Goal: Task Accomplishment & Management: Manage account settings

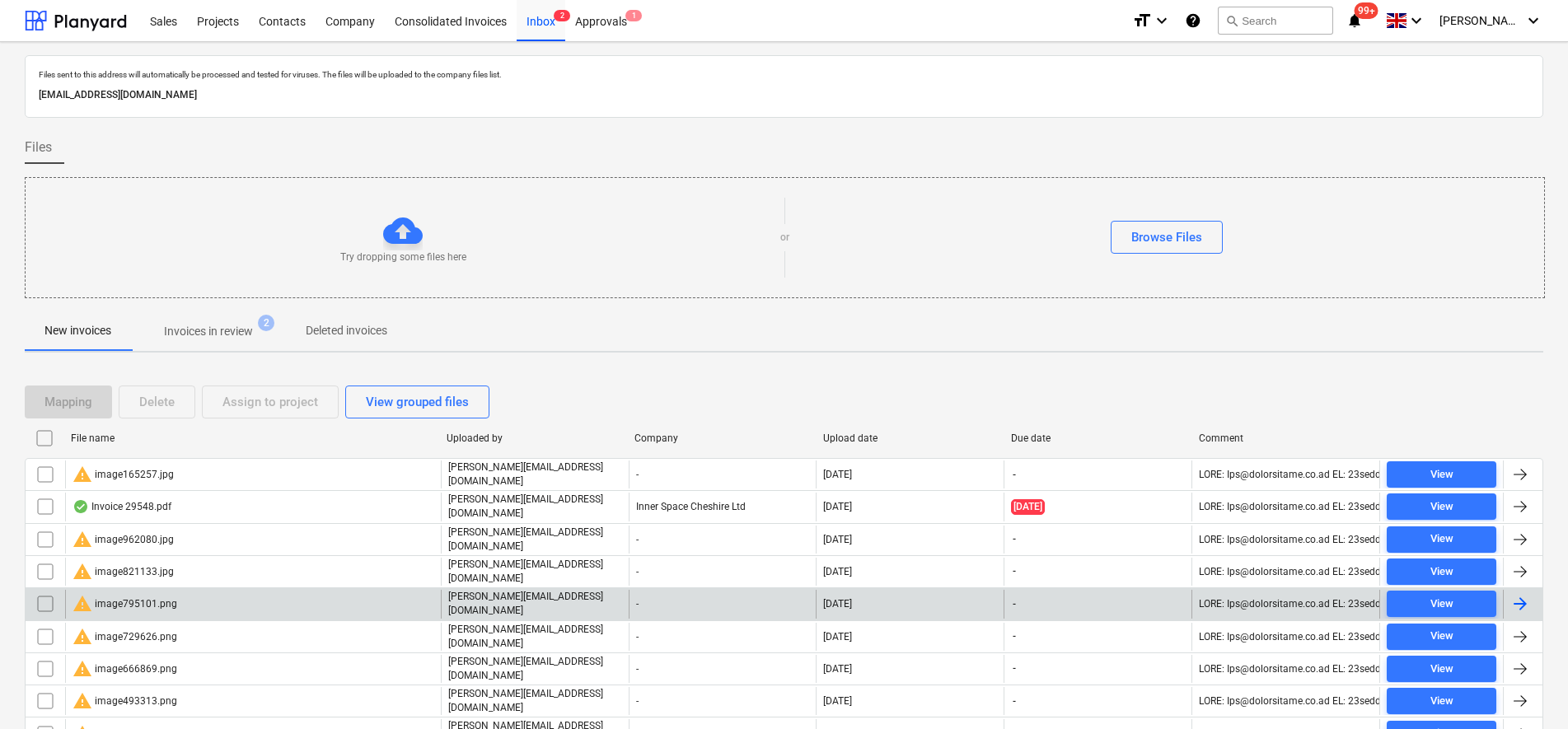
scroll to position [206, 0]
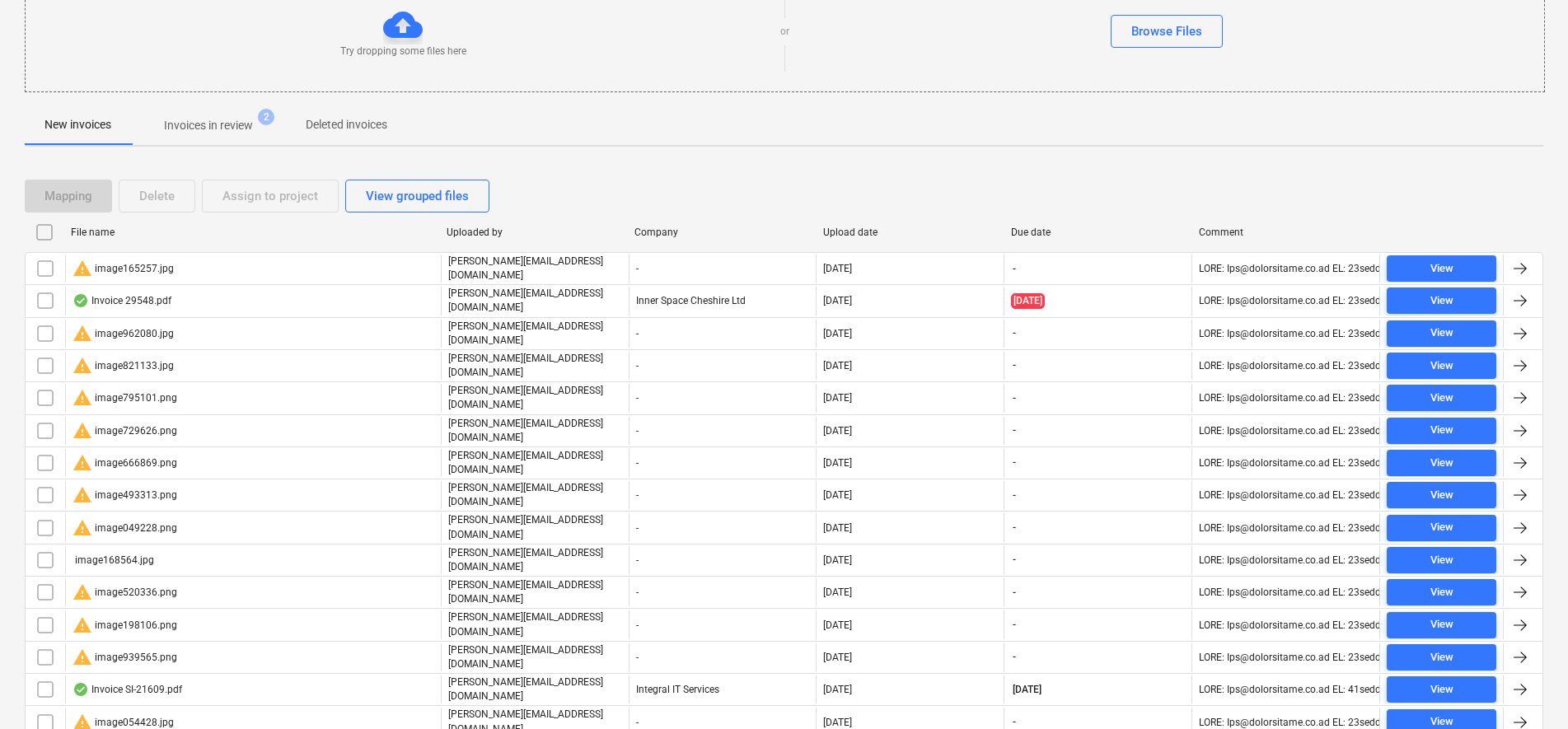
click at [51, 233] on input "checkbox" at bounding box center [44, 232] width 26 height 26
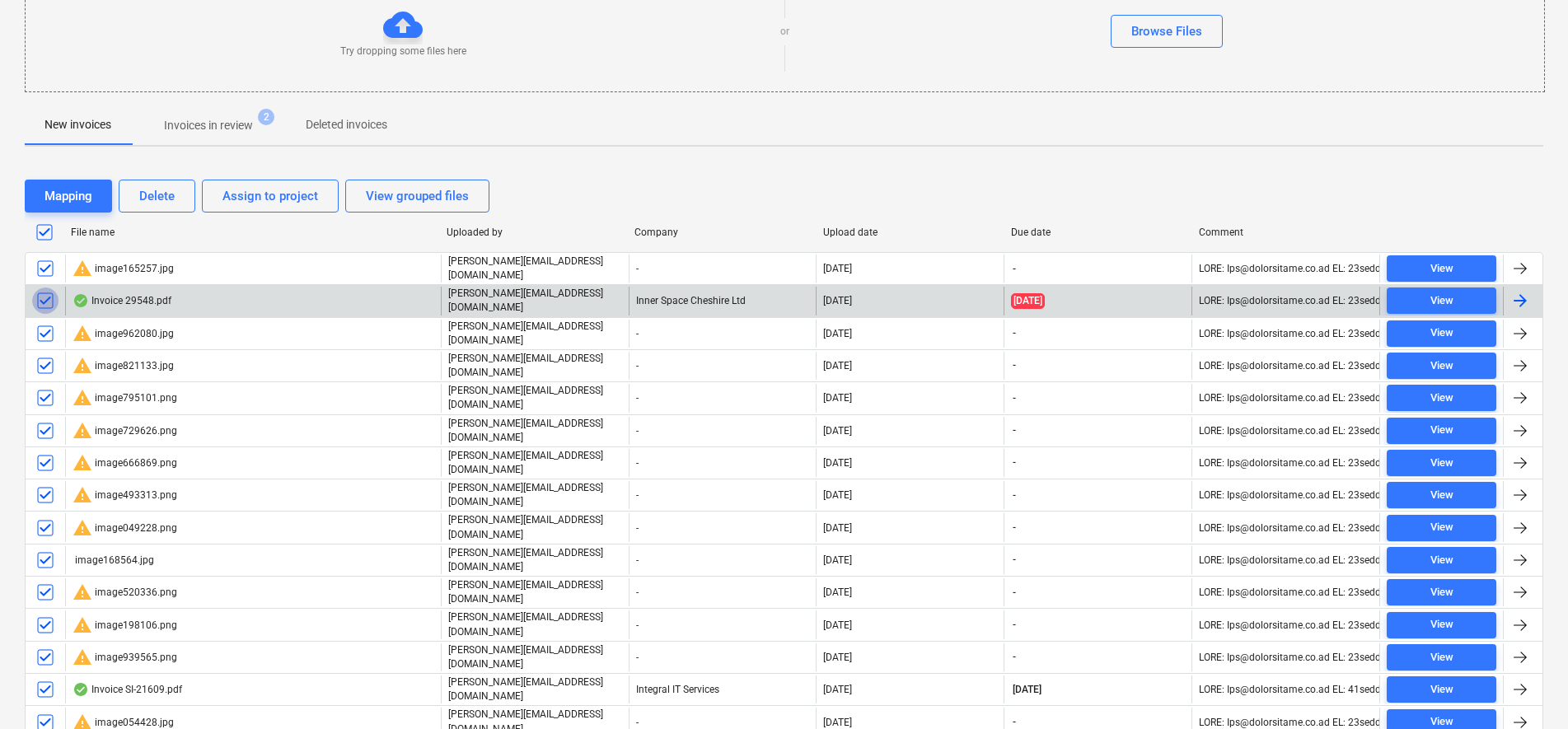
click at [56, 295] on input "checkbox" at bounding box center [45, 300] width 26 height 26
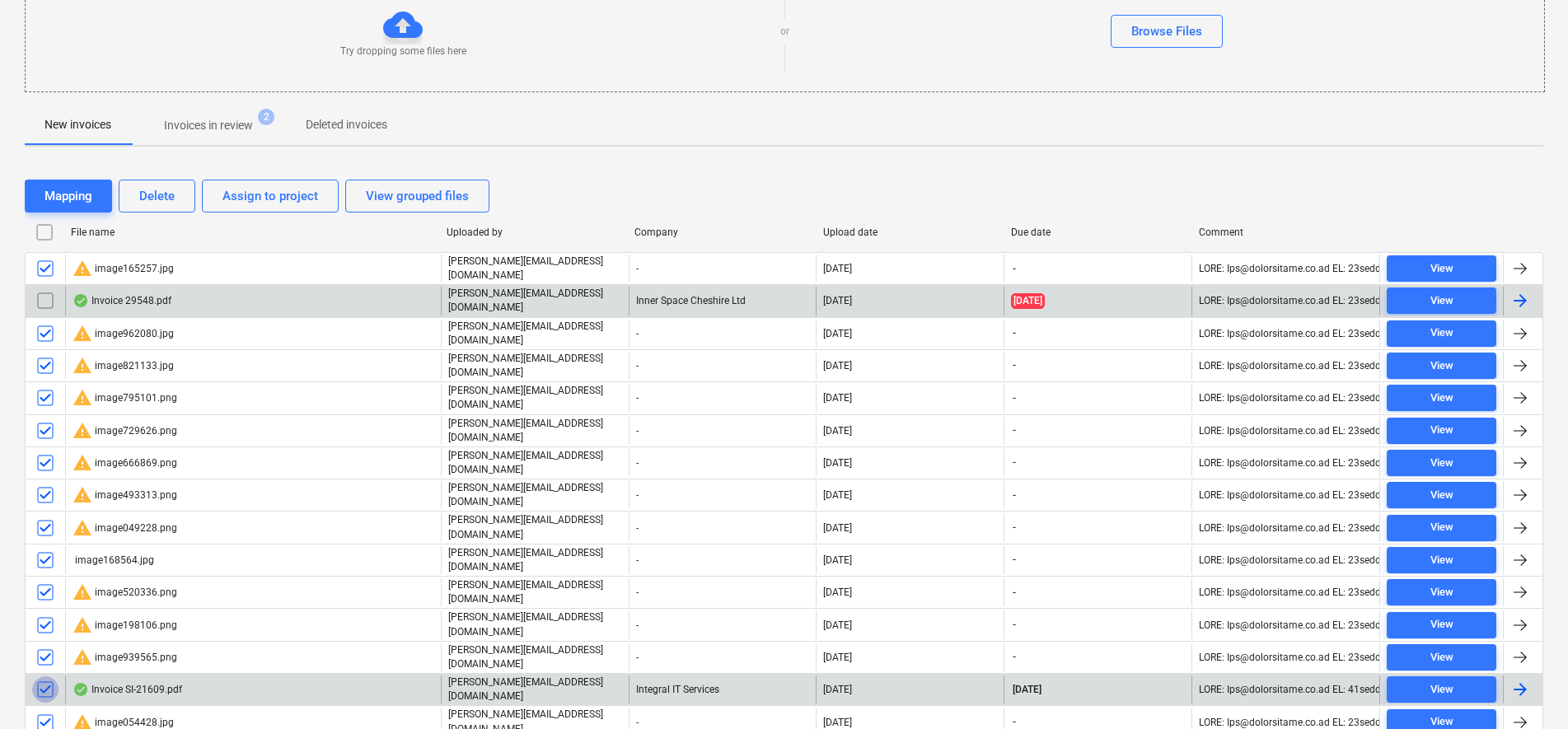
click at [50, 676] on input "checkbox" at bounding box center [45, 689] width 26 height 26
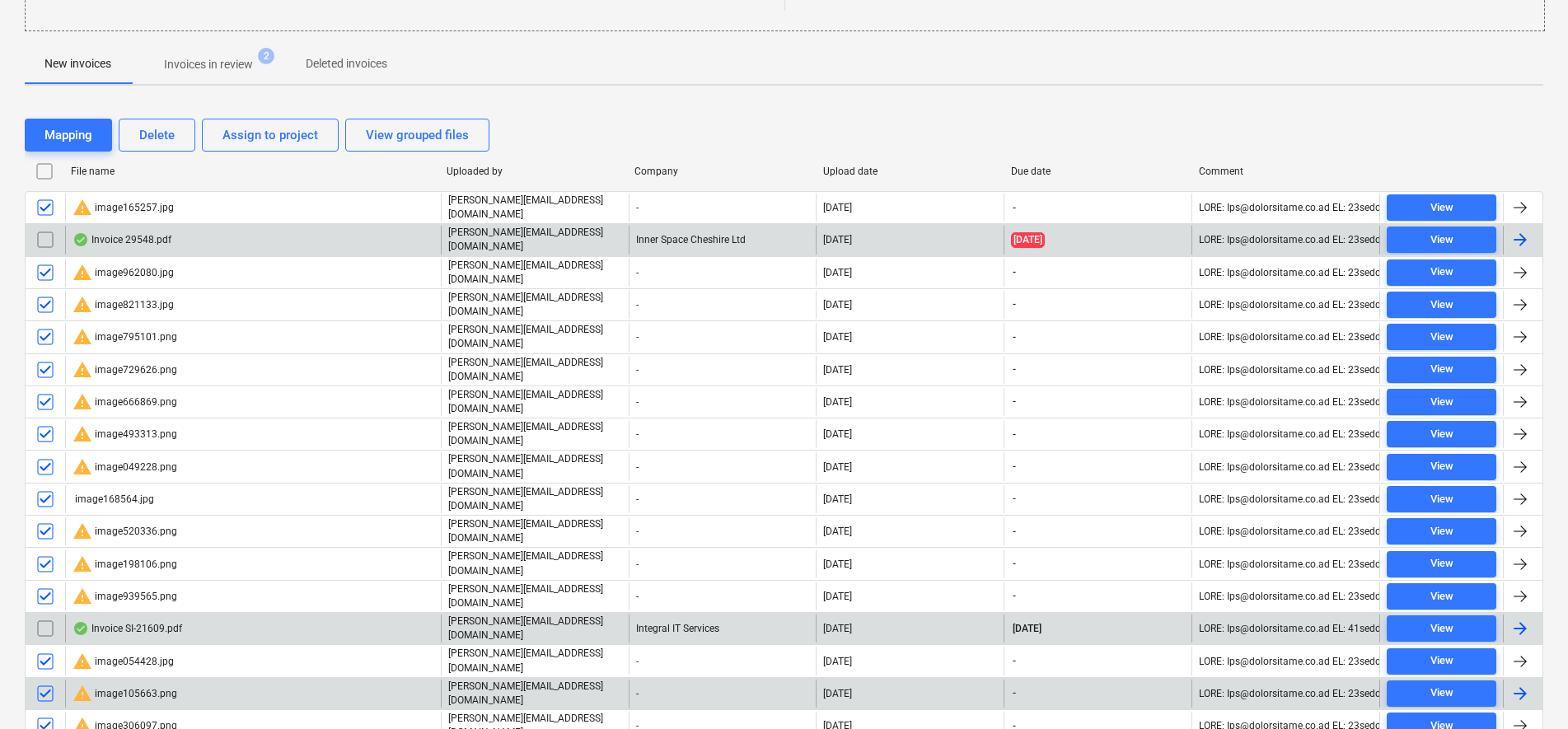
scroll to position [231, 0]
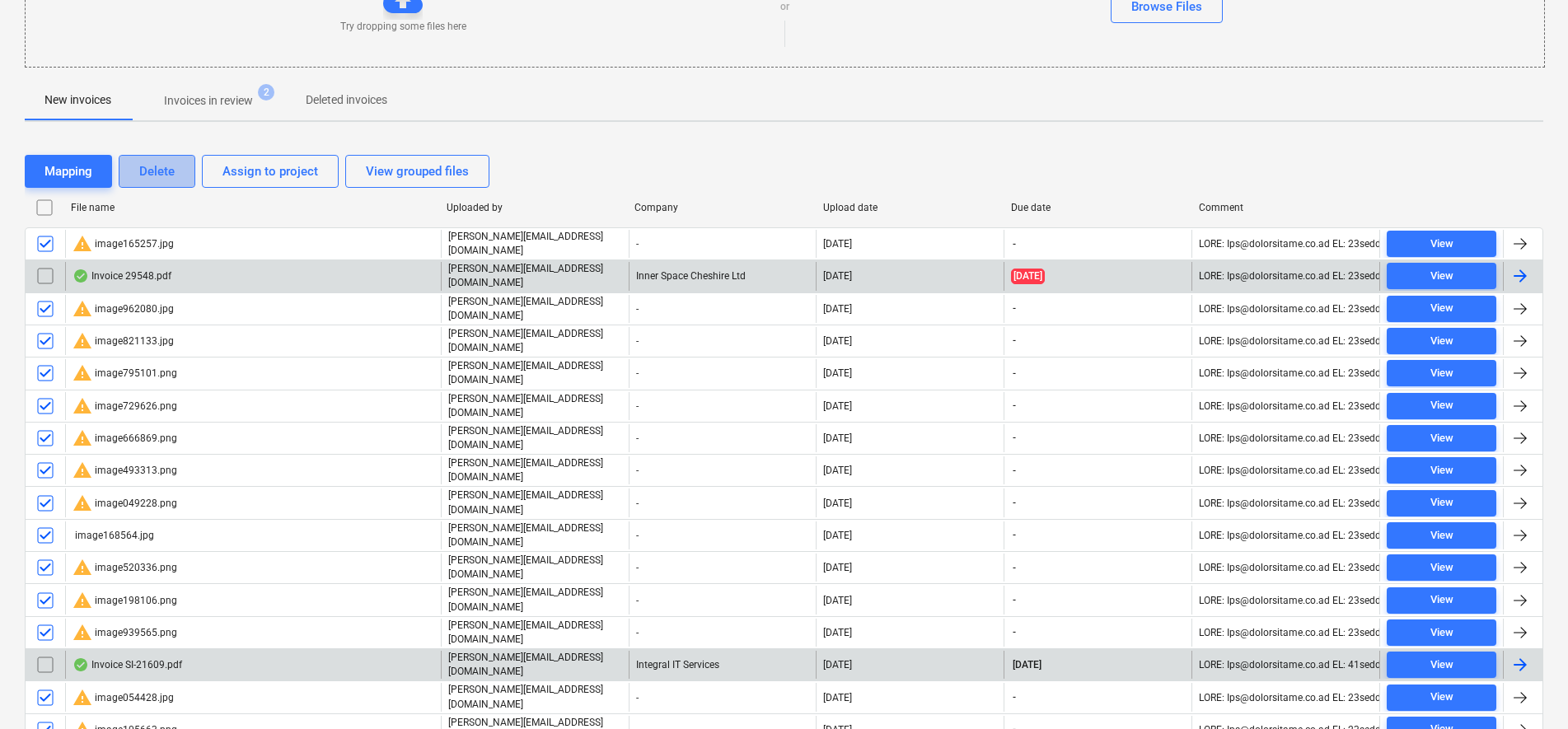
click at [170, 167] on div "Delete" at bounding box center [156, 171] width 35 height 21
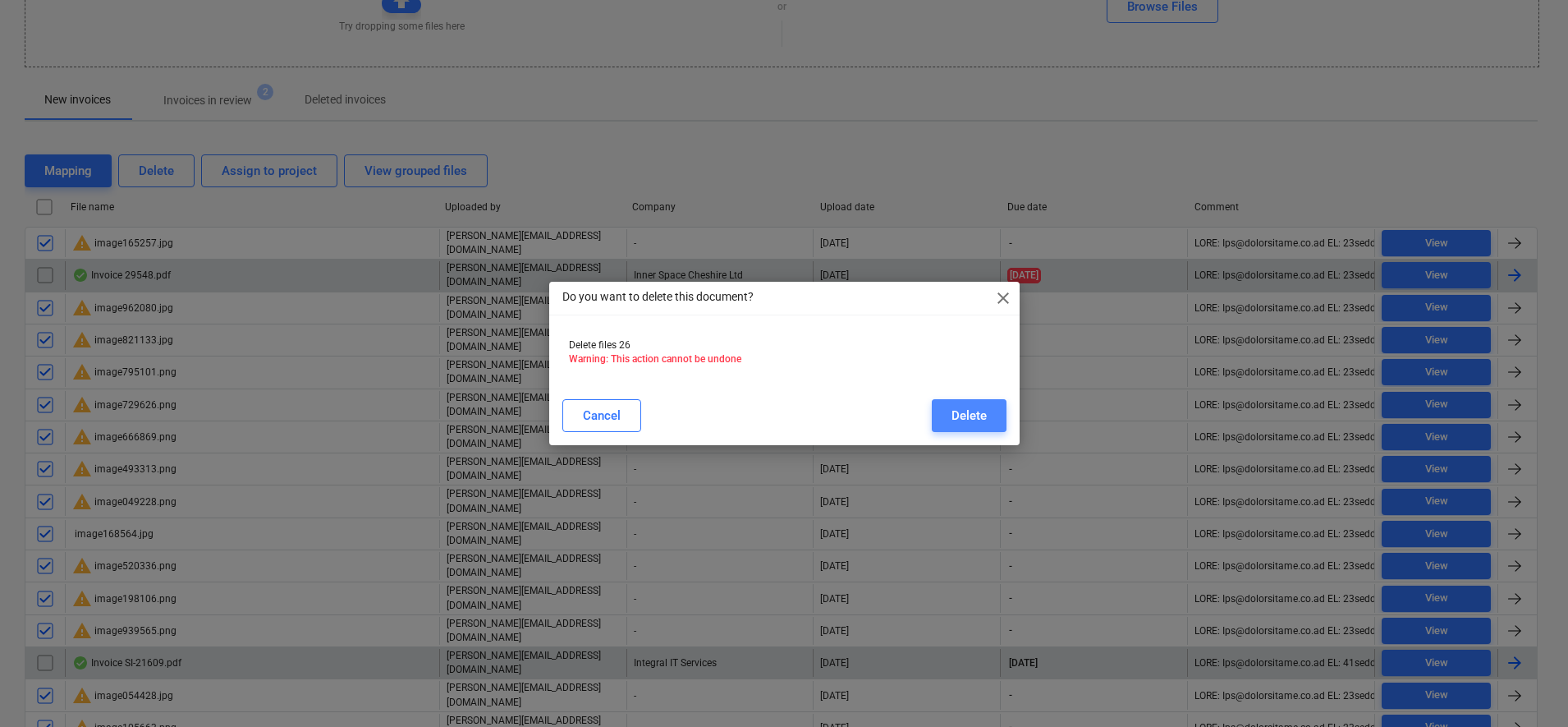
click at [988, 400] on button "Delete" at bounding box center [969, 416] width 75 height 33
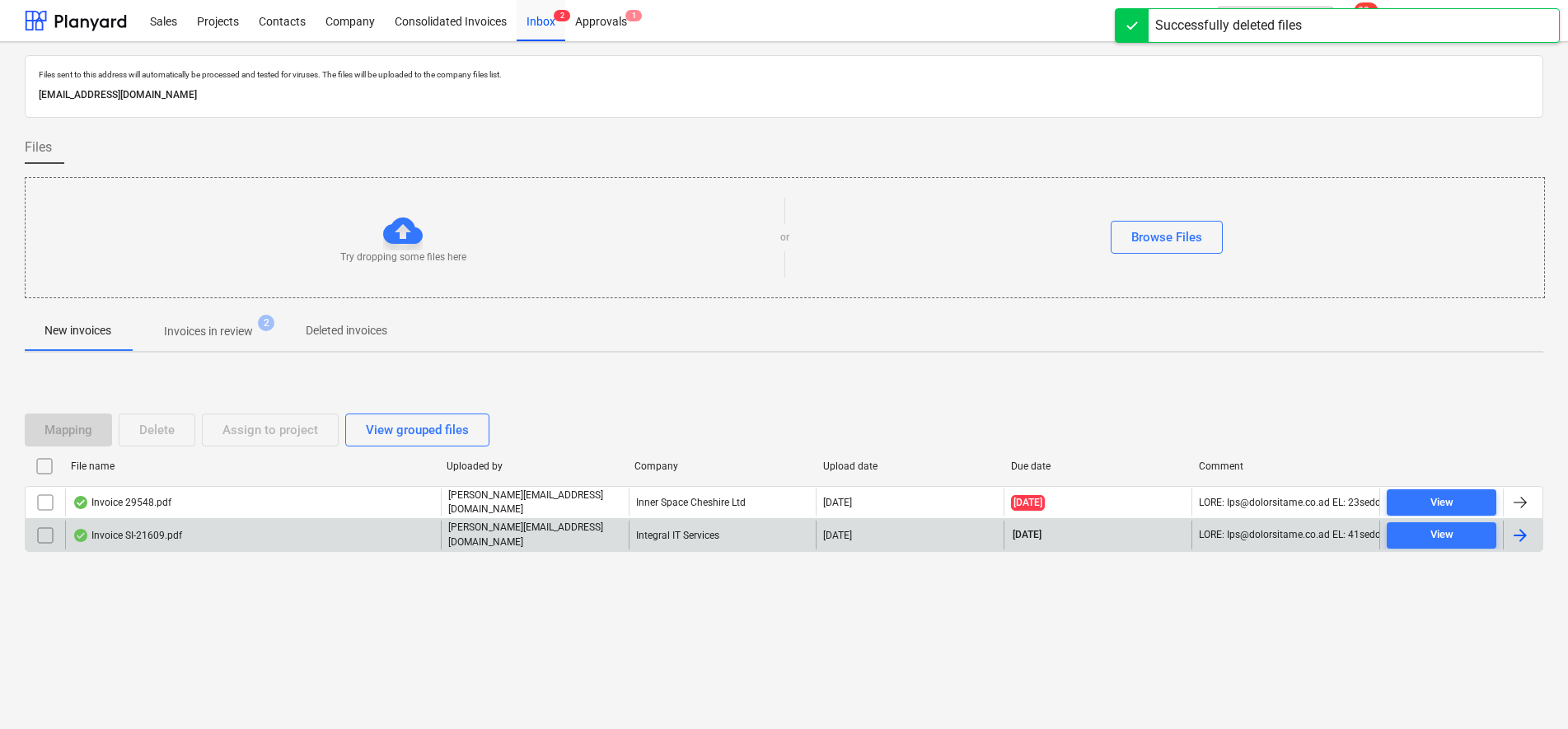
scroll to position [0, 0]
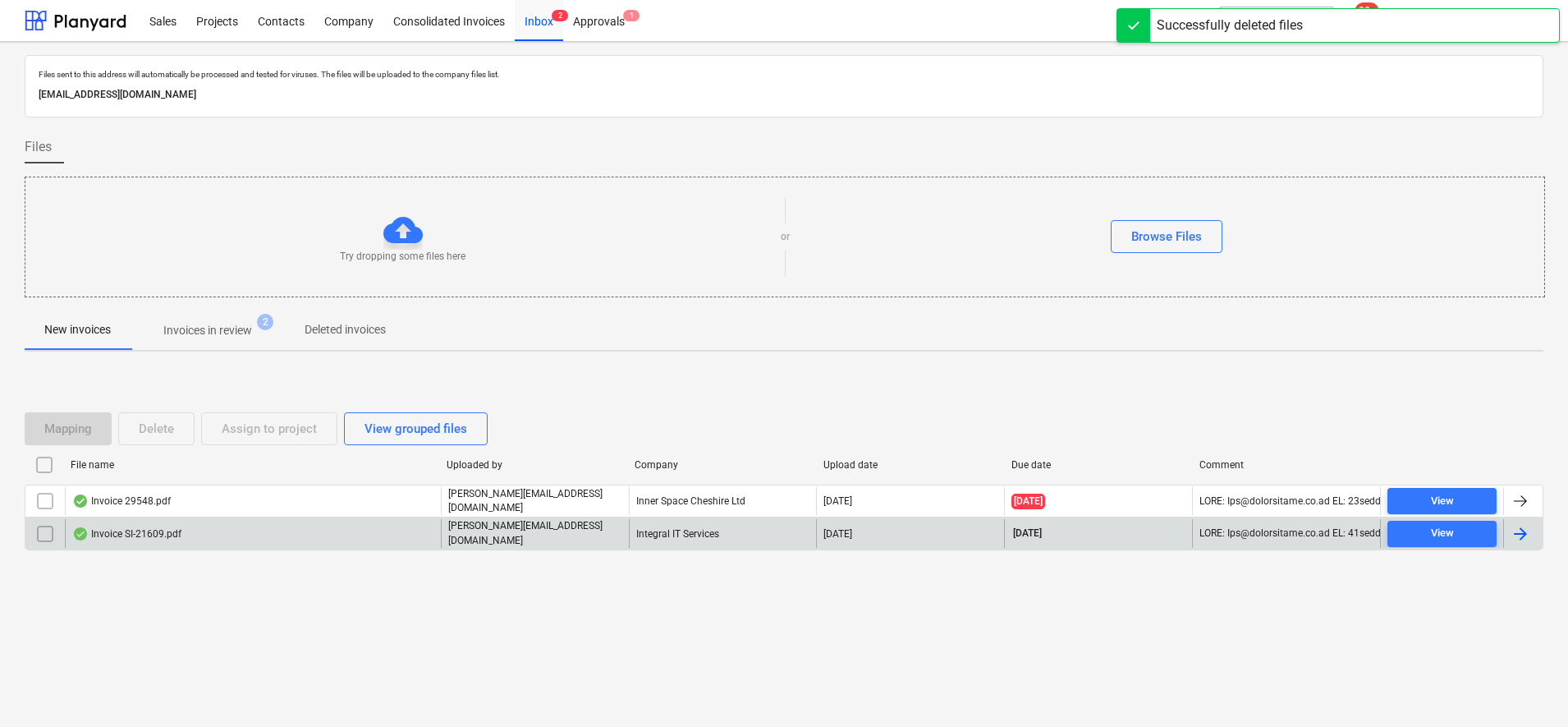
click at [206, 342] on span "Invoices in review 2" at bounding box center [207, 330] width 154 height 29
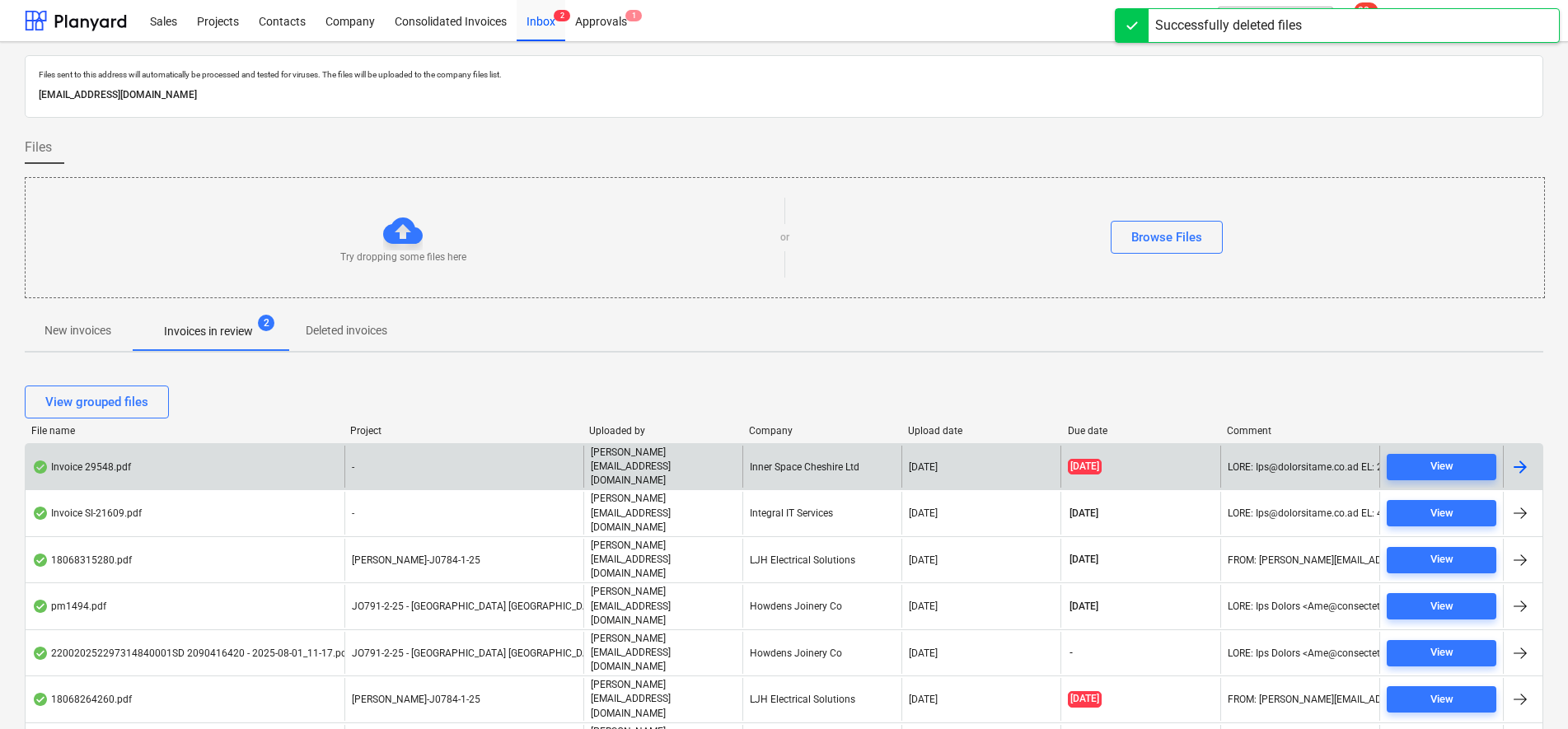
click at [457, 459] on div "-" at bounding box center [463, 466] width 239 height 42
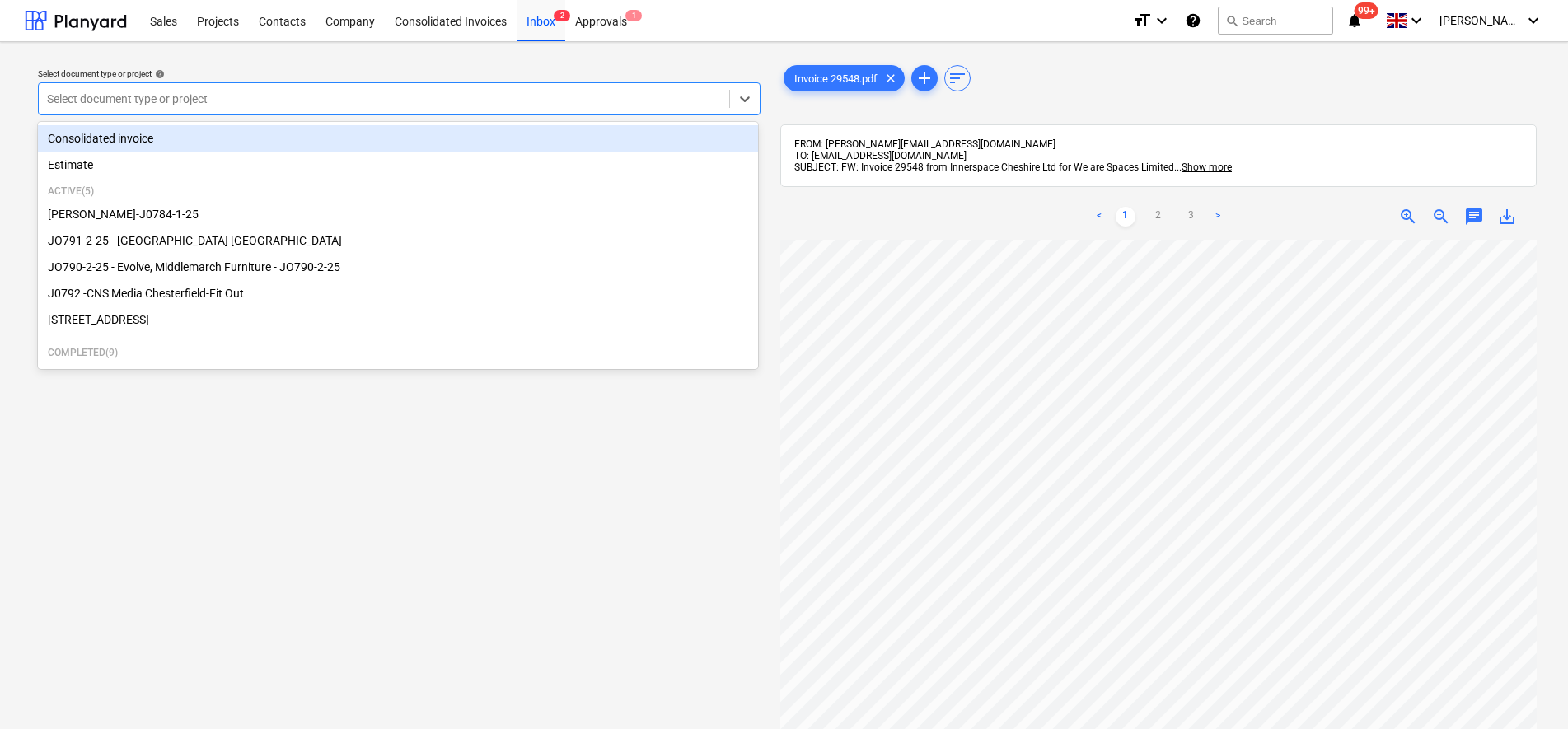
click at [726, 107] on div "Select document type or project" at bounding box center [384, 99] width 690 height 23
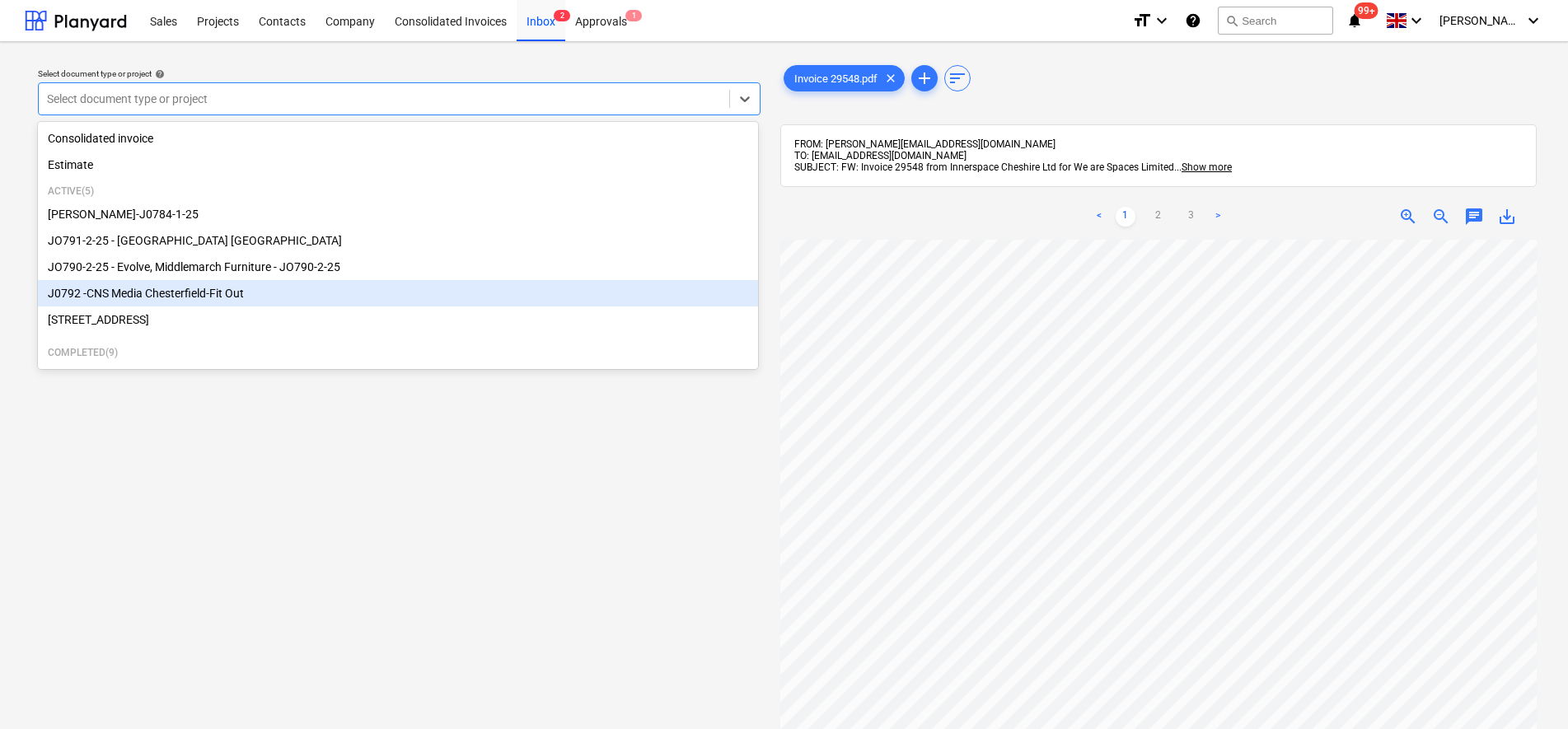
click at [166, 289] on div "J0792 -CNS Media Chesterfield-Fit Out" at bounding box center [398, 293] width 720 height 26
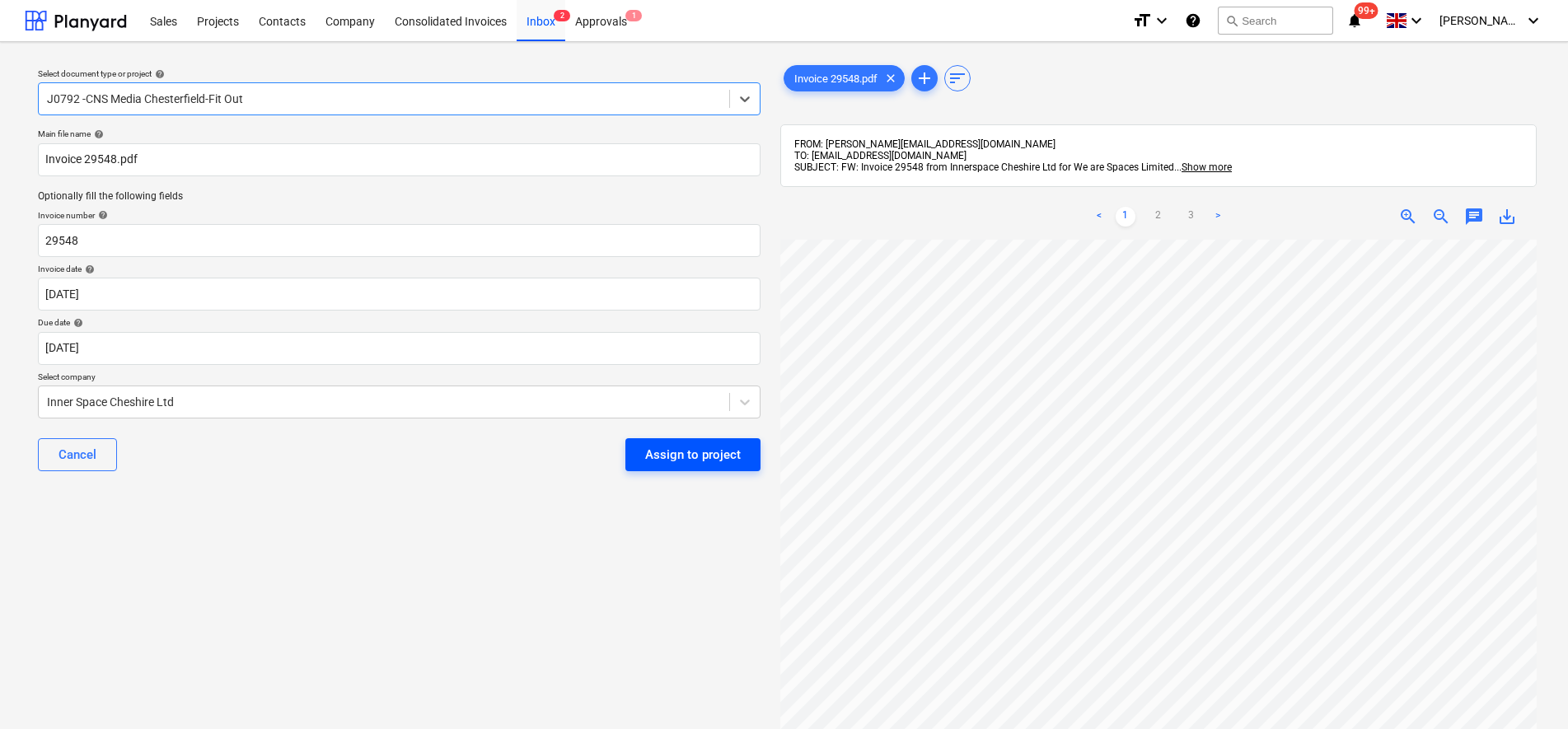
click at [720, 465] on div "Assign to project" at bounding box center [693, 454] width 96 height 21
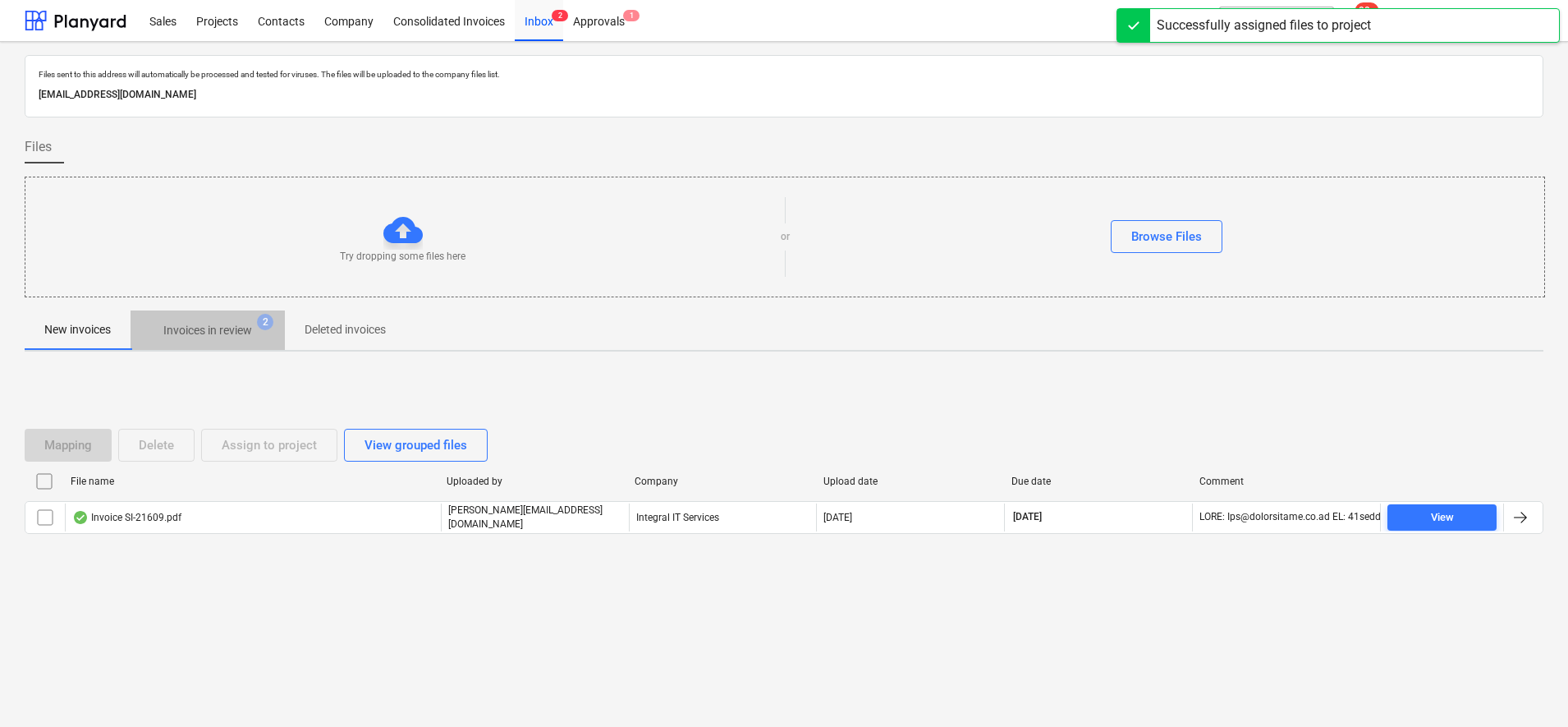
click at [211, 331] on p "Invoices in review" at bounding box center [207, 330] width 89 height 18
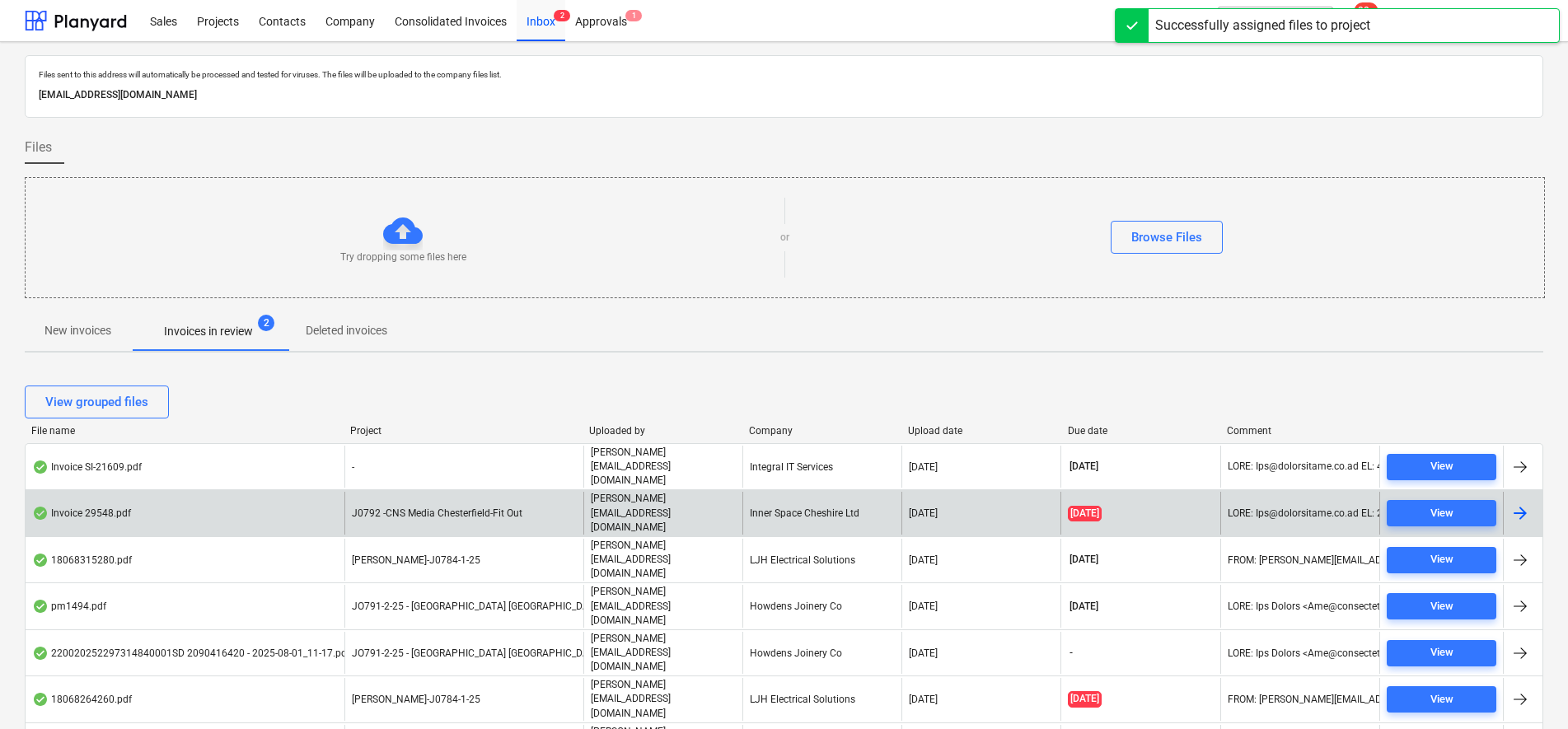
click at [472, 507] on span "J0792 -CNS Media Chesterfield-Fit Out" at bounding box center [437, 513] width 170 height 12
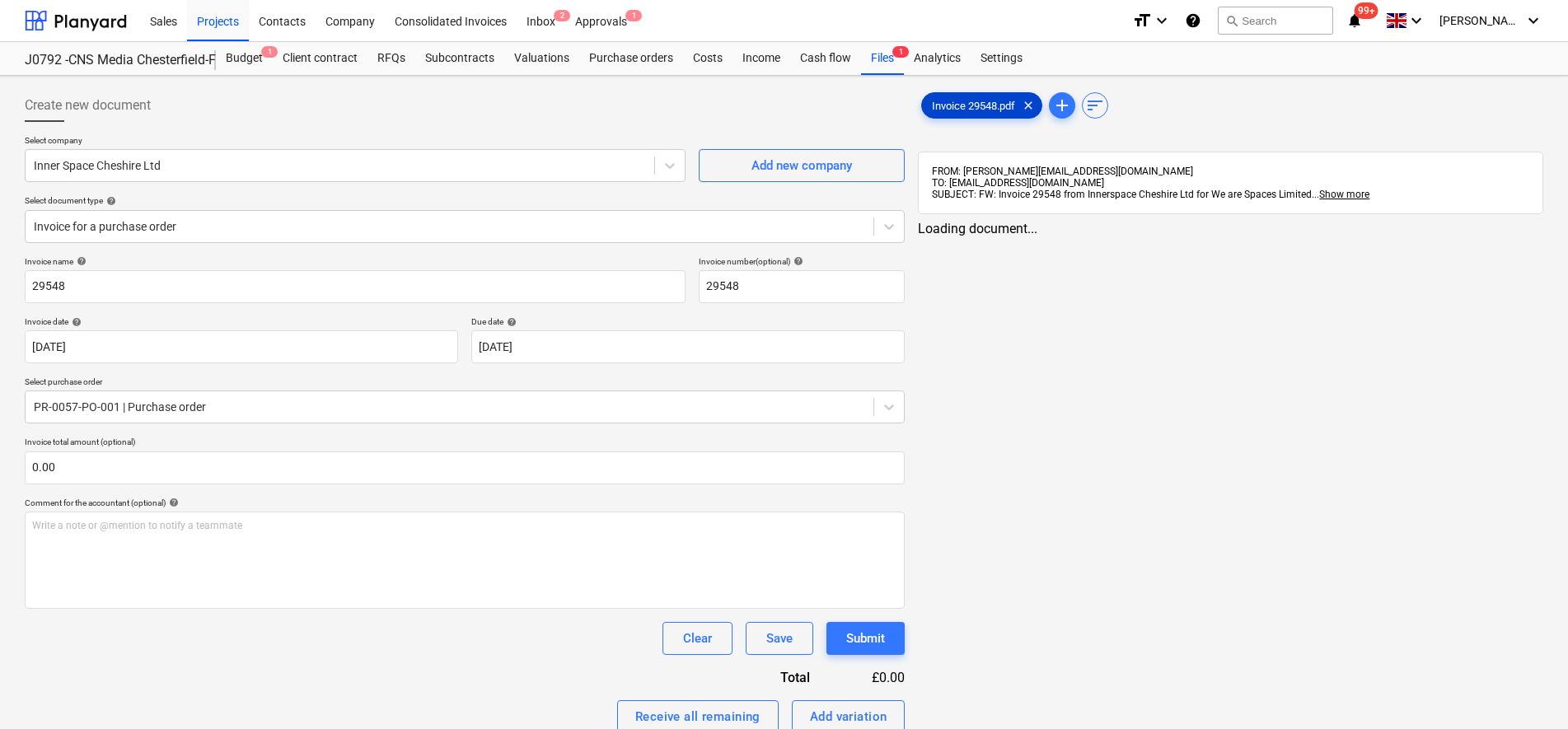
click at [978, 107] on span "Invoice 29548.pdf" at bounding box center [973, 106] width 103 height 13
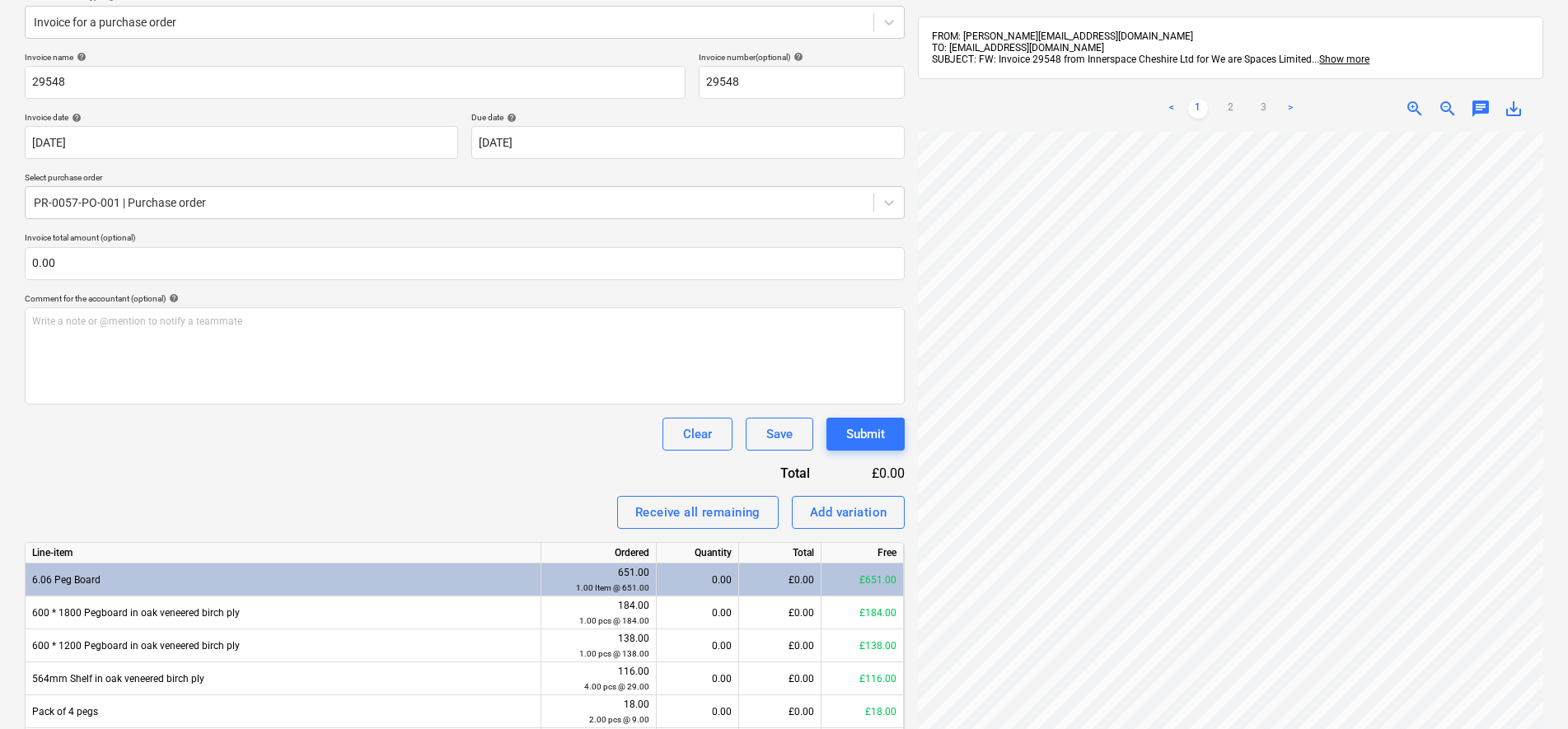
scroll to position [303, 0]
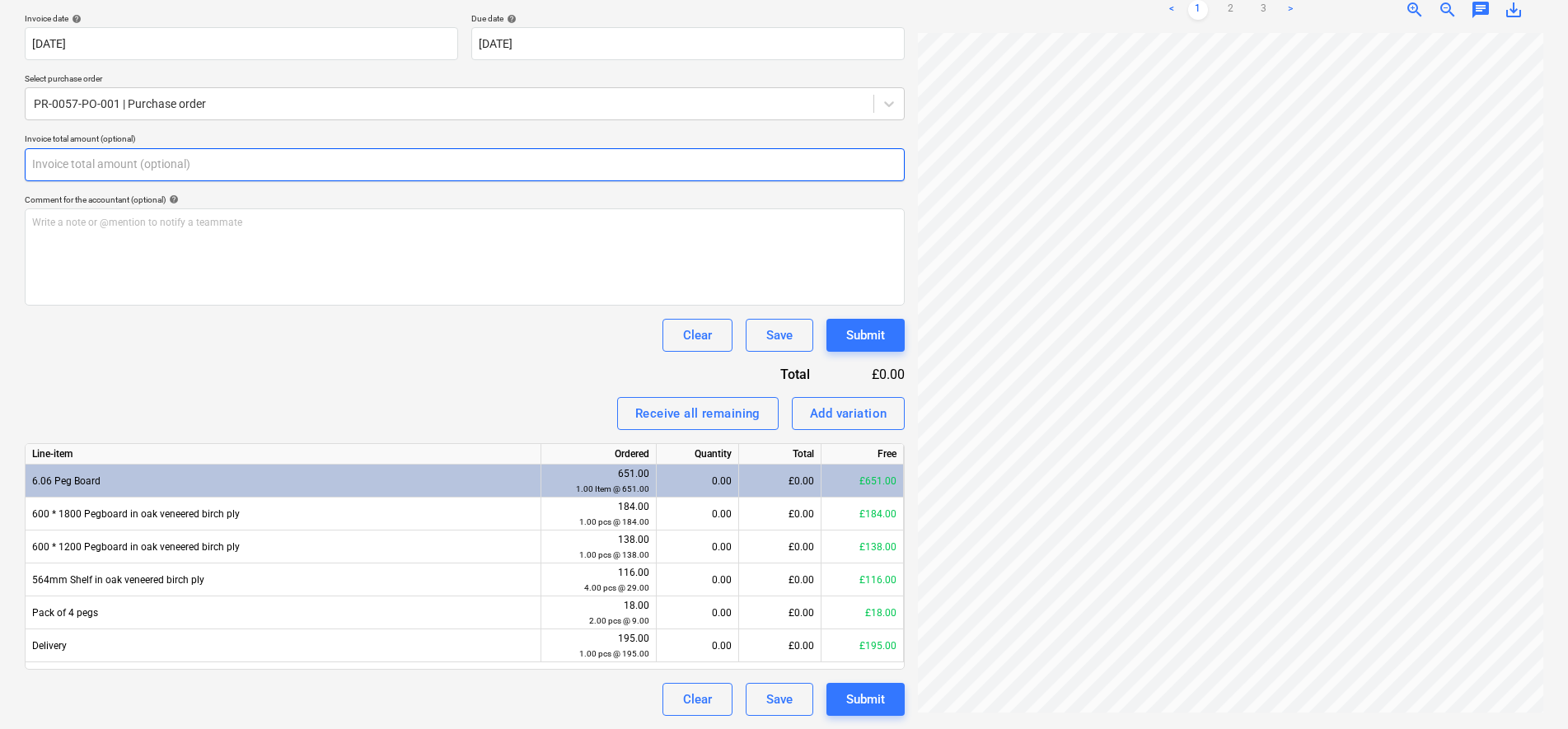
click at [50, 166] on input "text" at bounding box center [464, 165] width 880 height 33
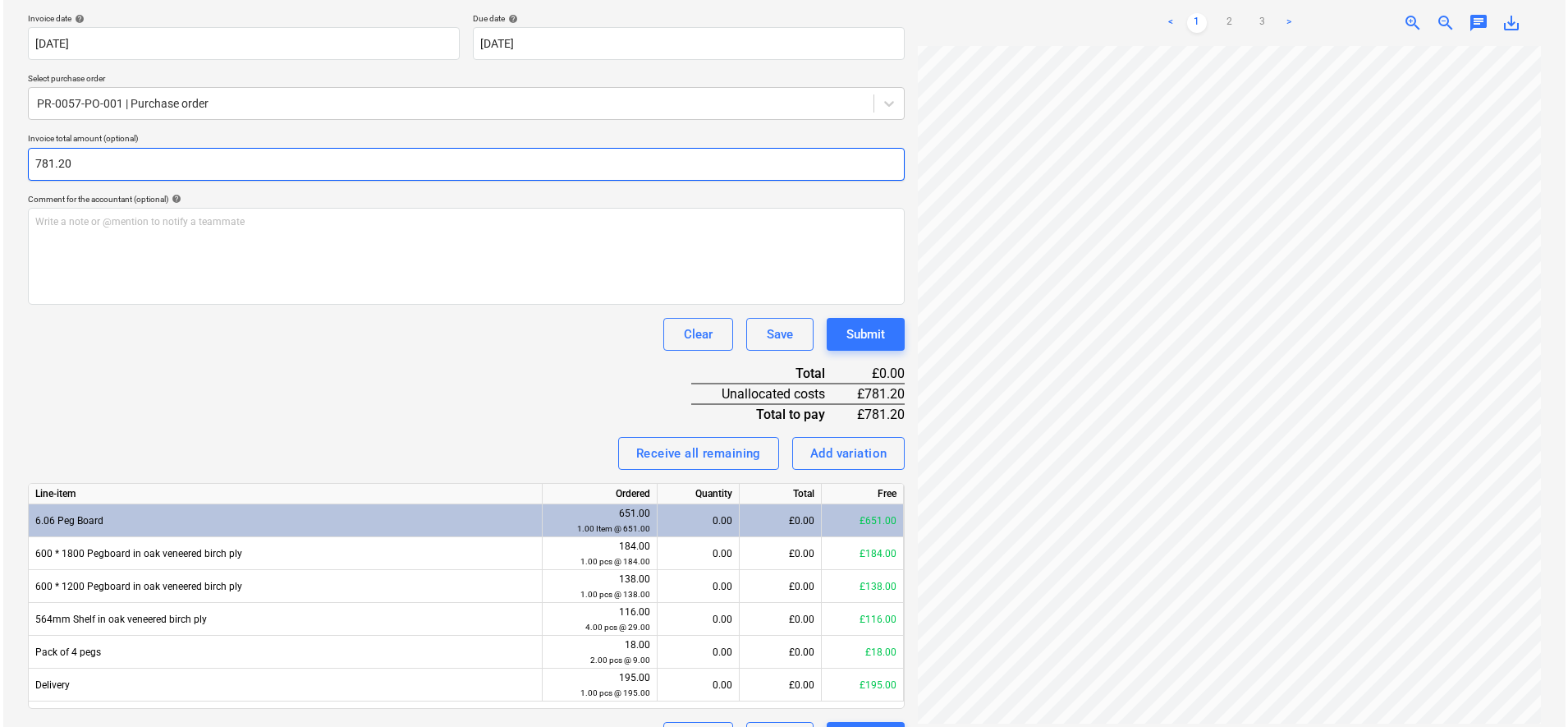
scroll to position [343, 0]
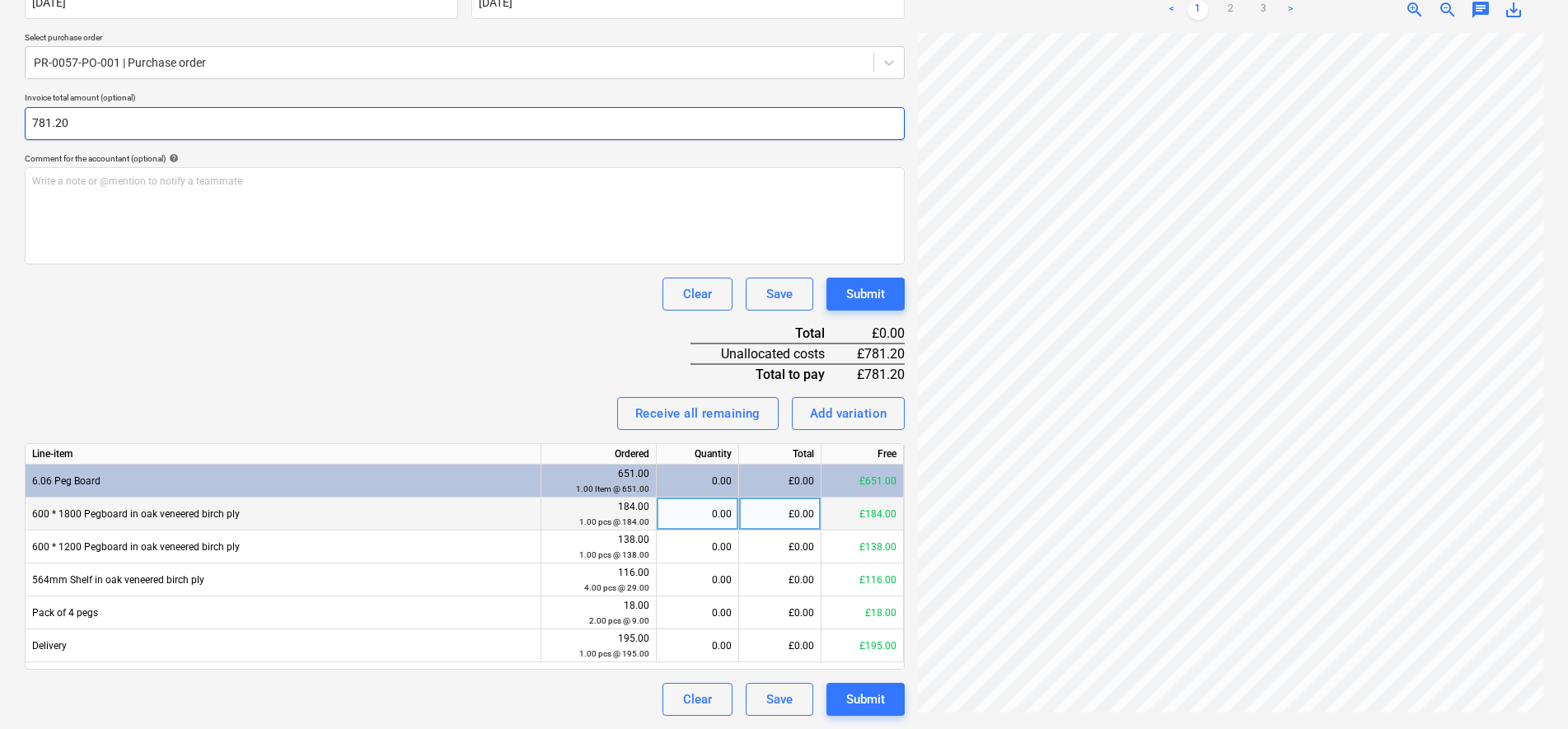
type input "781.20"
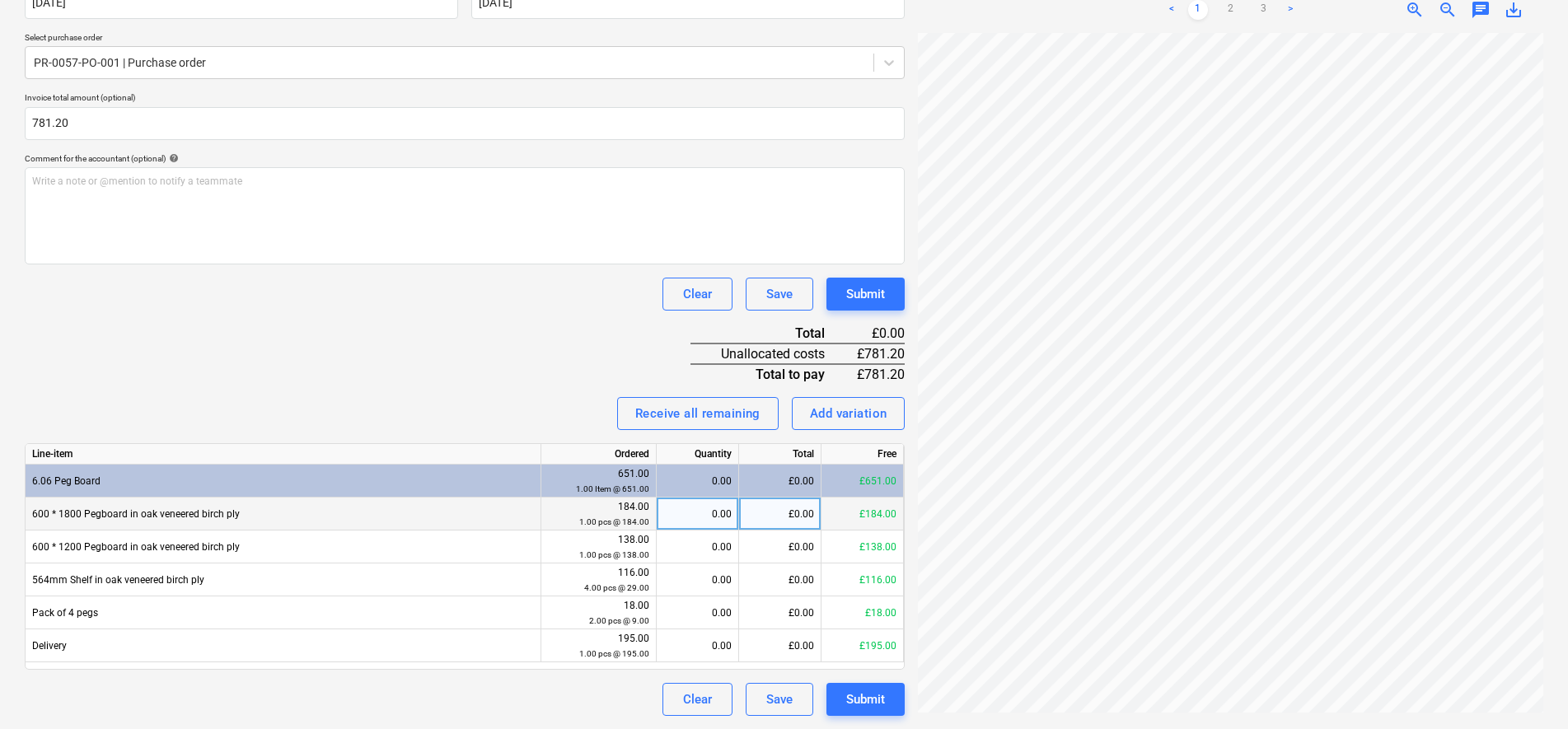
click at [711, 518] on div "0.00" at bounding box center [697, 514] width 68 height 33
type input "1"
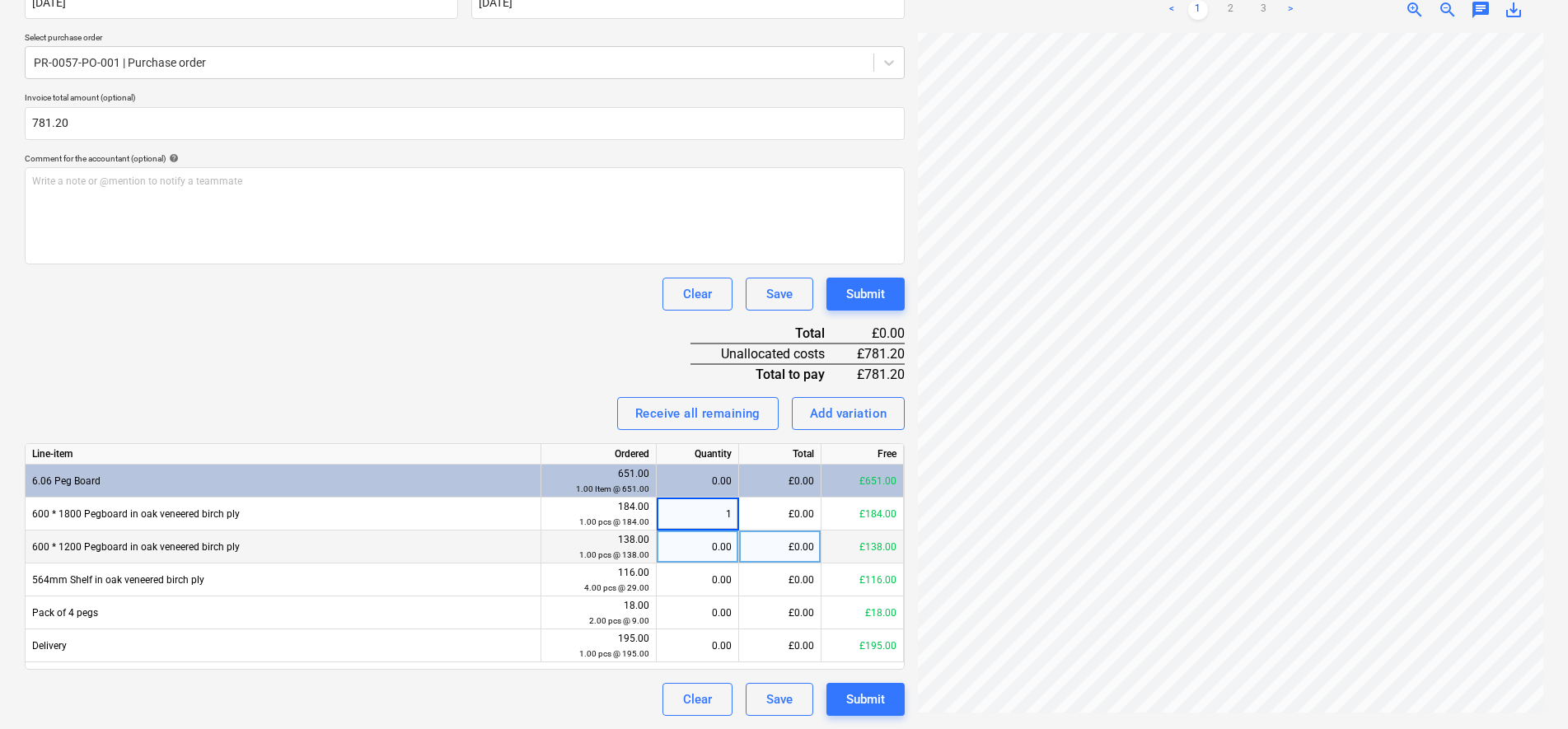
click at [713, 563] on div "0.00" at bounding box center [697, 547] width 68 height 33
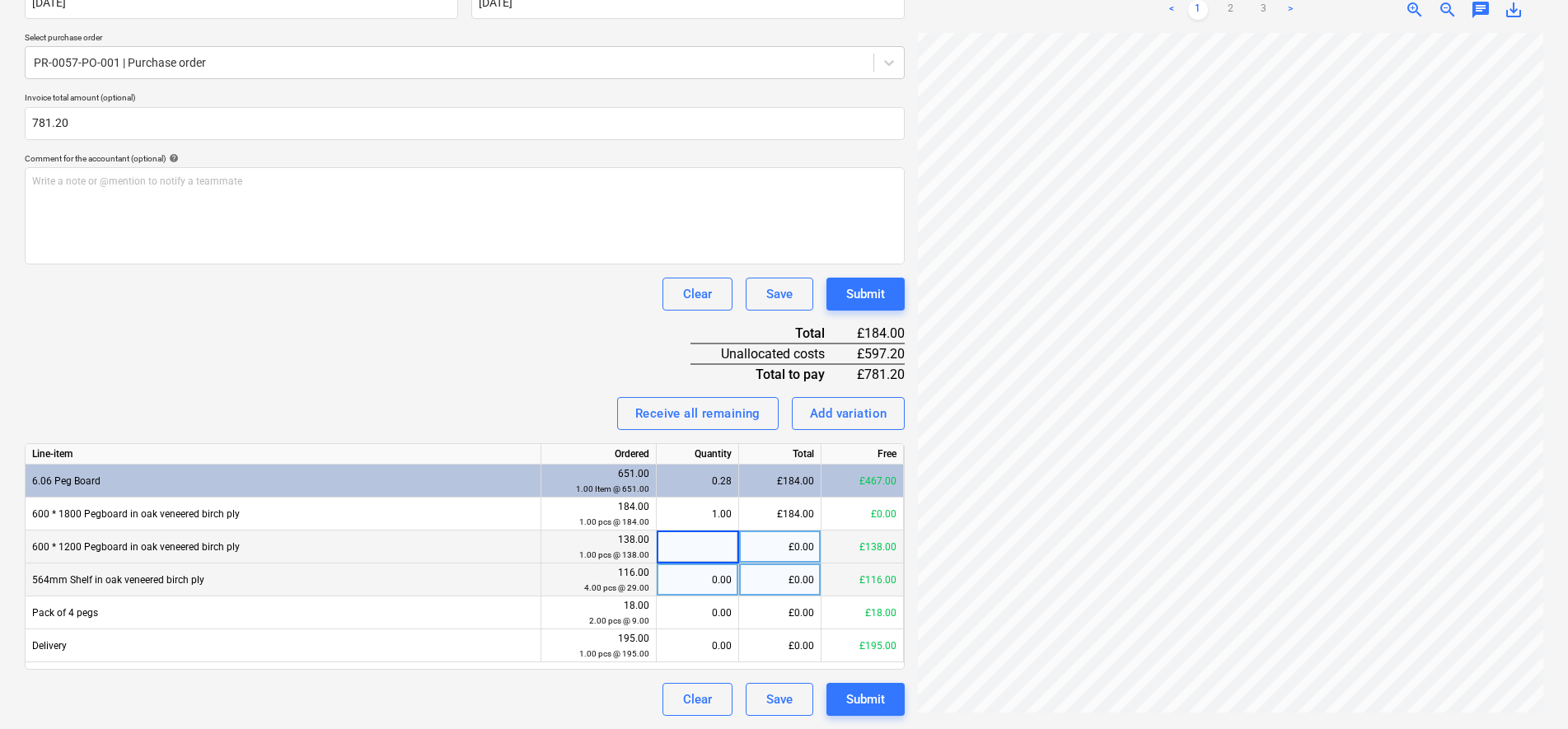
type input "1"
click at [716, 589] on div "0.00" at bounding box center [697, 580] width 68 height 33
type input "4"
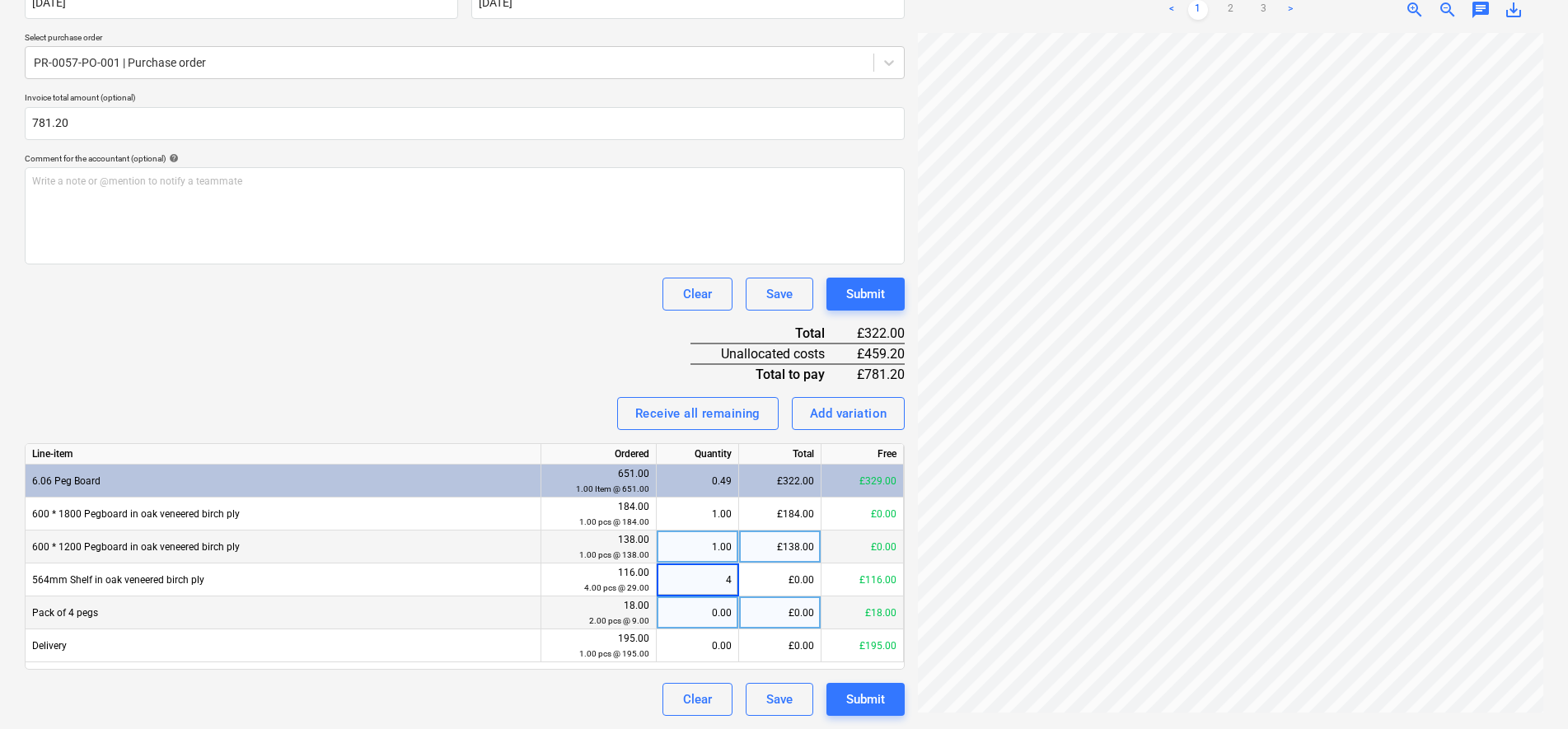
click at [721, 609] on div "0.00" at bounding box center [697, 613] width 68 height 33
type input "2"
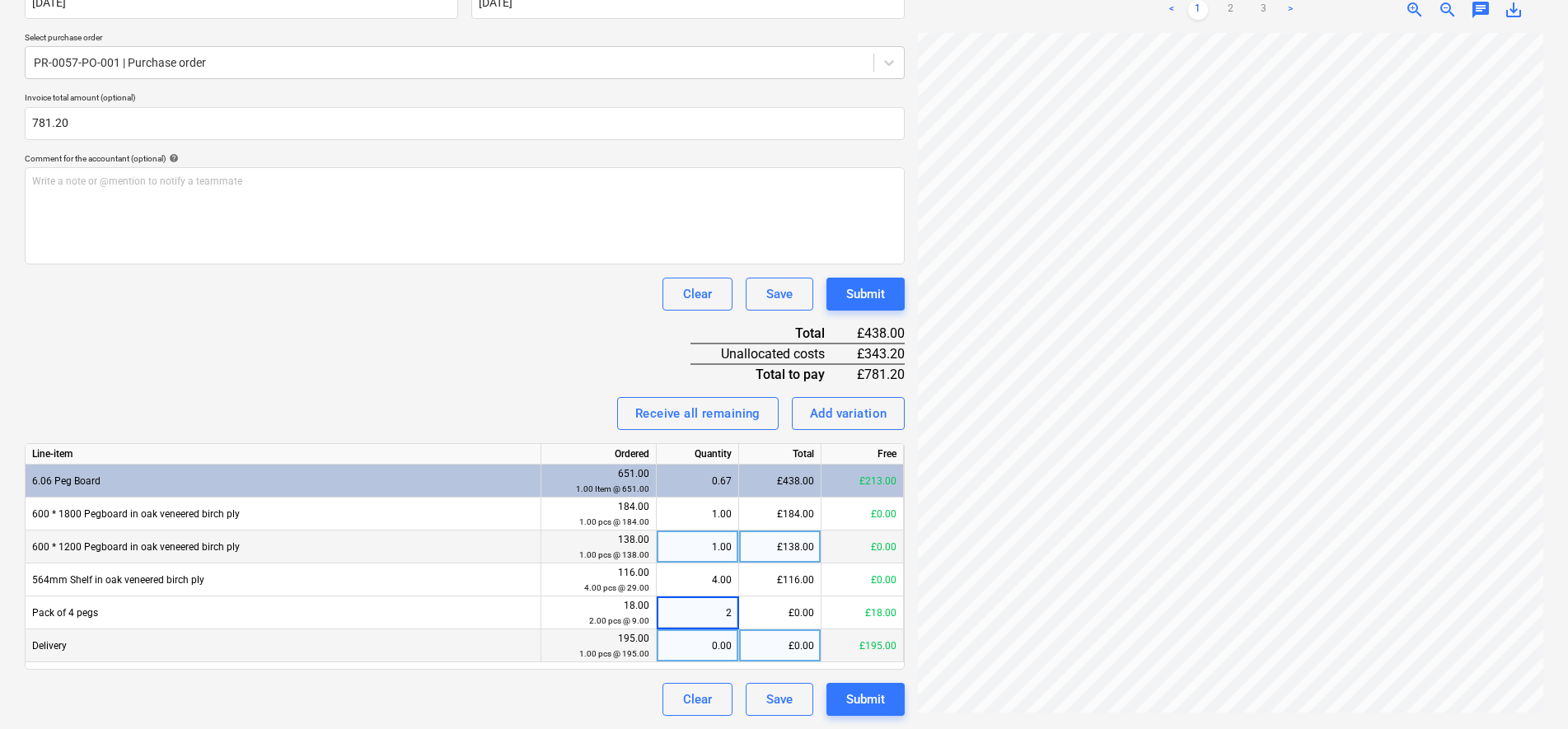
click at [730, 645] on div "0.00" at bounding box center [697, 646] width 68 height 33
type input "1"
click at [444, 348] on div "Invoice name help 29548 Invoice number (optional) help 29548 Invoice date help …" at bounding box center [464, 314] width 880 height 804
click at [886, 705] on button "Submit" at bounding box center [865, 700] width 78 height 33
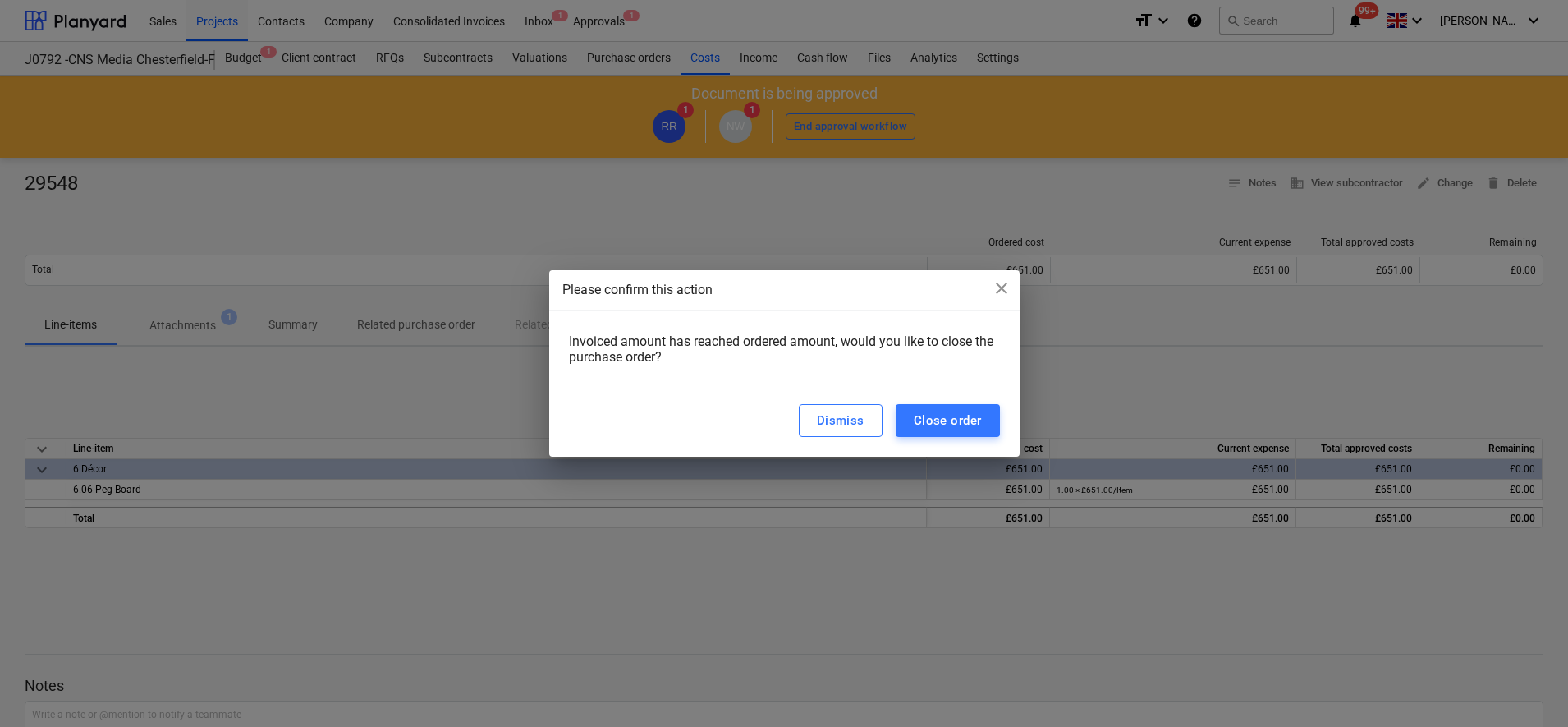
drag, startPoint x: 940, startPoint y: 405, endPoint x: 921, endPoint y: 294, distance: 112.6
click at [942, 405] on button "Close order" at bounding box center [948, 421] width 104 height 33
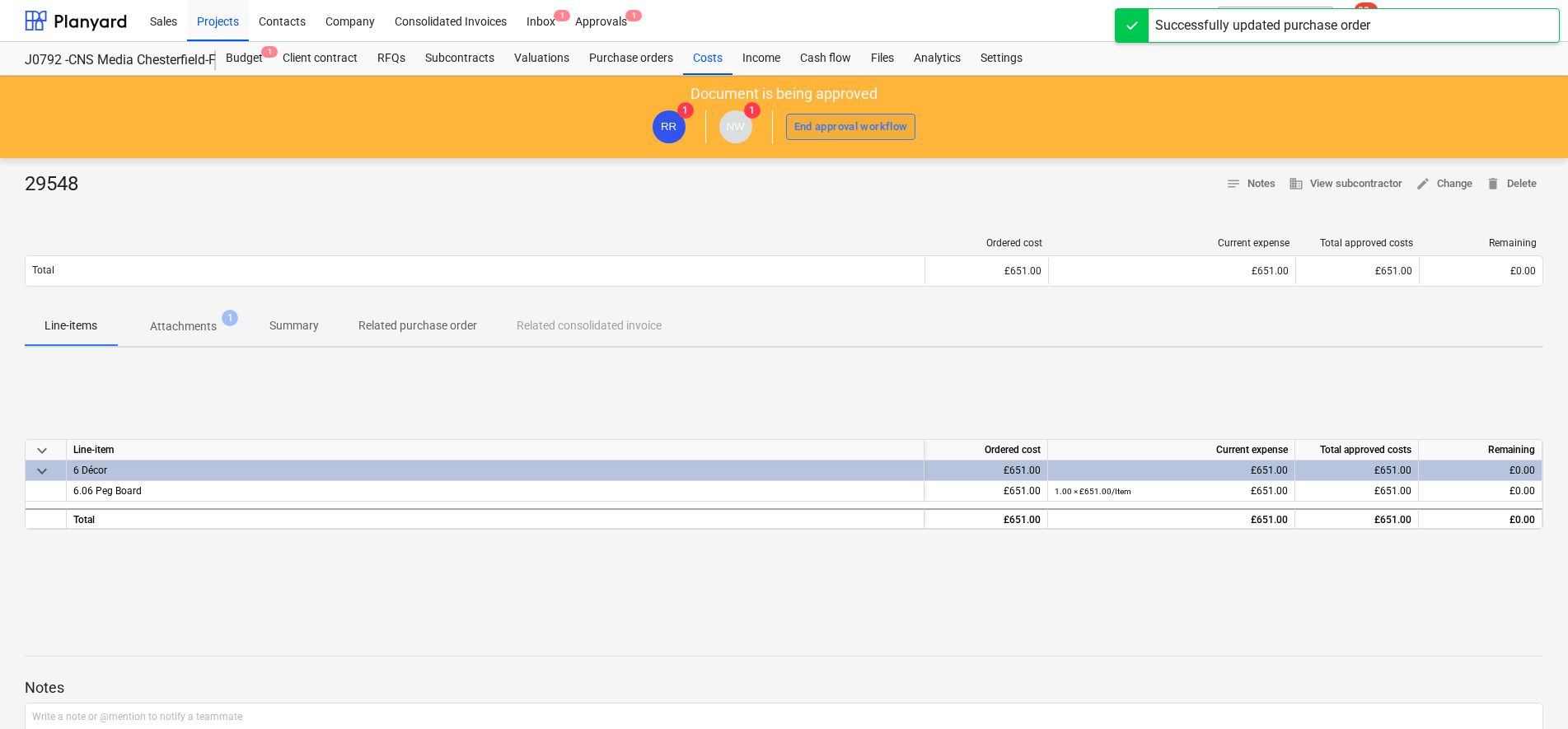
click at [860, 120] on div "End approval workflow" at bounding box center [851, 127] width 113 height 19
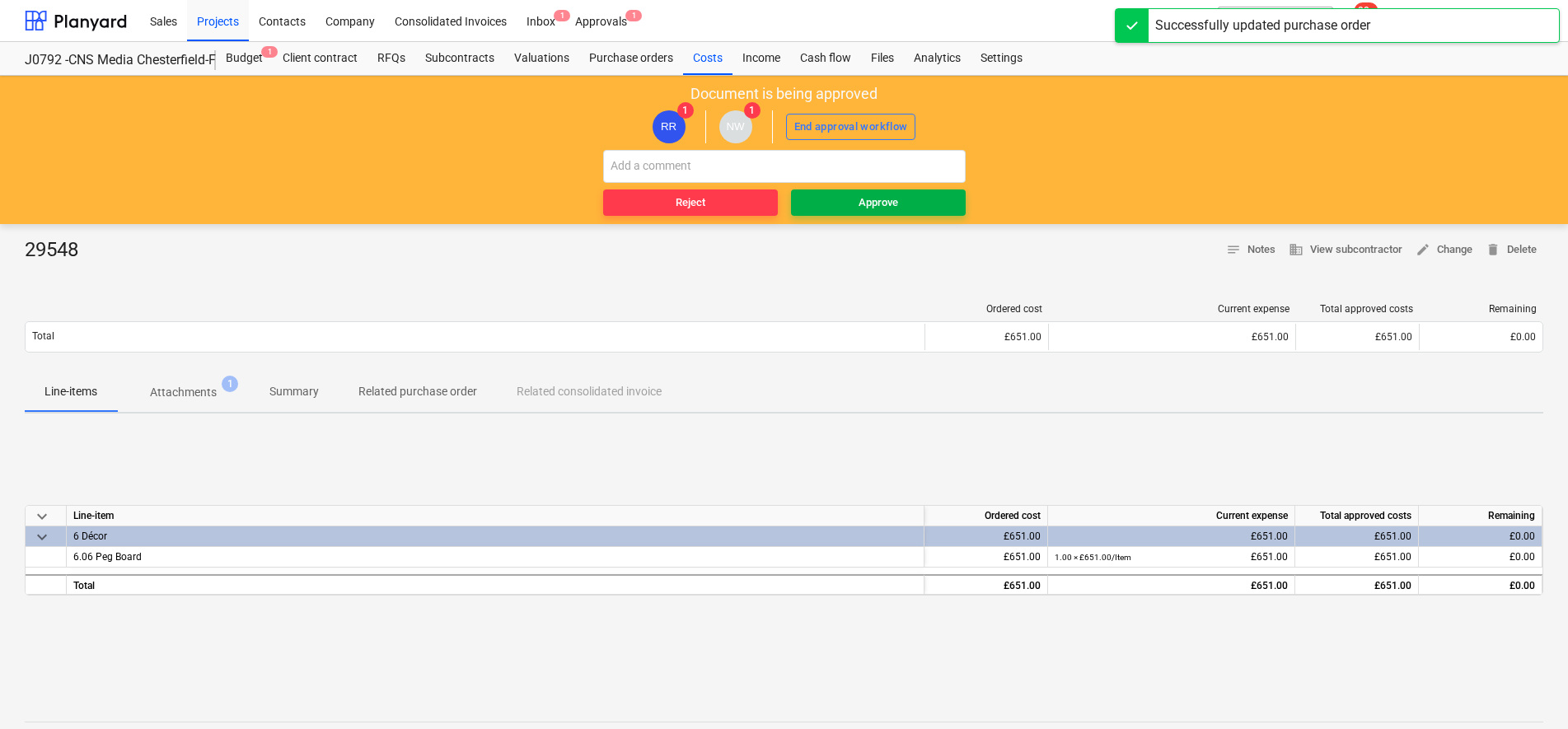
click at [847, 204] on span "Approve" at bounding box center [878, 202] width 161 height 19
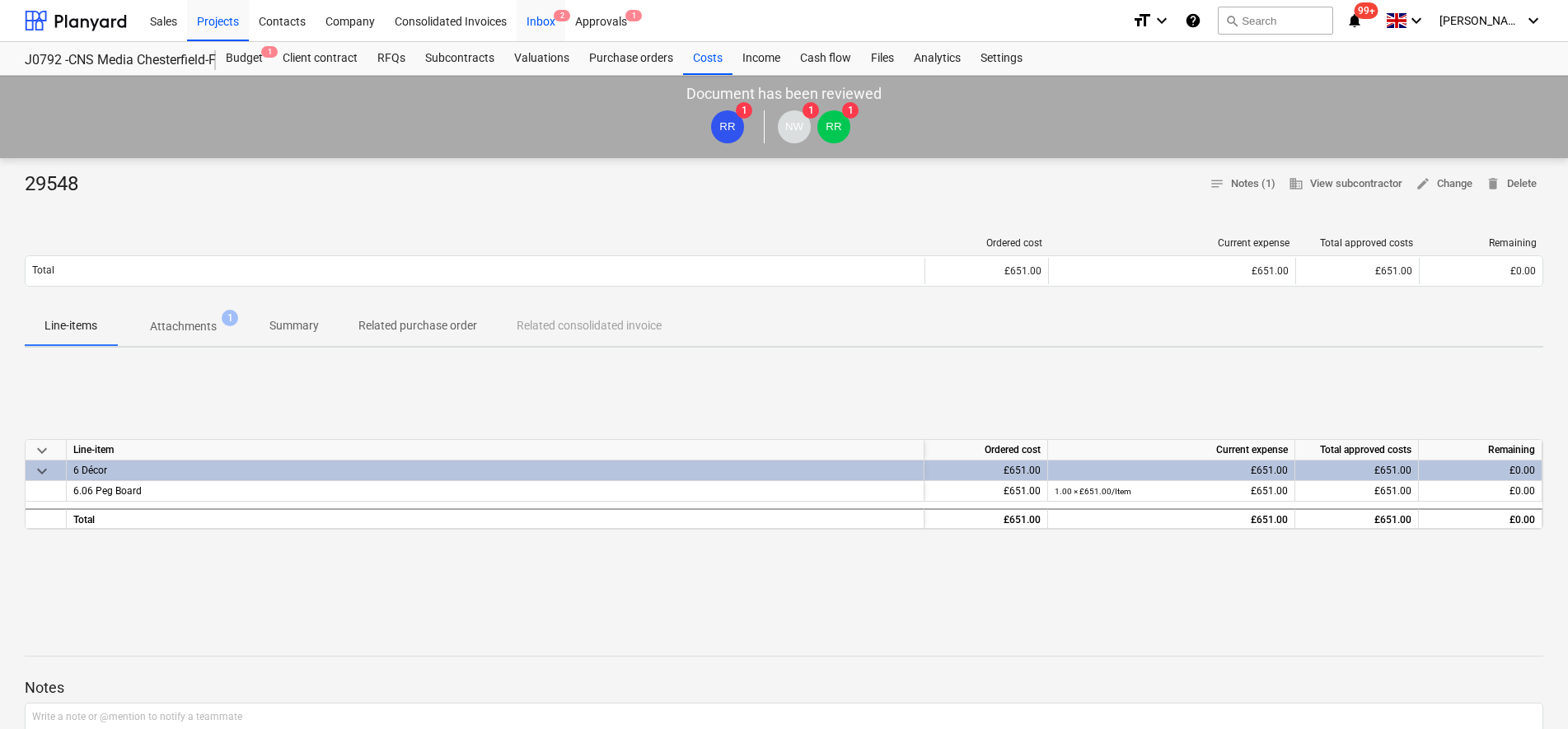
click at [523, 27] on div "Inbox 2" at bounding box center [541, 20] width 49 height 42
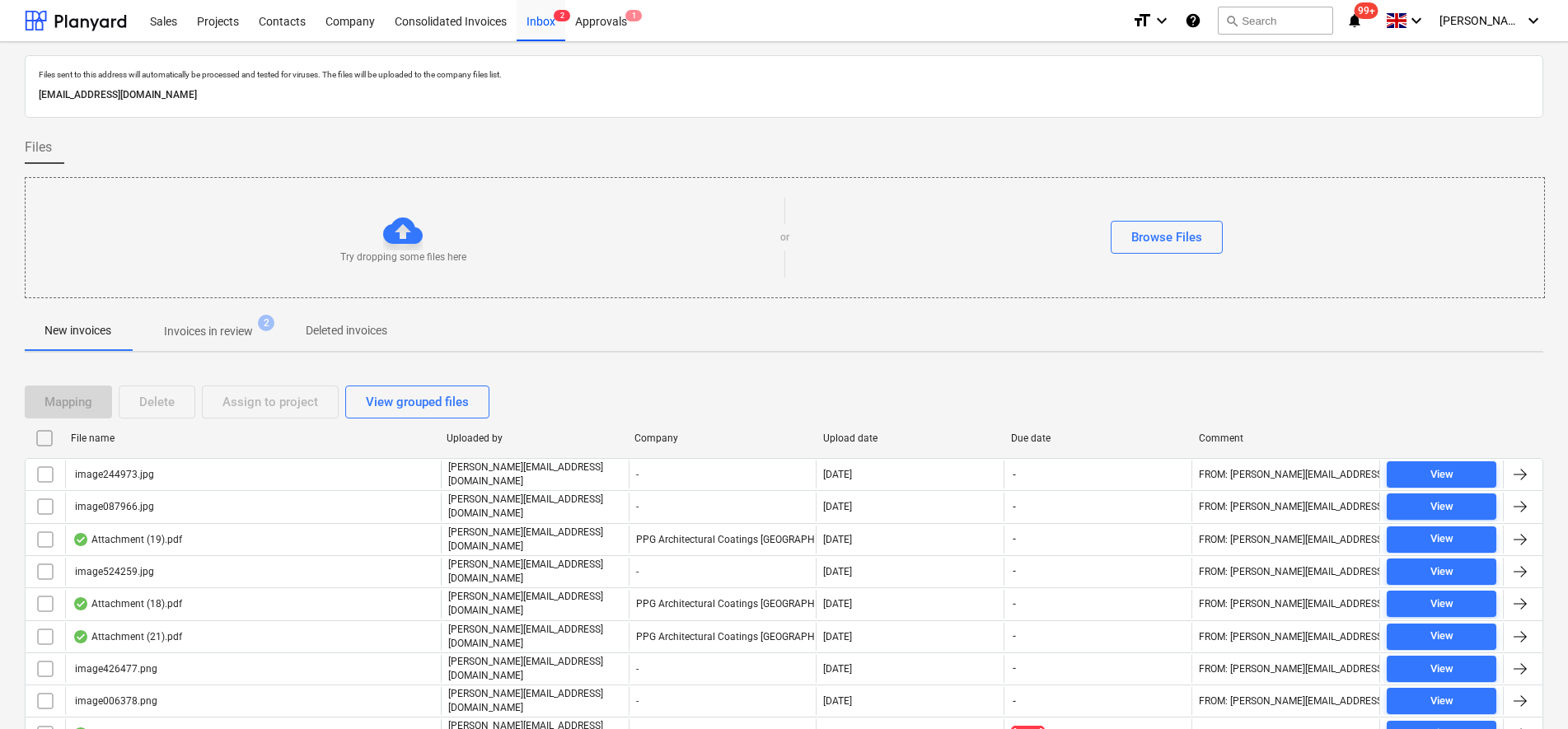
click at [47, 437] on input "checkbox" at bounding box center [44, 438] width 26 height 26
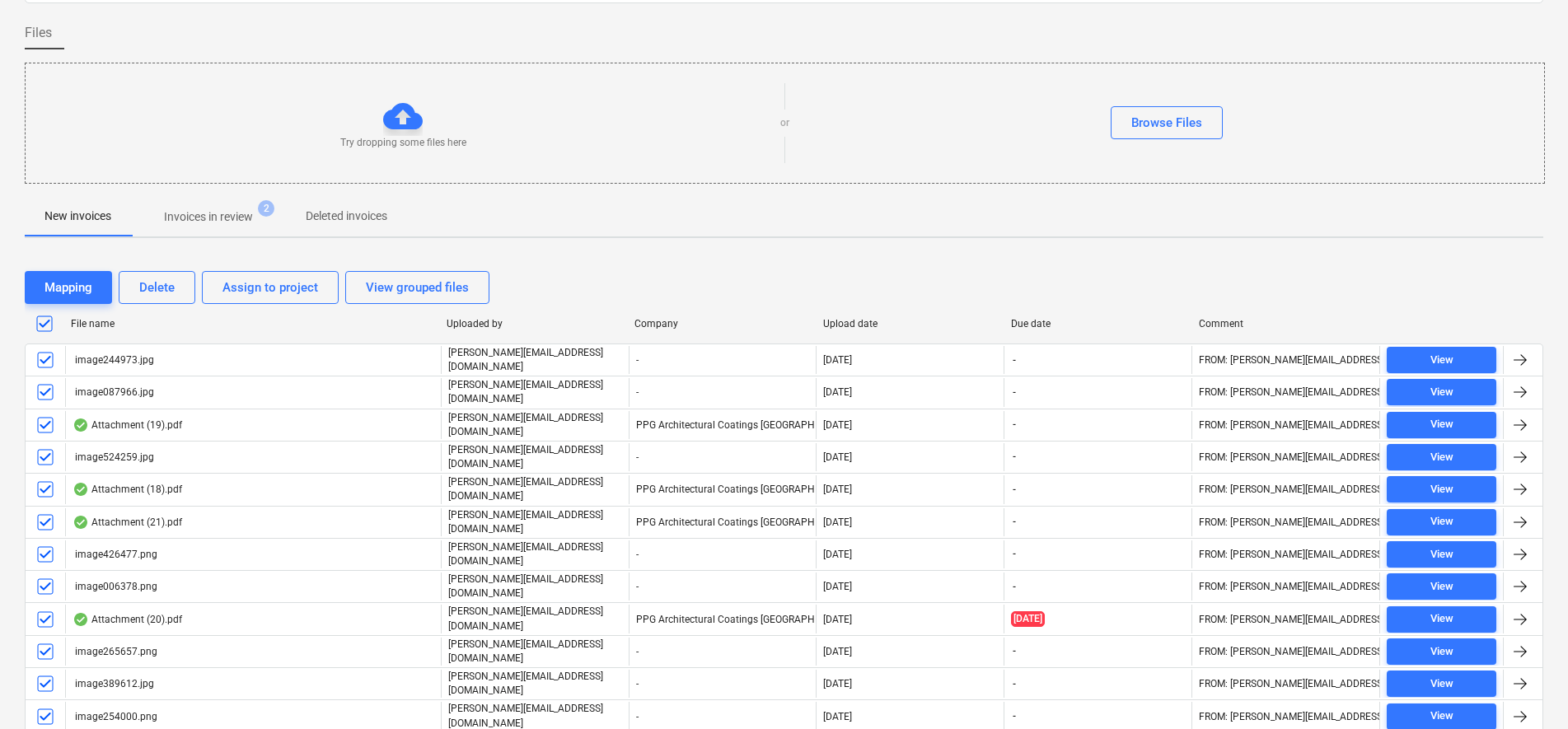
scroll to position [338, 0]
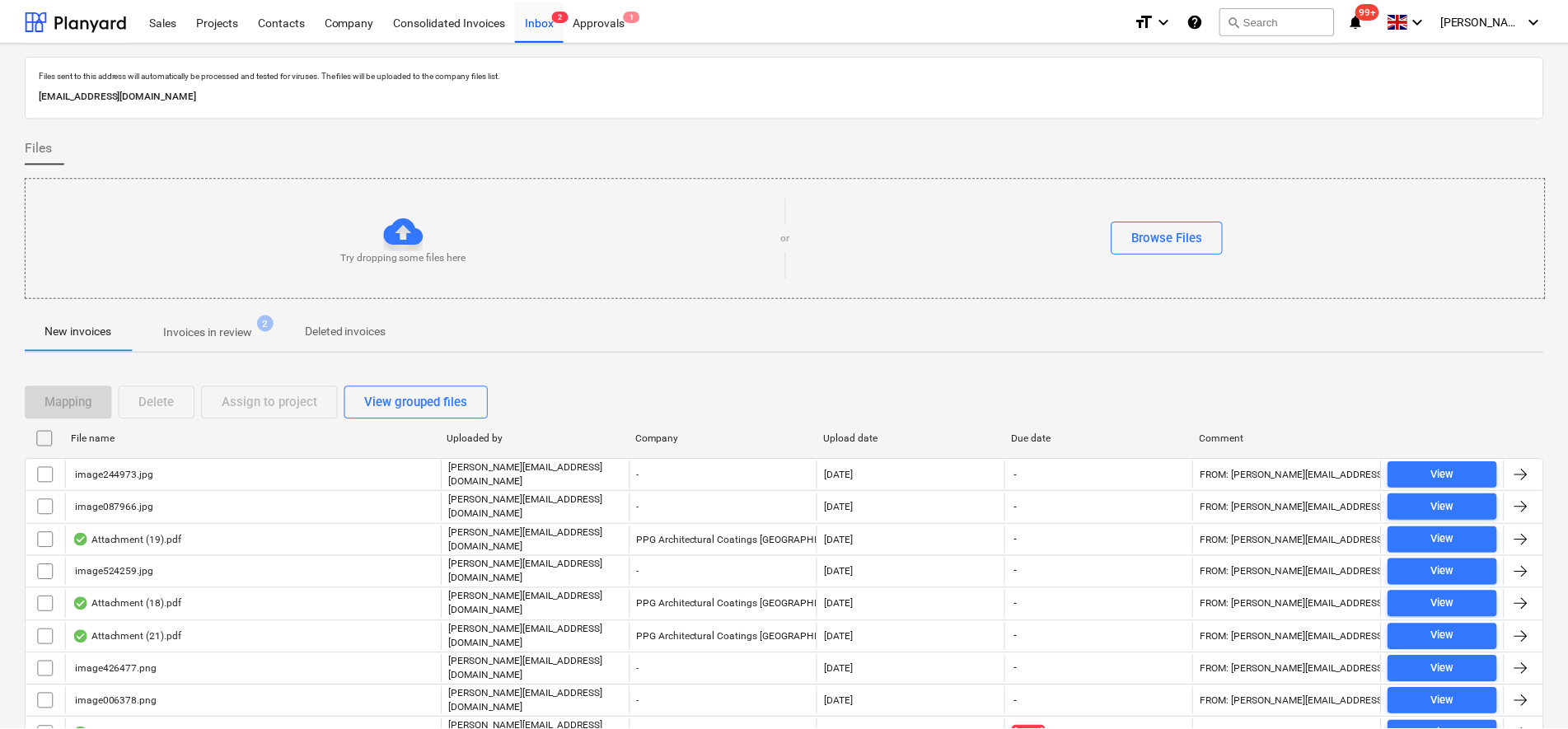
scroll to position [338, 0]
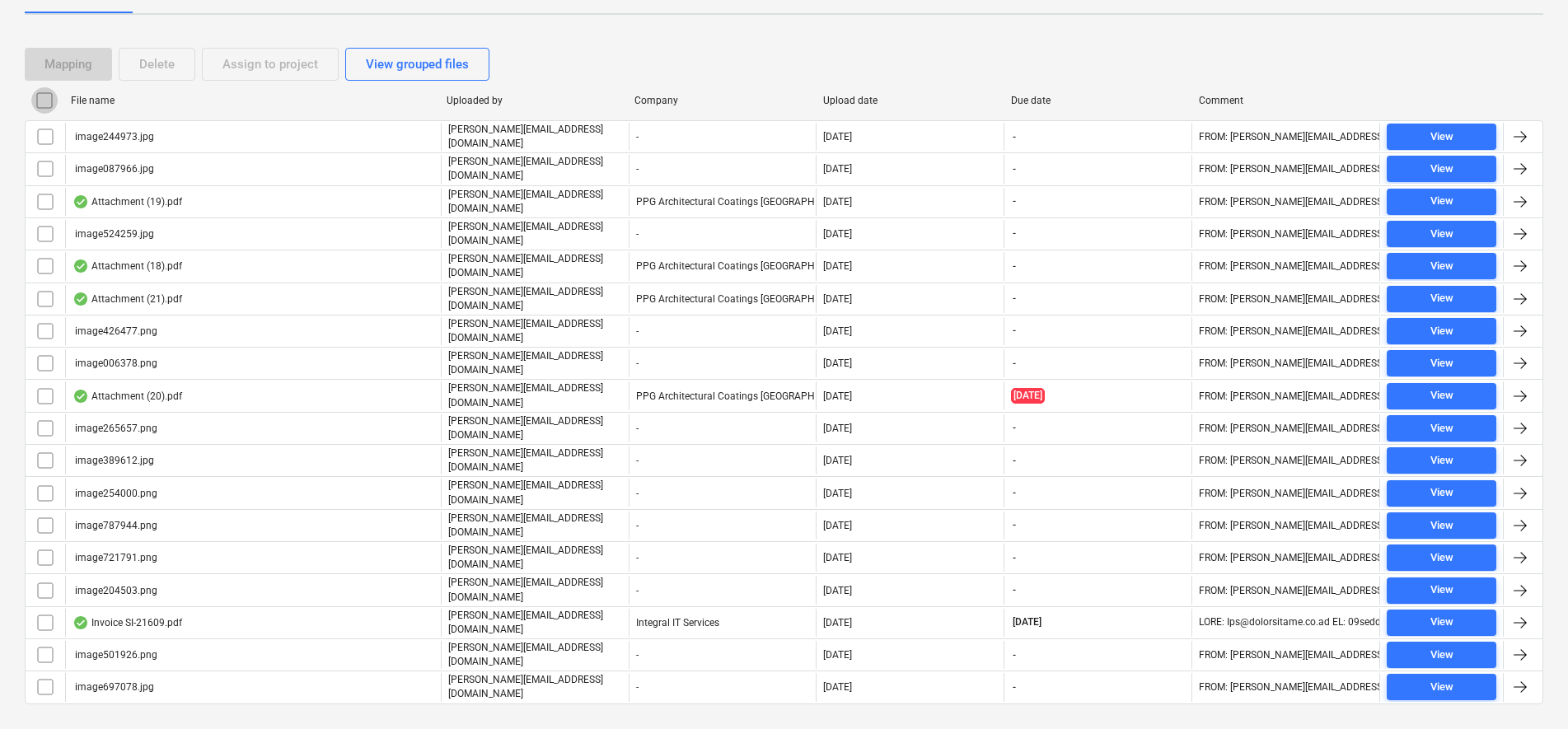
click at [45, 97] on input "checkbox" at bounding box center [44, 100] width 26 height 26
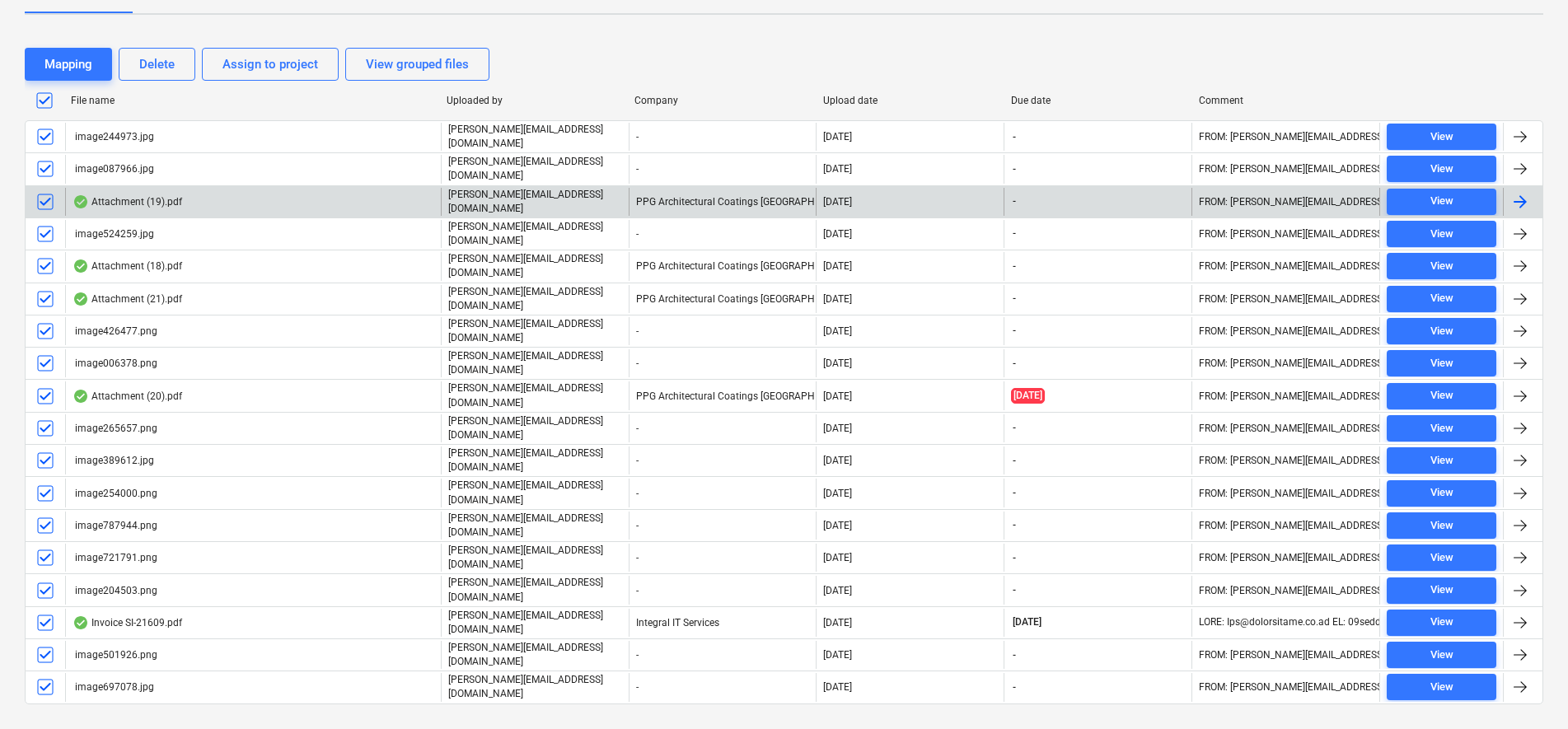
click at [46, 210] on div "Attachment (19).pdf [PERSON_NAME][EMAIL_ADDRESS][DOMAIN_NAME] PPG Architectural…" at bounding box center [783, 201] width 1518 height 32
click at [40, 201] on input "checkbox" at bounding box center [45, 201] width 26 height 26
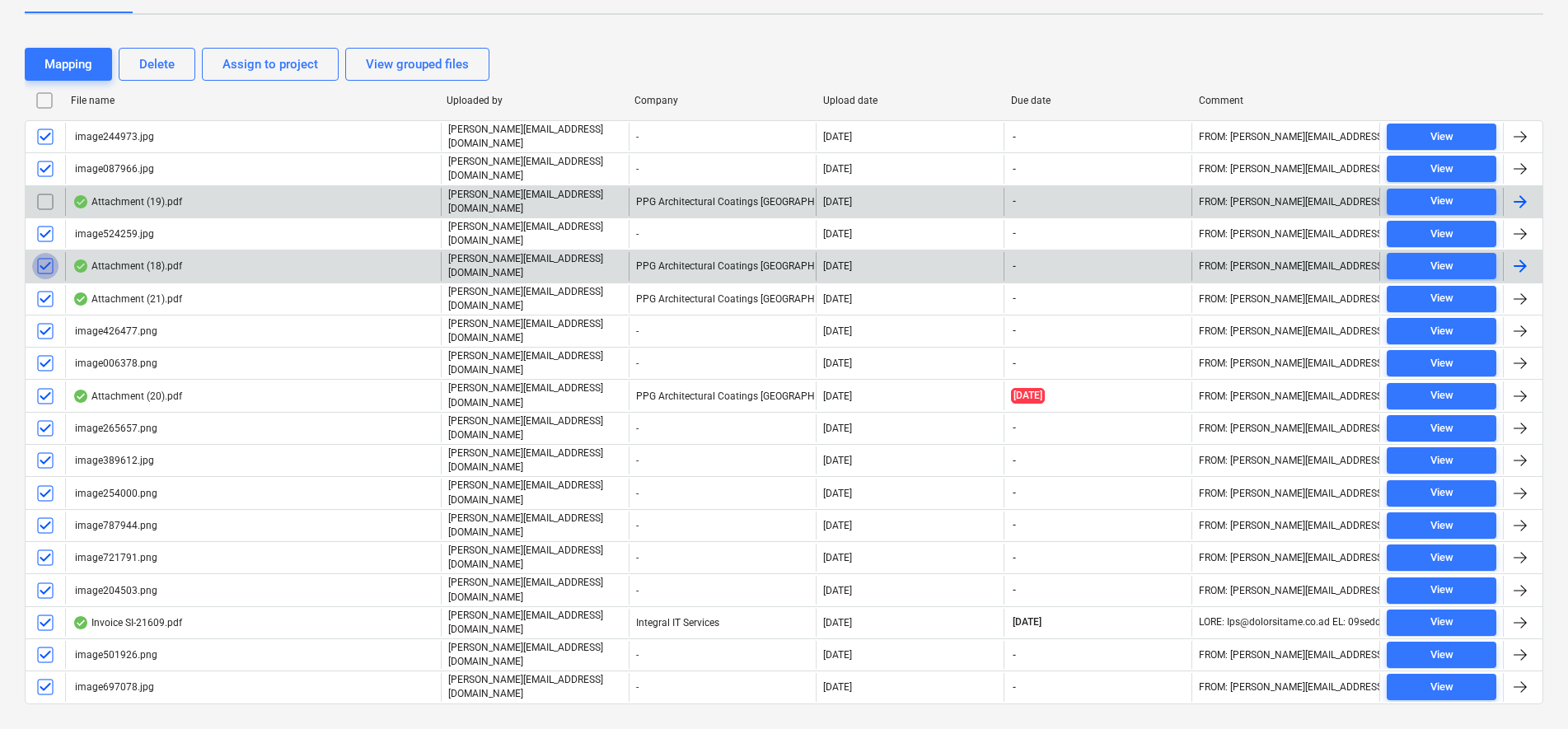
click at [50, 254] on input "checkbox" at bounding box center [45, 266] width 26 height 26
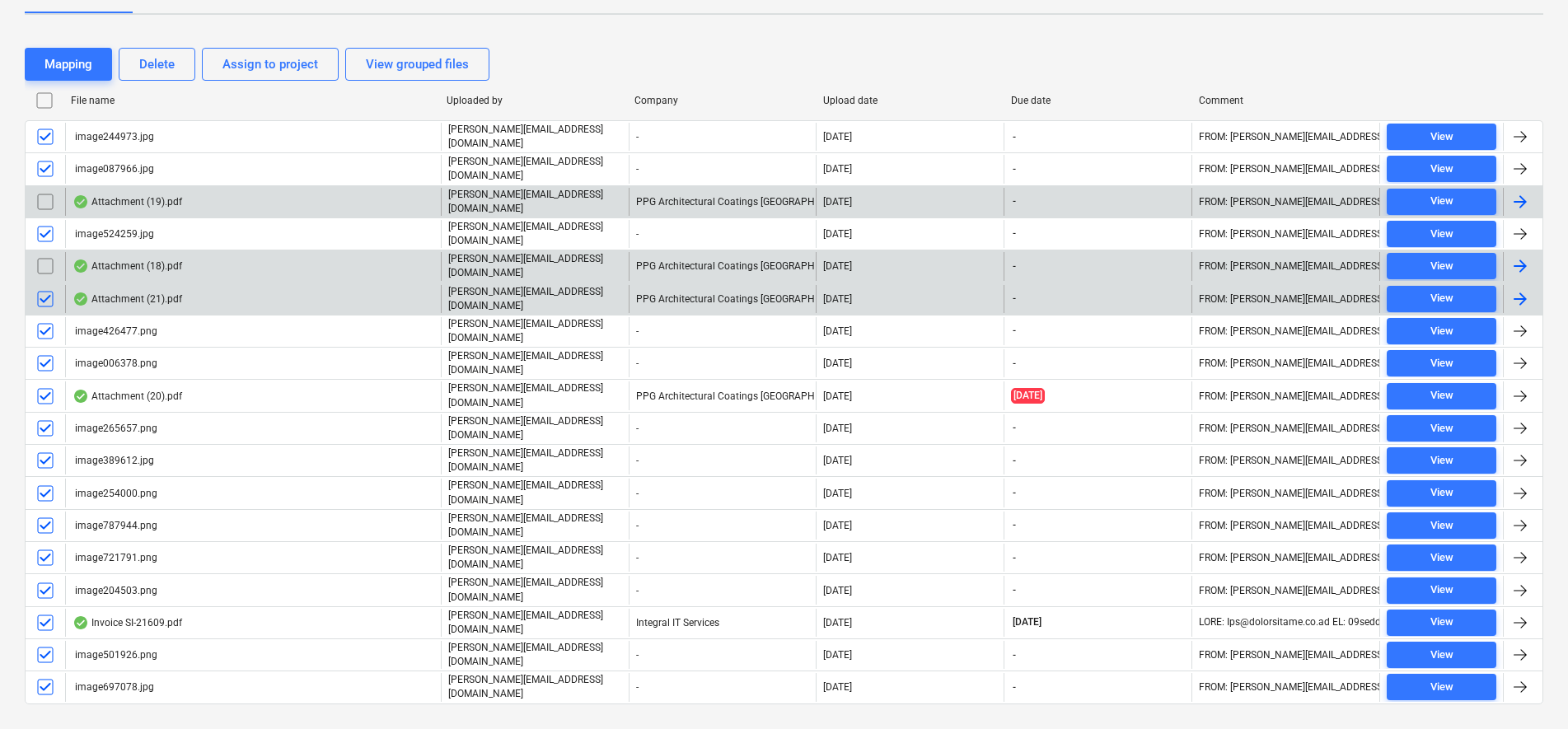
click at [49, 285] on input "checkbox" at bounding box center [45, 298] width 26 height 26
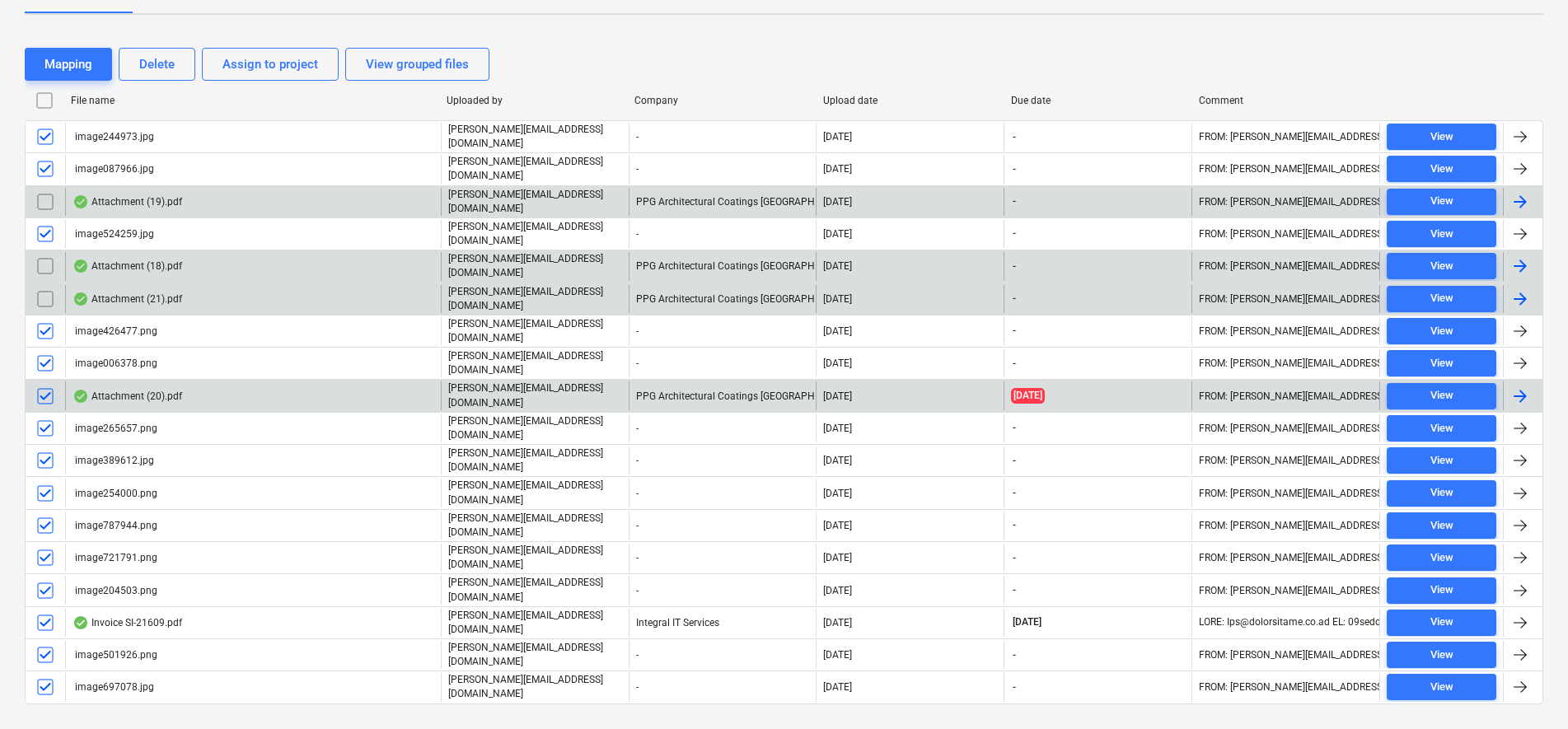
click at [50, 383] on input "checkbox" at bounding box center [45, 396] width 26 height 26
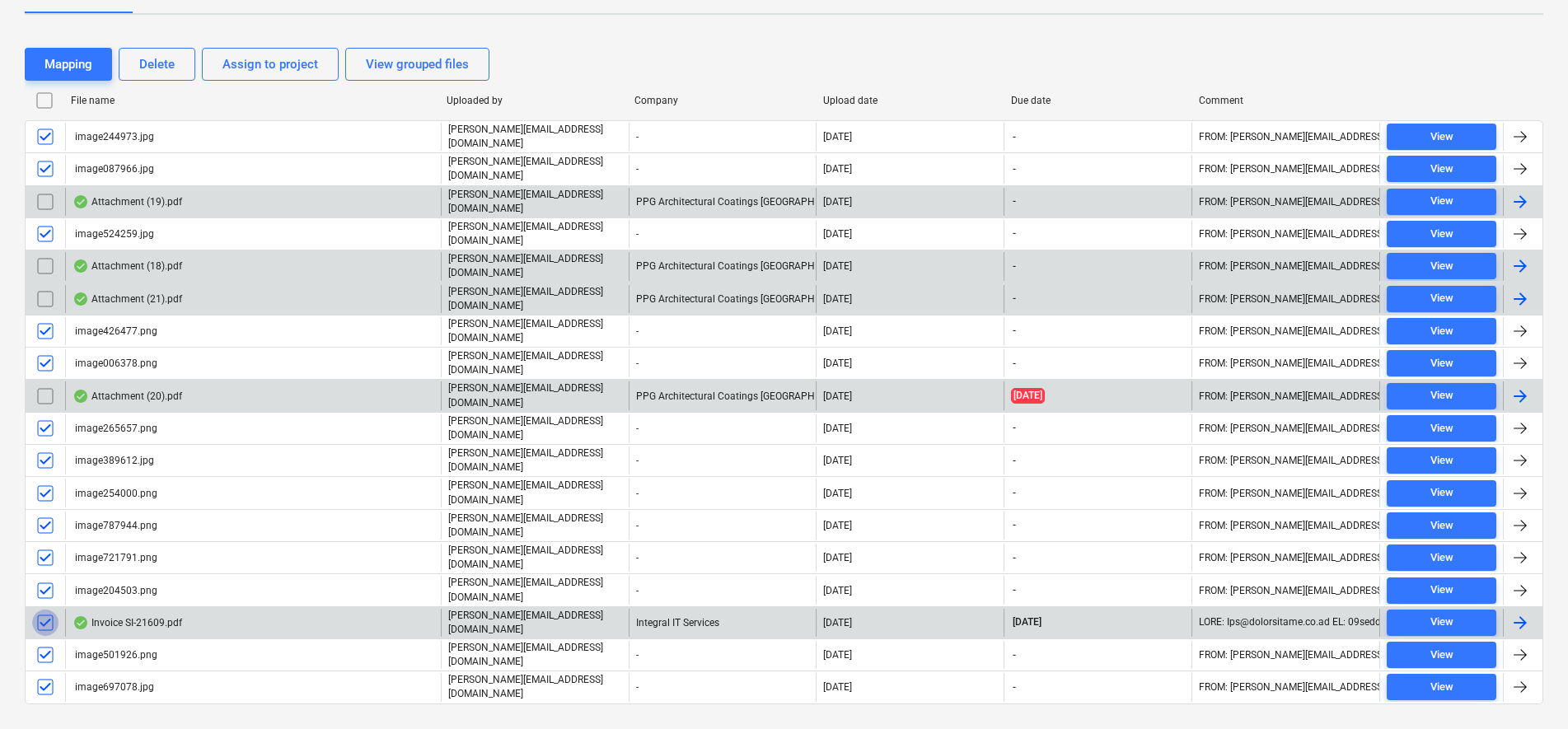
click at [44, 610] on input "checkbox" at bounding box center [45, 622] width 26 height 26
click at [164, 75] on div "Delete" at bounding box center [156, 64] width 35 height 21
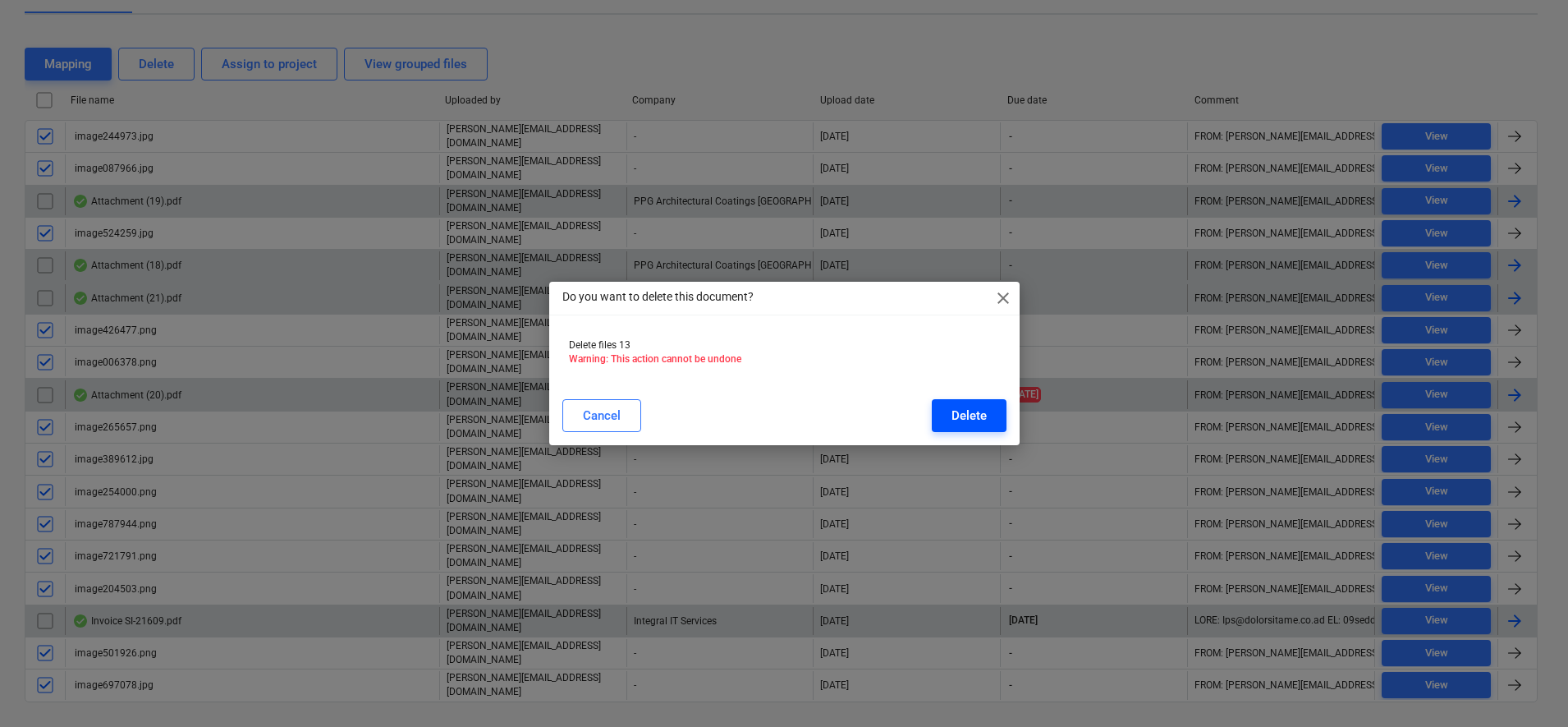
click at [992, 419] on button "Delete" at bounding box center [969, 416] width 75 height 33
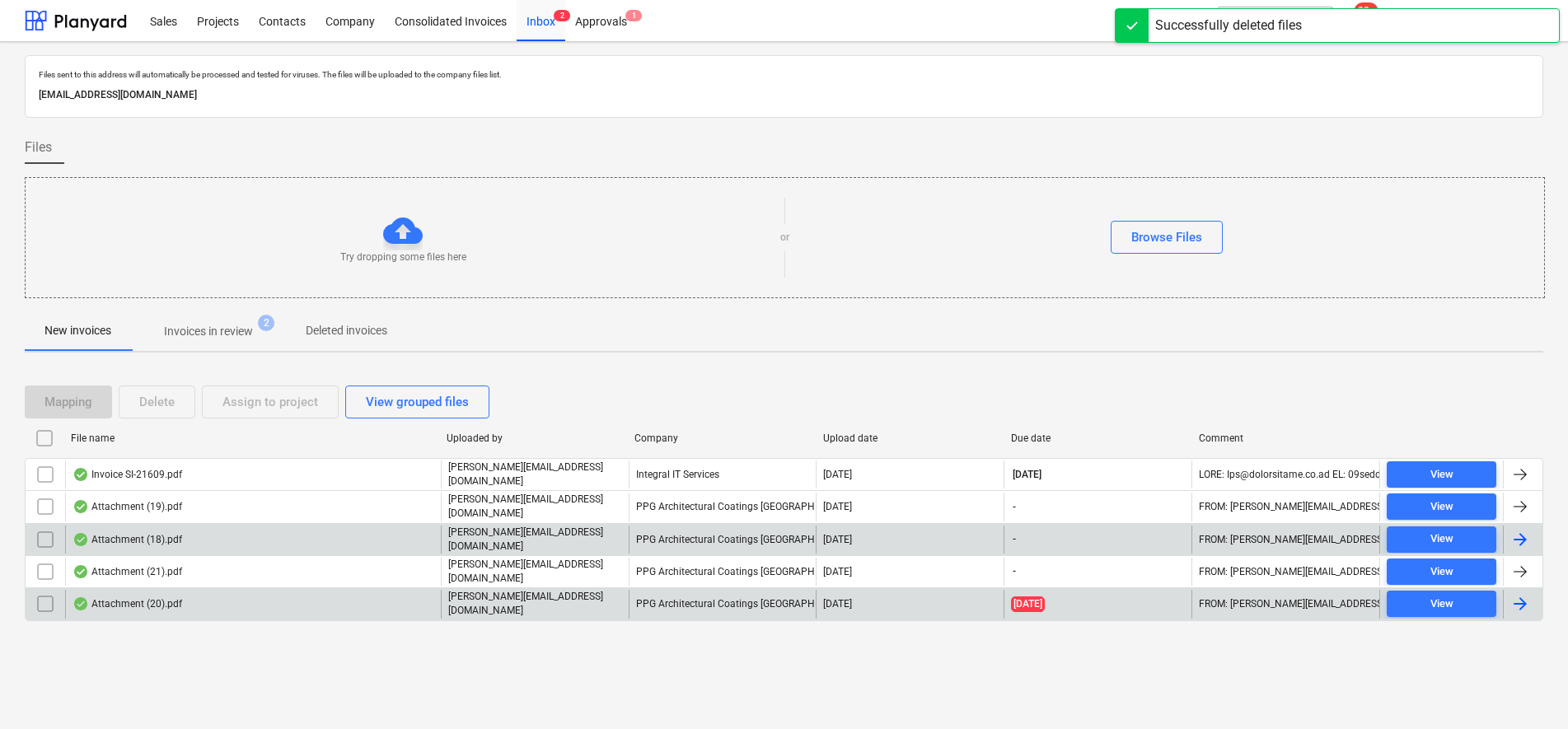
scroll to position [0, 0]
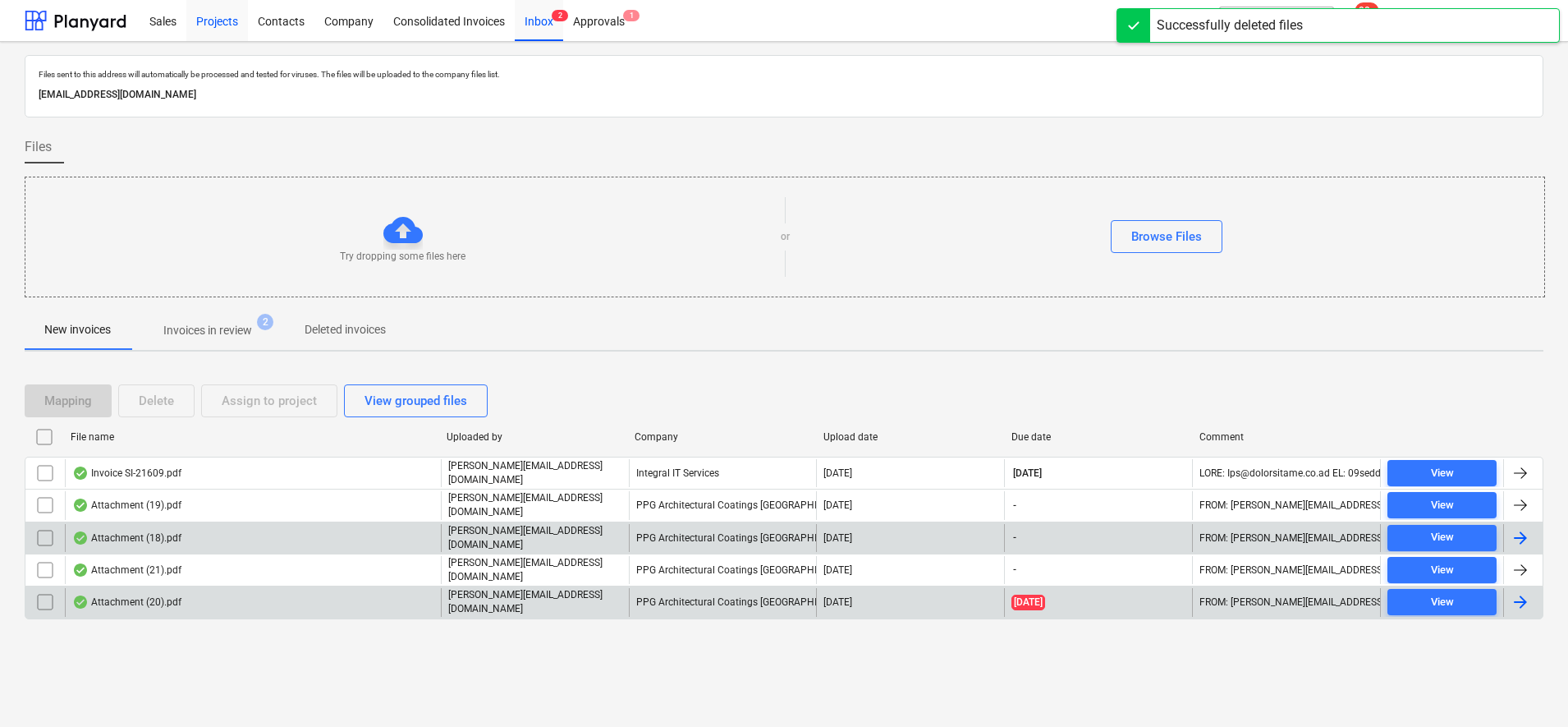
click at [236, 18] on div "Projects" at bounding box center [216, 19] width 61 height 42
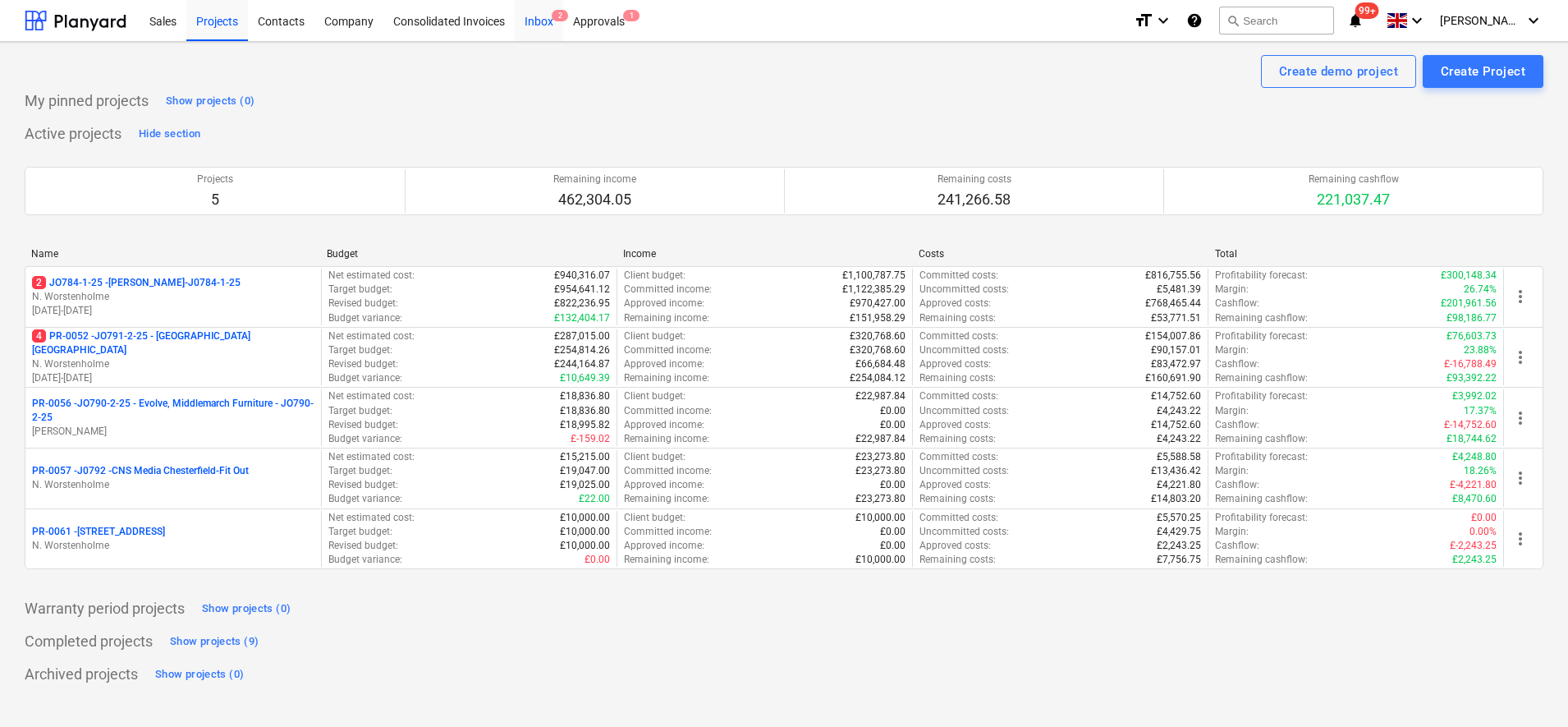
click at [539, 19] on div "Inbox 2" at bounding box center [539, 19] width 49 height 42
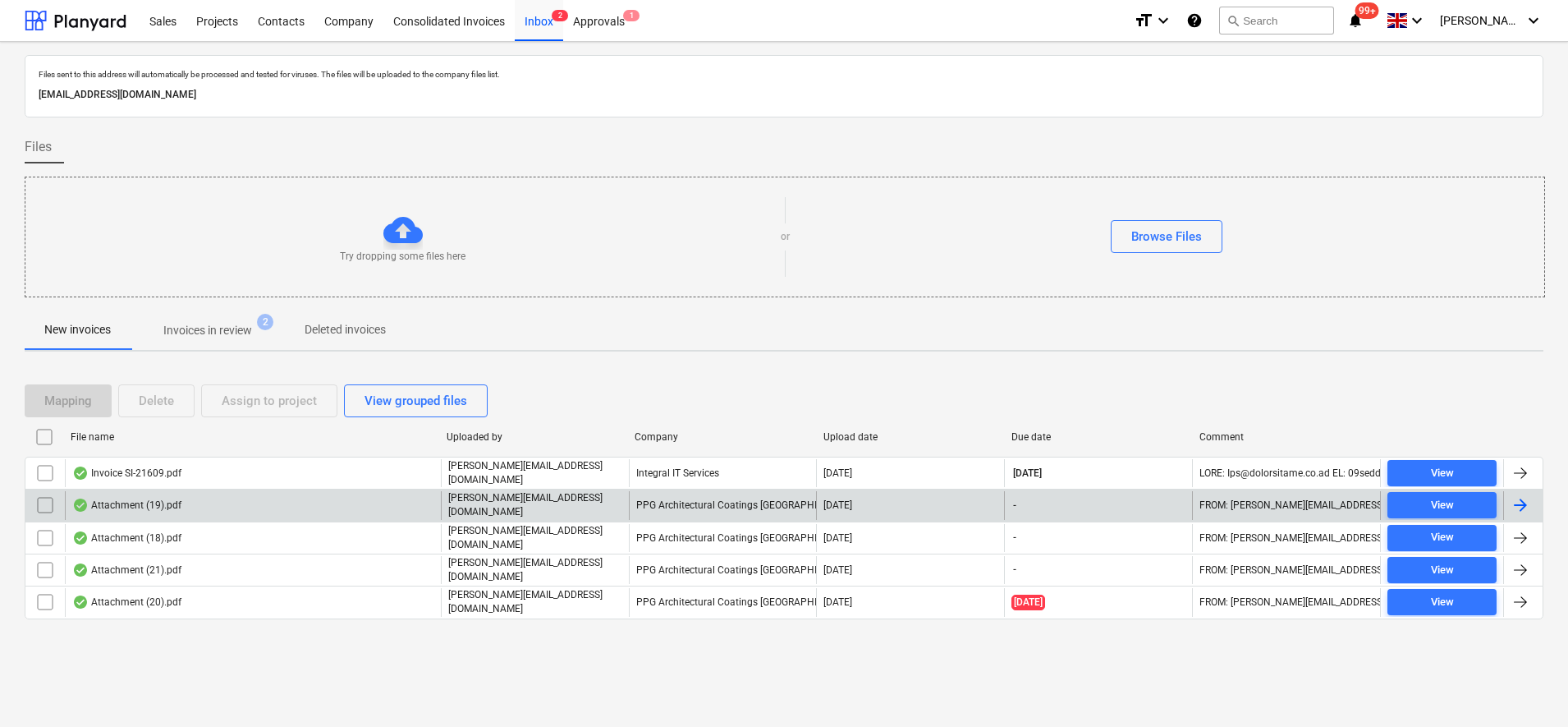
click at [135, 505] on div "Attachment (19).pdf" at bounding box center [127, 505] width 109 height 13
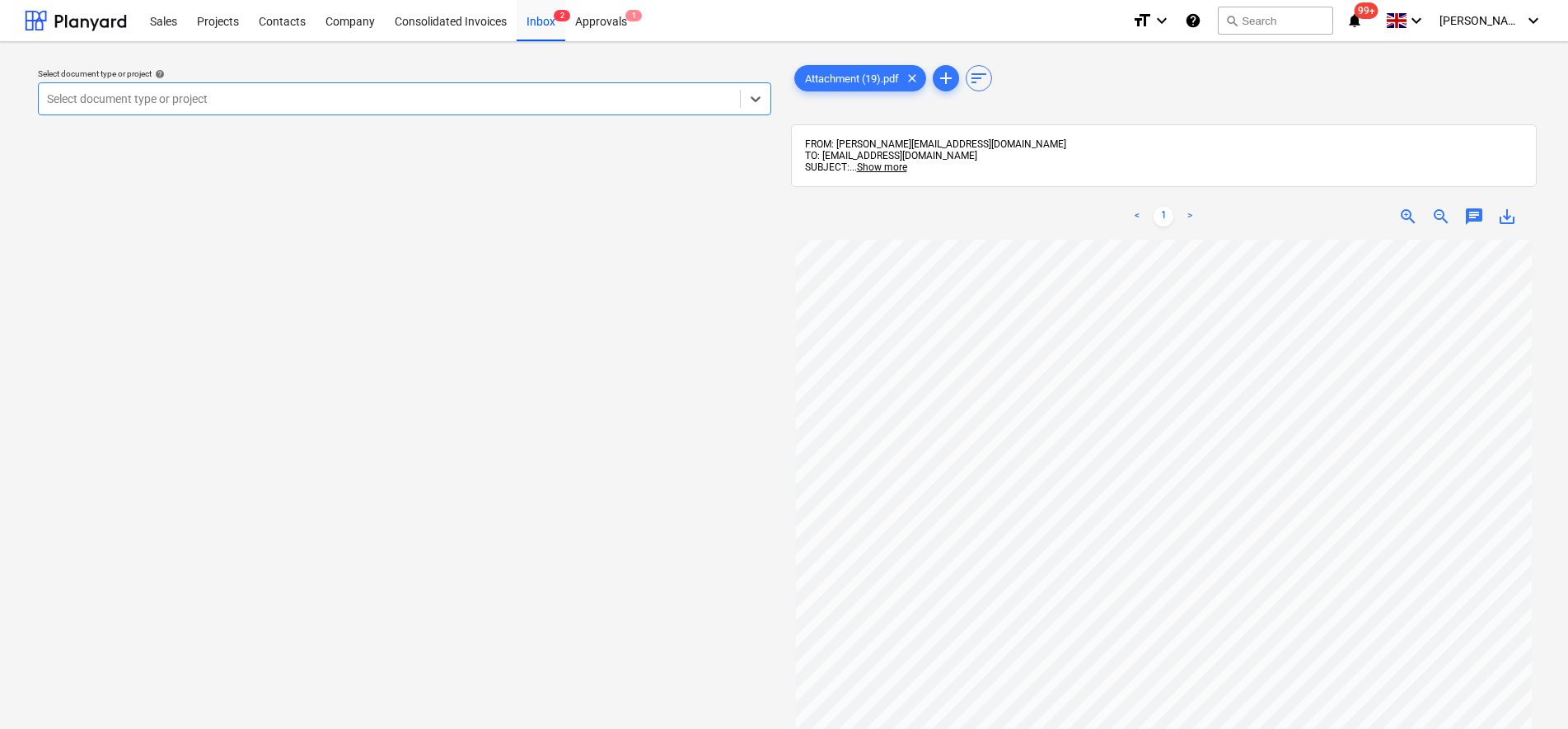
click at [342, 103] on div at bounding box center [389, 99] width 684 height 17
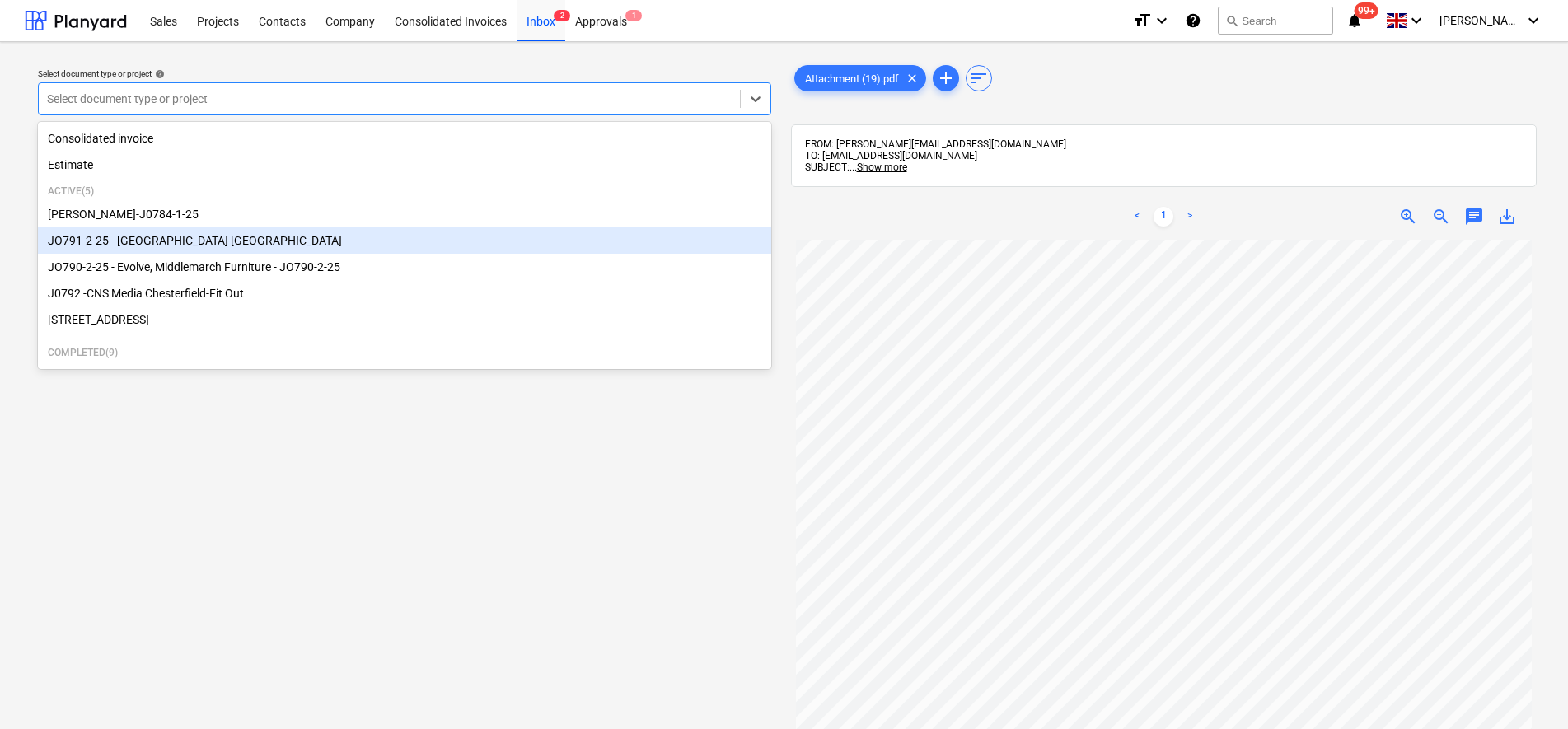
click at [197, 243] on div "JO791-2-25 - [GEOGRAPHIC_DATA] [GEOGRAPHIC_DATA]" at bounding box center [405, 240] width 733 height 26
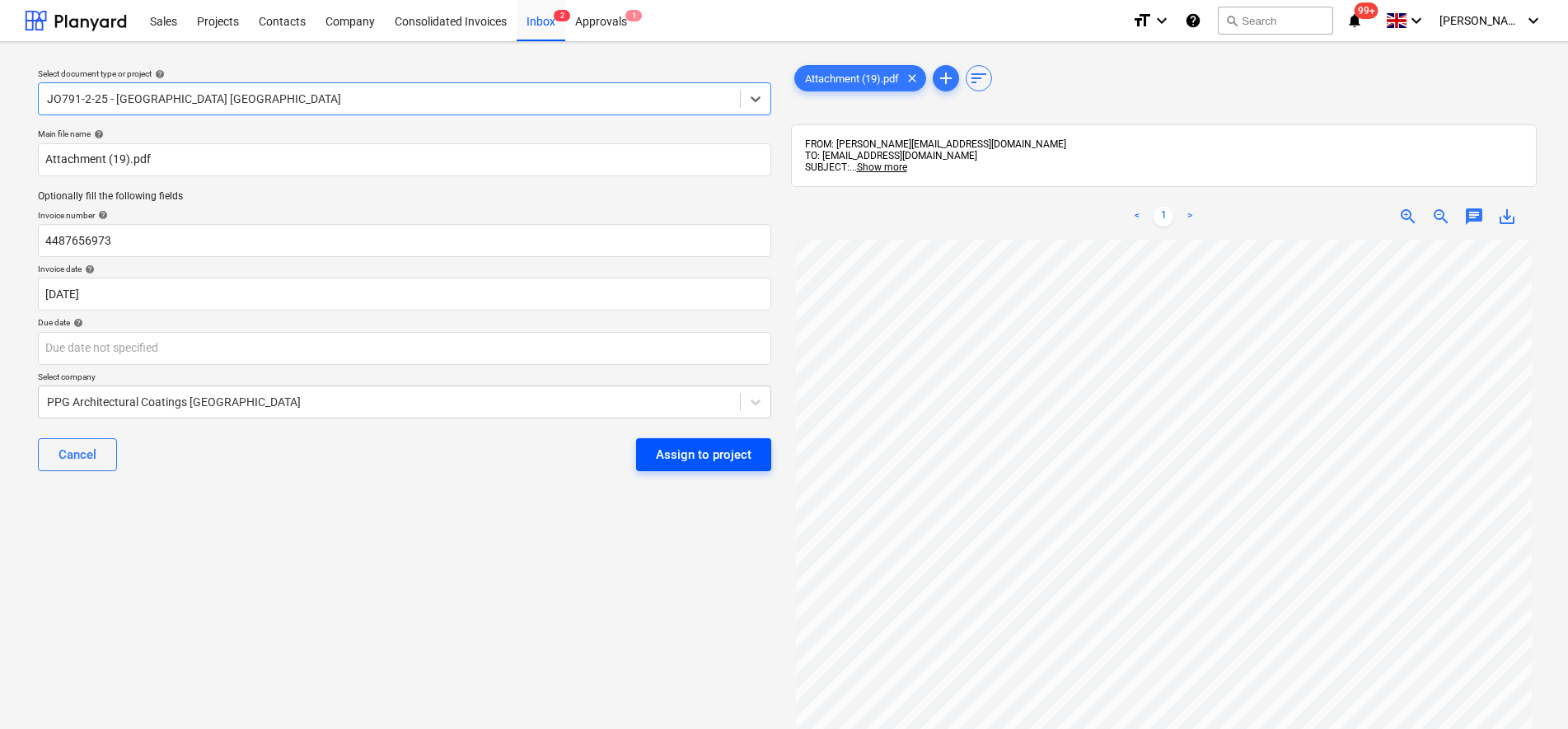
click at [685, 465] on div "Assign to project" at bounding box center [704, 454] width 96 height 21
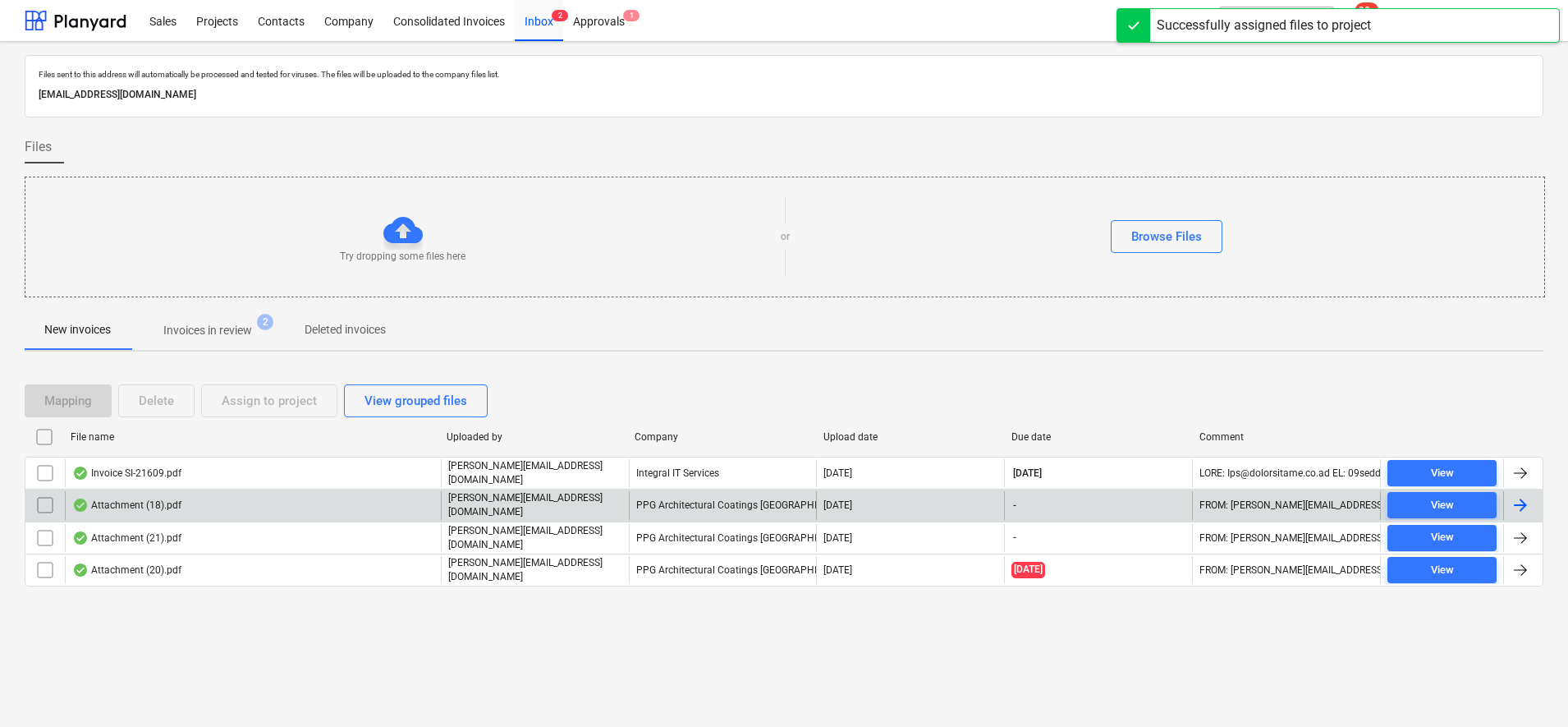
click at [155, 504] on div "Attachment (18).pdf" at bounding box center [127, 505] width 109 height 13
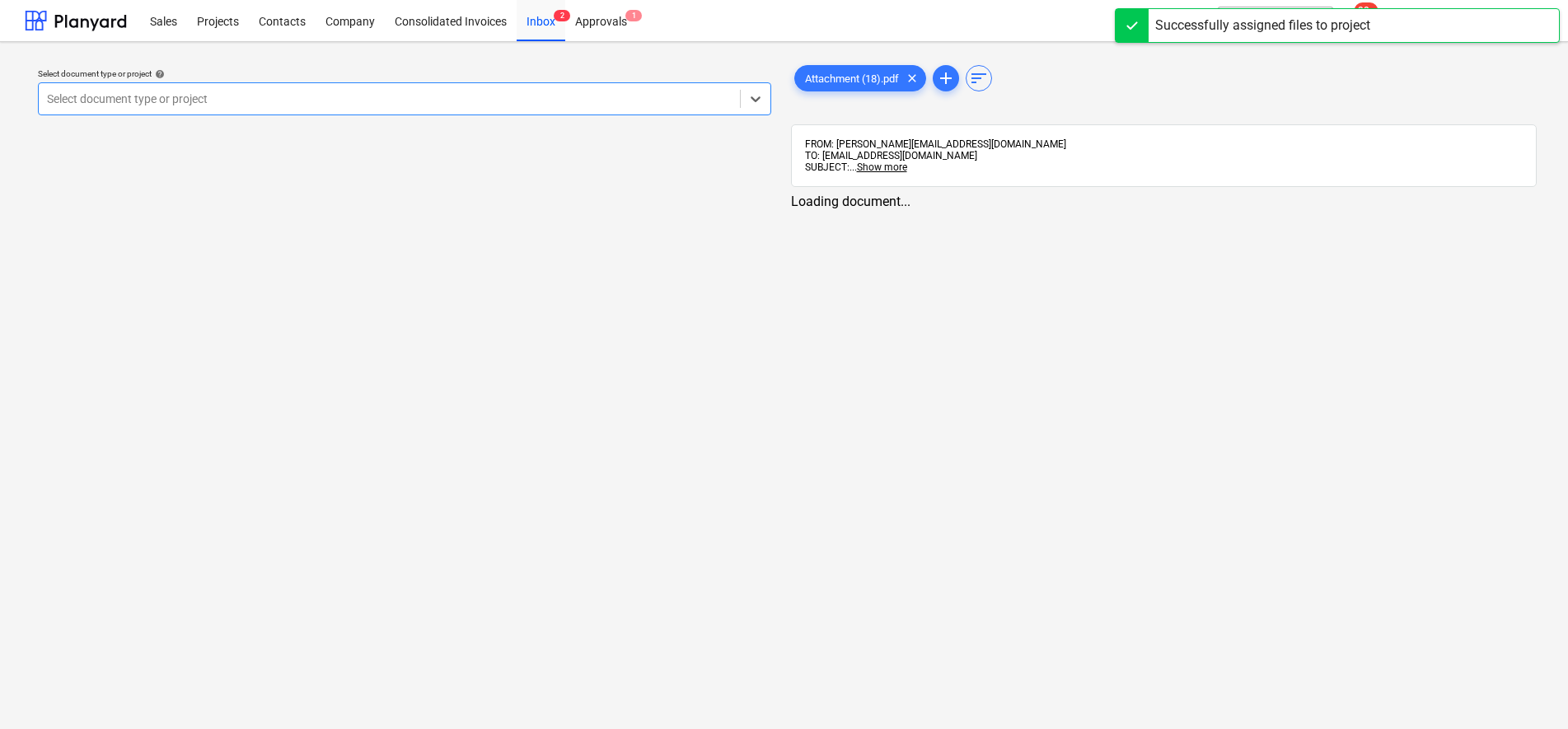
click at [190, 105] on div at bounding box center [389, 99] width 684 height 17
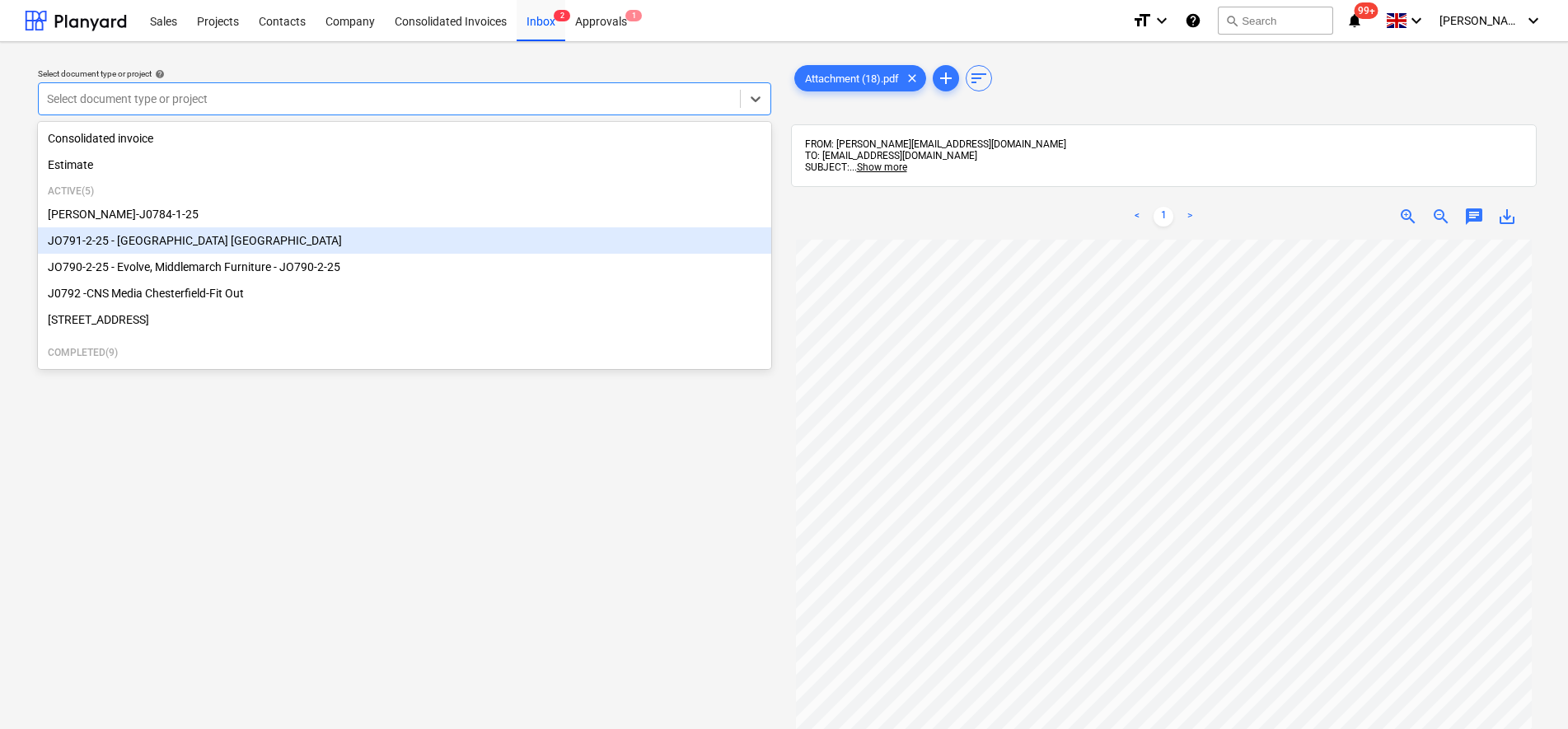
click at [192, 250] on div "JO791-2-25 - [GEOGRAPHIC_DATA] [GEOGRAPHIC_DATA]" at bounding box center [405, 240] width 733 height 26
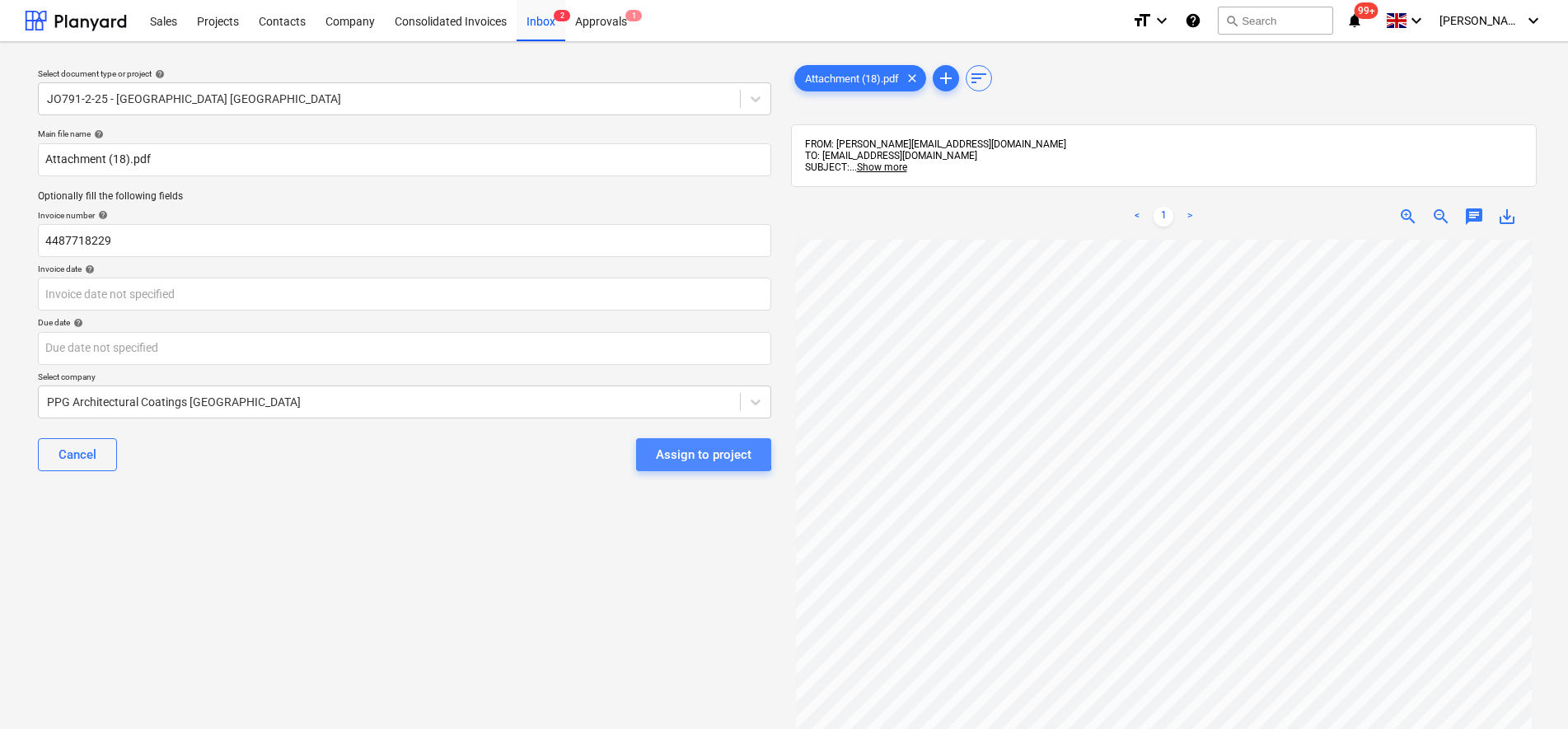
click at [669, 452] on div "Assign to project" at bounding box center [704, 454] width 96 height 21
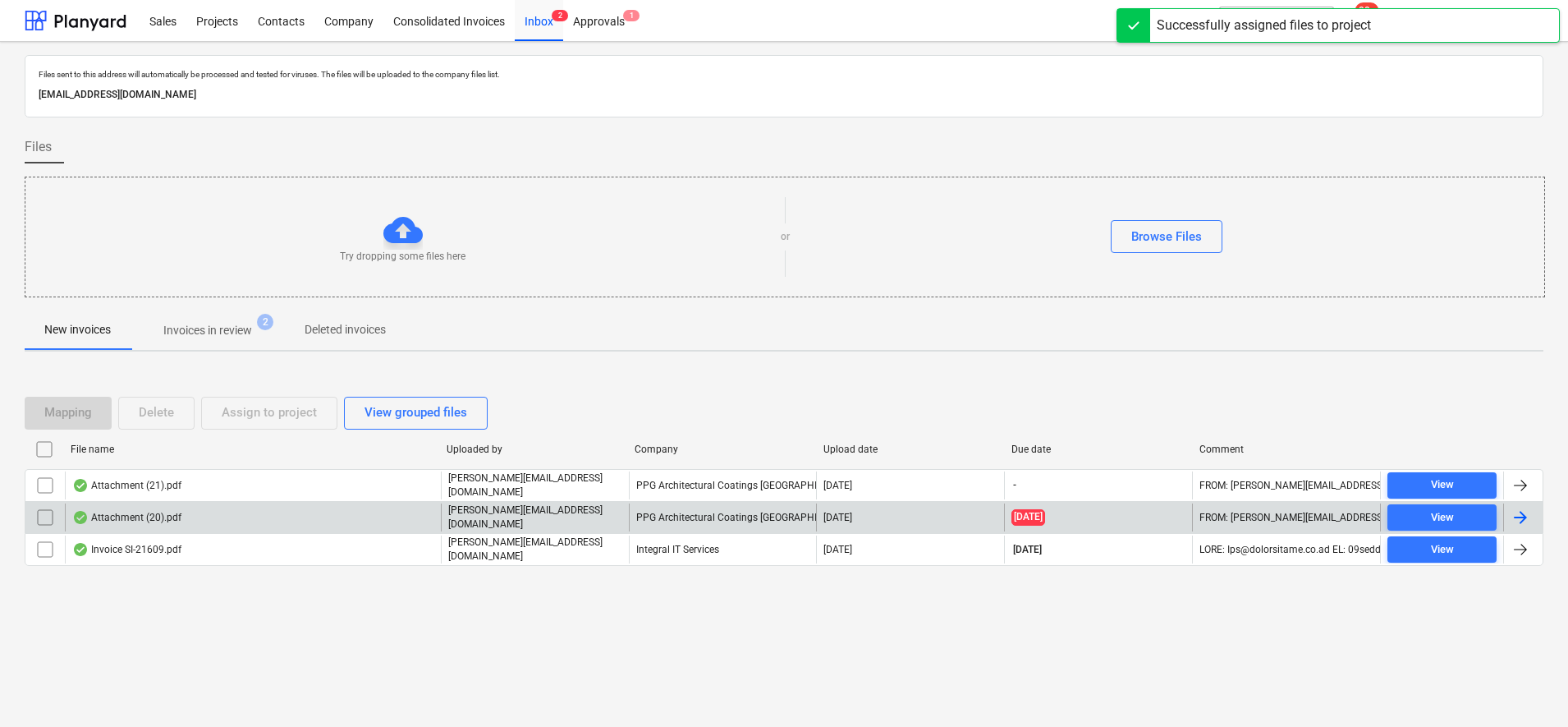
click at [296, 510] on div "Attachment (20).pdf" at bounding box center [253, 517] width 376 height 28
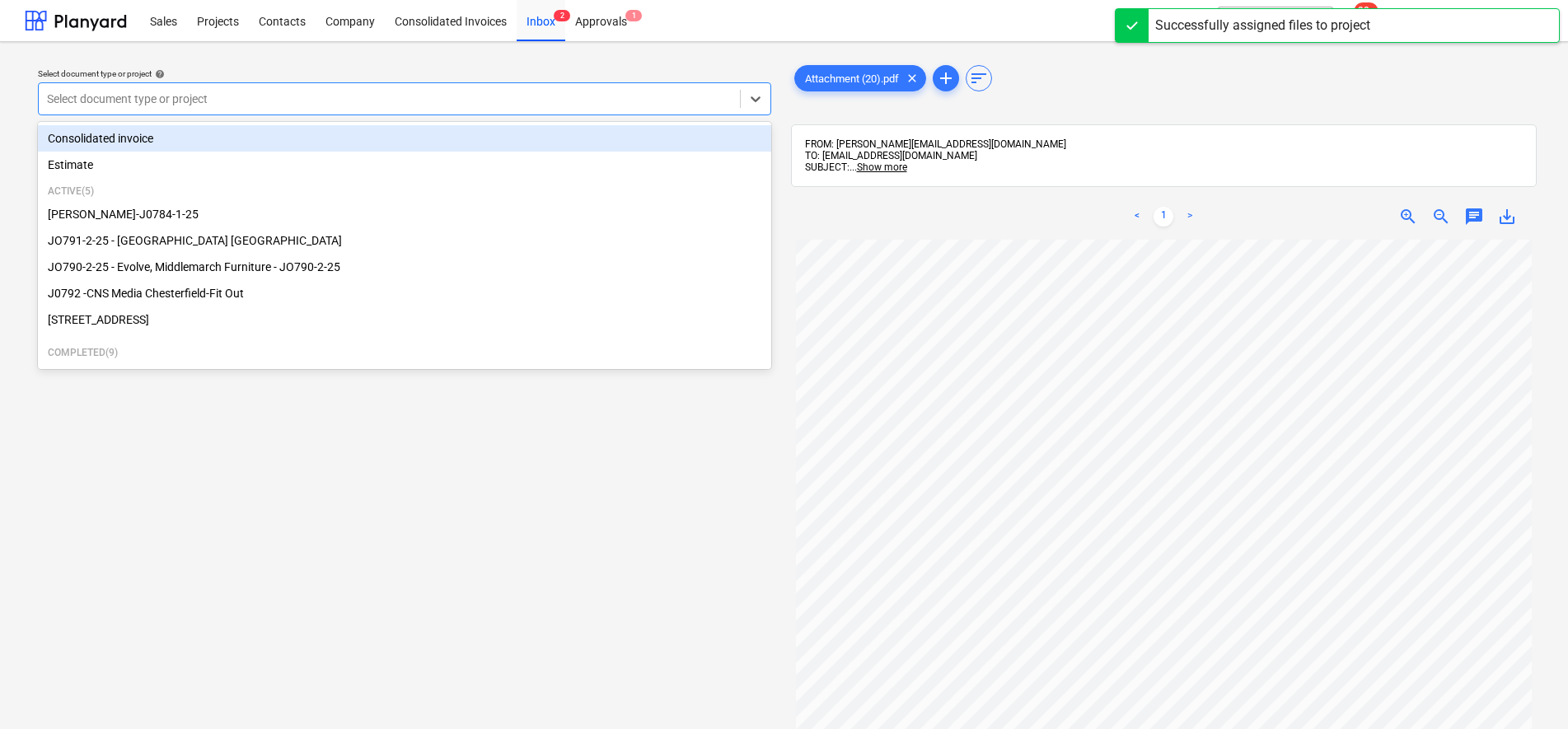
click at [168, 99] on div at bounding box center [389, 99] width 684 height 17
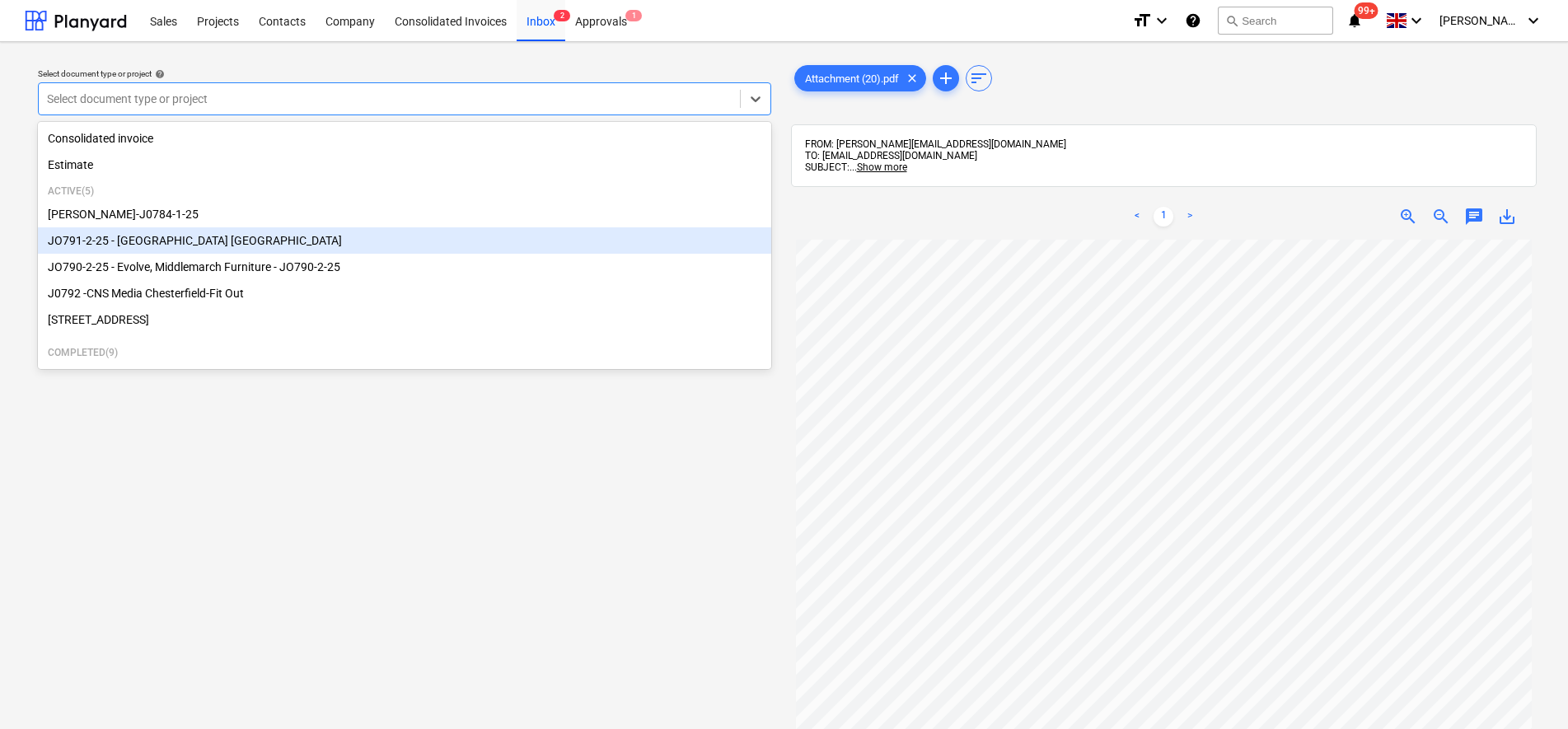
click at [181, 237] on div "JO791-2-25 - [GEOGRAPHIC_DATA] [GEOGRAPHIC_DATA]" at bounding box center [405, 240] width 733 height 26
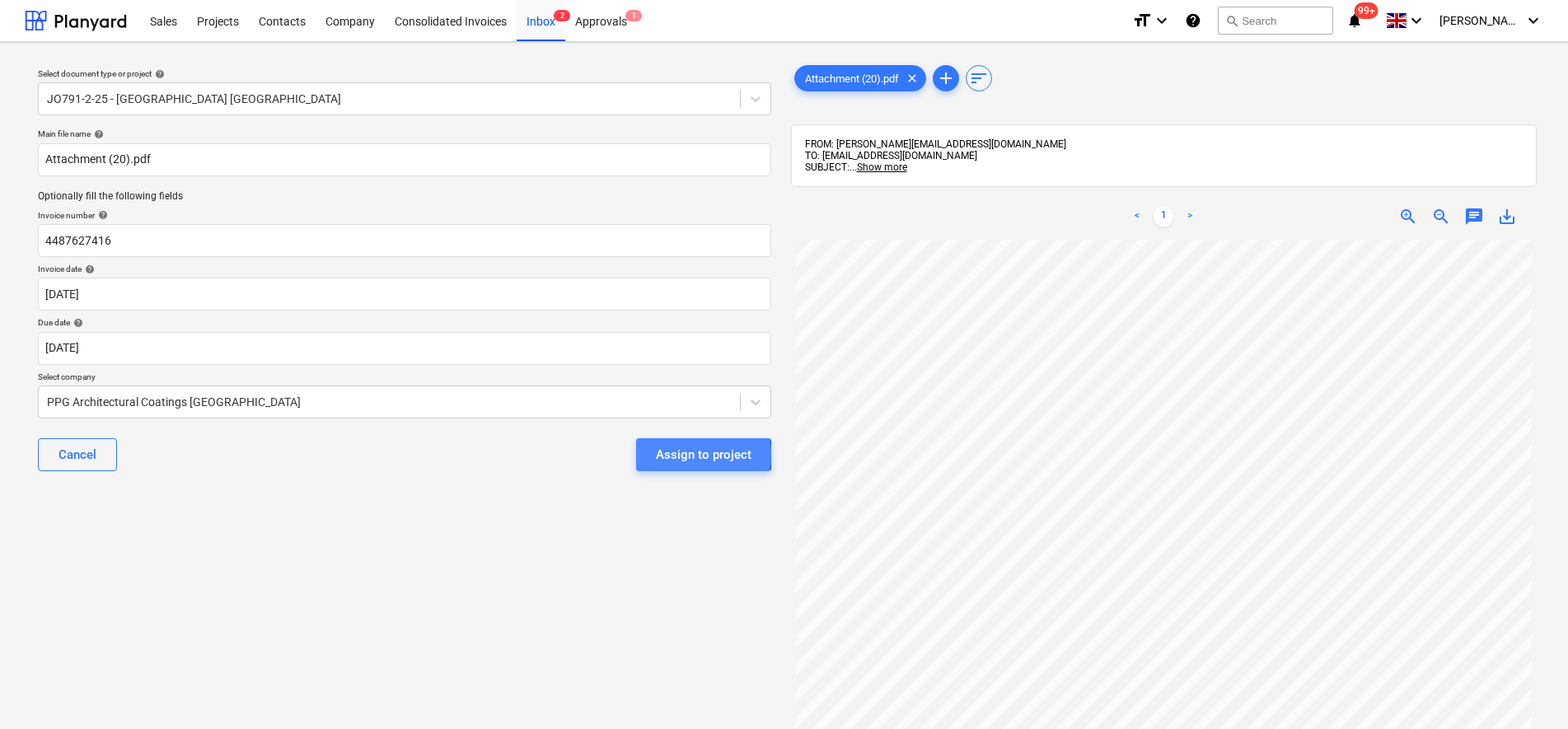
click at [674, 454] on div "Assign to project" at bounding box center [704, 454] width 96 height 21
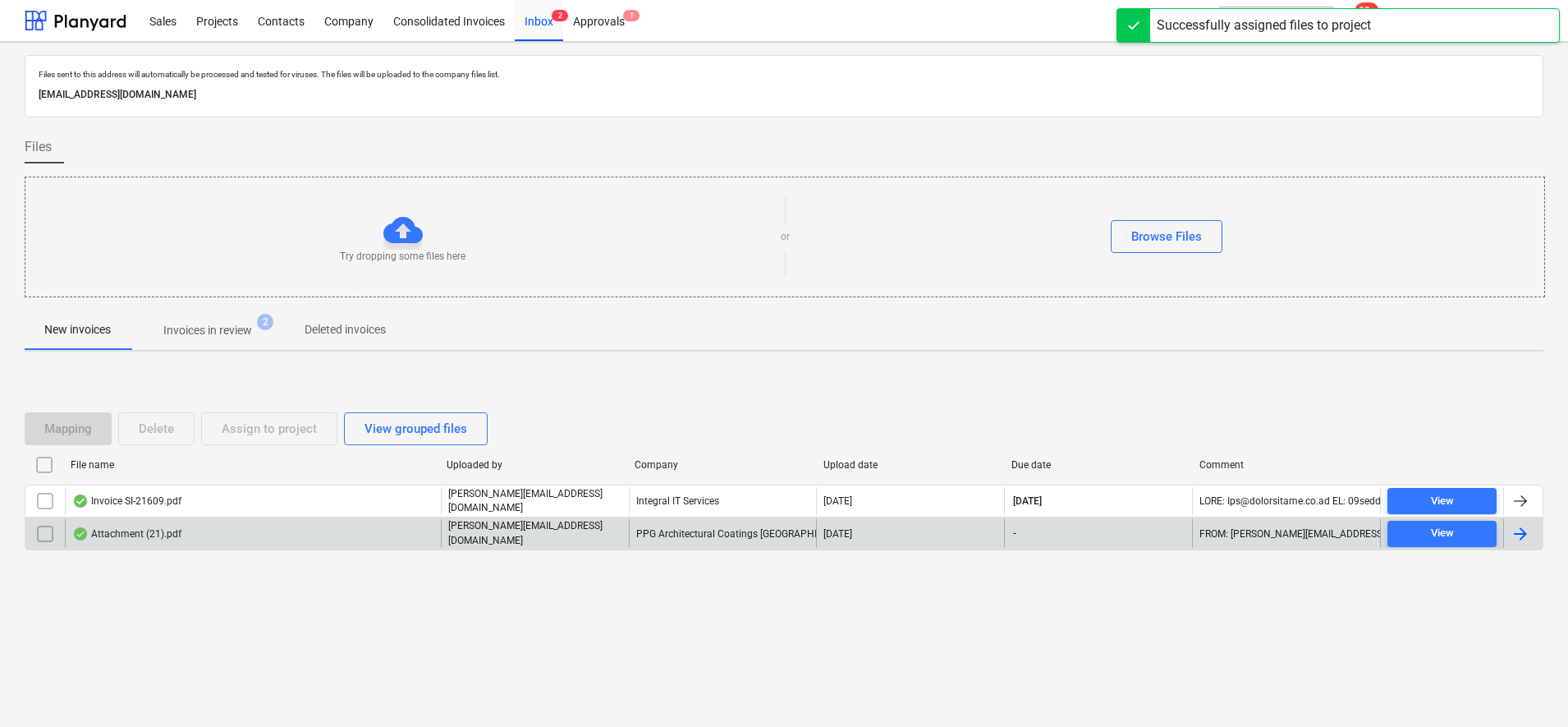
click at [341, 520] on div "Attachment (21).pdf" at bounding box center [253, 533] width 376 height 28
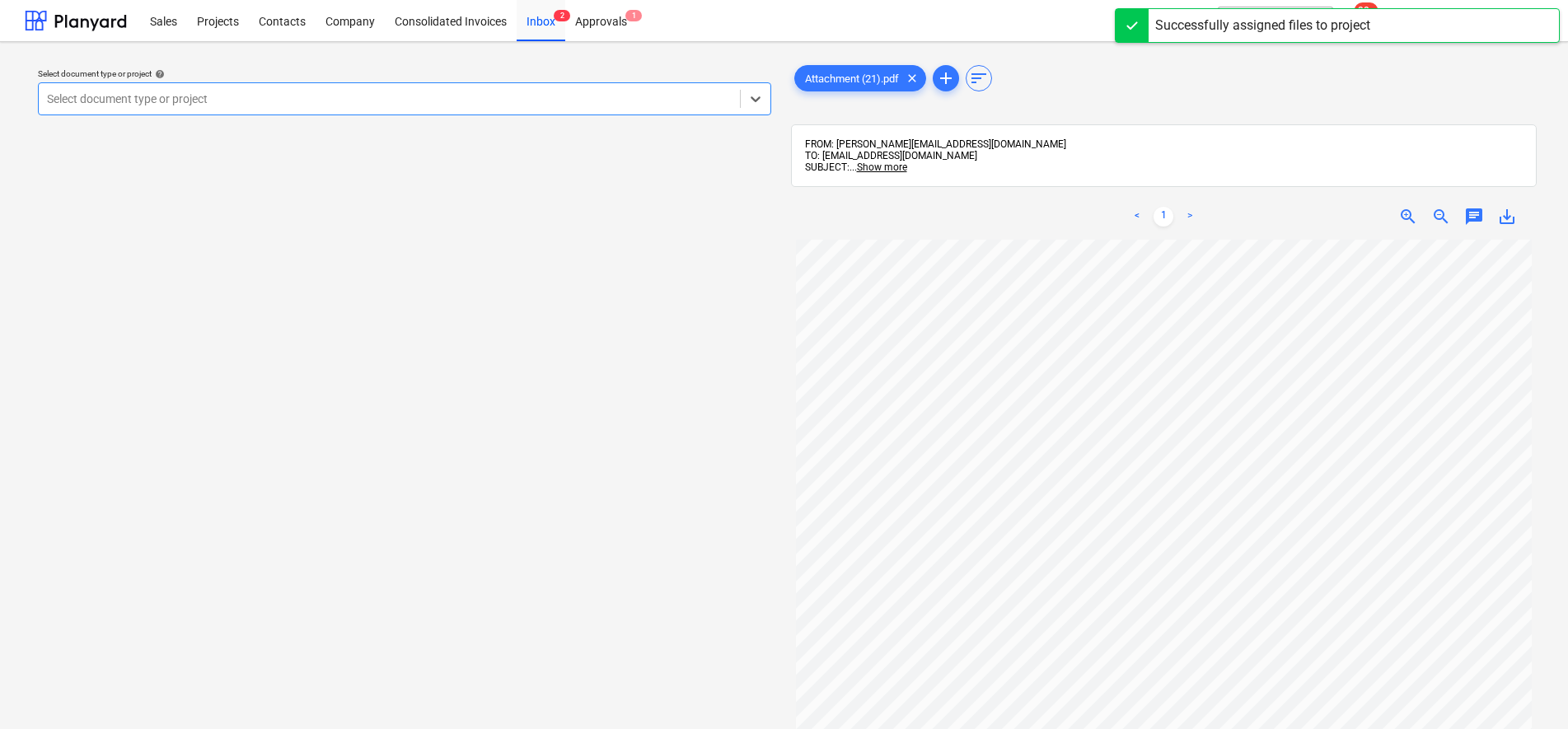
click at [449, 107] on div at bounding box center [389, 99] width 684 height 17
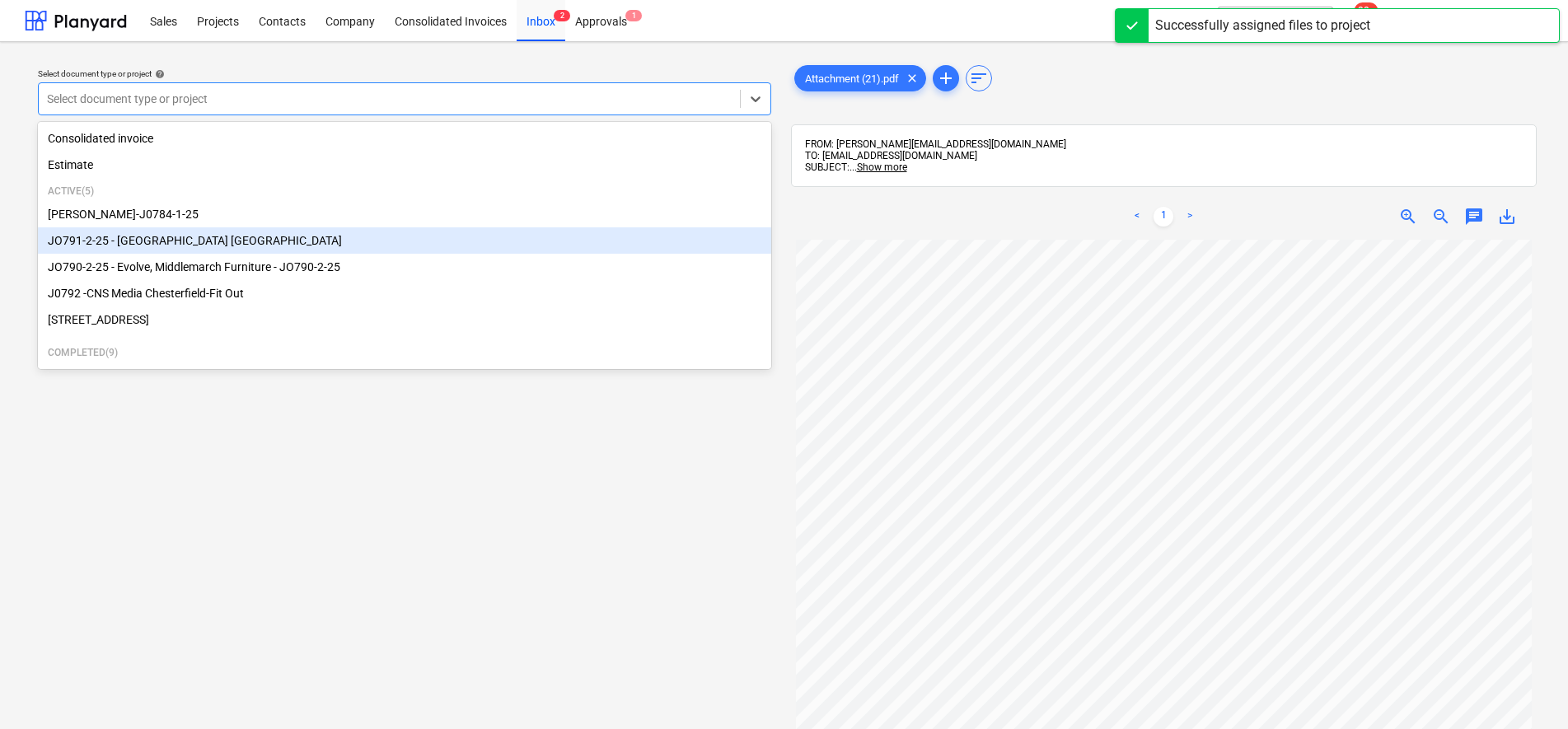
click at [252, 236] on div "JO791-2-25 - [GEOGRAPHIC_DATA] [GEOGRAPHIC_DATA]" at bounding box center [405, 240] width 733 height 26
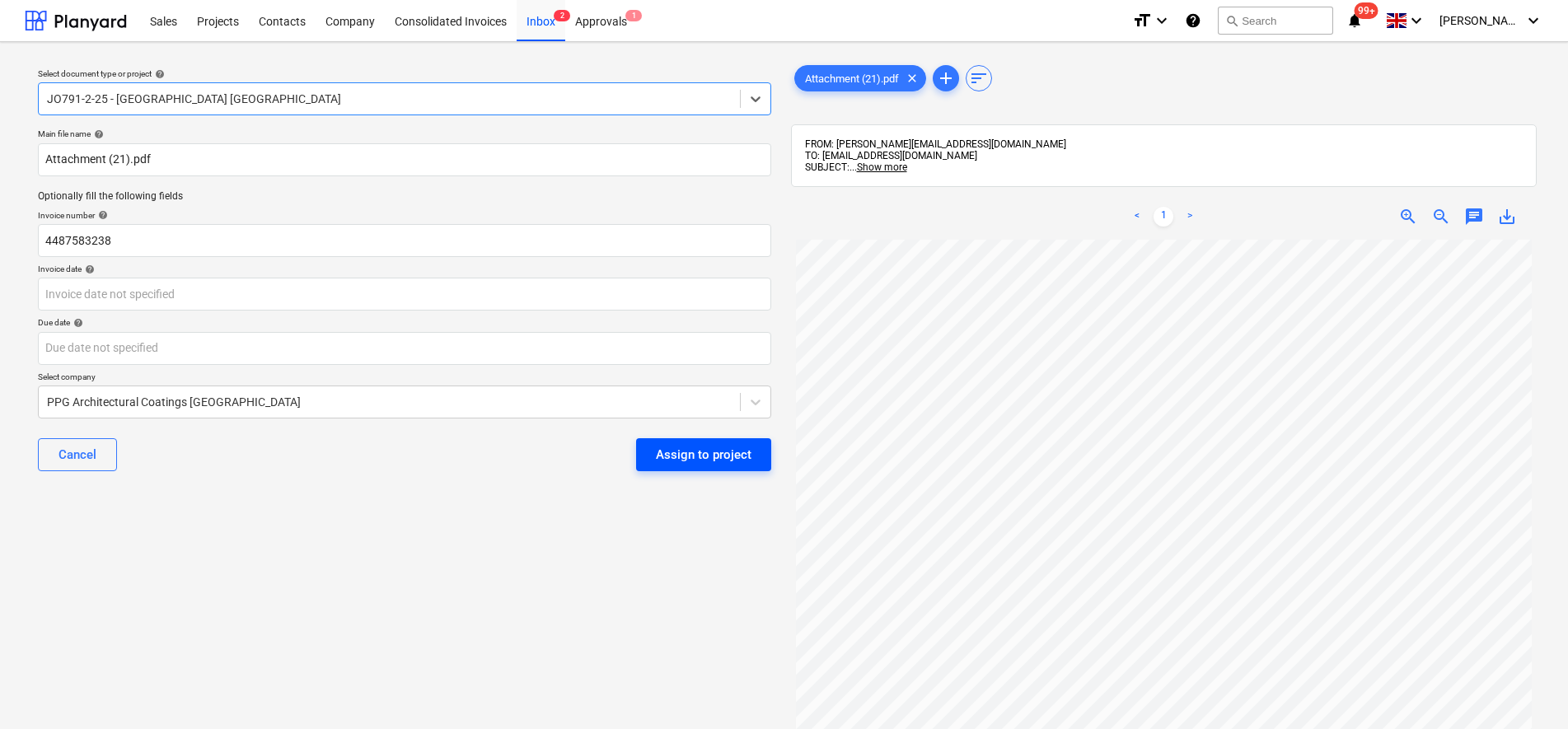
click at [710, 439] on button "Assign to project" at bounding box center [704, 454] width 135 height 33
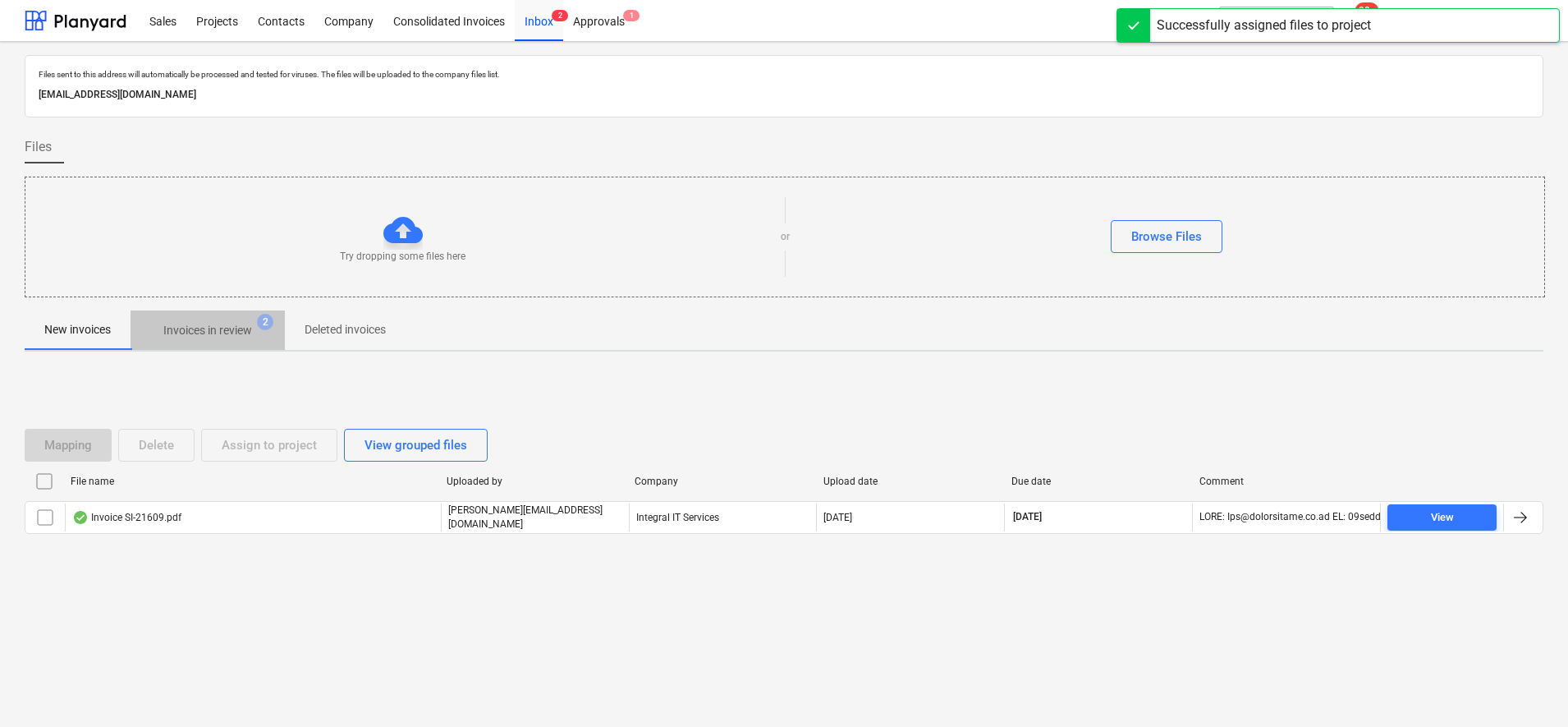
click at [211, 327] on p "Invoices in review" at bounding box center [207, 330] width 89 height 18
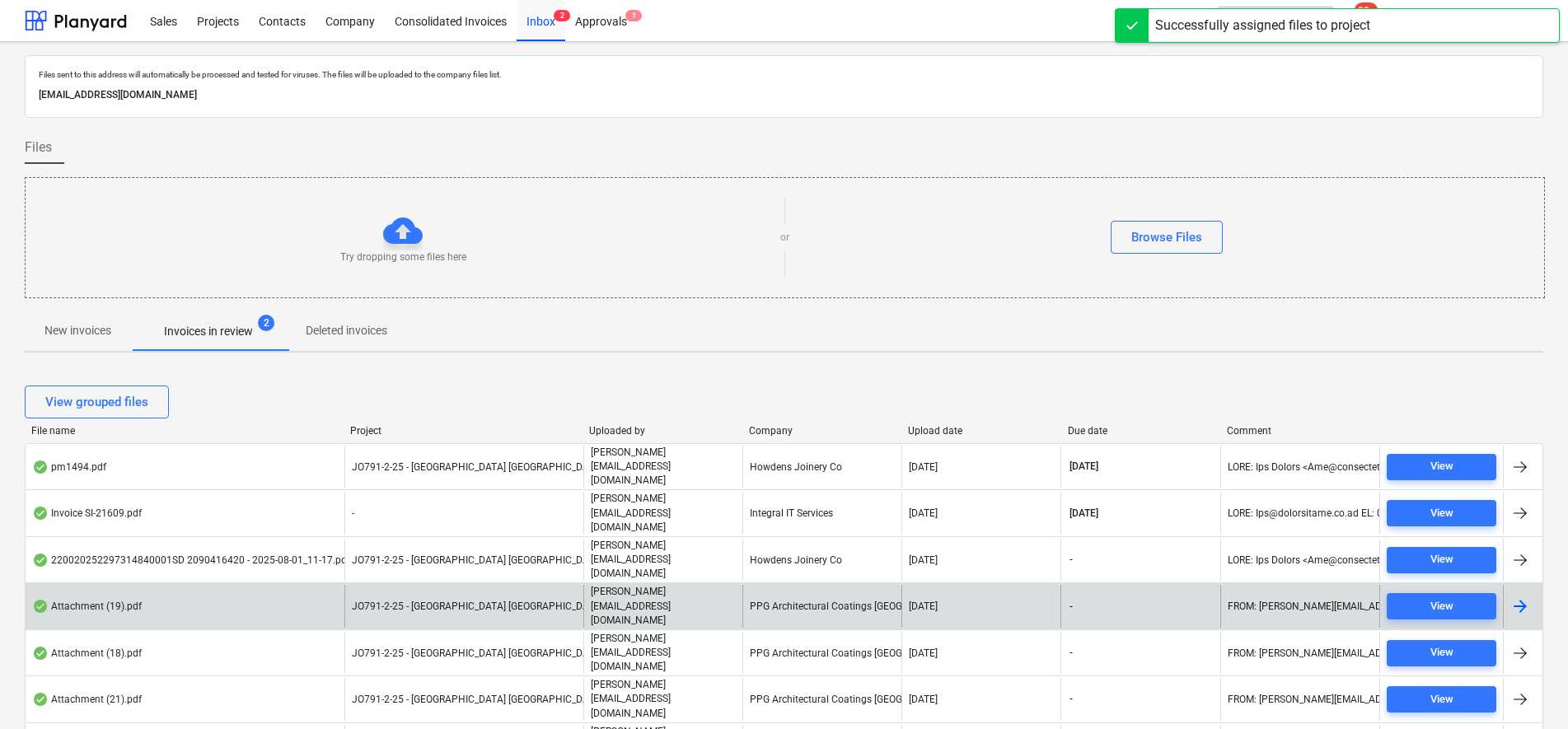
click at [397, 584] on div "JO791-2-25 - [GEOGRAPHIC_DATA] [GEOGRAPHIC_DATA]" at bounding box center [463, 605] width 239 height 42
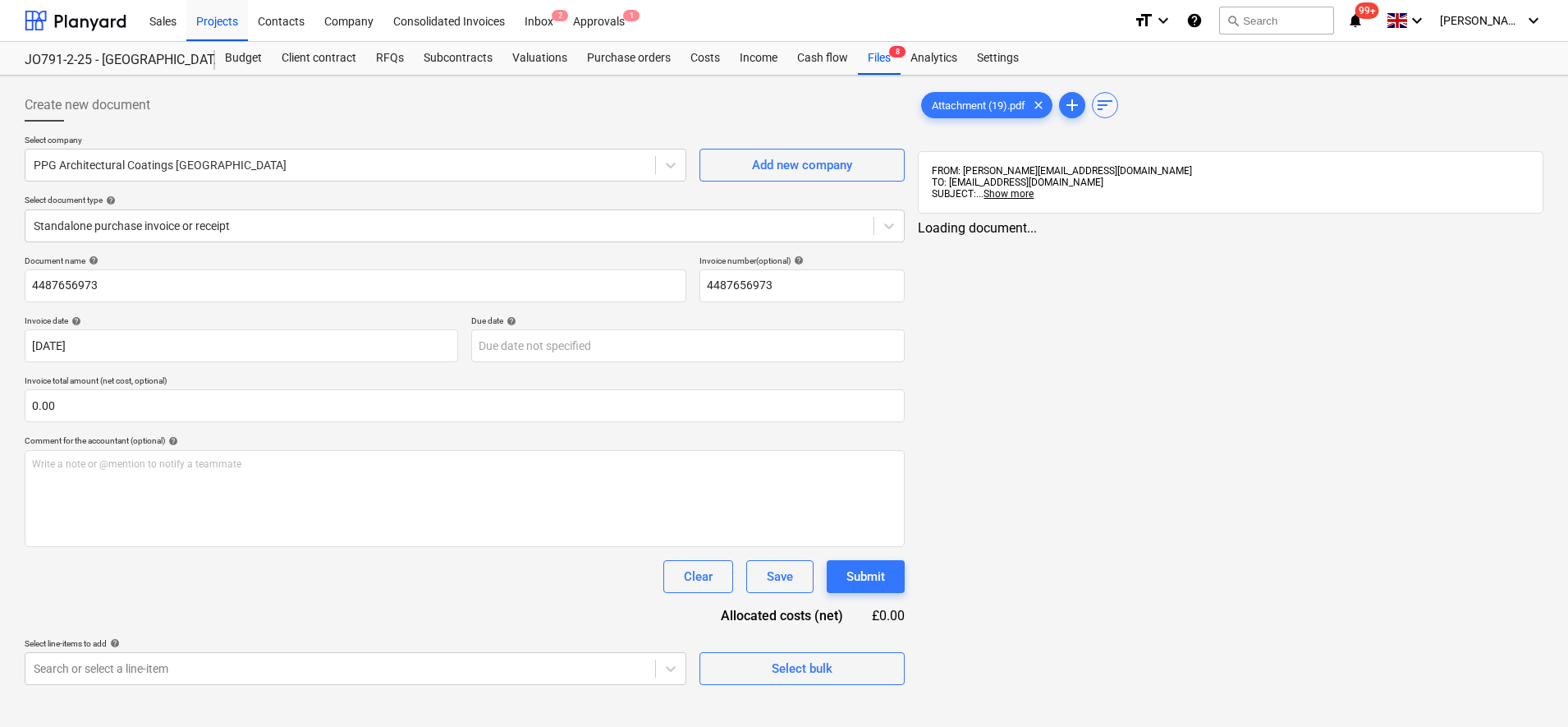
click at [997, 89] on div "Attachment (19).pdf clear add sort" at bounding box center [1230, 105] width 625 height 33
click at [991, 96] on div "Attachment (19).pdf clear" at bounding box center [987, 104] width 131 height 26
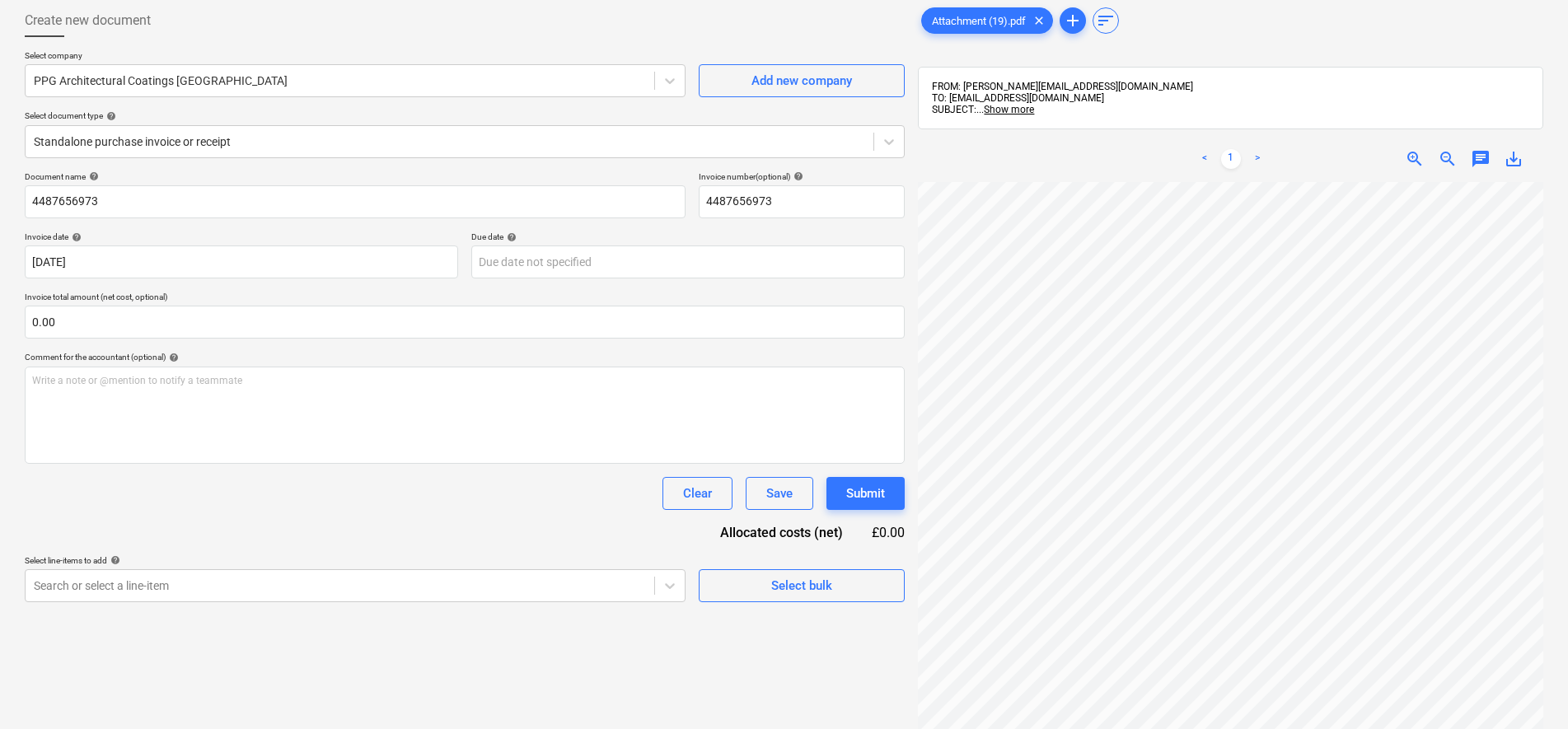
scroll to position [206, 0]
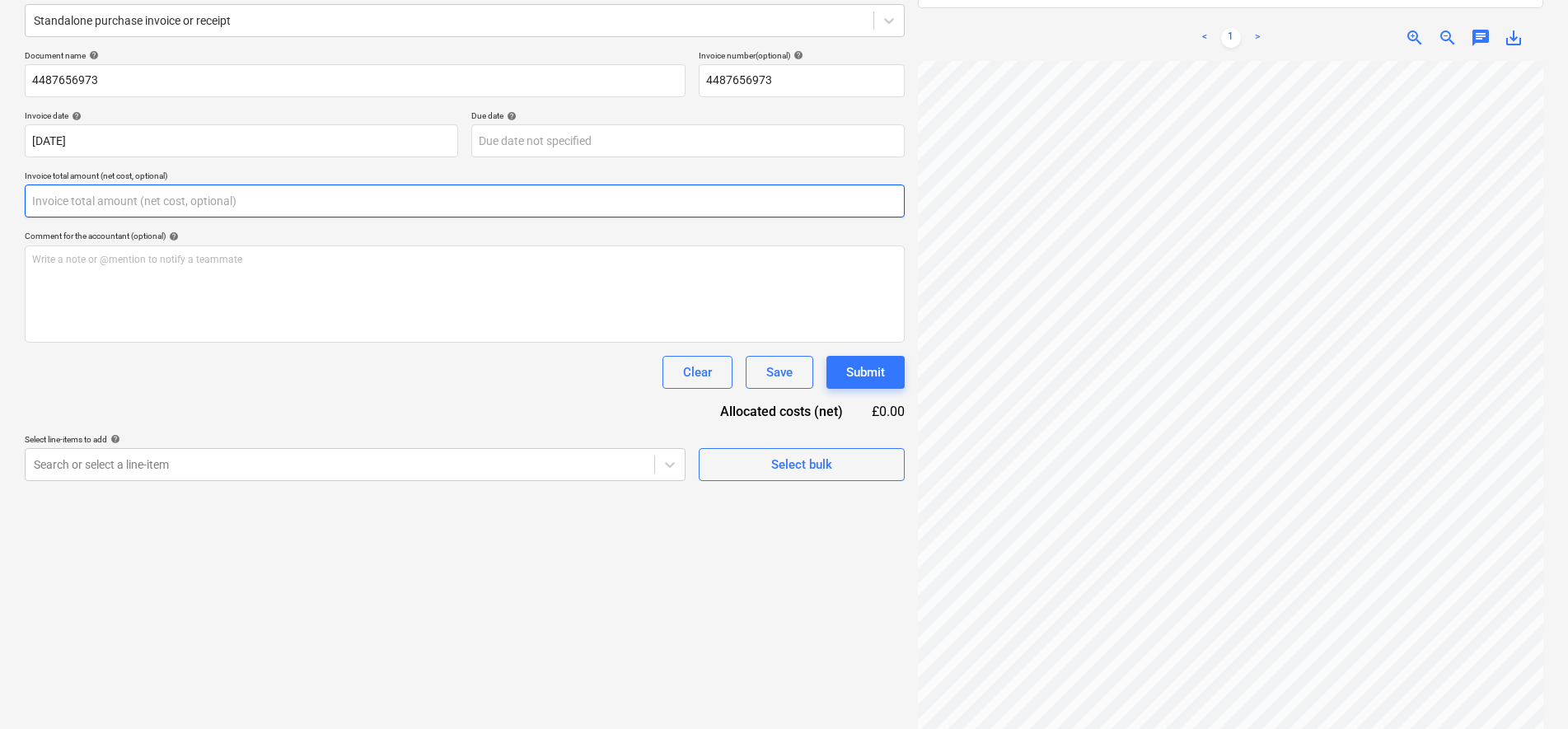
click at [65, 207] on input "text" at bounding box center [464, 201] width 880 height 33
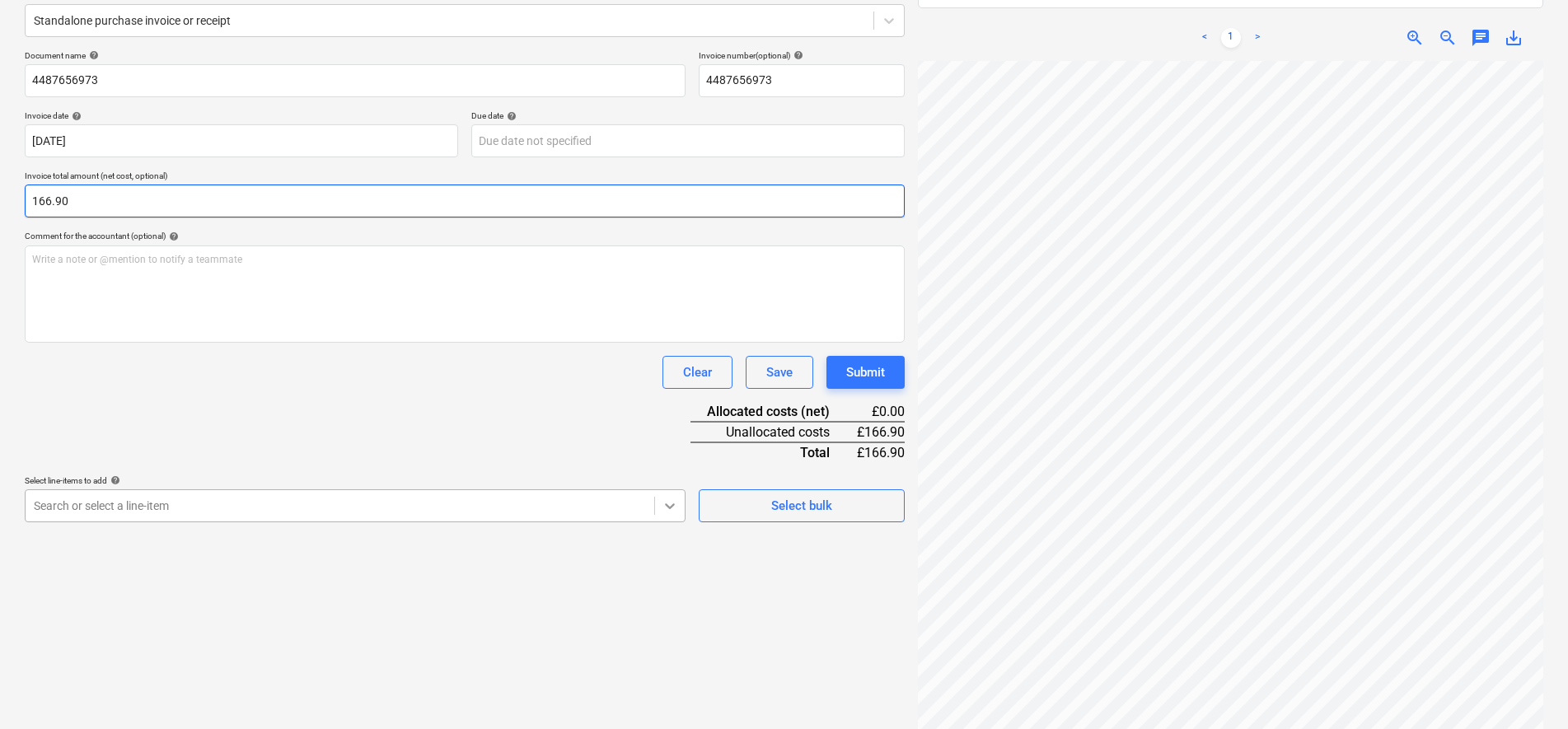
type input "166.90"
click at [665, 505] on body "Sales Projects Contacts Company Consolidated Invoices Inbox 2 Approvals 1 forma…" at bounding box center [784, 158] width 1568 height 729
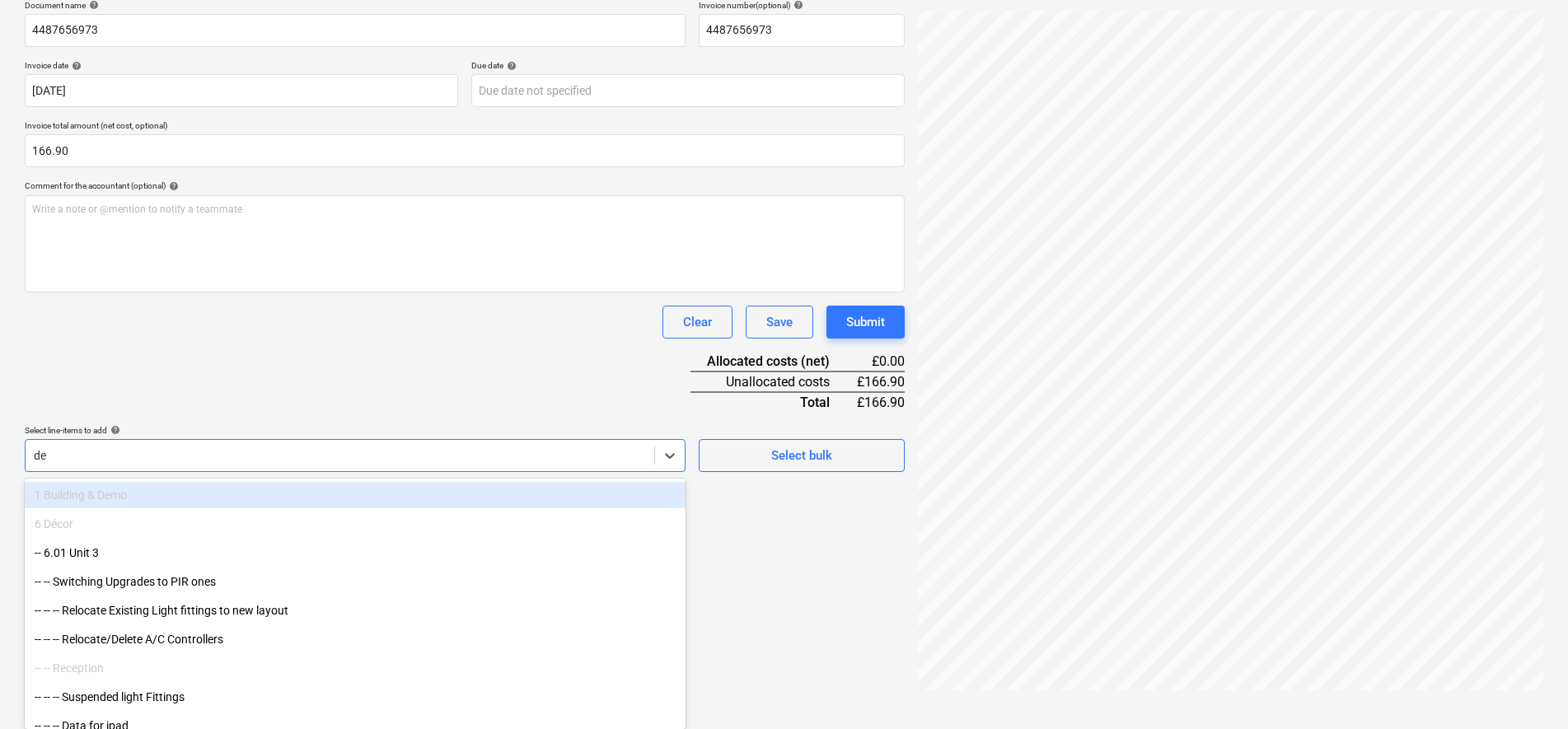
type input "dec"
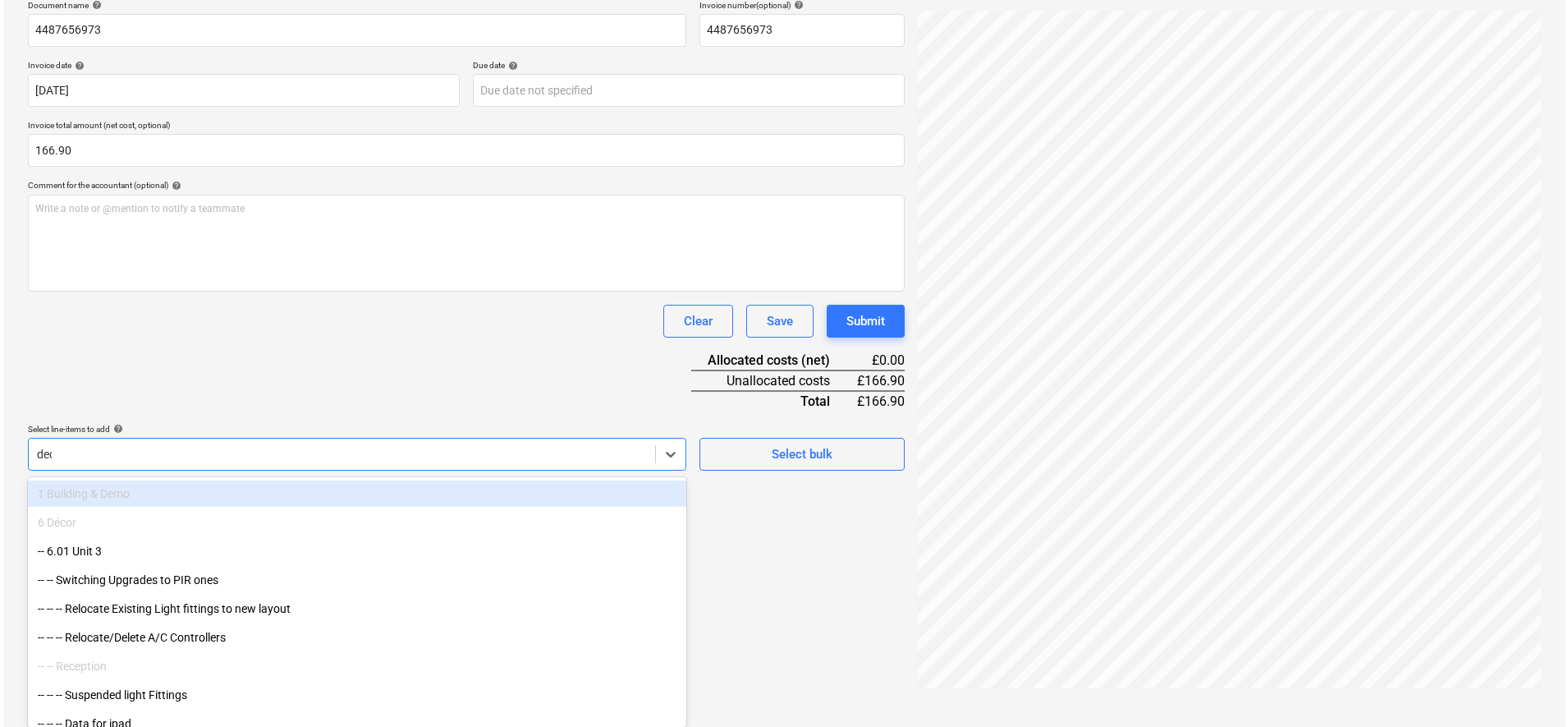
scroll to position [233, 0]
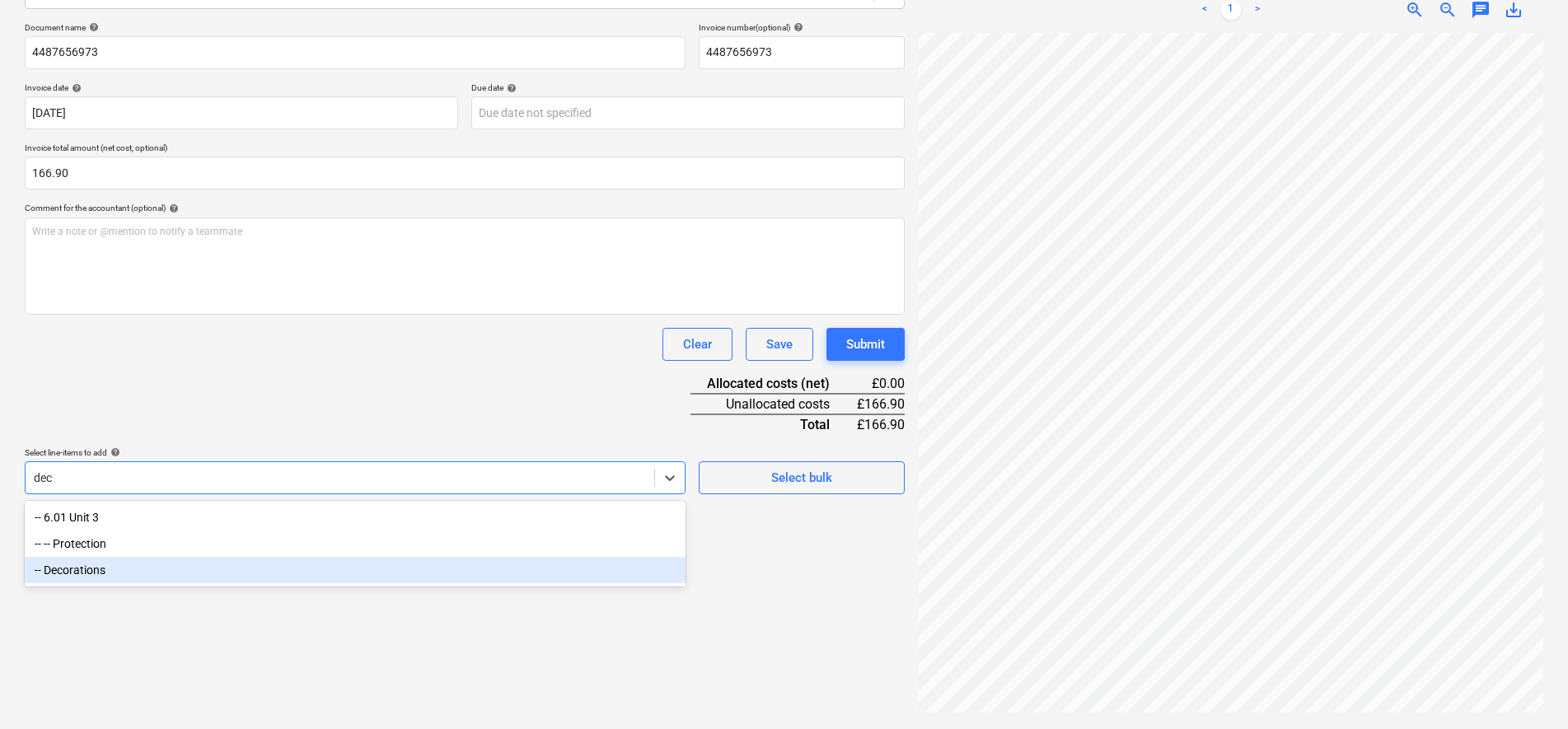
click at [109, 577] on div "-- Decorations" at bounding box center [355, 570] width 661 height 26
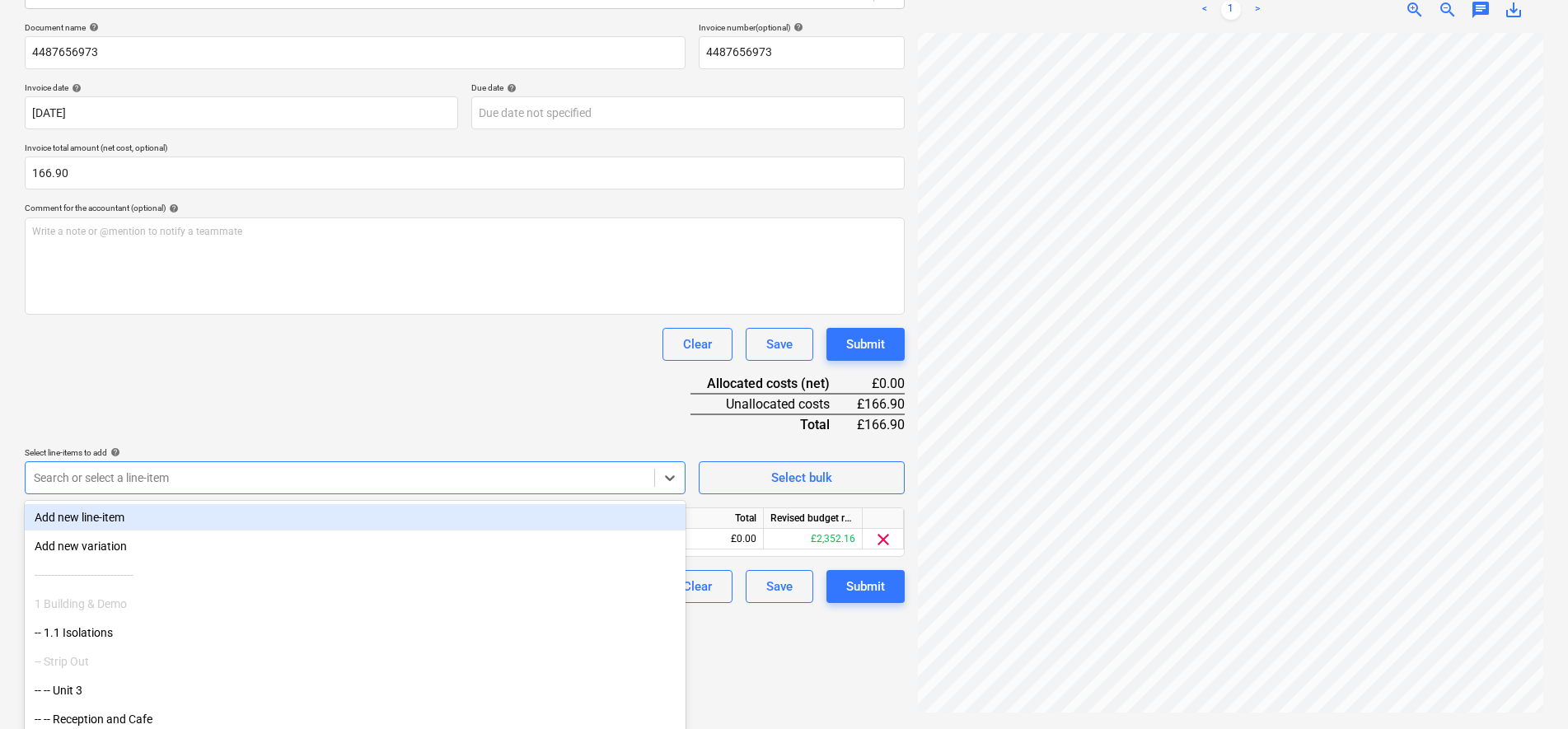
click at [403, 404] on div "Document name help 4487656973 Invoice number (optional) help 4487656973 Invoice…" at bounding box center [464, 313] width 880 height 580
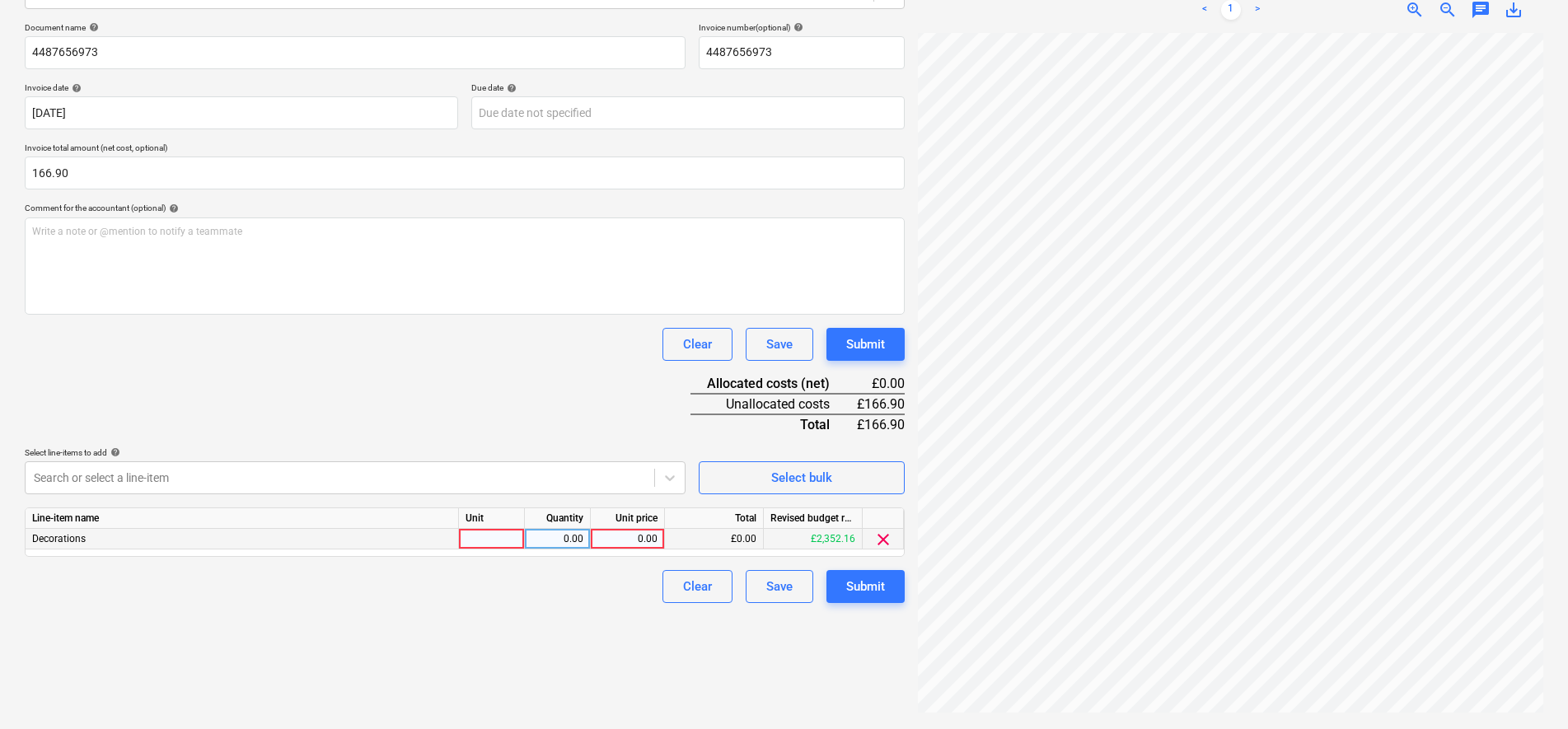
click at [497, 534] on div at bounding box center [491, 538] width 65 height 21
type input "pcs"
type input "139.08"
click at [331, 380] on div "Document name help 4487656973 Invoice number (optional) help 4487656973 Invoice…" at bounding box center [464, 313] width 880 height 580
click at [853, 590] on div "Submit" at bounding box center [866, 586] width 39 height 21
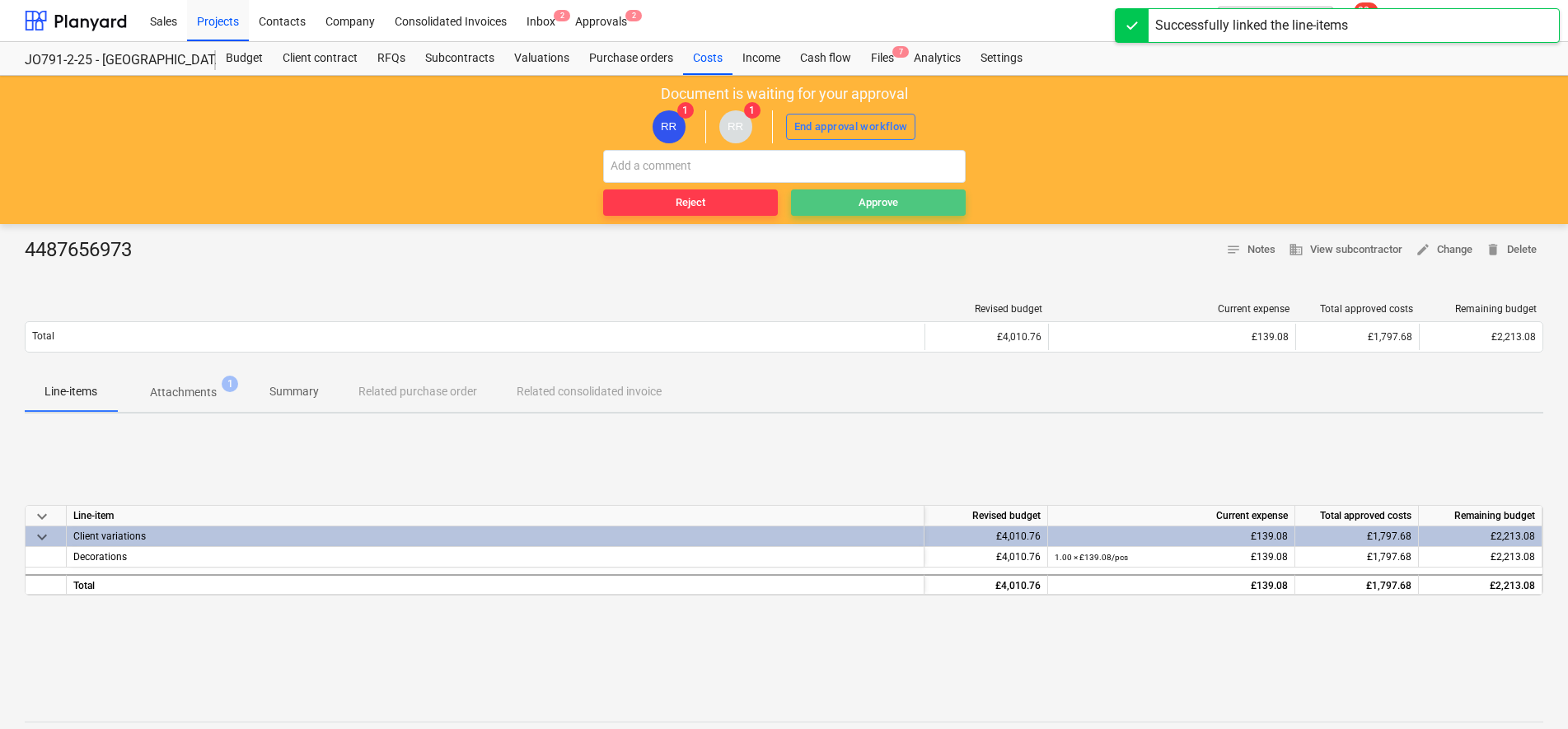
click at [853, 197] on span "Approve" at bounding box center [878, 202] width 161 height 19
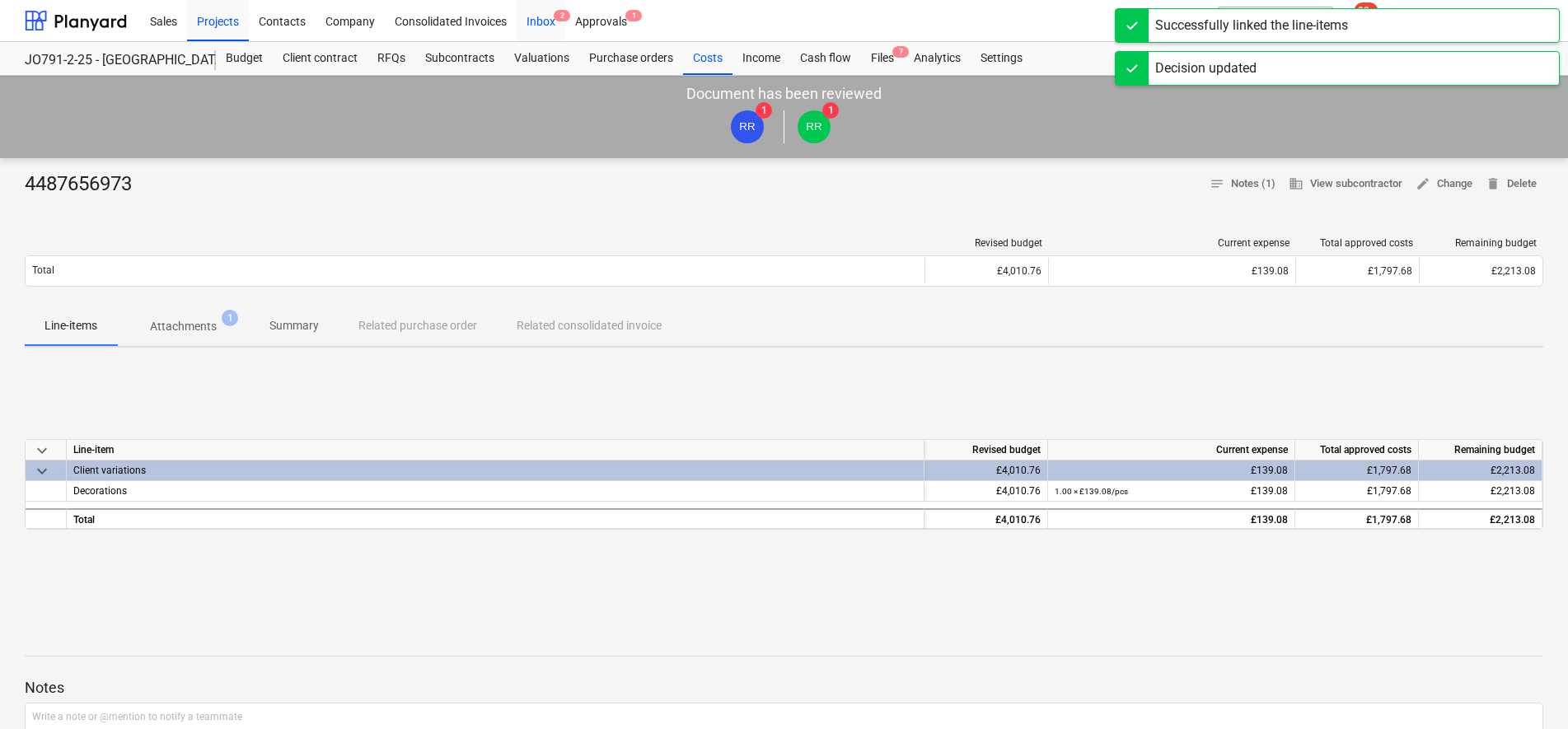
click at [530, 17] on div "Inbox 2" at bounding box center [541, 20] width 49 height 42
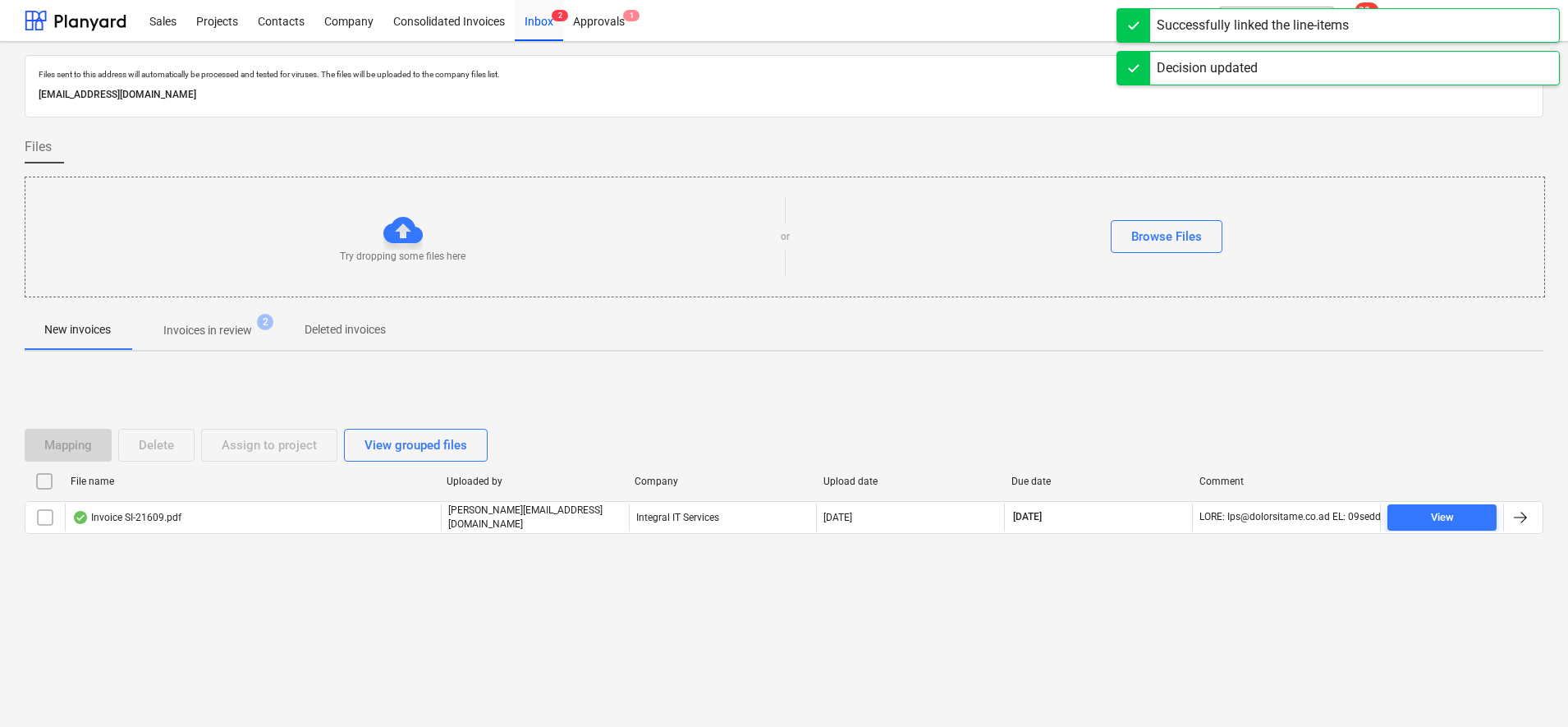
click at [243, 317] on span "Invoices in review 2" at bounding box center [207, 330] width 154 height 29
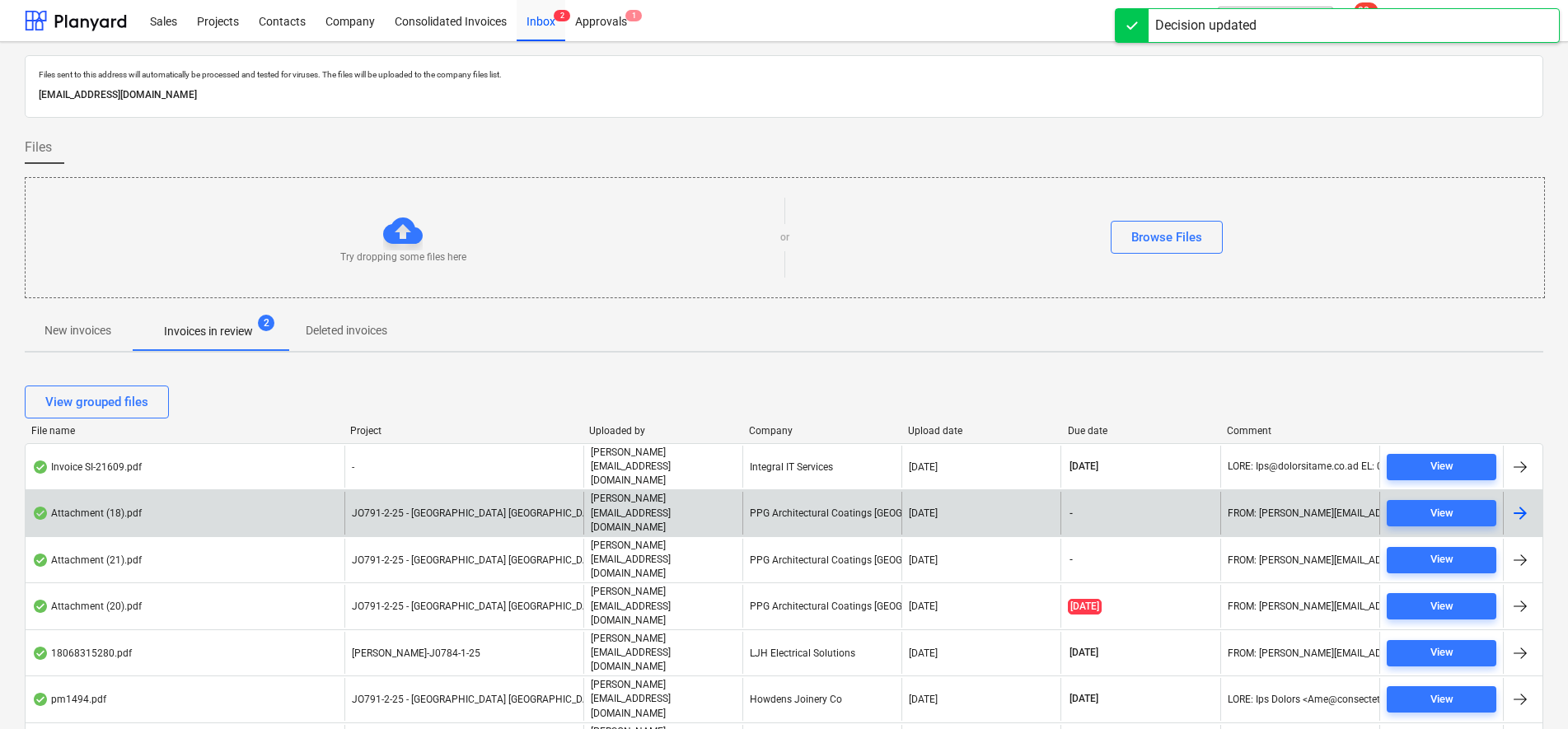
click at [444, 495] on div "JO791-2-25 - [GEOGRAPHIC_DATA] [GEOGRAPHIC_DATA]" at bounding box center [463, 512] width 239 height 42
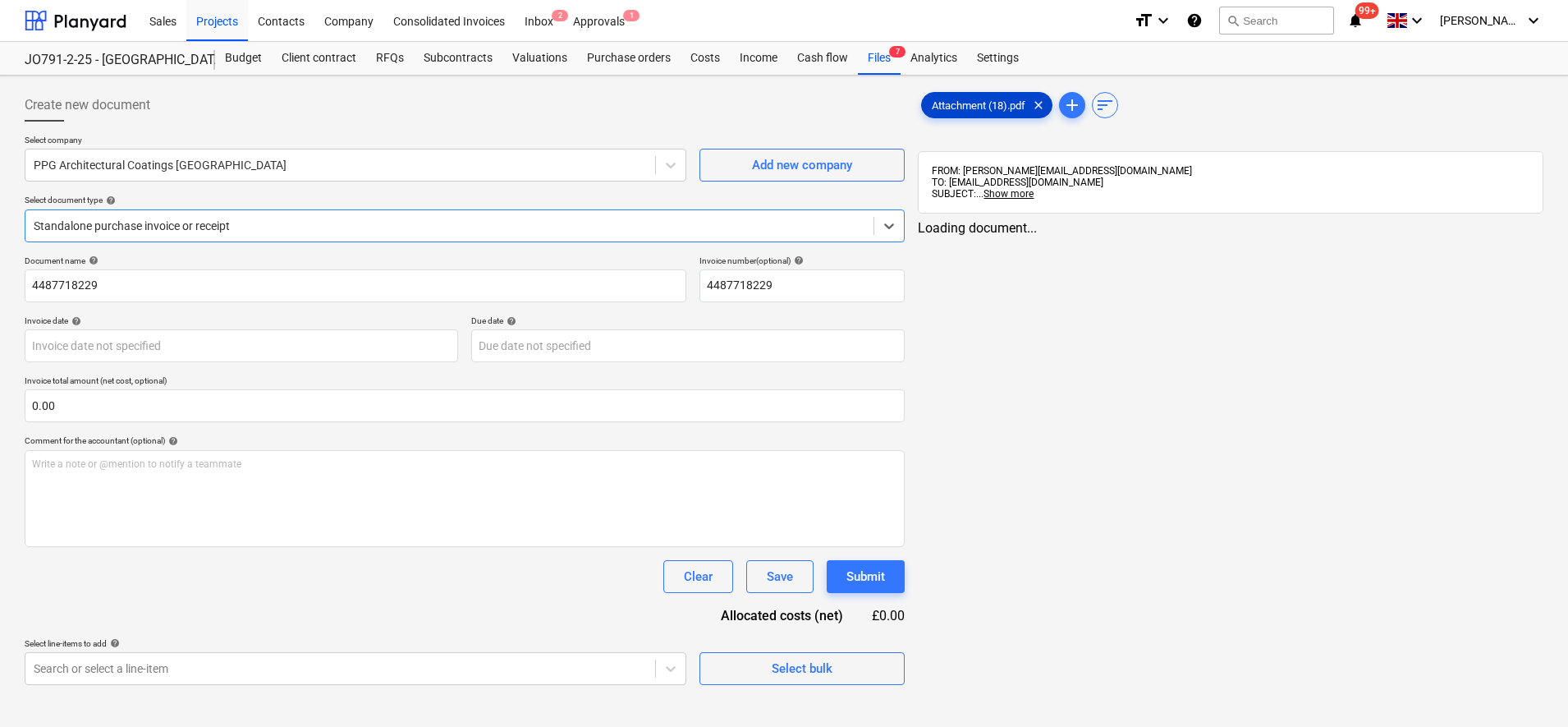
click at [967, 99] on span "Attachment (18).pdf" at bounding box center [979, 105] width 113 height 13
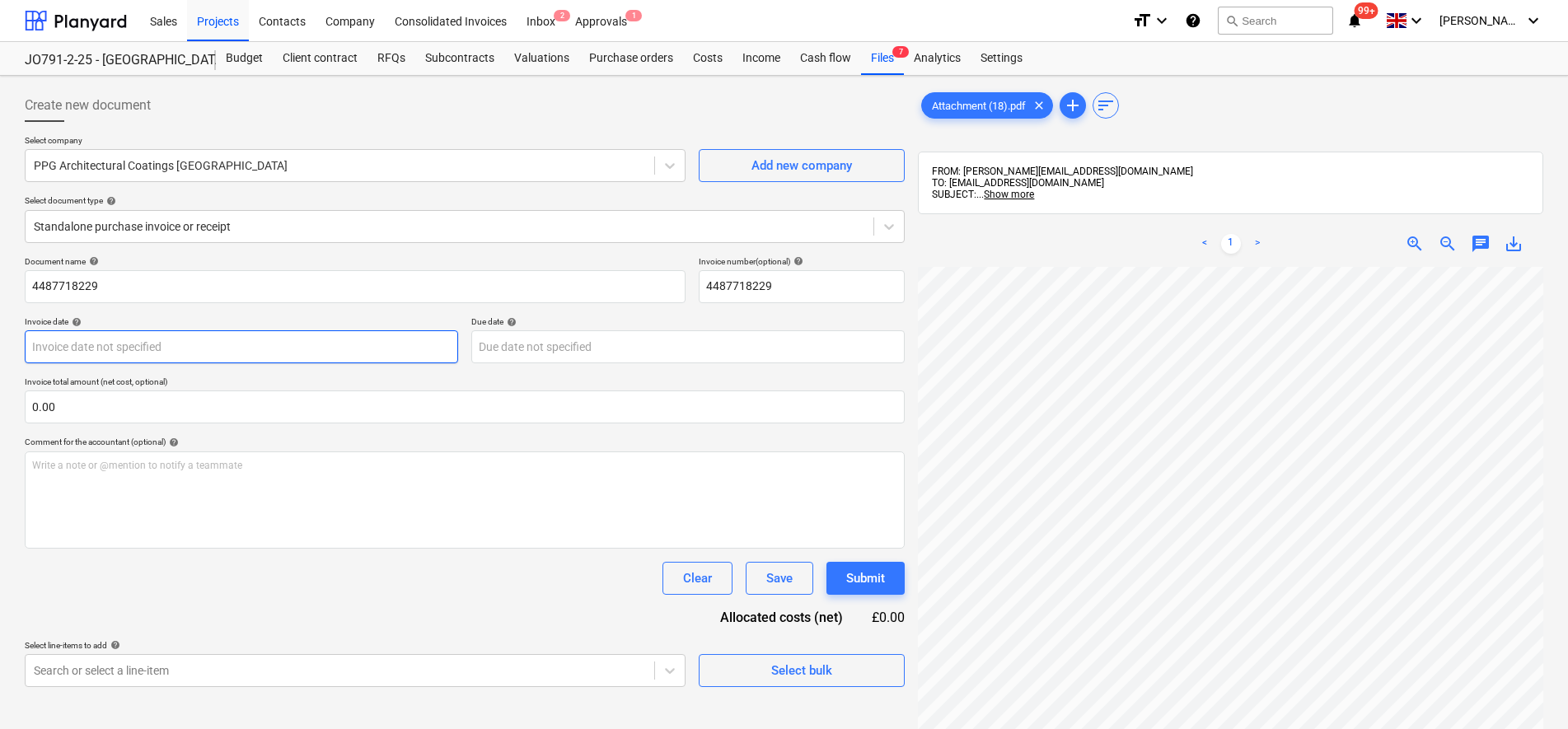
click at [344, 335] on body "Sales Projects Contacts Company Consolidated Invoices Inbox 2 Approvals 1 forma…" at bounding box center [784, 364] width 1568 height 729
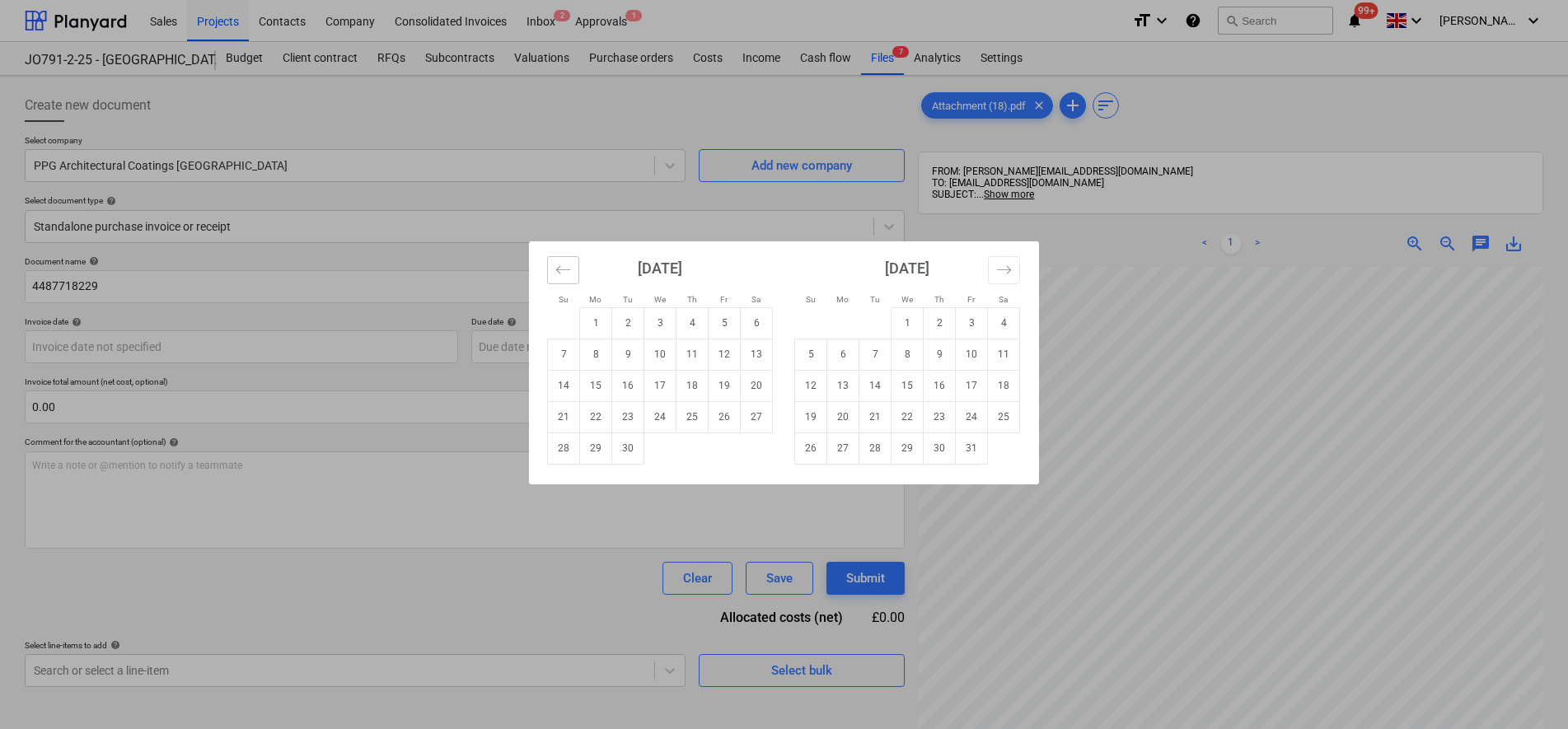
click at [569, 270] on icon "Move backward to switch to the previous month." at bounding box center [563, 270] width 16 height 16
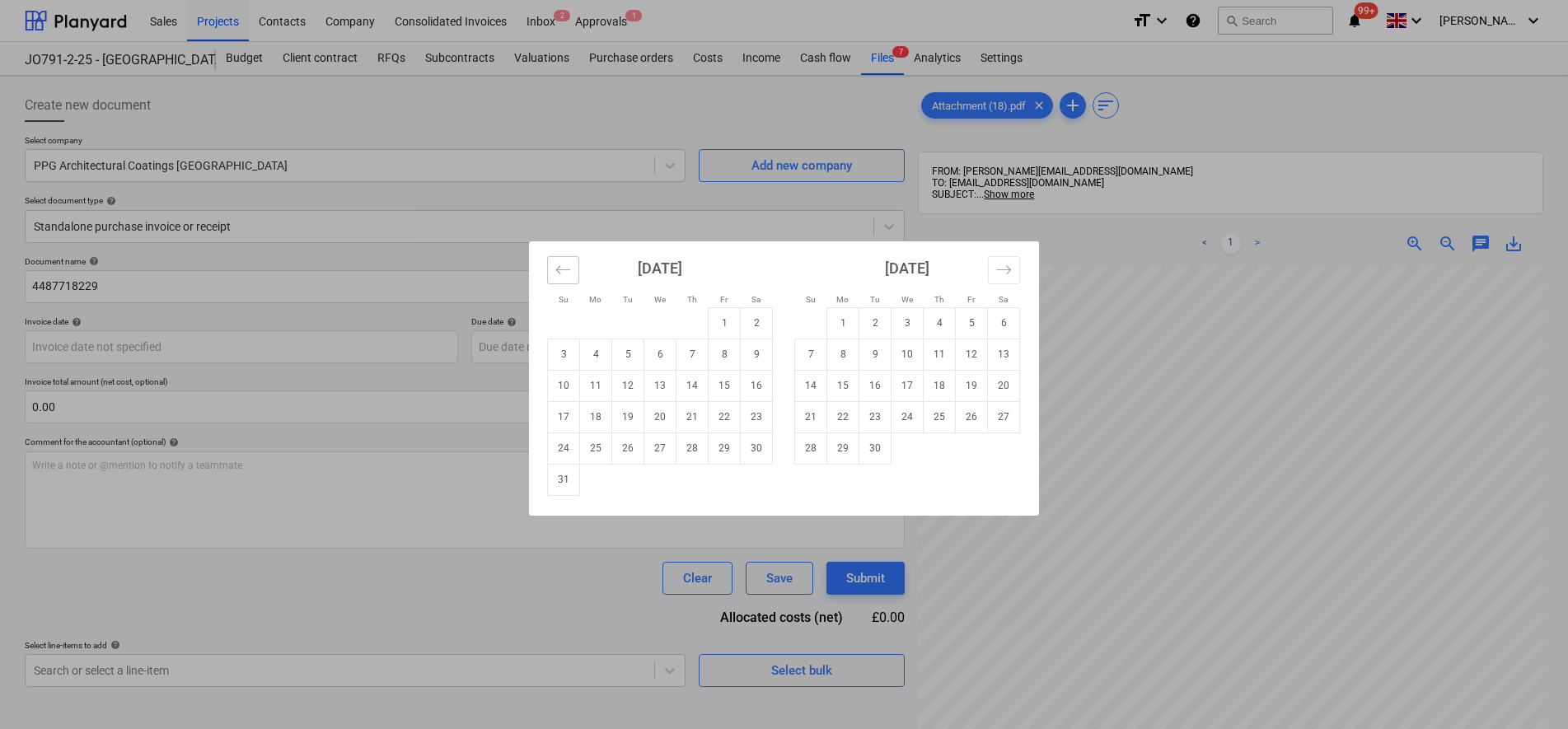
click at [568, 270] on icon "Move backward to switch to the previous month." at bounding box center [563, 270] width 16 height 16
click at [601, 447] on td "28" at bounding box center [595, 448] width 32 height 31
type input "[DATE]"
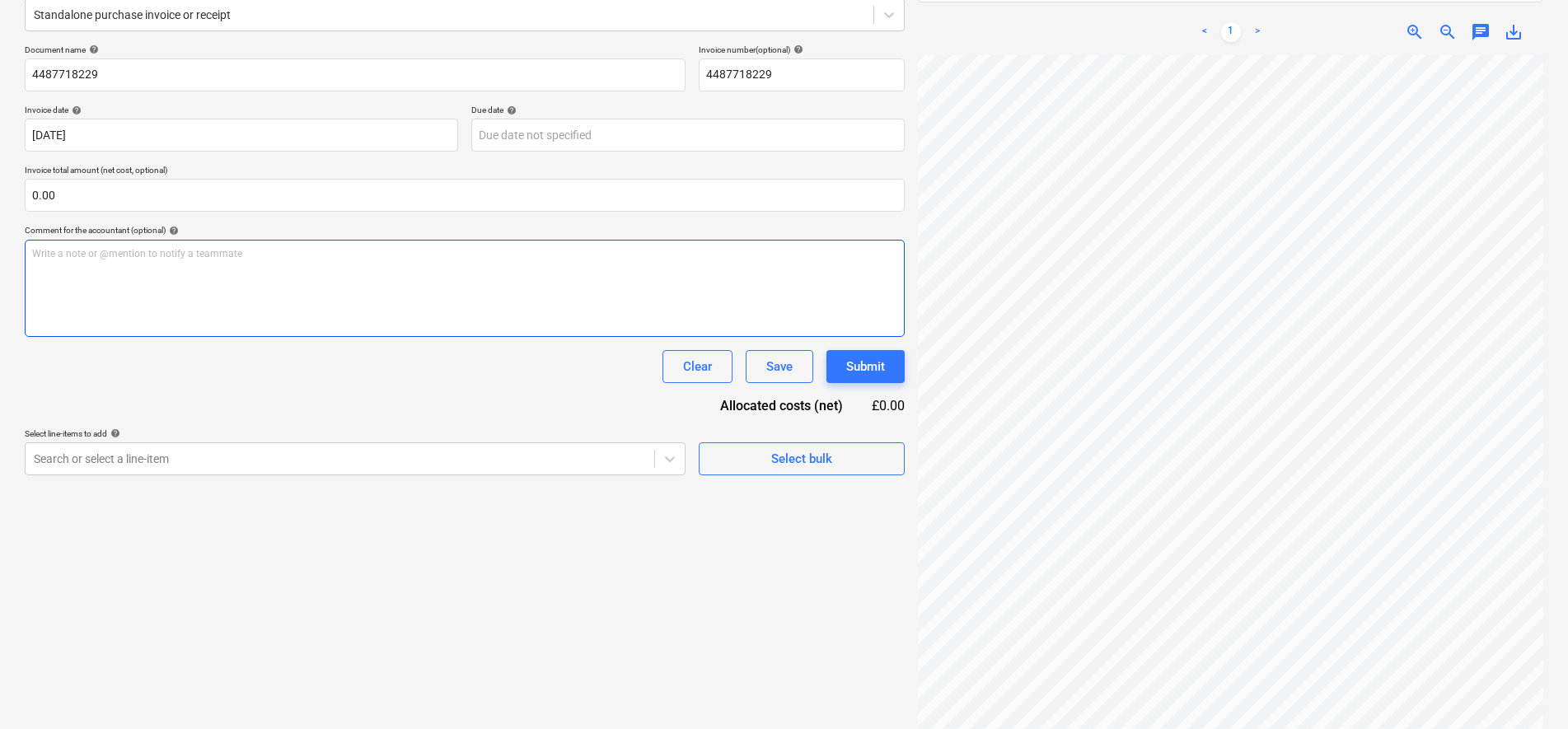
scroll to position [131, 0]
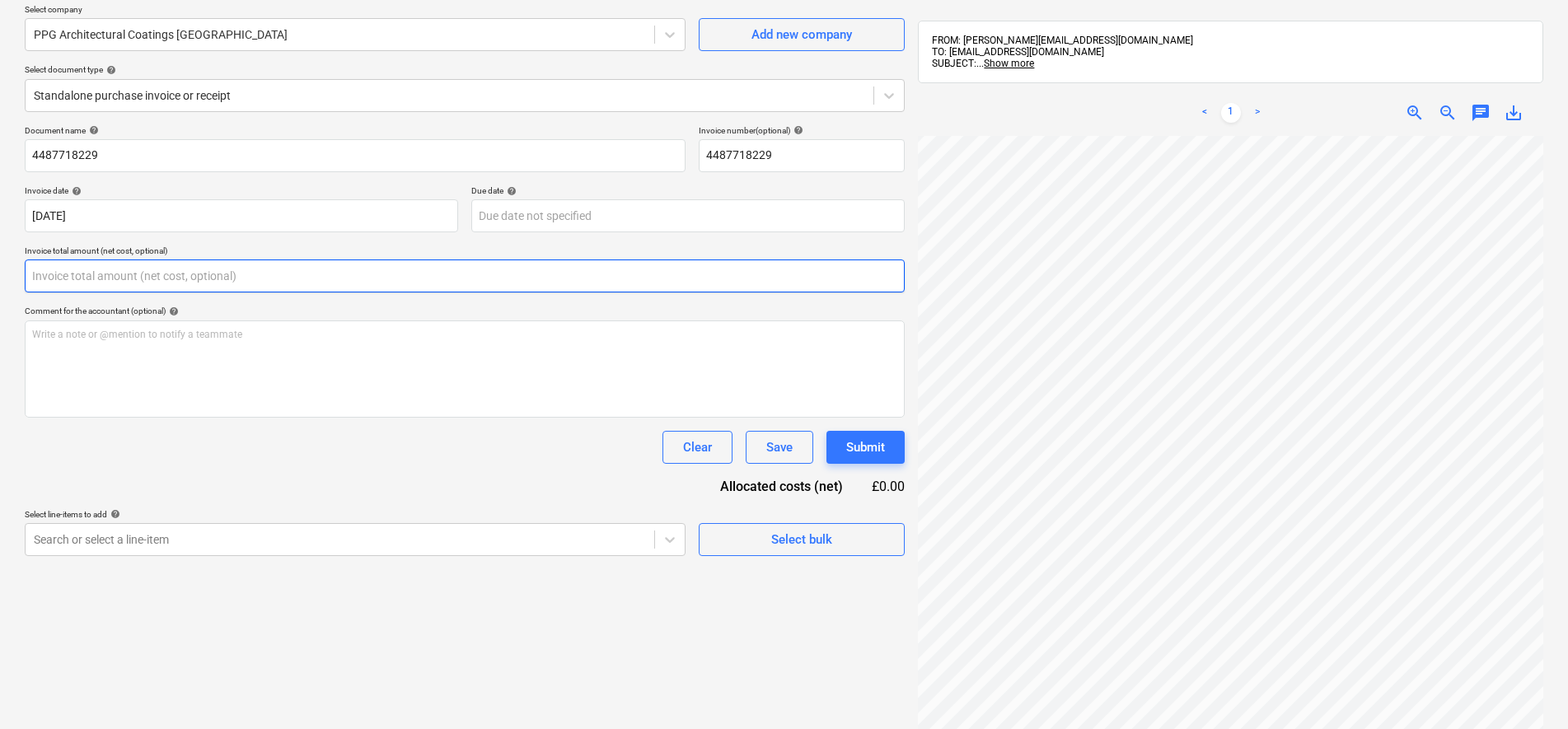
drag, startPoint x: 163, startPoint y: 273, endPoint x: 153, endPoint y: 277, distance: 10.8
click at [160, 275] on input "text" at bounding box center [464, 276] width 880 height 33
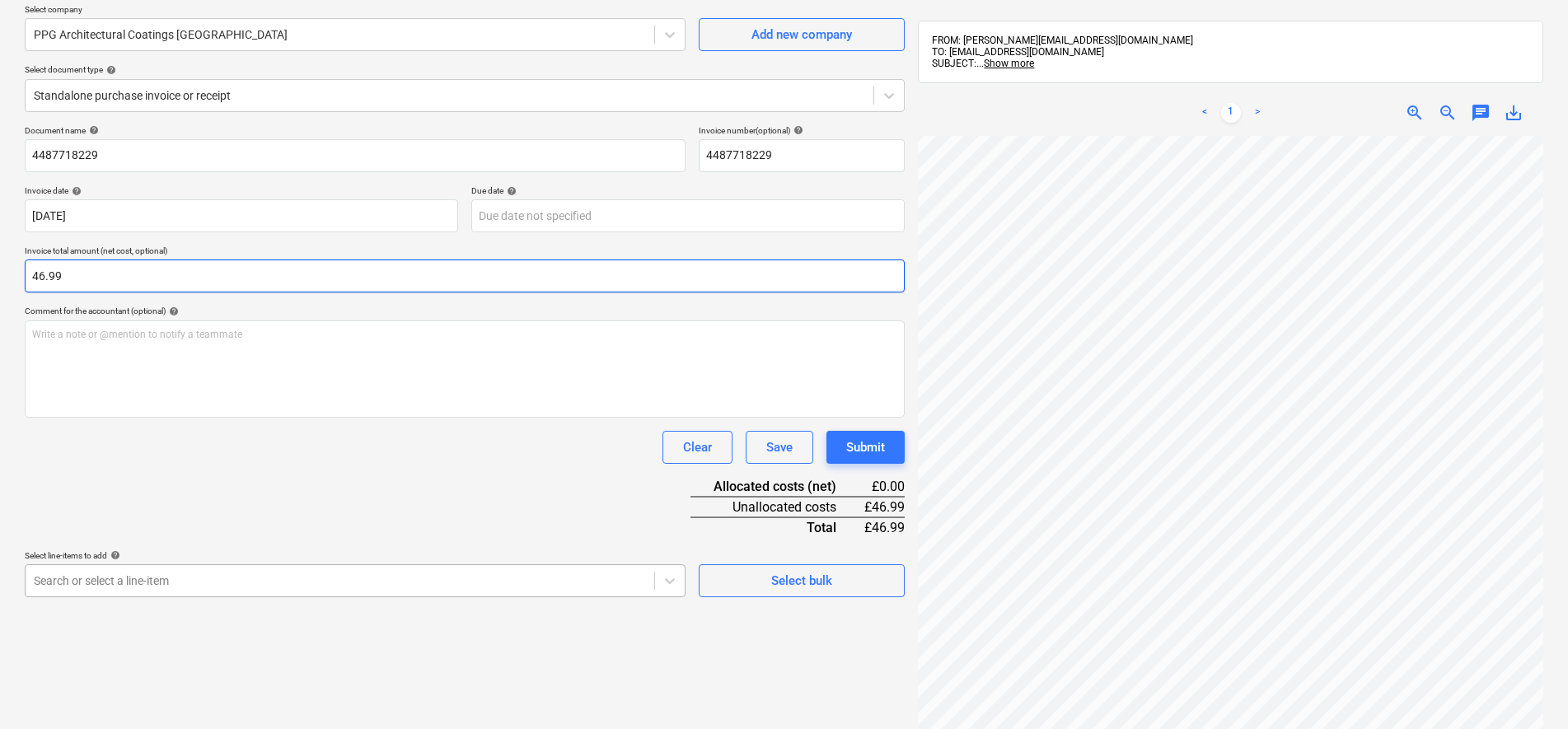
type input "46.99"
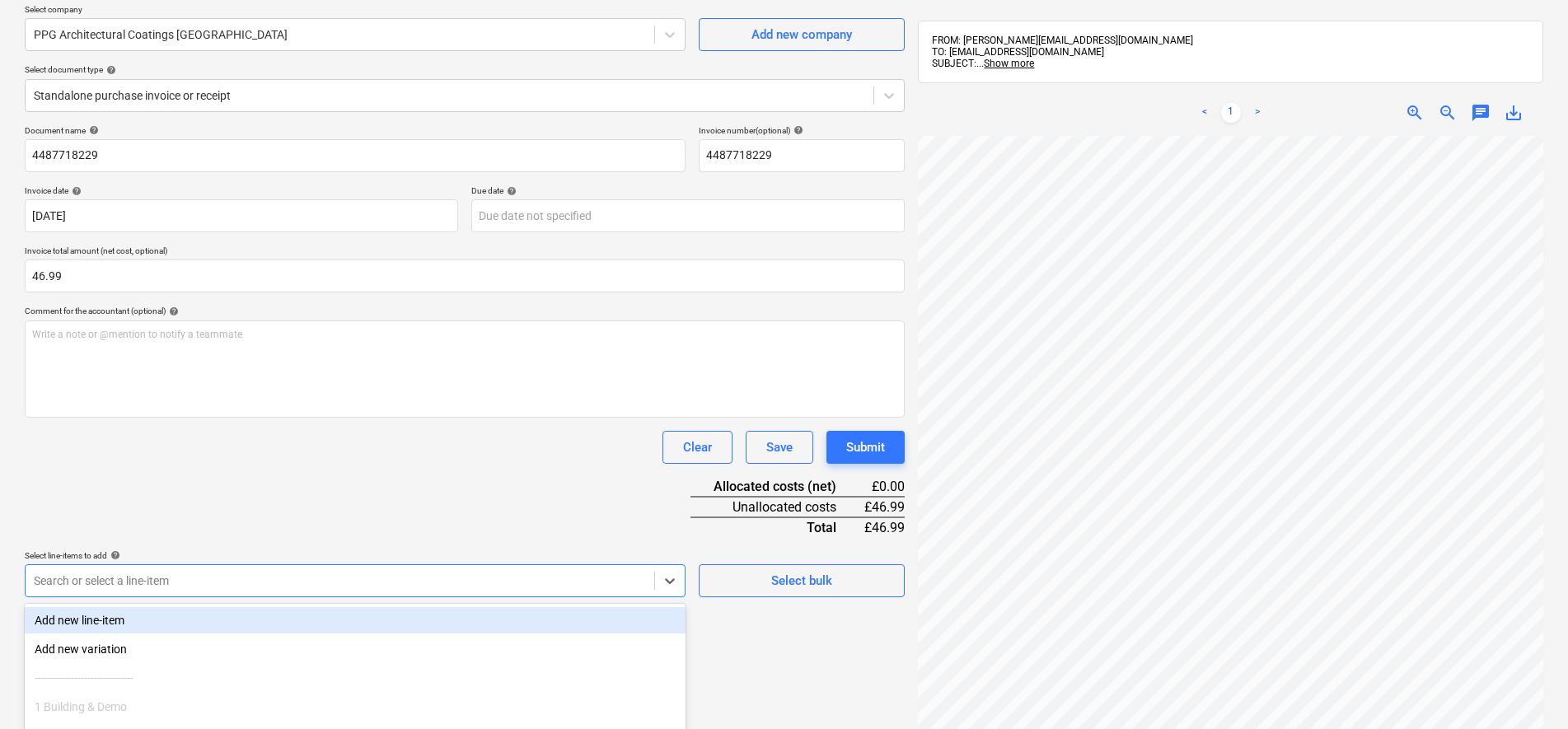
scroll to position [256, 0]
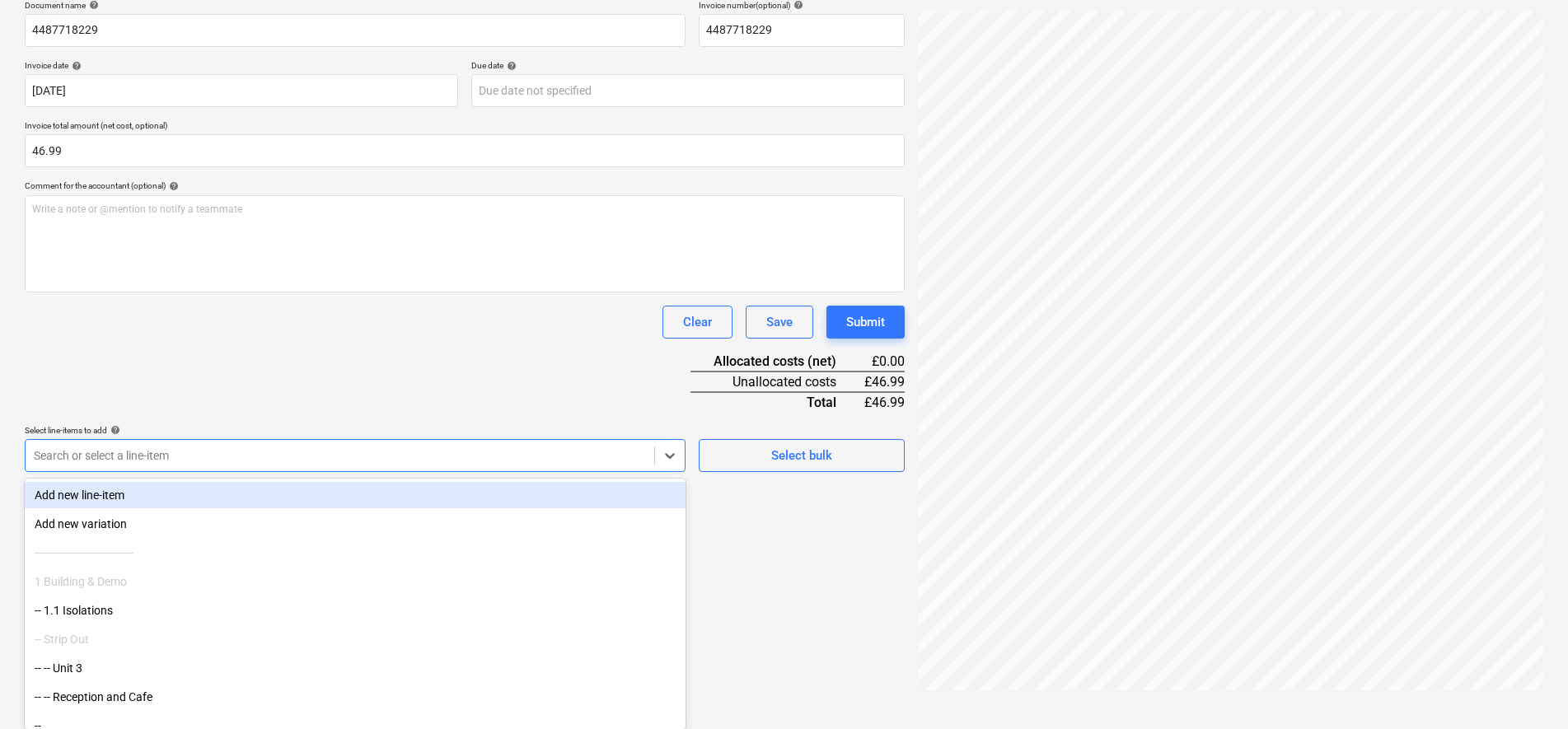
click at [651, 473] on body "Sales Projects Contacts Company Consolidated Invoices Inbox 2 Approvals 1 forma…" at bounding box center [784, 108] width 1568 height 729
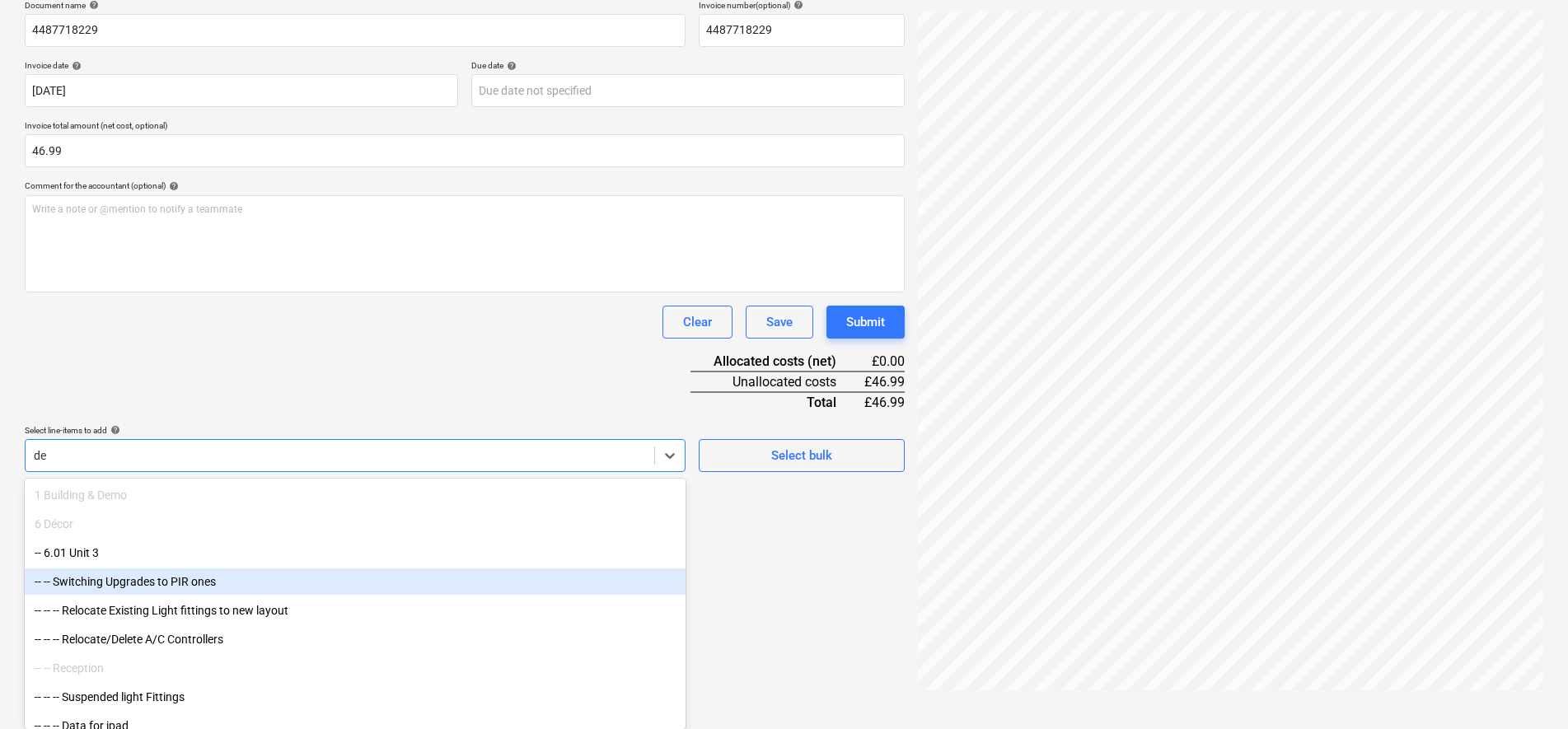
type input "dec"
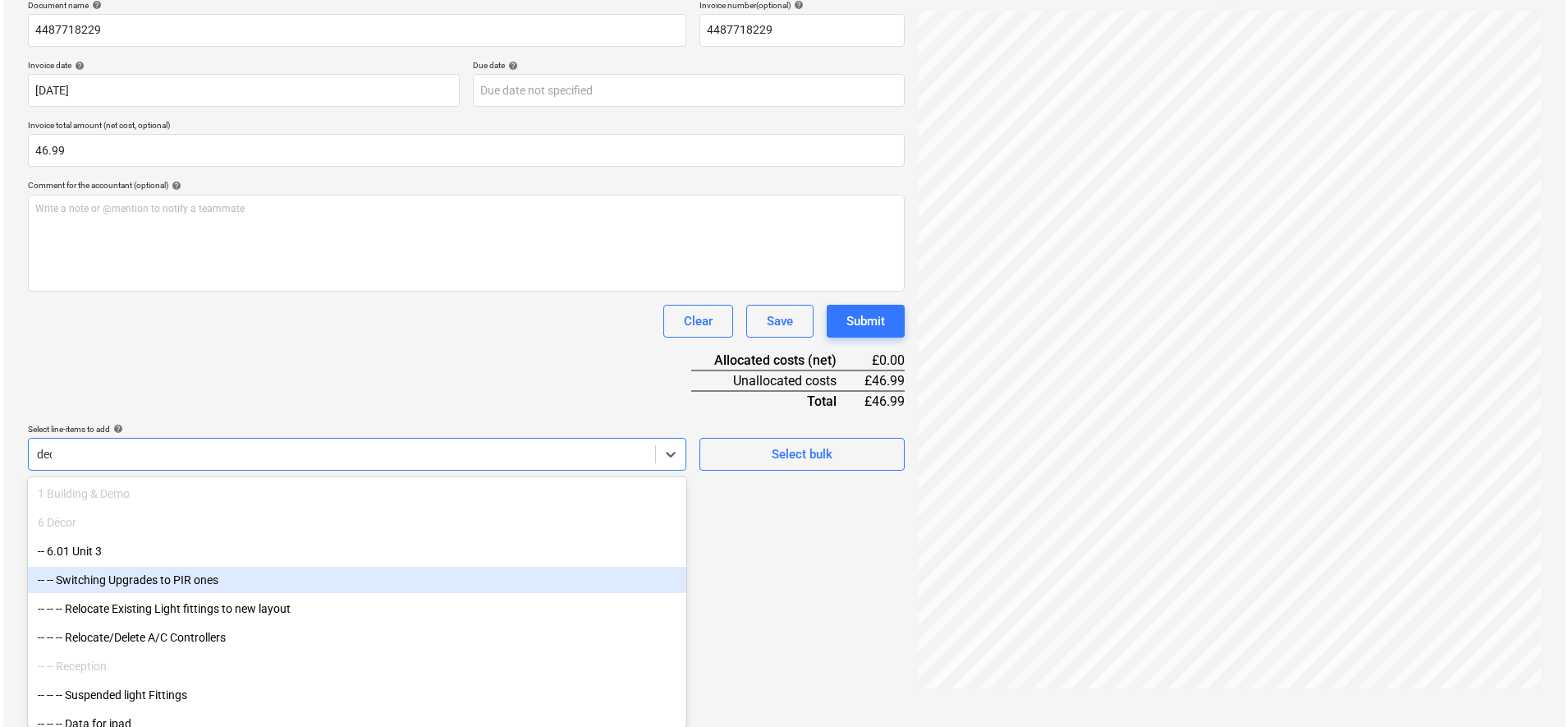
scroll to position [233, 0]
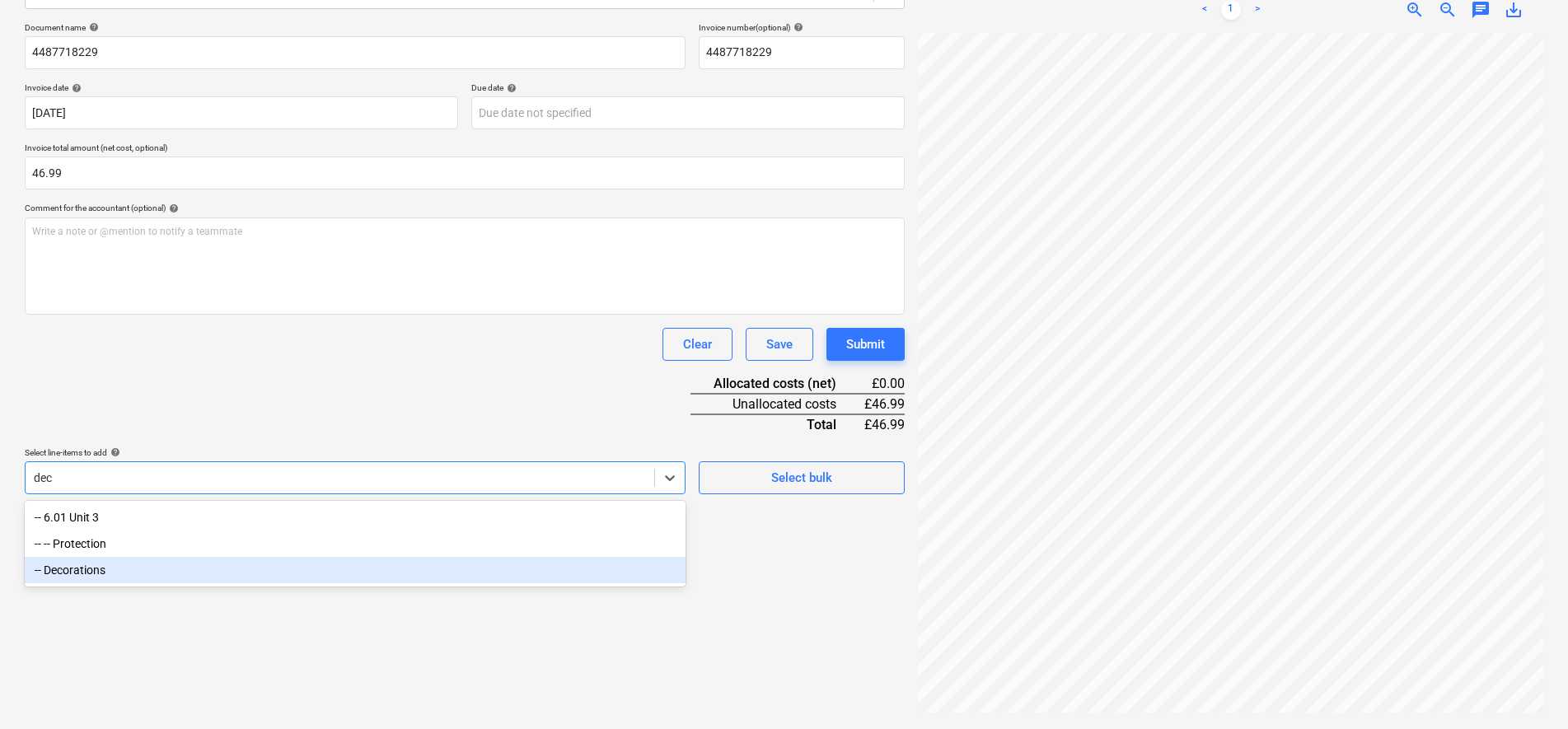
click at [160, 568] on div "-- Decorations" at bounding box center [355, 570] width 661 height 26
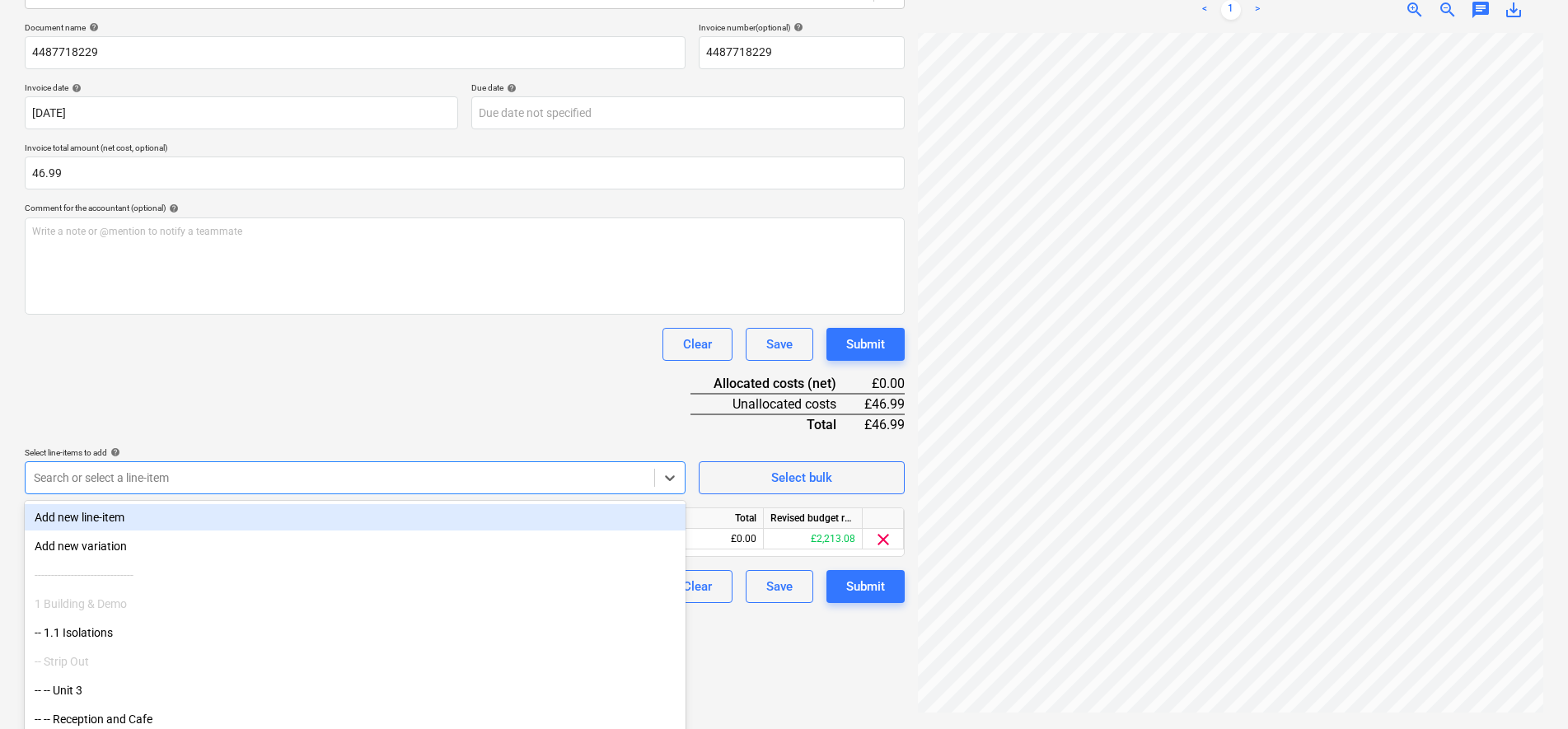
click at [549, 394] on div "Document name help 4487718229 Invoice number (optional) help 4487718229 Invoice…" at bounding box center [464, 313] width 880 height 580
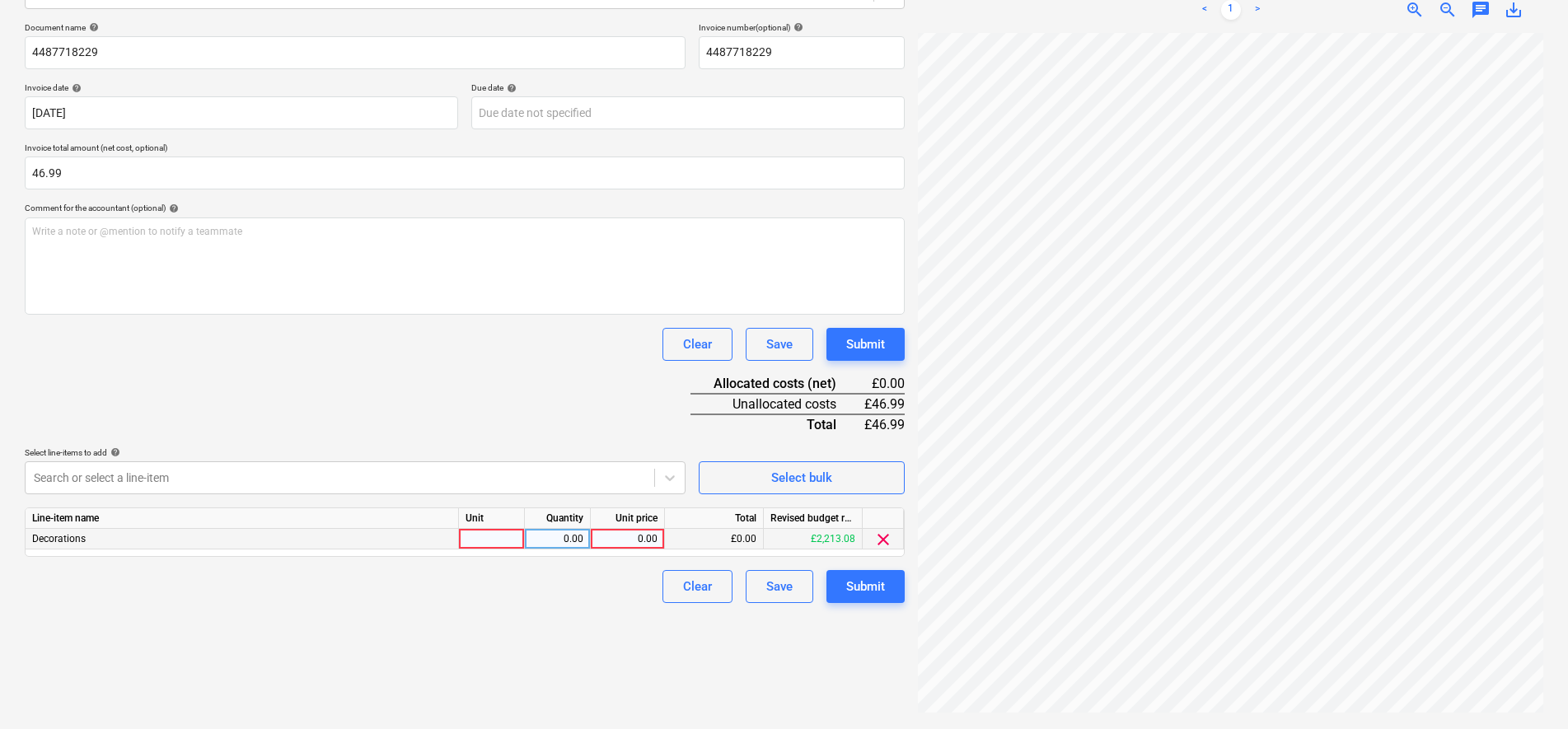
click at [511, 536] on div at bounding box center [491, 538] width 65 height 21
type input "pcs"
type input "39.16"
click at [890, 587] on button "Submit" at bounding box center [865, 586] width 78 height 33
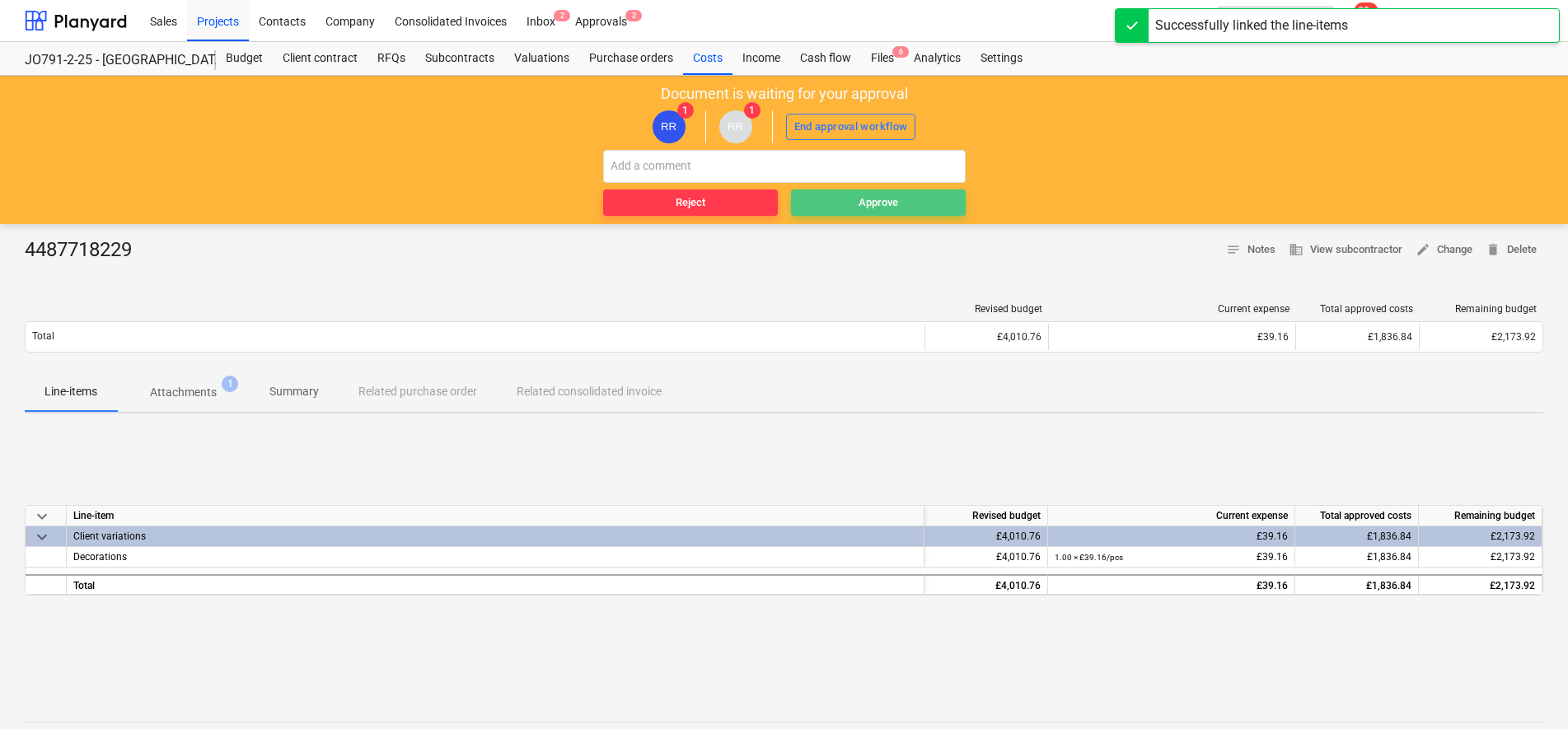
click at [883, 204] on div "Approve" at bounding box center [878, 202] width 39 height 19
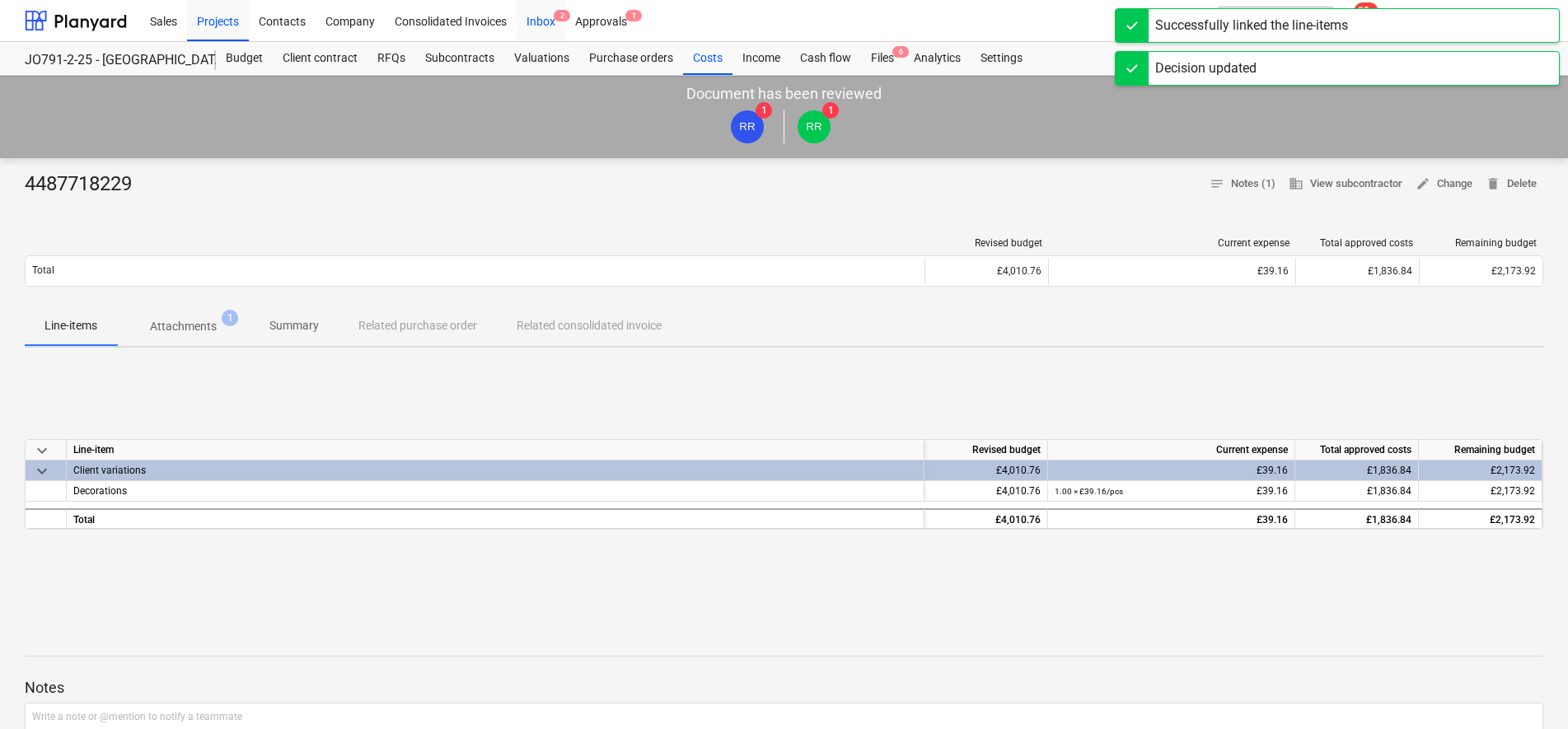
click at [530, 18] on div "Inbox 2" at bounding box center [541, 20] width 49 height 42
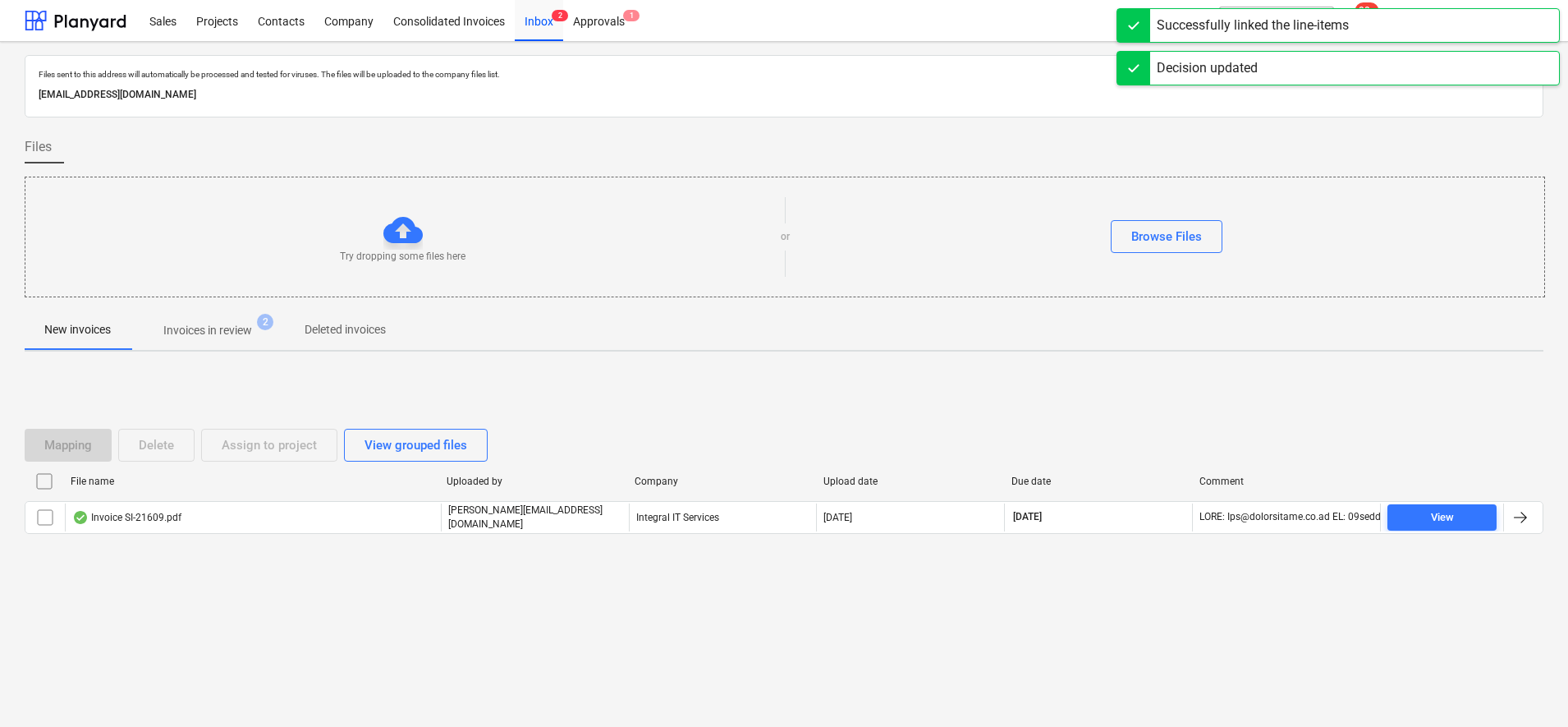
click at [233, 331] on p "Invoices in review" at bounding box center [207, 330] width 89 height 18
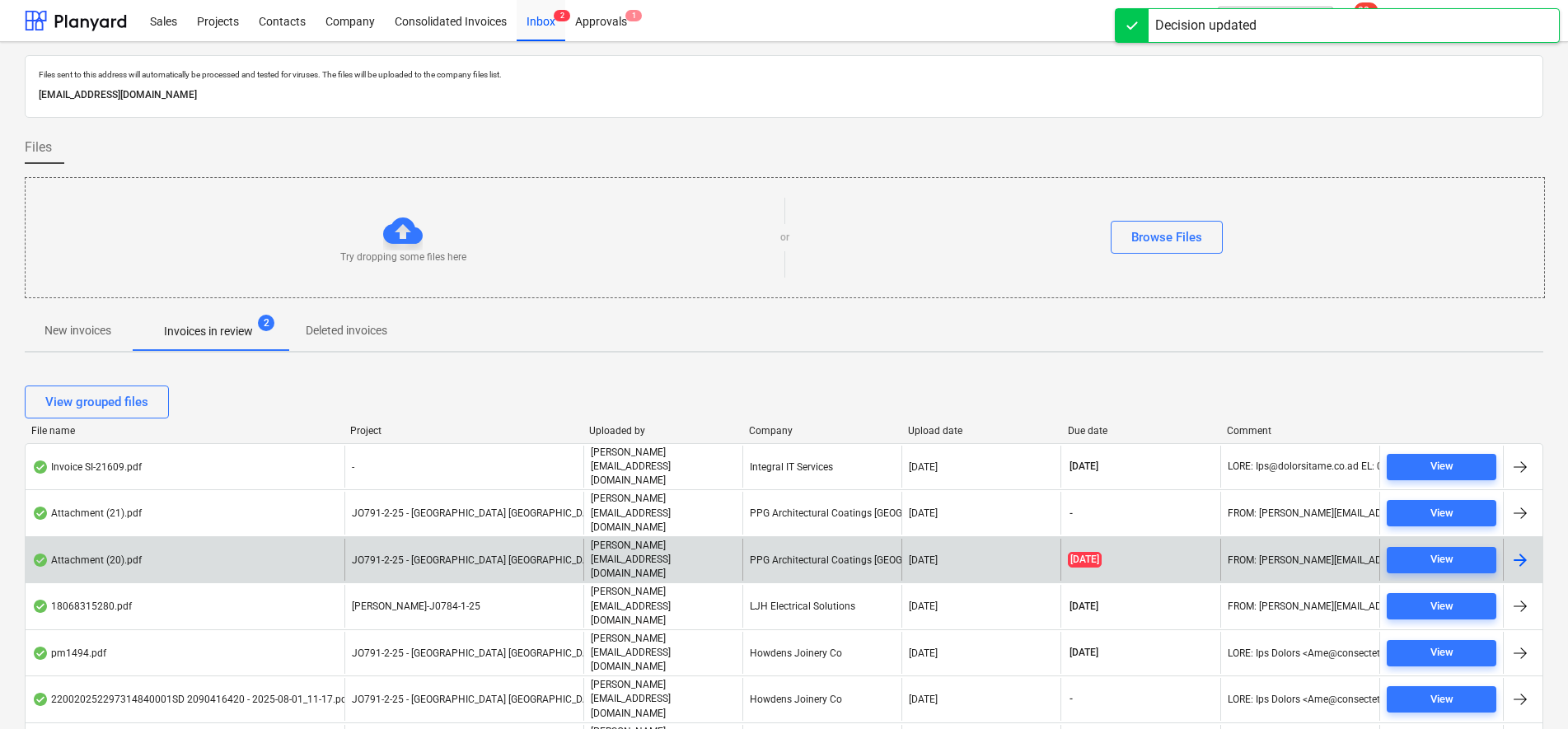
click at [519, 538] on div "JO791-2-25 - [GEOGRAPHIC_DATA] [GEOGRAPHIC_DATA]" at bounding box center [463, 559] width 239 height 42
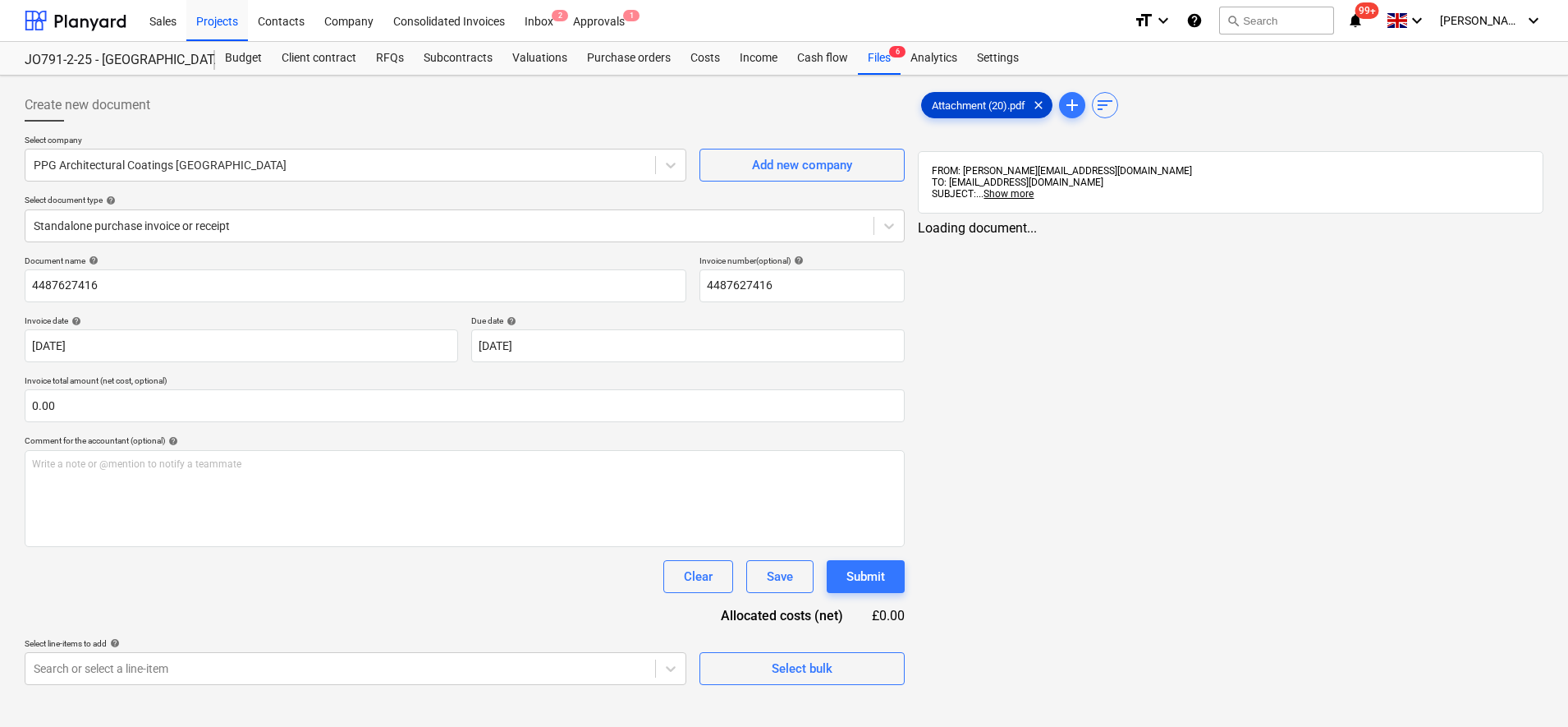
click at [961, 100] on span "Attachment (20).pdf" at bounding box center [979, 105] width 113 height 13
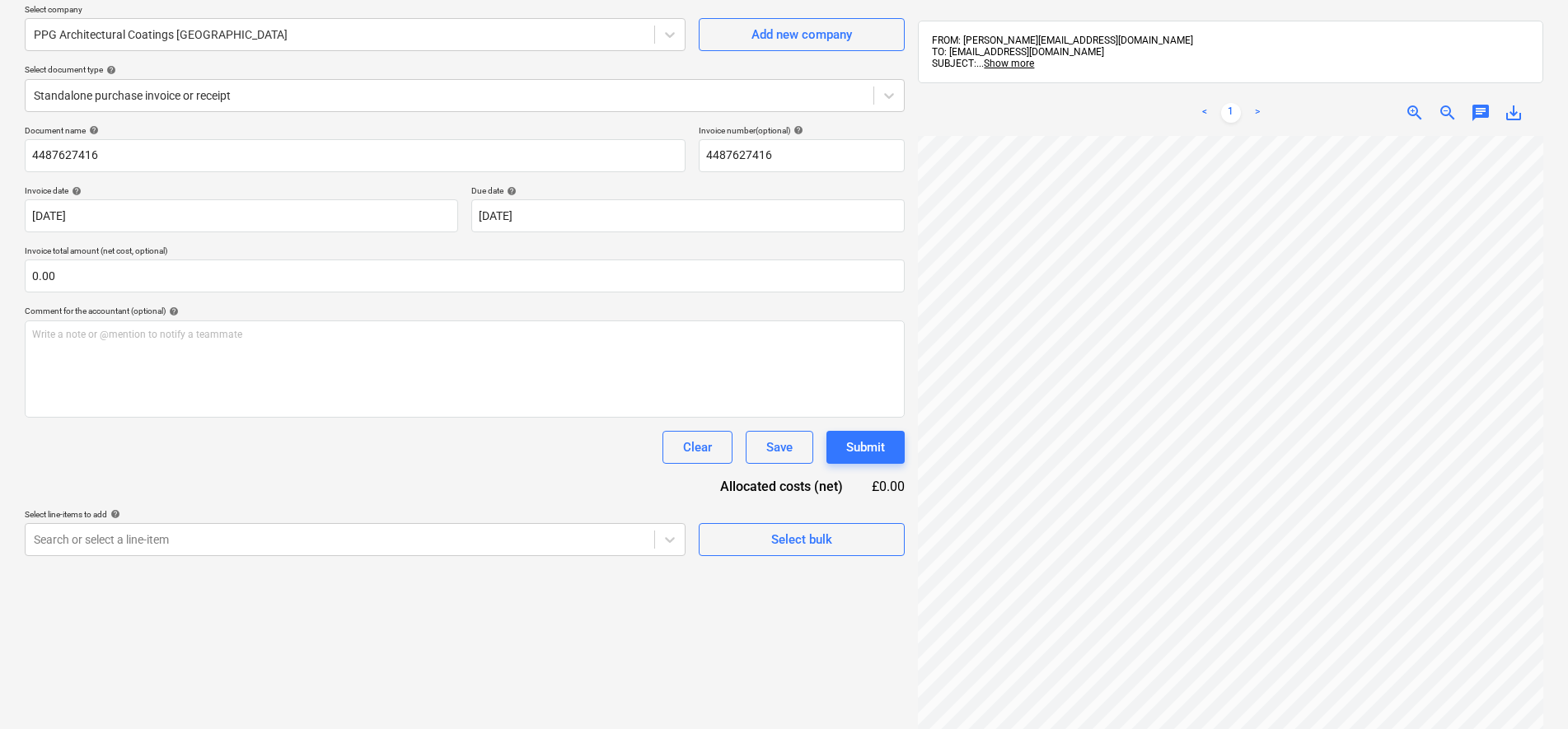
scroll to position [206, 0]
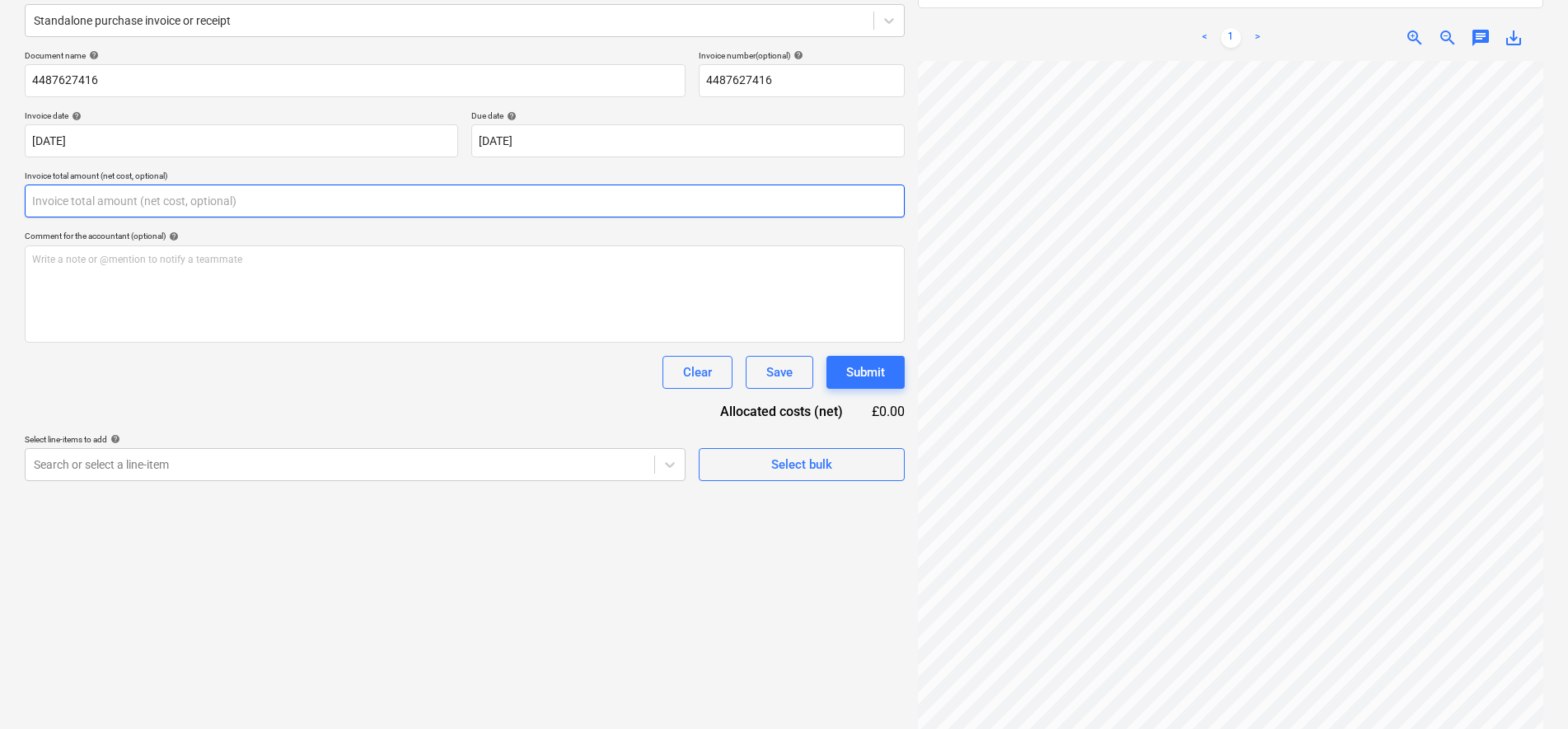
click at [455, 201] on input "text" at bounding box center [464, 201] width 880 height 33
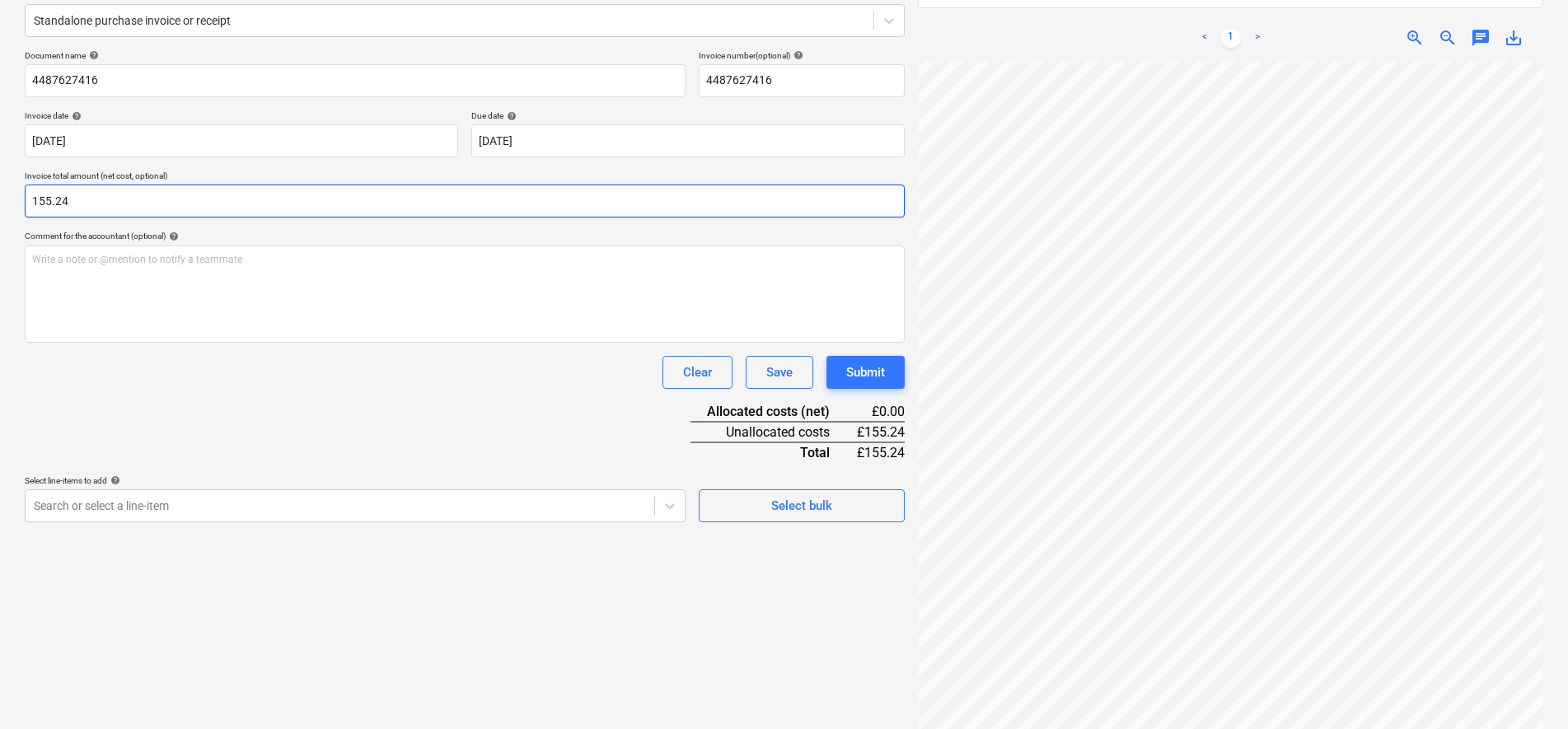
type input "155.24"
click at [290, 401] on div "Document name help 4487627416 Invoice number (optional) help 4487627416 Invoice…" at bounding box center [464, 285] width 880 height 472
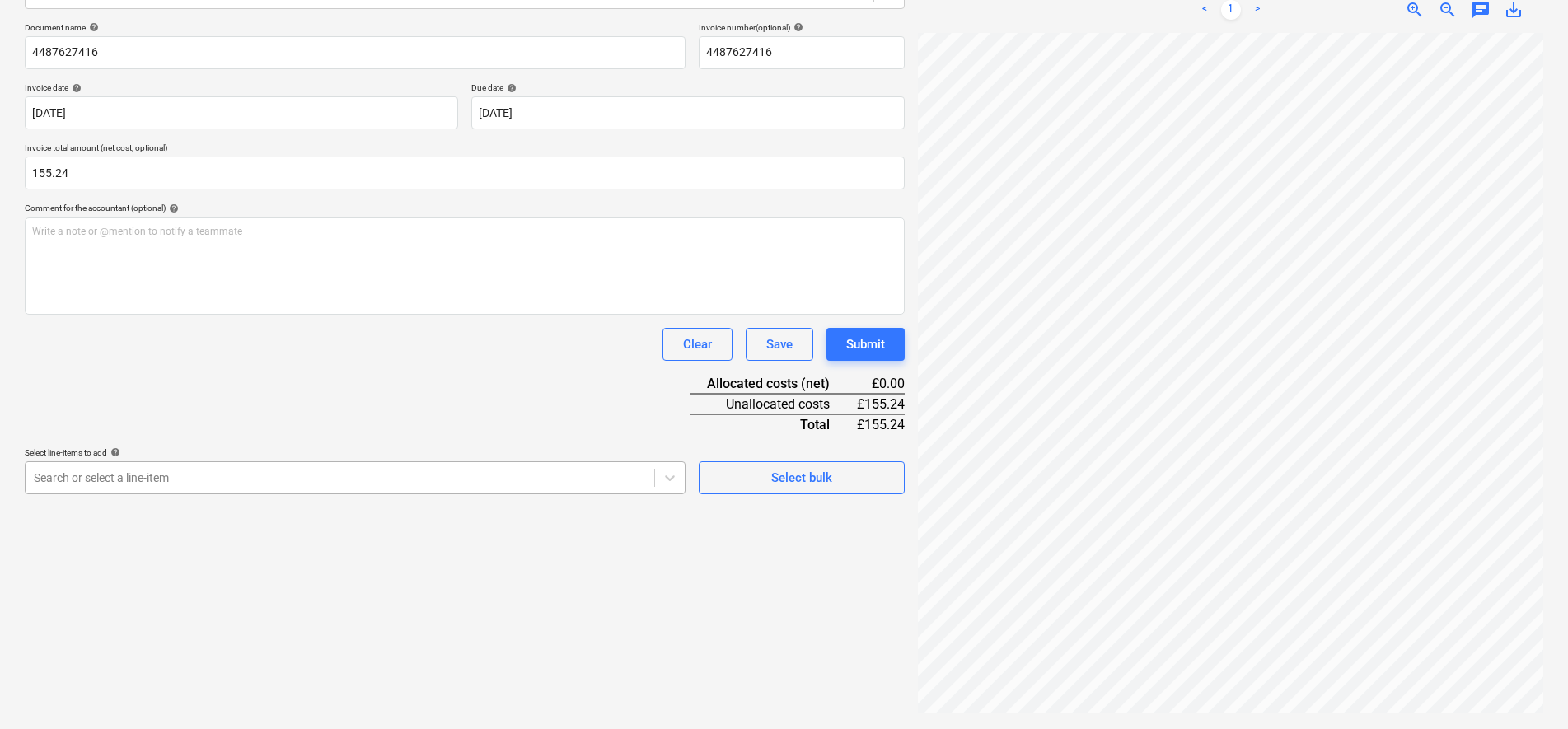
click at [516, 495] on body "Sales Projects Contacts Company Consolidated Invoices Inbox 2 Approvals 1 forma…" at bounding box center [784, 131] width 1568 height 729
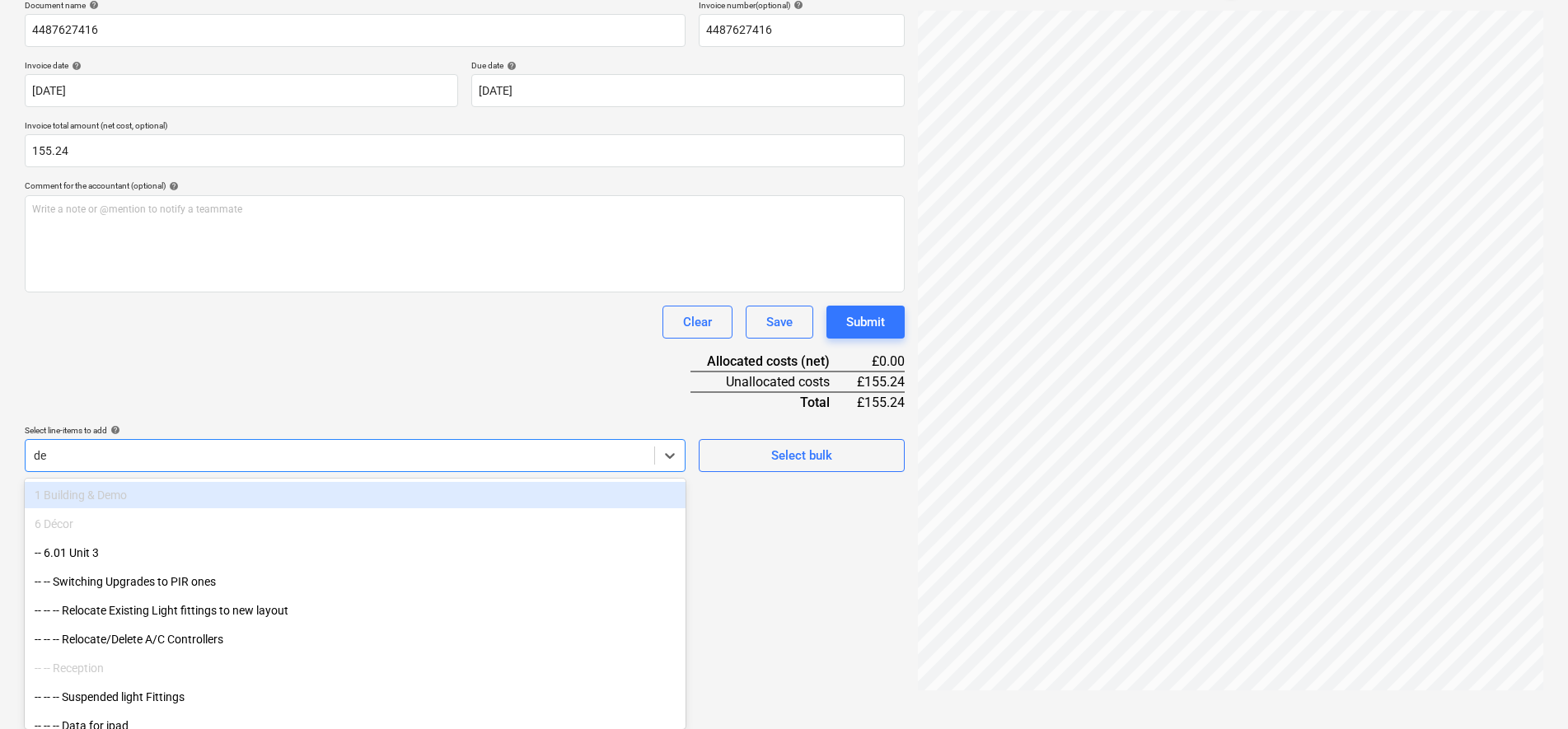
type input "dec"
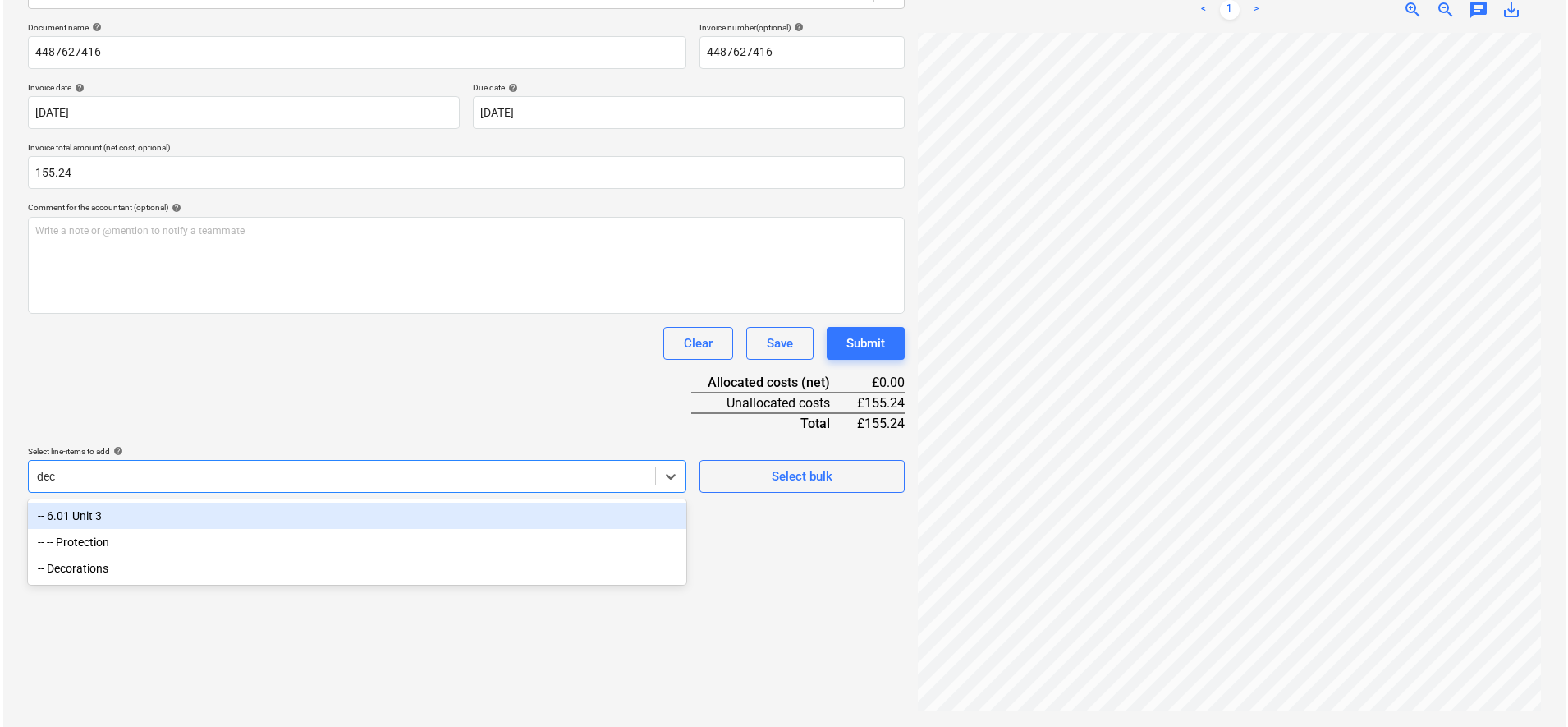
scroll to position [233, 0]
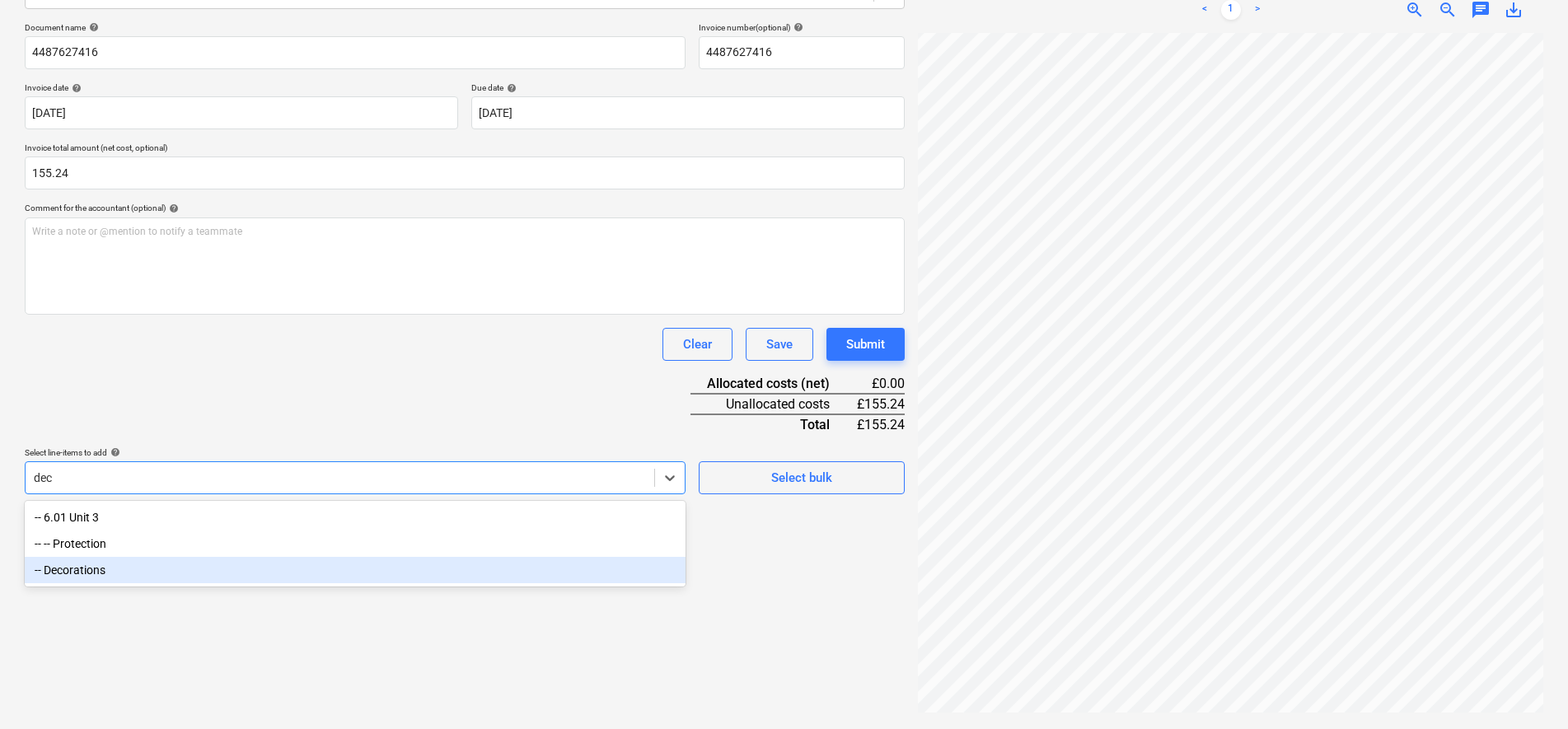
click at [93, 574] on div "-- Decorations" at bounding box center [355, 570] width 661 height 26
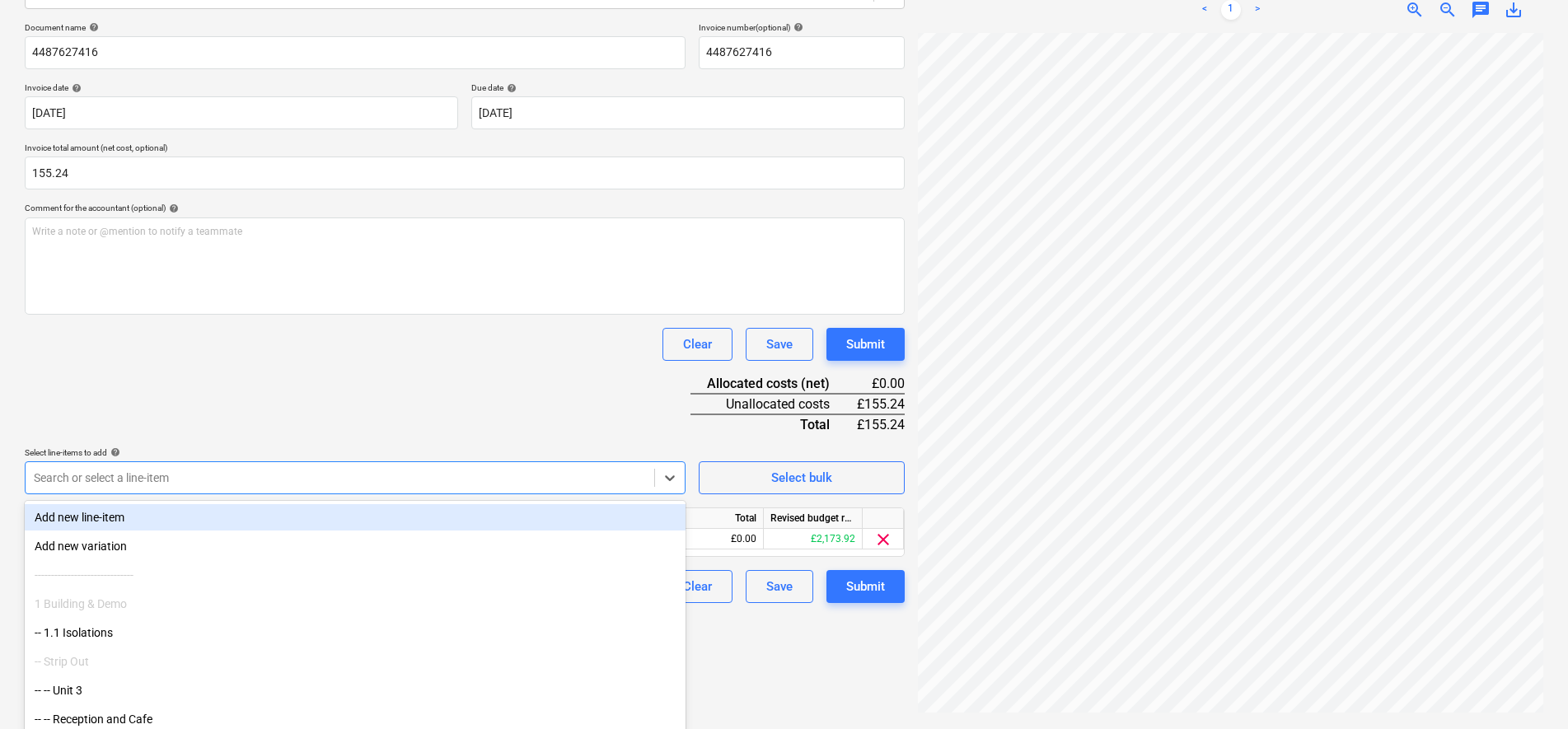
click at [354, 401] on div "Document name help 4487627416 Invoice number (optional) help 4487627416 Invoice…" at bounding box center [464, 313] width 880 height 580
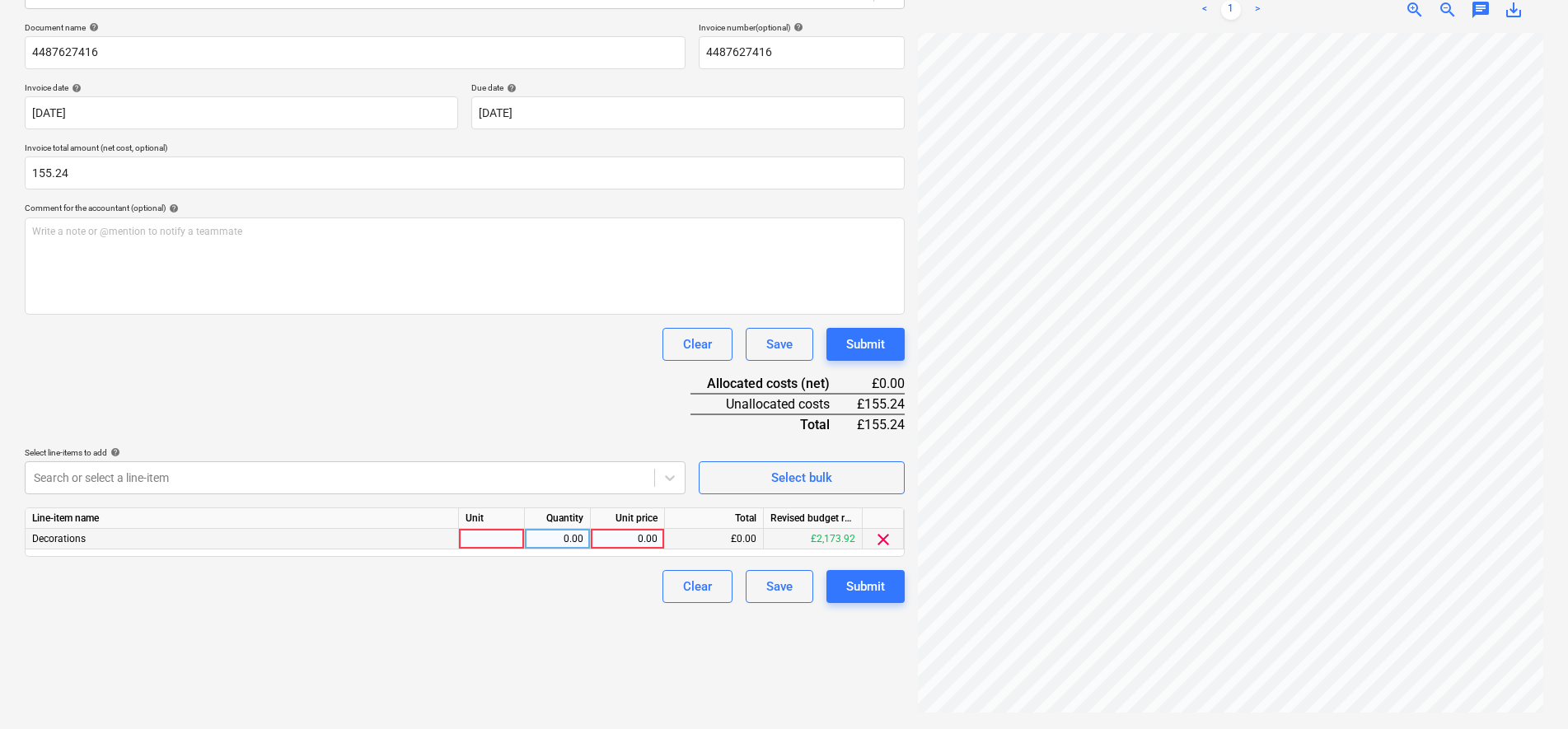
click at [474, 536] on div at bounding box center [491, 538] width 65 height 21
type input "pcs"
type input "129.37"
click at [345, 324] on div "Document name help 4487627416 Invoice number (optional) help 4487627416 Invoice…" at bounding box center [464, 313] width 880 height 580
click at [867, 583] on div "Submit" at bounding box center [866, 586] width 39 height 21
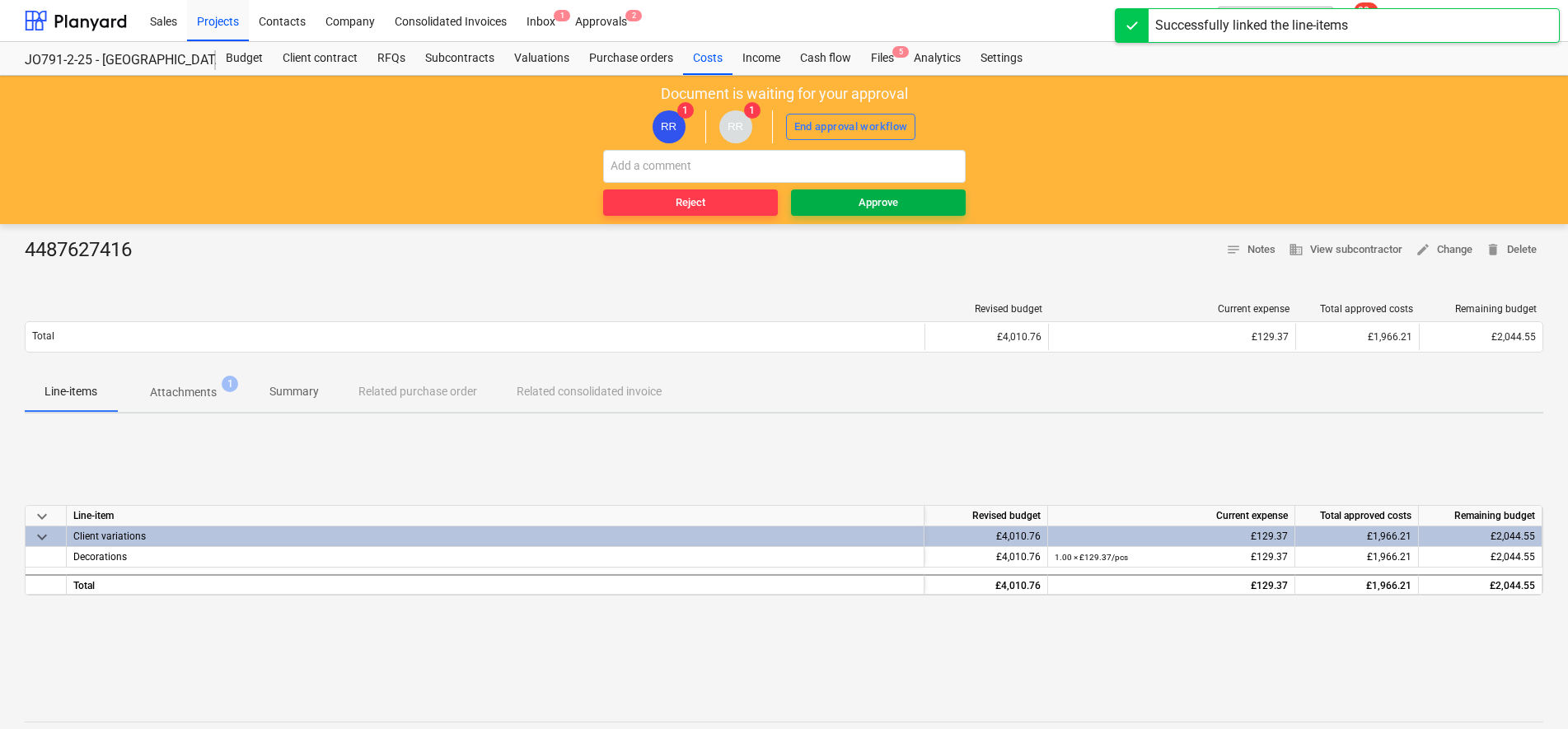
click at [834, 203] on span "Approve" at bounding box center [878, 202] width 161 height 19
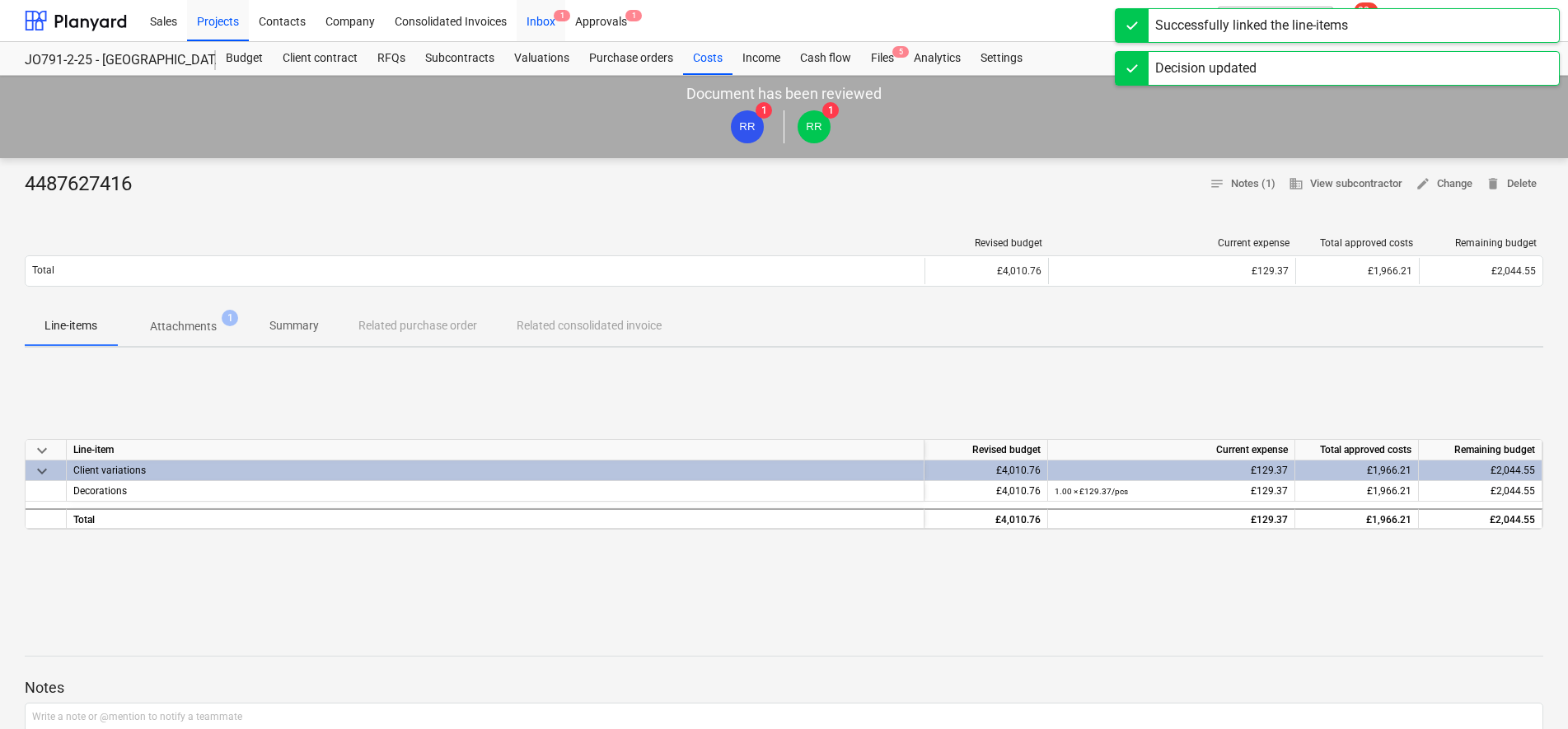
click at [542, 21] on div "Inbox 1" at bounding box center [541, 20] width 49 height 42
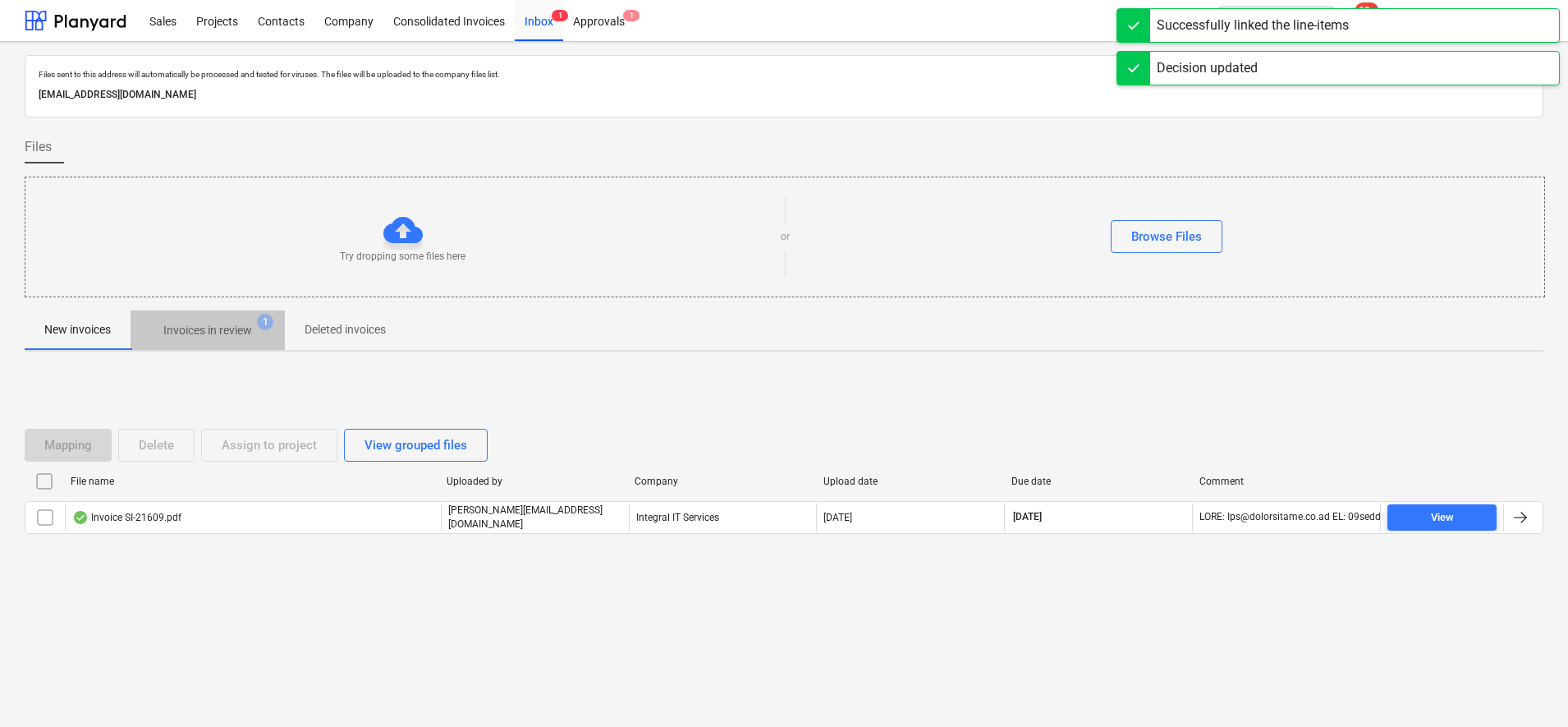
click at [222, 335] on p "Invoices in review" at bounding box center [207, 330] width 89 height 18
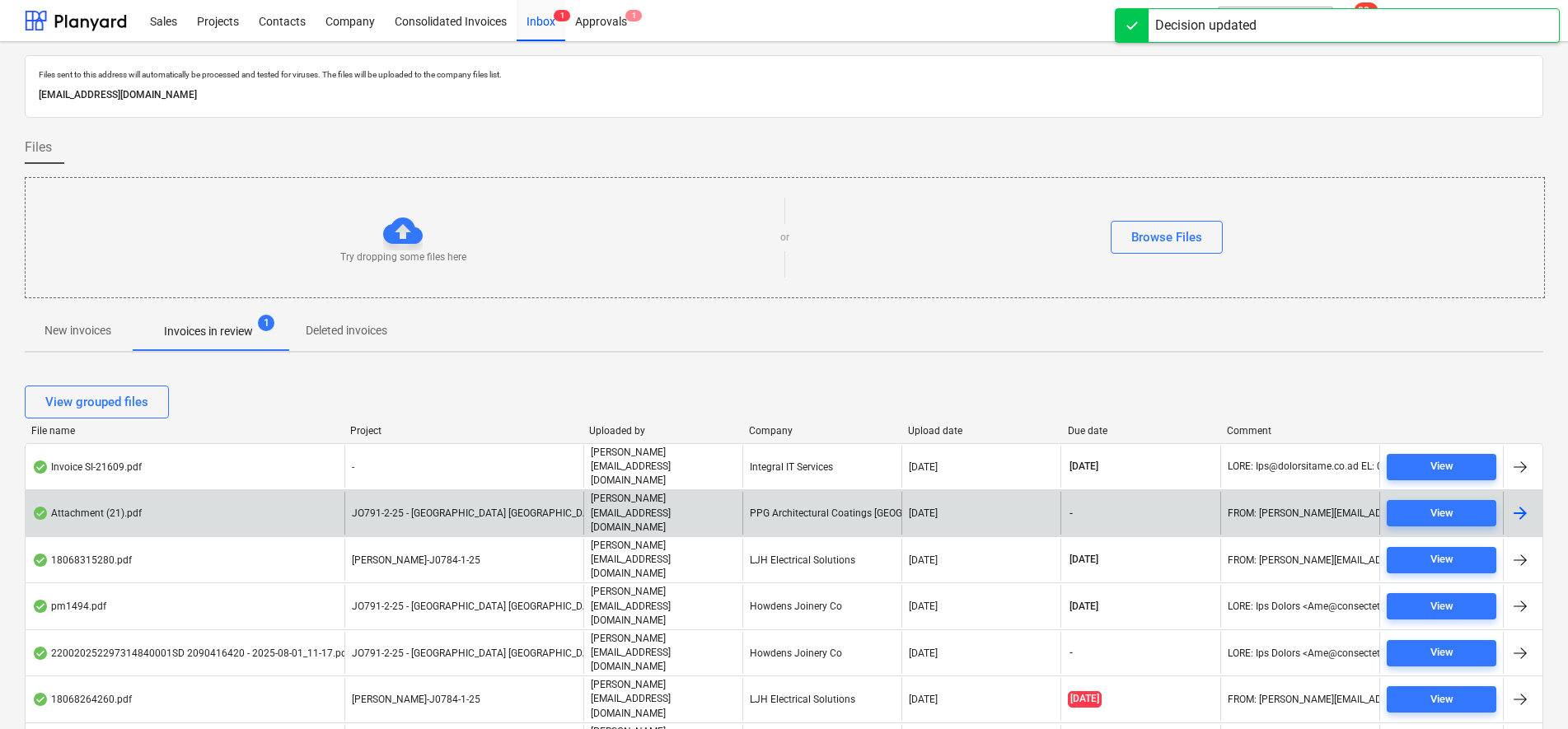
click at [410, 507] on span "JO791-2-25 - [GEOGRAPHIC_DATA] [GEOGRAPHIC_DATA]" at bounding box center [477, 513] width 251 height 12
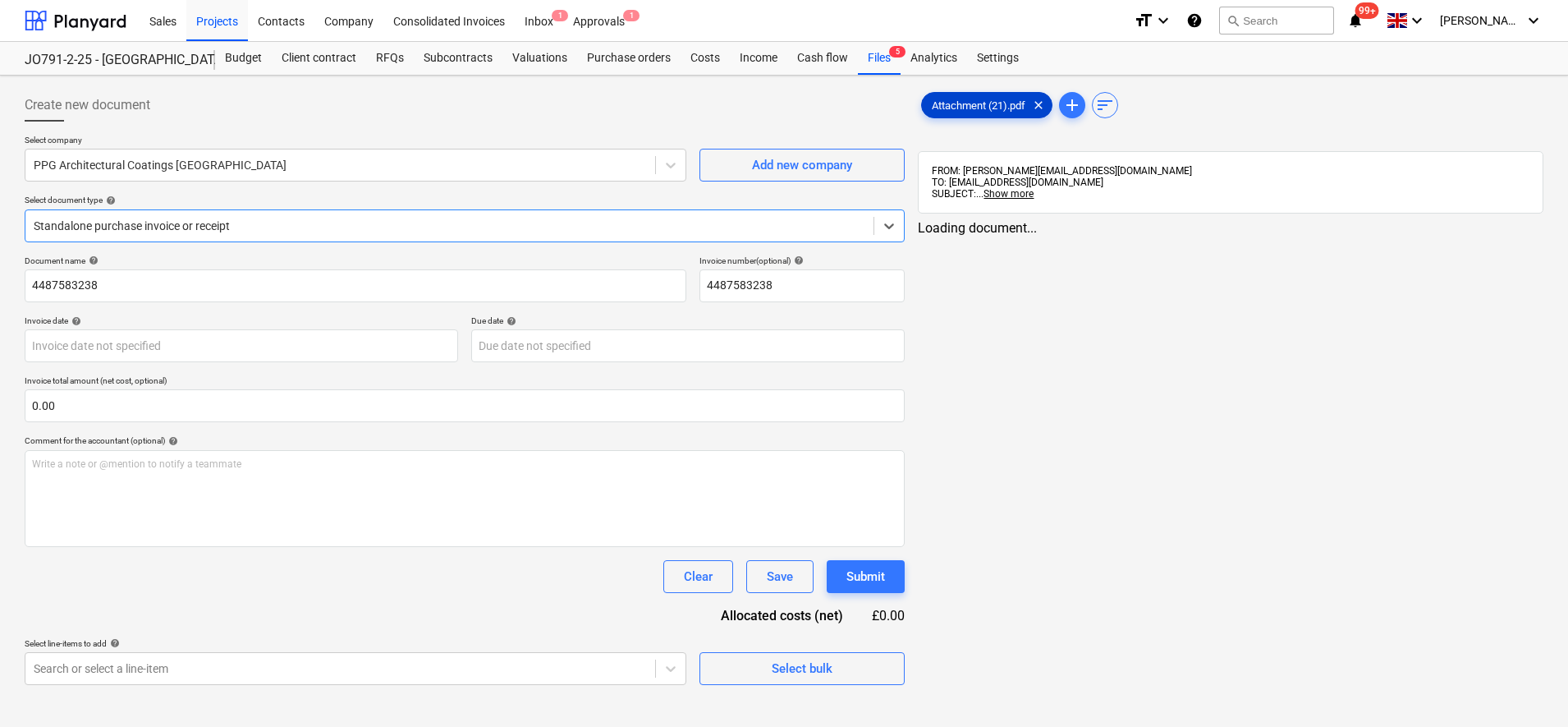
click at [985, 99] on span "Attachment (21).pdf" at bounding box center [979, 105] width 113 height 13
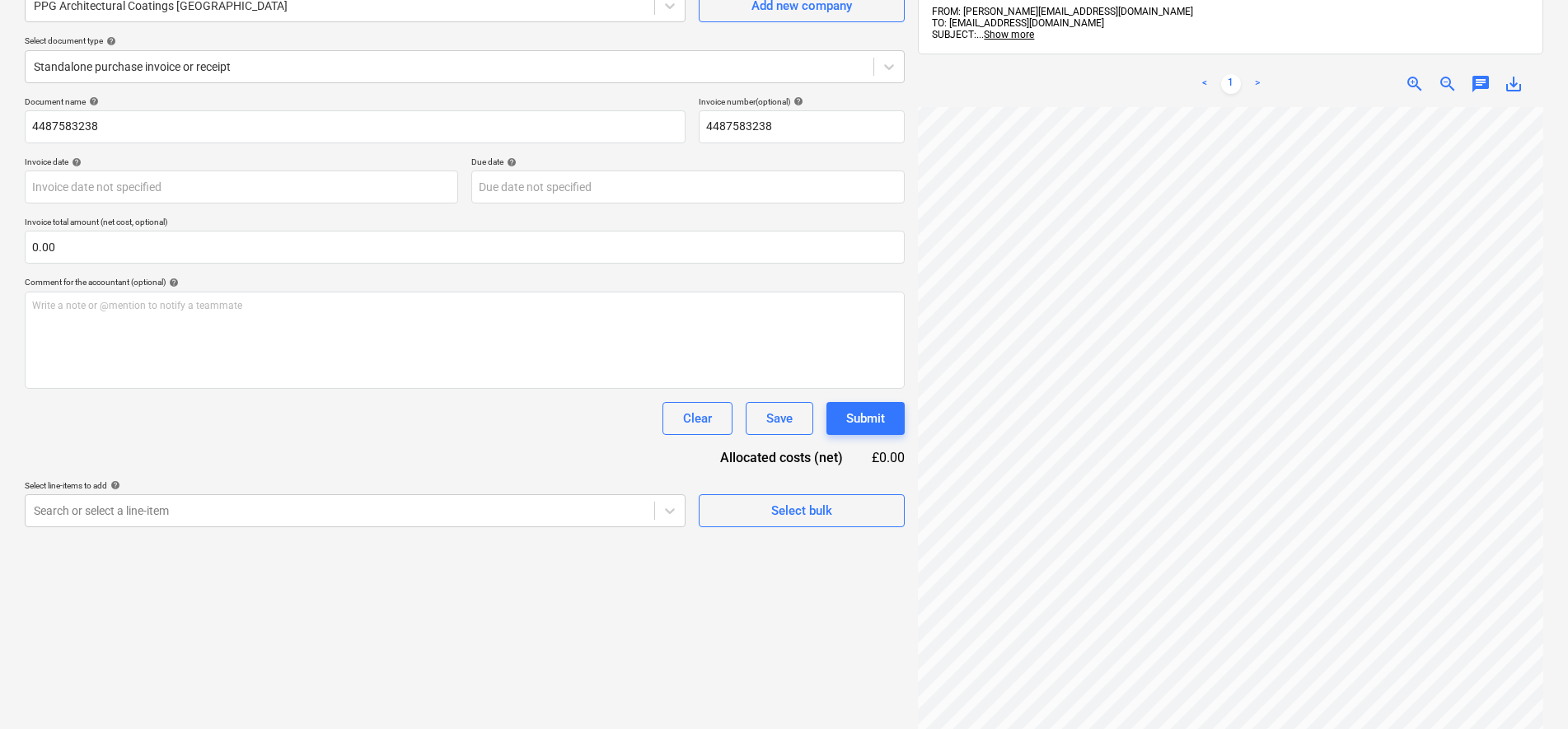
scroll to position [206, 0]
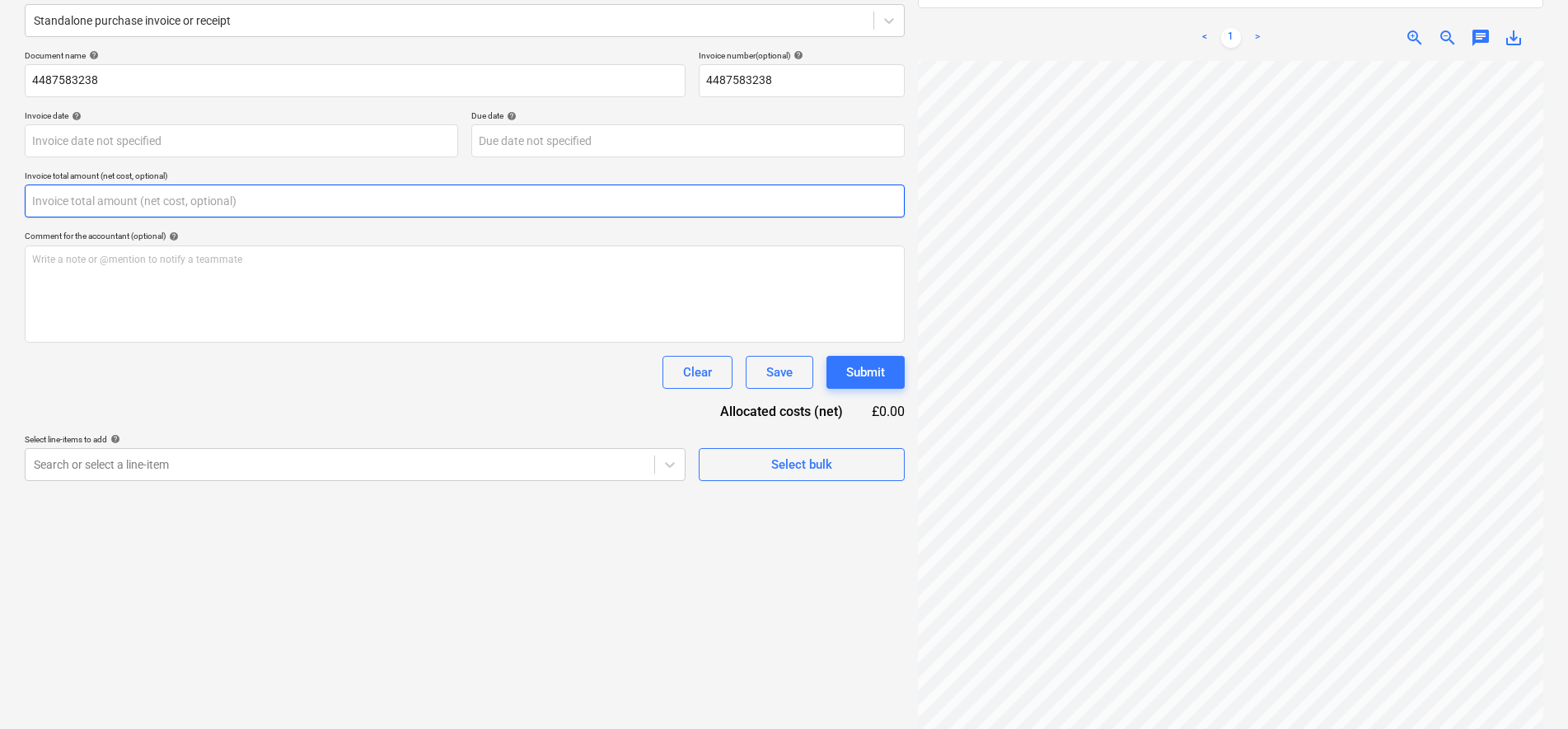
click at [144, 206] on input "text" at bounding box center [464, 201] width 880 height 33
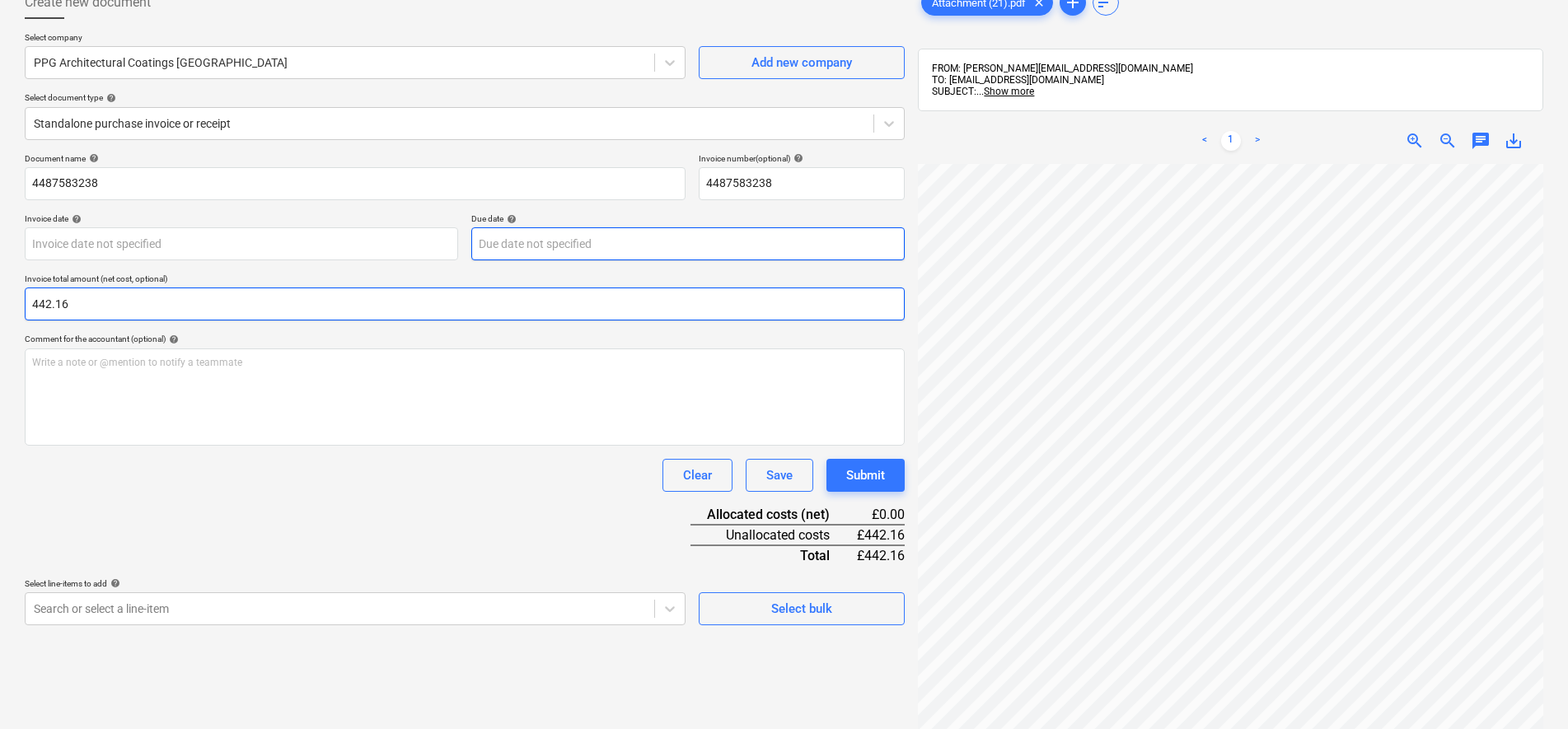
scroll to position [164, 97]
type input "442.16"
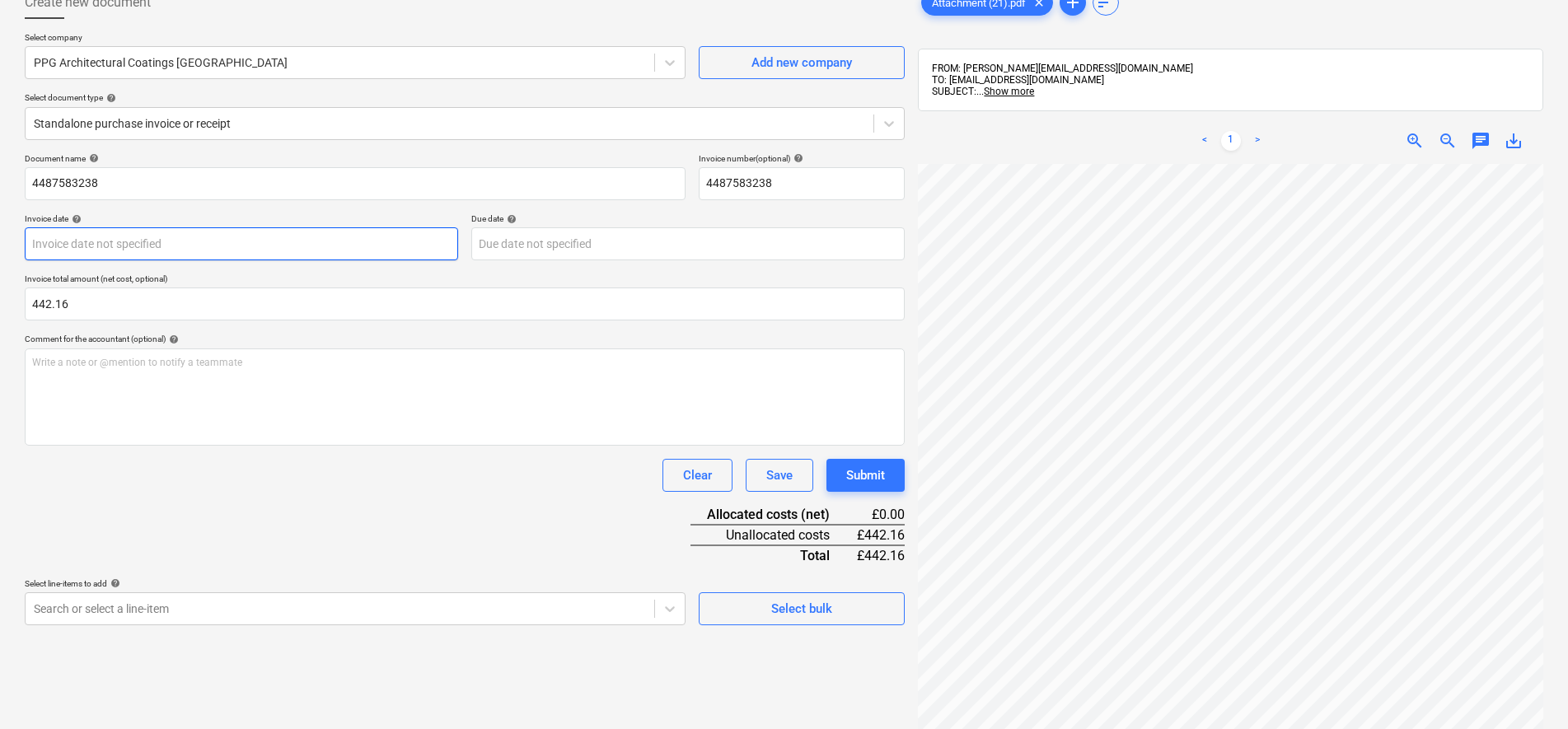
click at [105, 248] on body "Sales Projects Contacts Company Consolidated Invoices Inbox 1 Approvals 1 forma…" at bounding box center [784, 262] width 1568 height 729
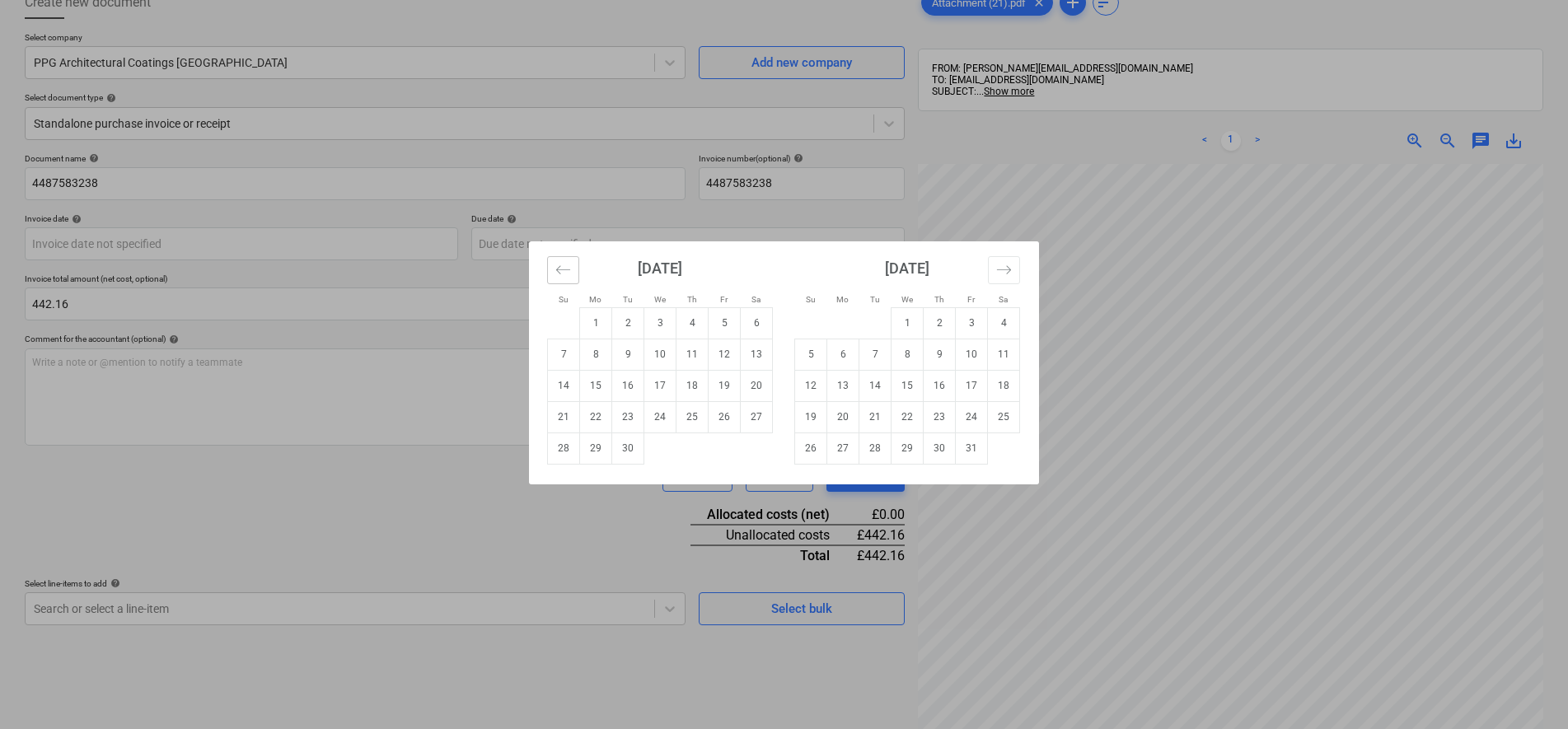
click at [552, 269] on button "Move backward to switch to the previous month." at bounding box center [563, 270] width 32 height 28
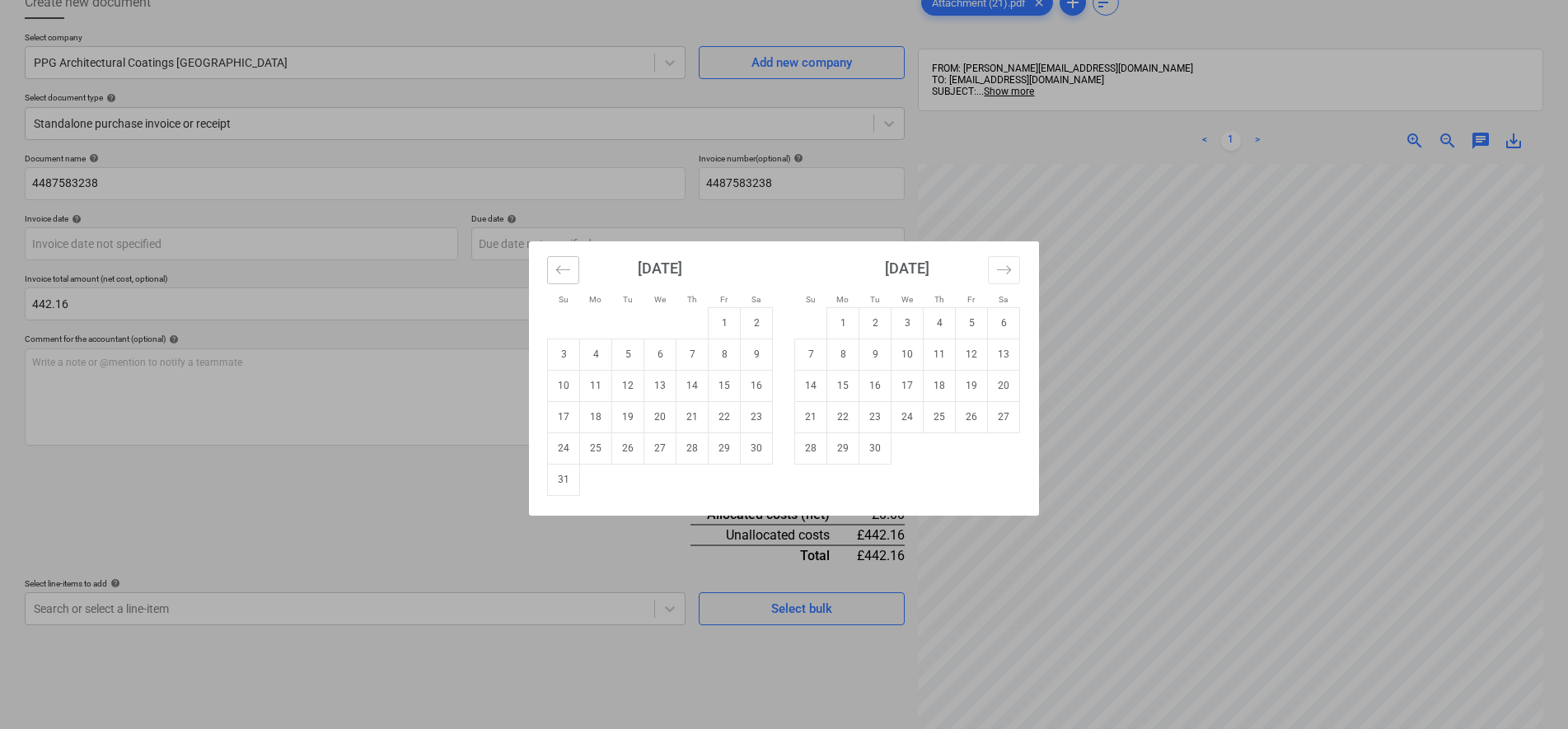
click at [553, 269] on button "Move backward to switch to the previous month." at bounding box center [563, 270] width 32 height 28
click at [671, 322] on td "2" at bounding box center [660, 322] width 32 height 31
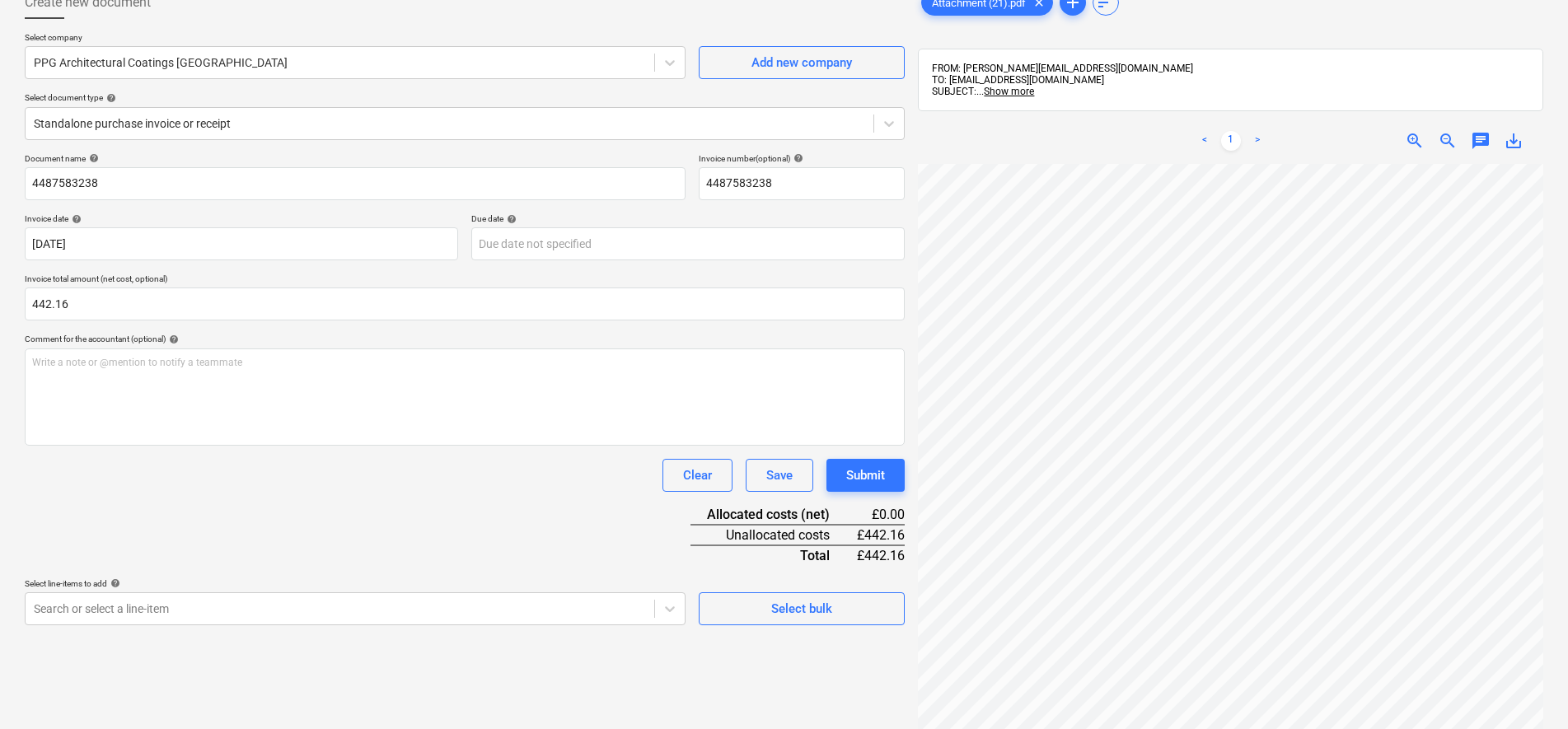
type input "[DATE]"
click at [239, 527] on div "Document name help 4487583238 Invoice number (optional) help 4487583238 Invoice…" at bounding box center [464, 389] width 880 height 472
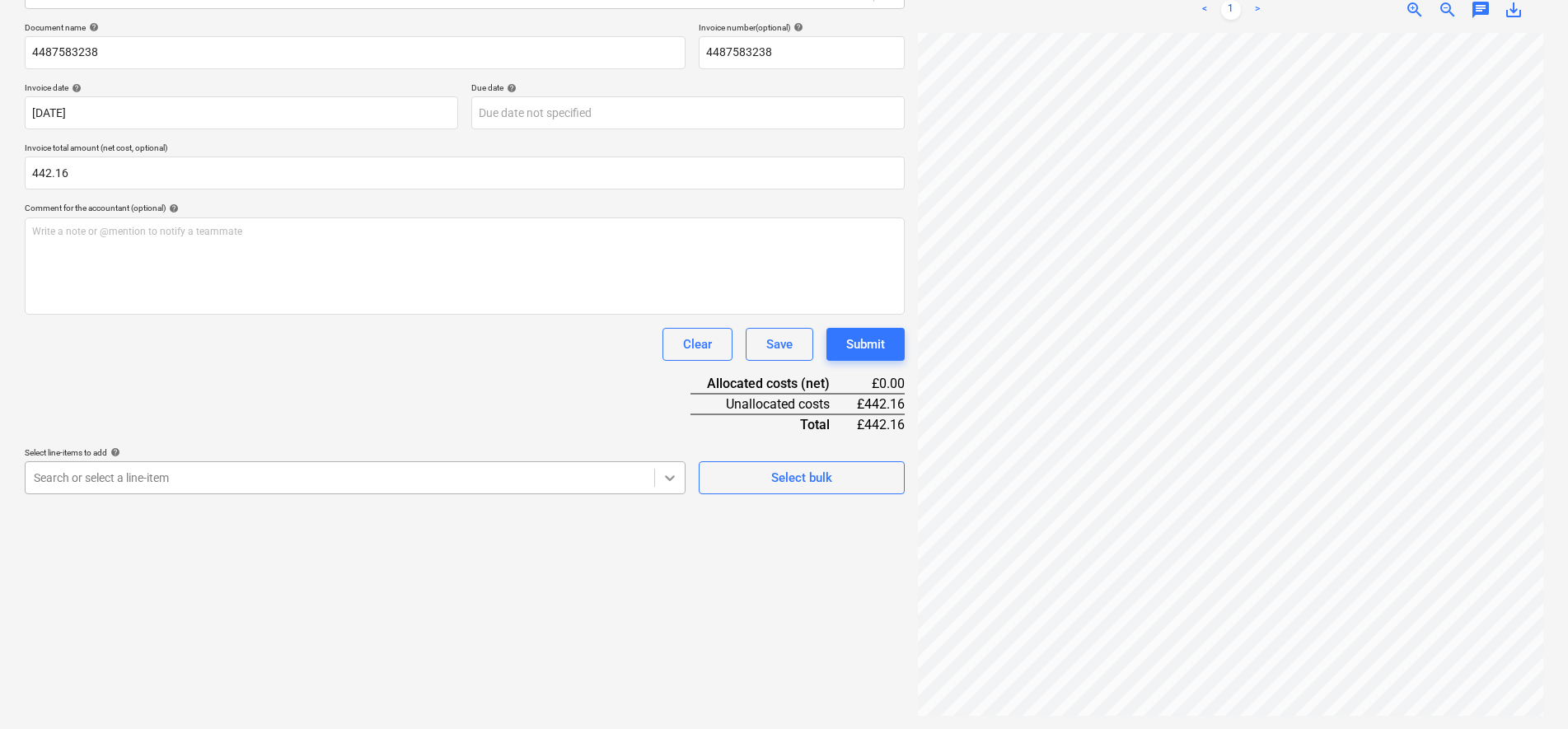
click at [658, 478] on div "Create new document Select company PPG Architectural Coatings UK Add new compan…" at bounding box center [465, 285] width 893 height 874
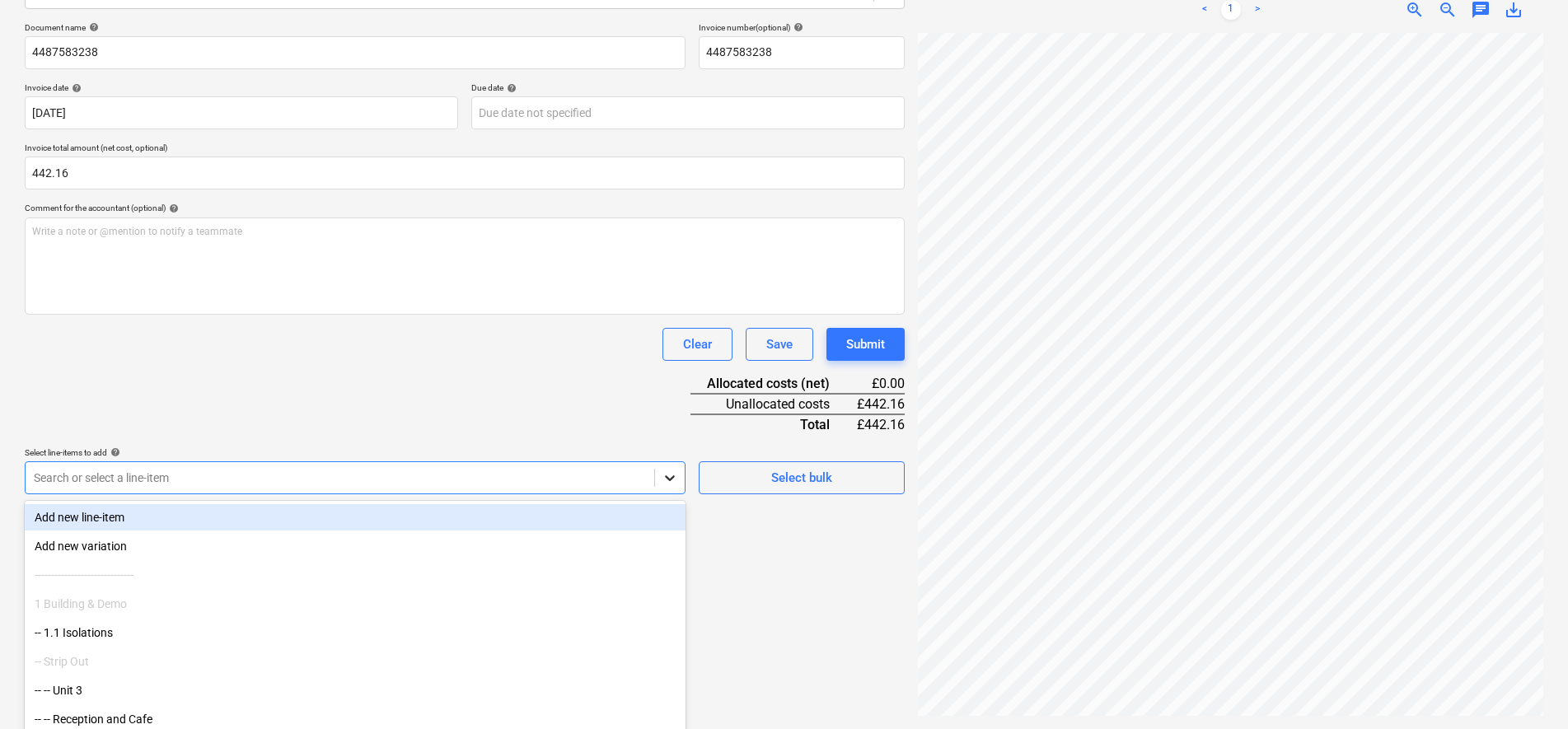
scroll to position [256, 0]
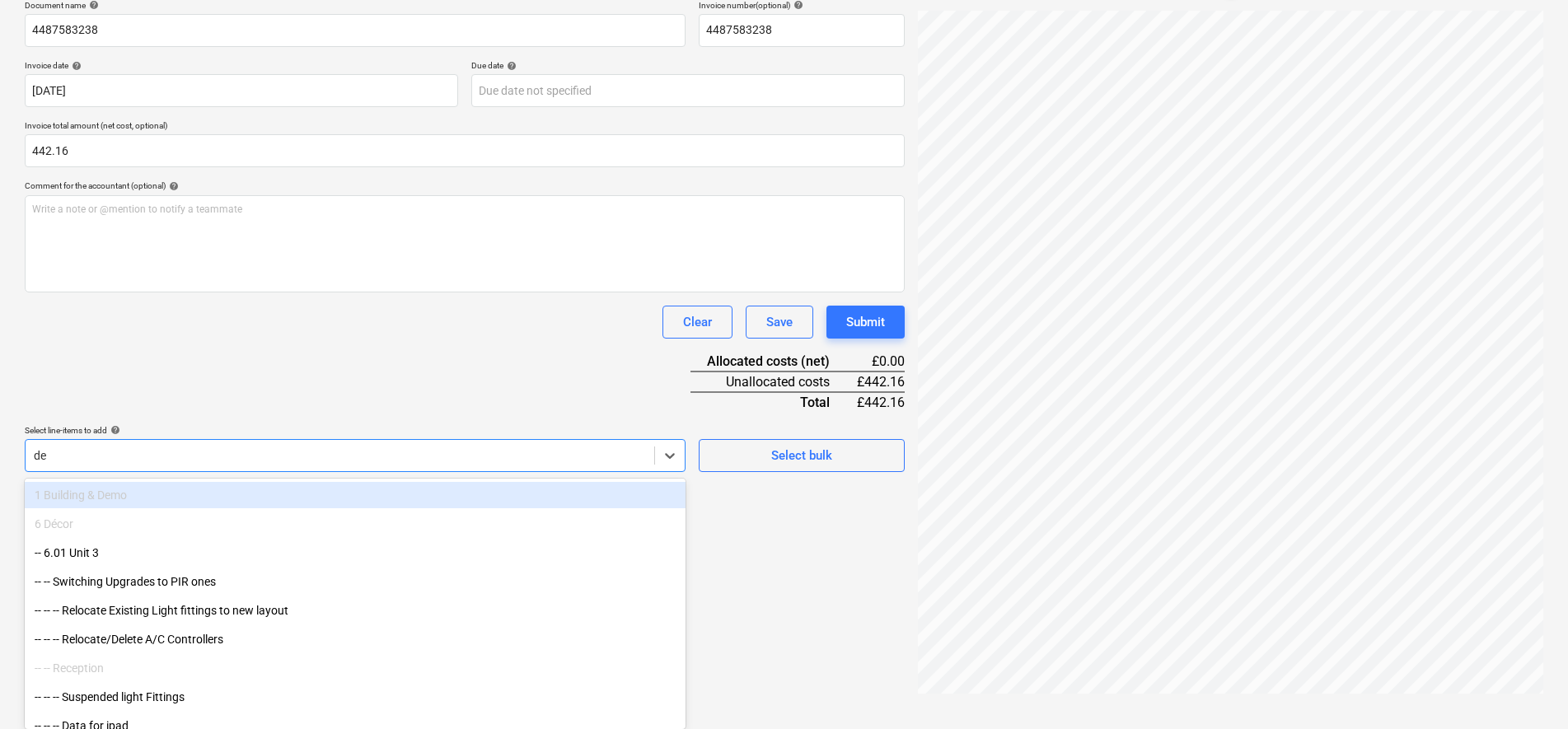
type input "dec"
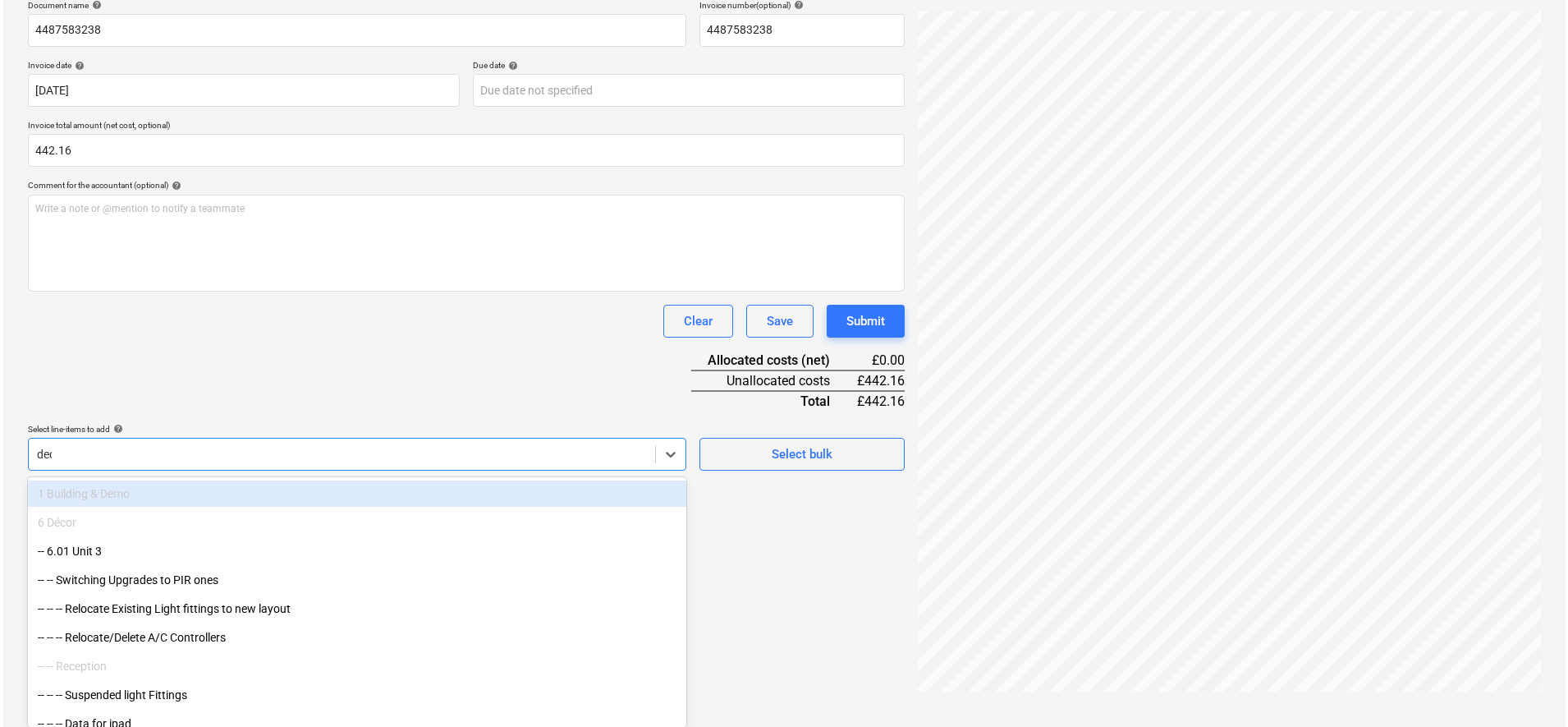
scroll to position [233, 0]
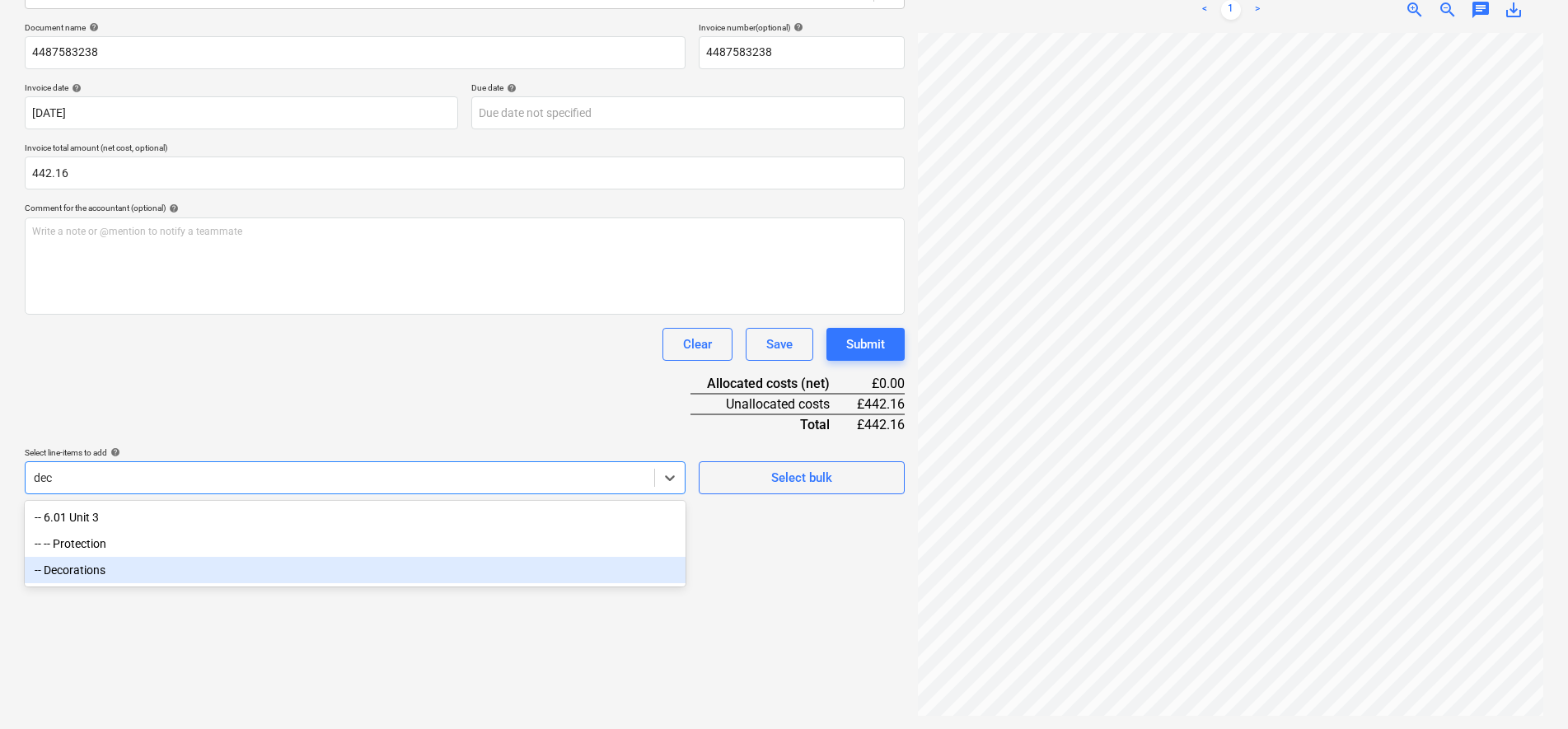
click at [125, 573] on div "-- Decorations" at bounding box center [355, 570] width 661 height 26
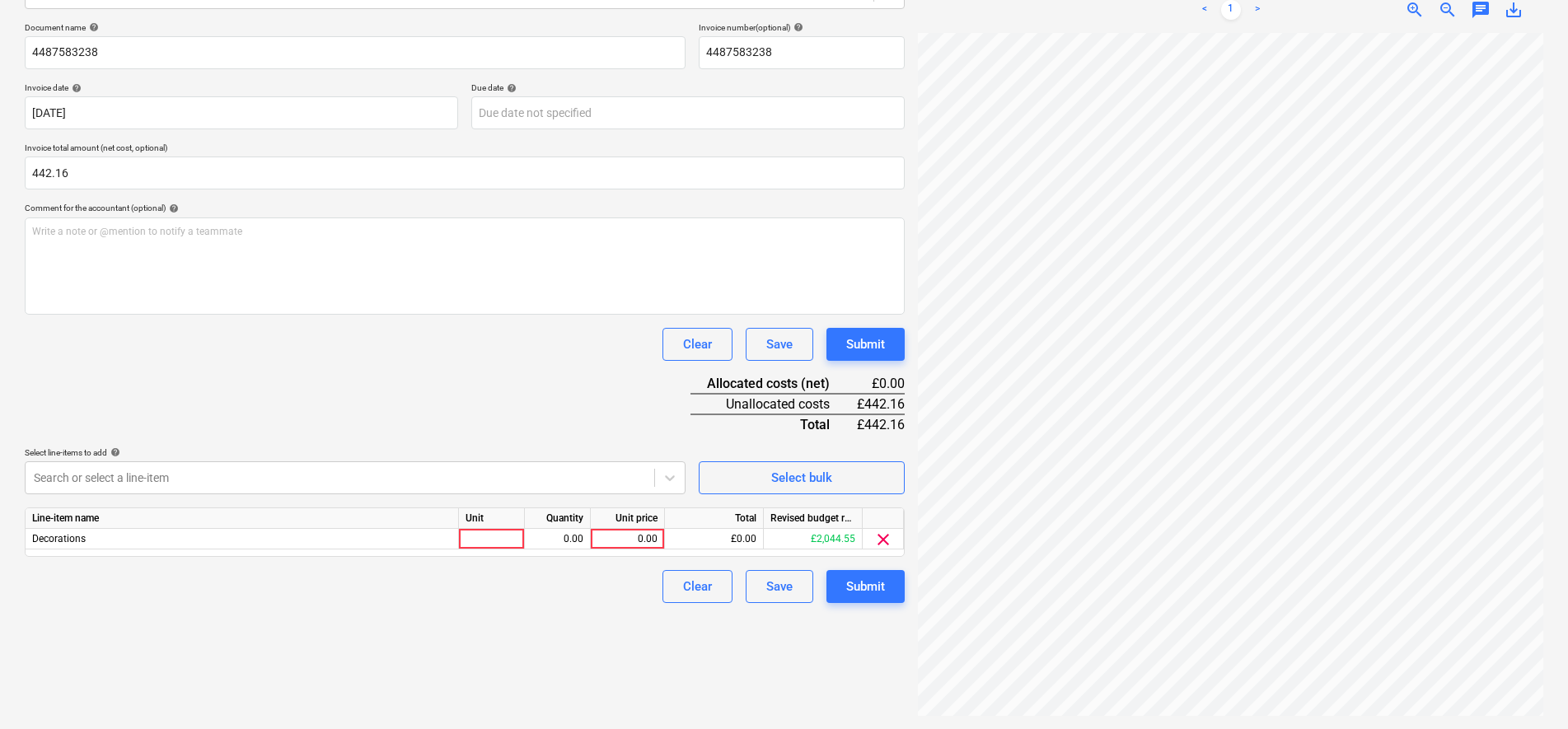
click at [263, 390] on div "Document name help 4487583238 Invoice number (optional) help 4487583238 Invoice…" at bounding box center [464, 313] width 880 height 580
click at [511, 539] on div at bounding box center [491, 538] width 65 height 21
type input "pcs"
type input "368.47"
click at [862, 584] on div "Submit" at bounding box center [866, 586] width 39 height 21
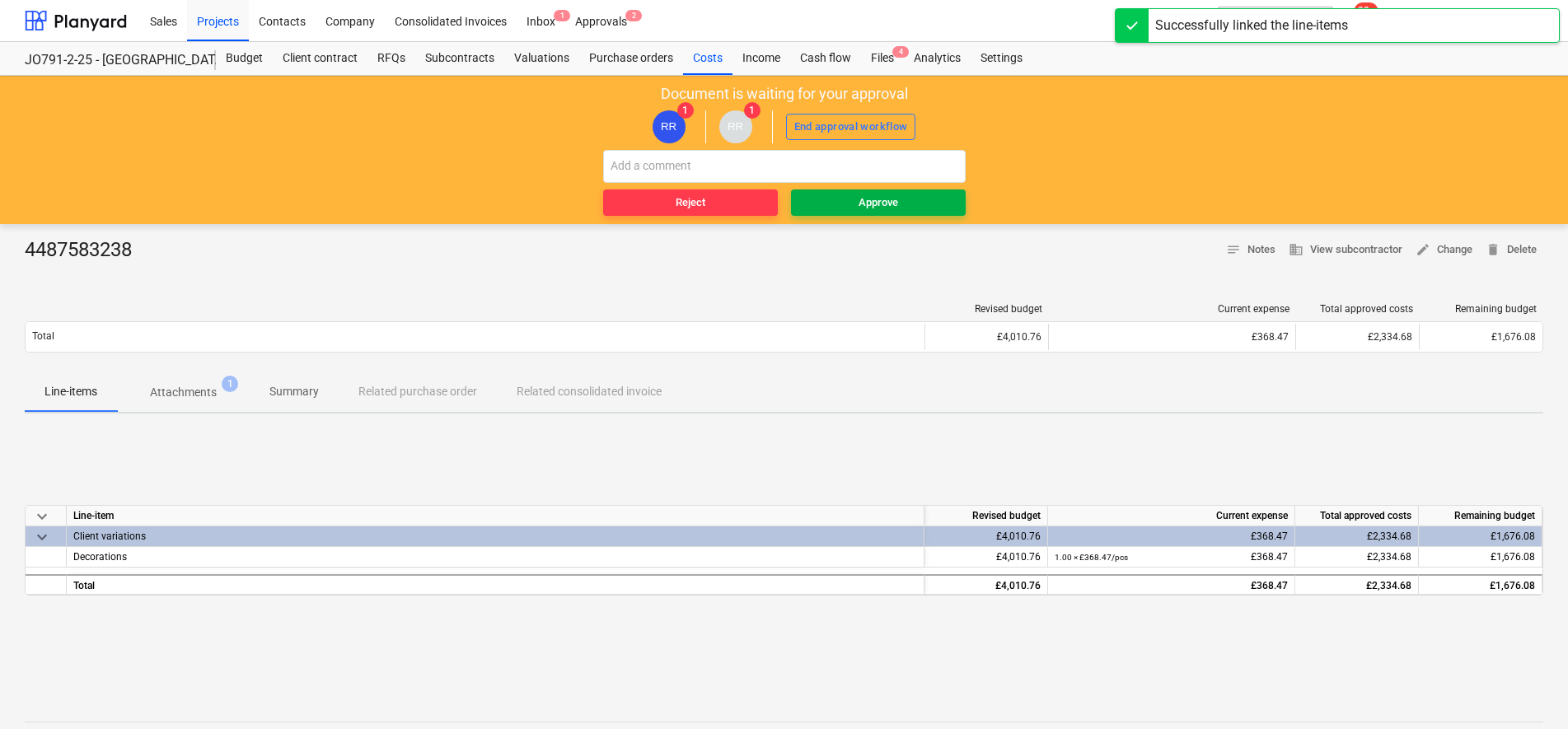
click at [890, 207] on div "Approve" at bounding box center [878, 202] width 39 height 19
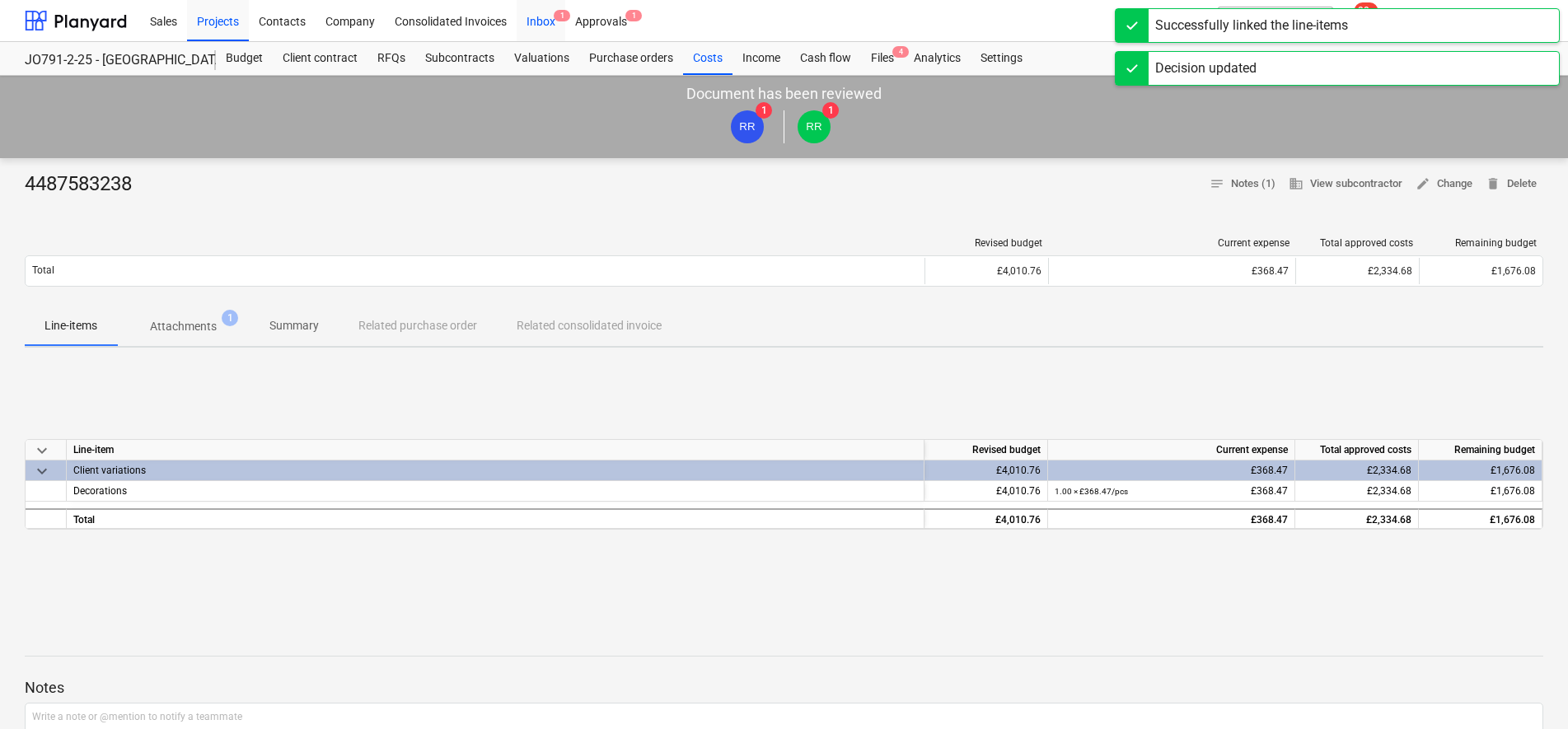
click at [538, 20] on div "Inbox 1" at bounding box center [541, 20] width 49 height 42
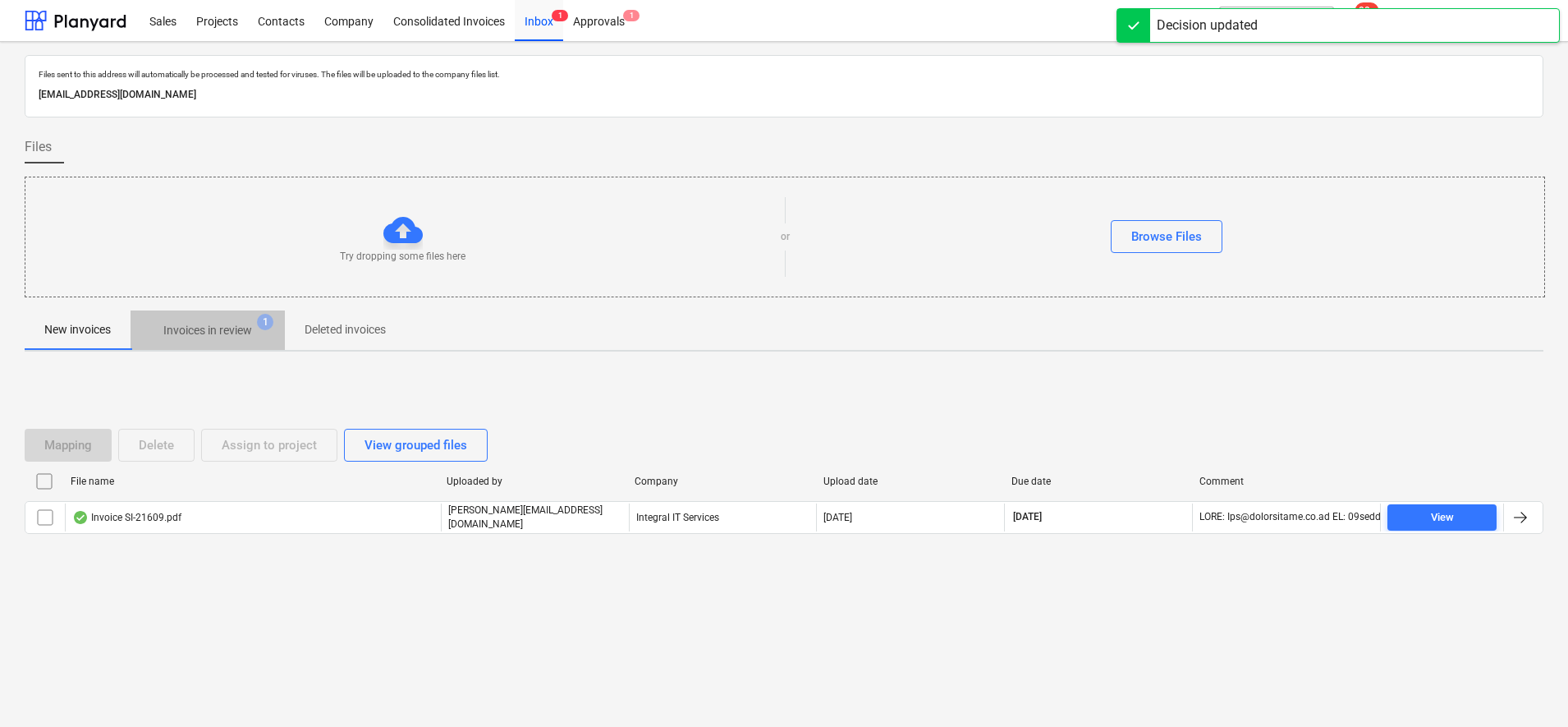
click at [217, 337] on p "Invoices in review" at bounding box center [207, 330] width 89 height 18
